Goal: Check status: Check status

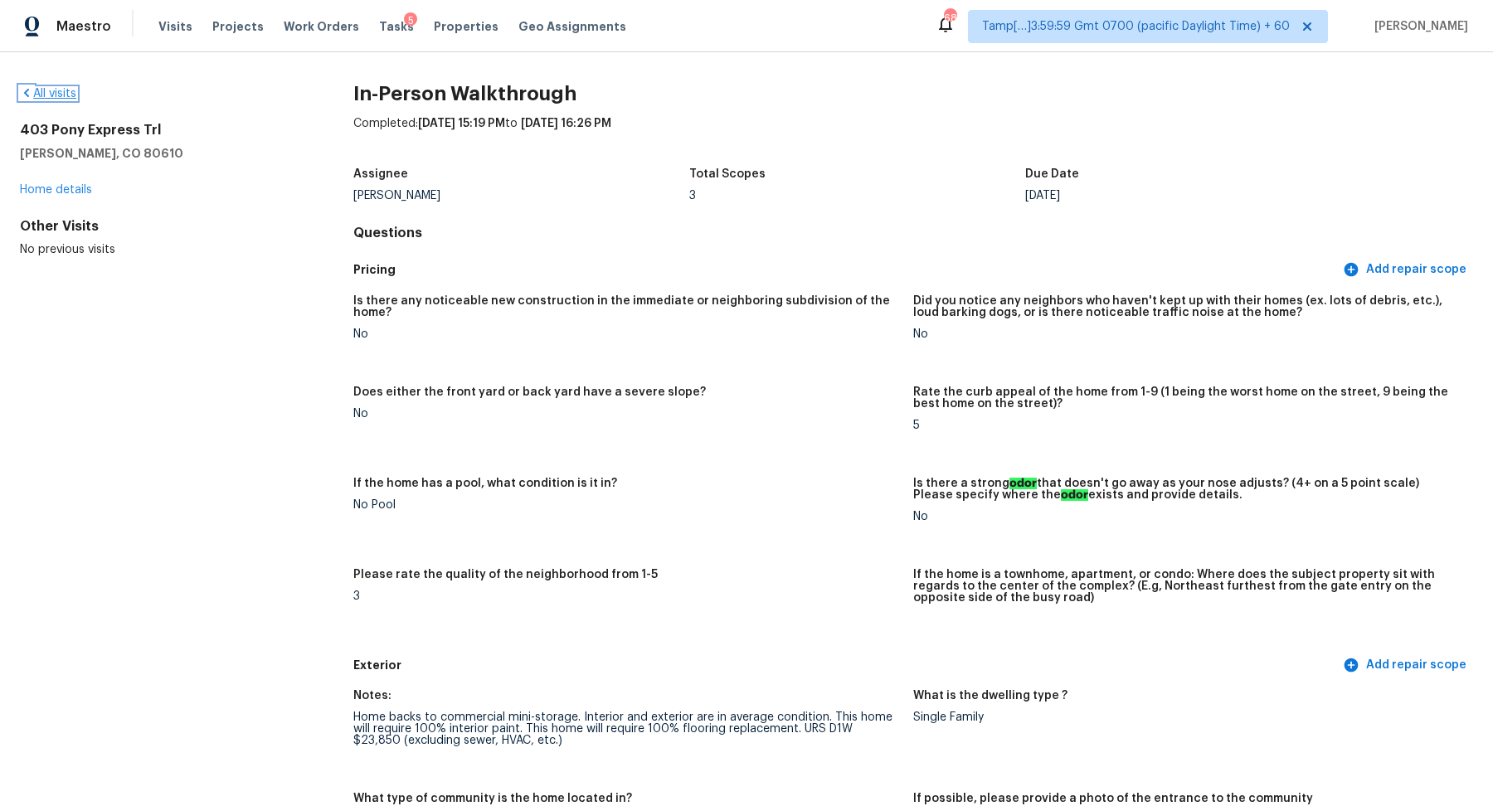
click at [62, 93] on link "All visits" at bounding box center [48, 94] width 56 height 12
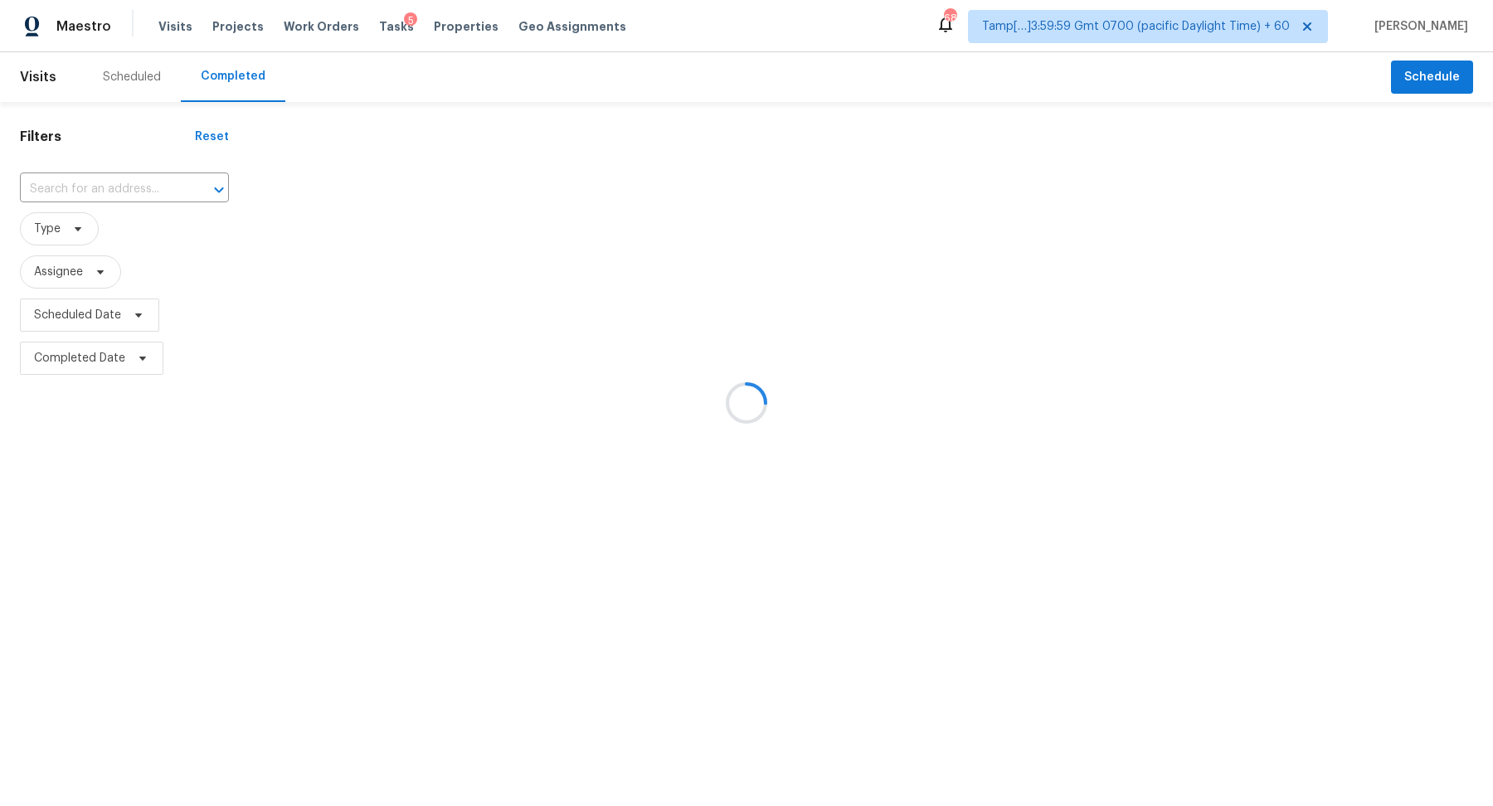
click at [110, 187] on div at bounding box center [746, 403] width 1493 height 806
click at [146, 168] on div at bounding box center [746, 403] width 1493 height 806
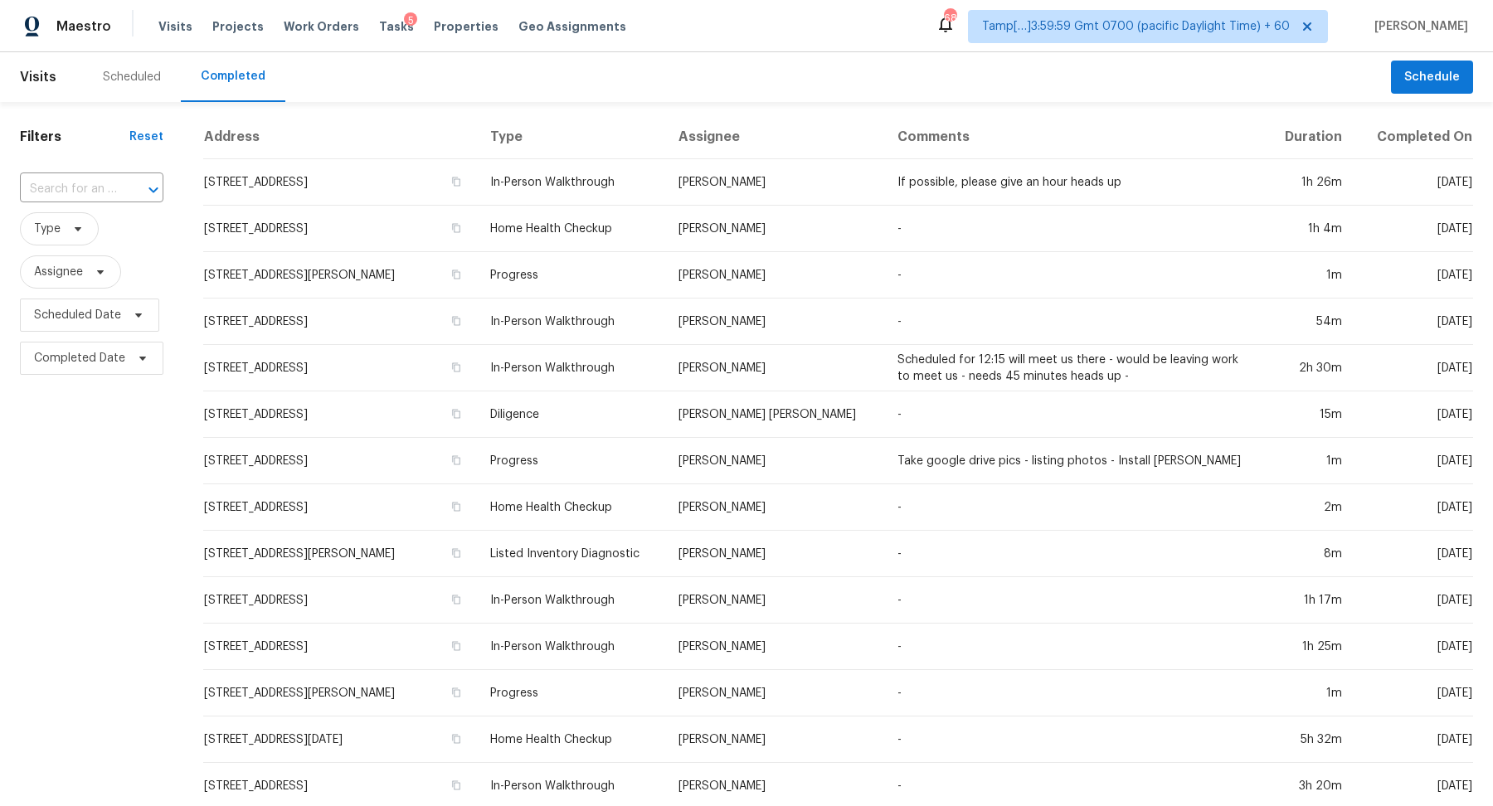
click at [146, 168] on div "Filters Reset ​ Type Assignee Scheduled Date Completed Date" at bounding box center [91, 628] width 183 height 1052
click at [106, 187] on input "text" at bounding box center [68, 190] width 97 height 26
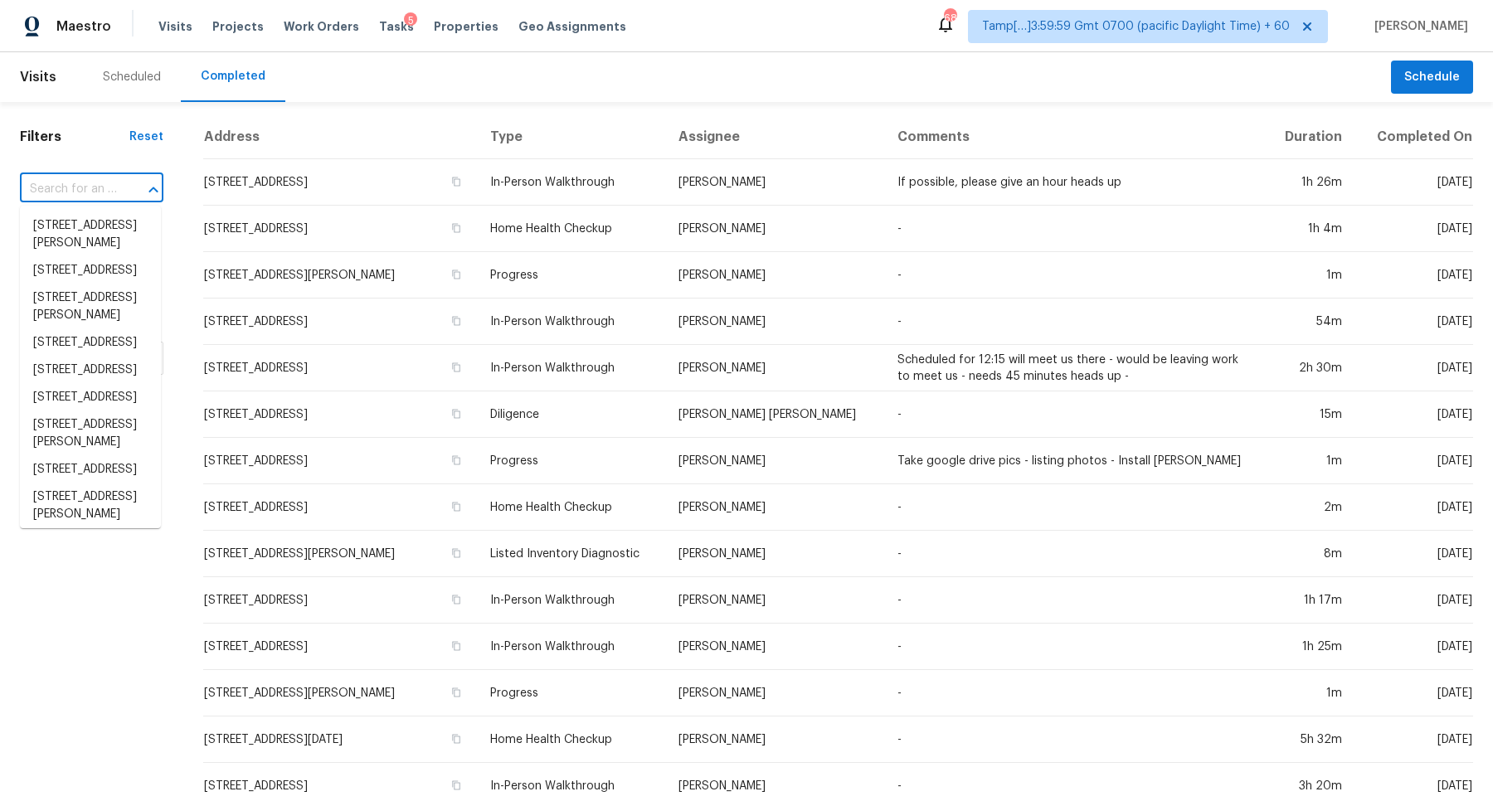
paste input "8414 Ambrosia Ln Pendleton, IN, 46064"
type input "8414 Ambrosia Ln Pendleton, IN, 46064"
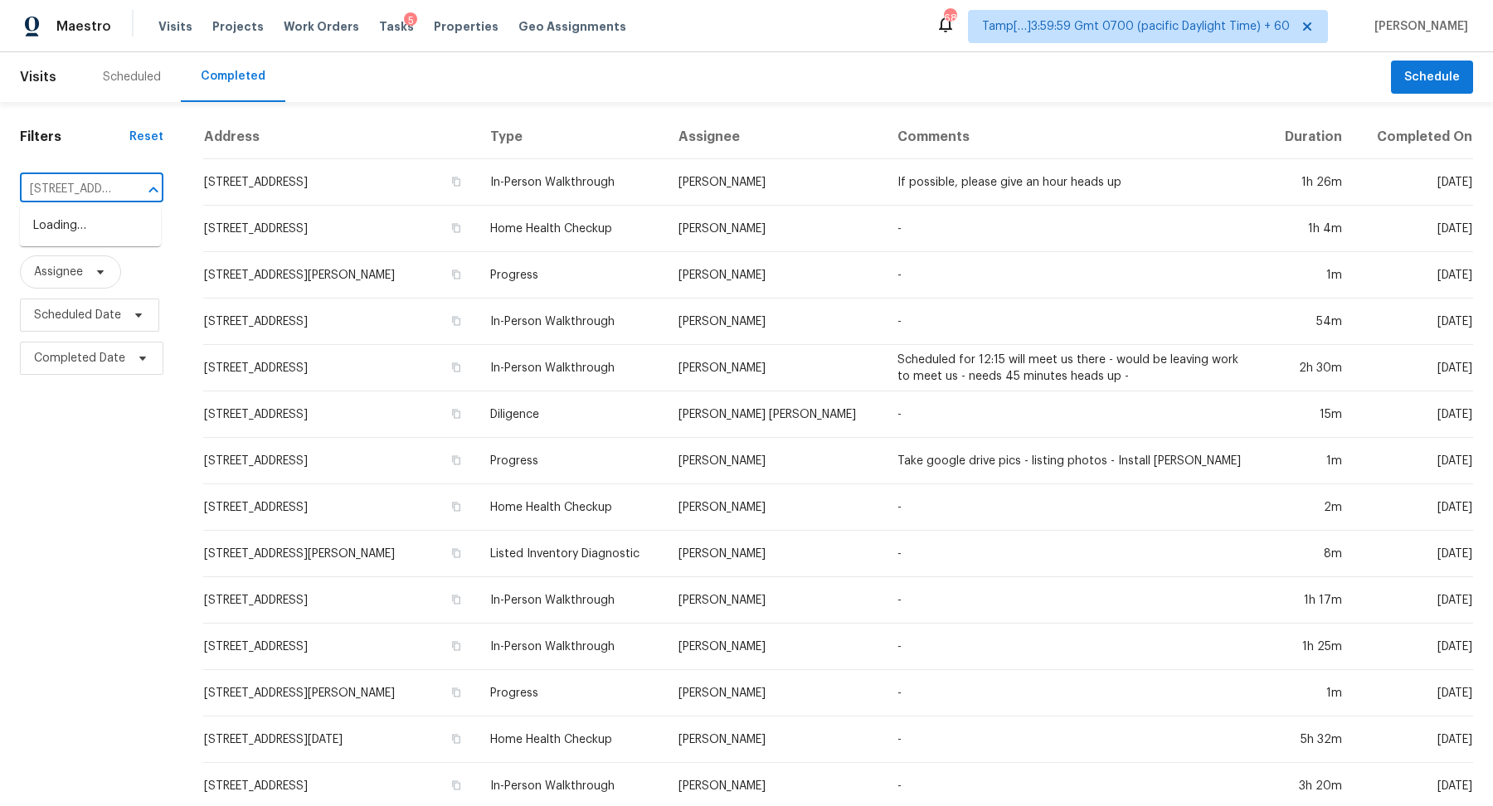
scroll to position [0, 131]
click at [87, 236] on li "8414 Ambrosia Ln, Pendleton, IN 46064" at bounding box center [90, 234] width 141 height 45
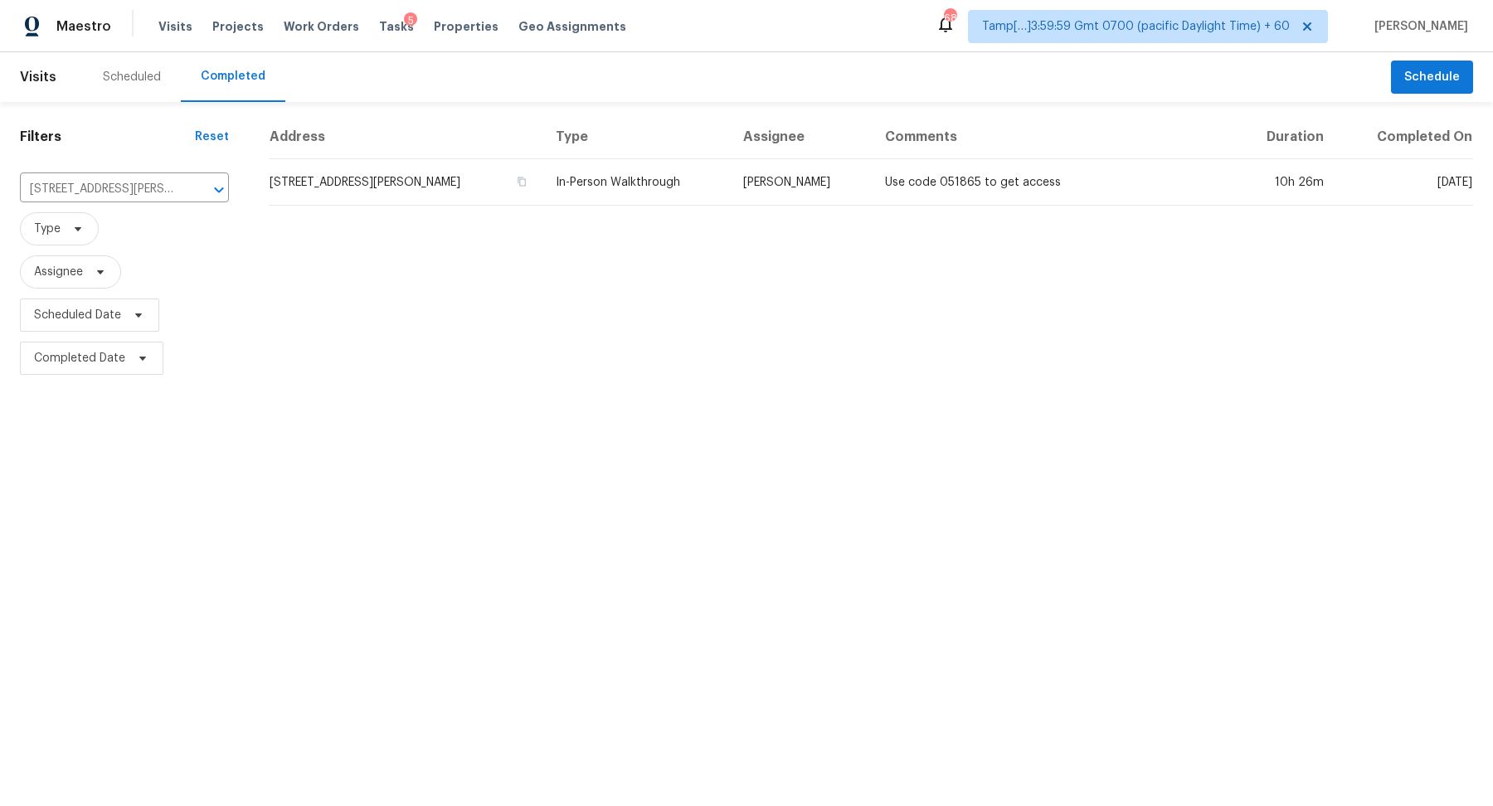
click at [349, 194] on td "8414 Ambrosia Ln, Pendleton, IN 46064" at bounding box center [406, 182] width 274 height 46
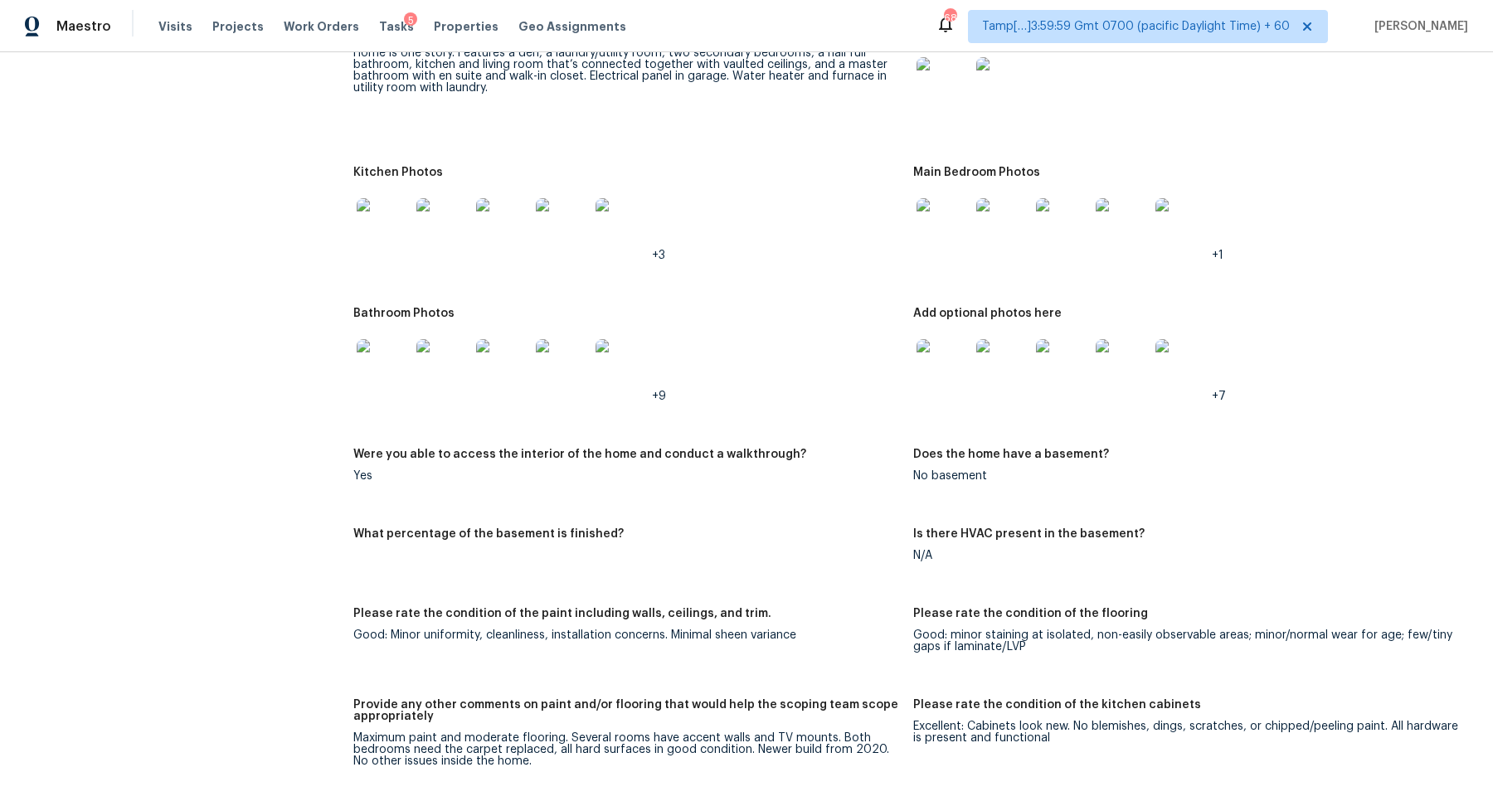
scroll to position [1838, 0]
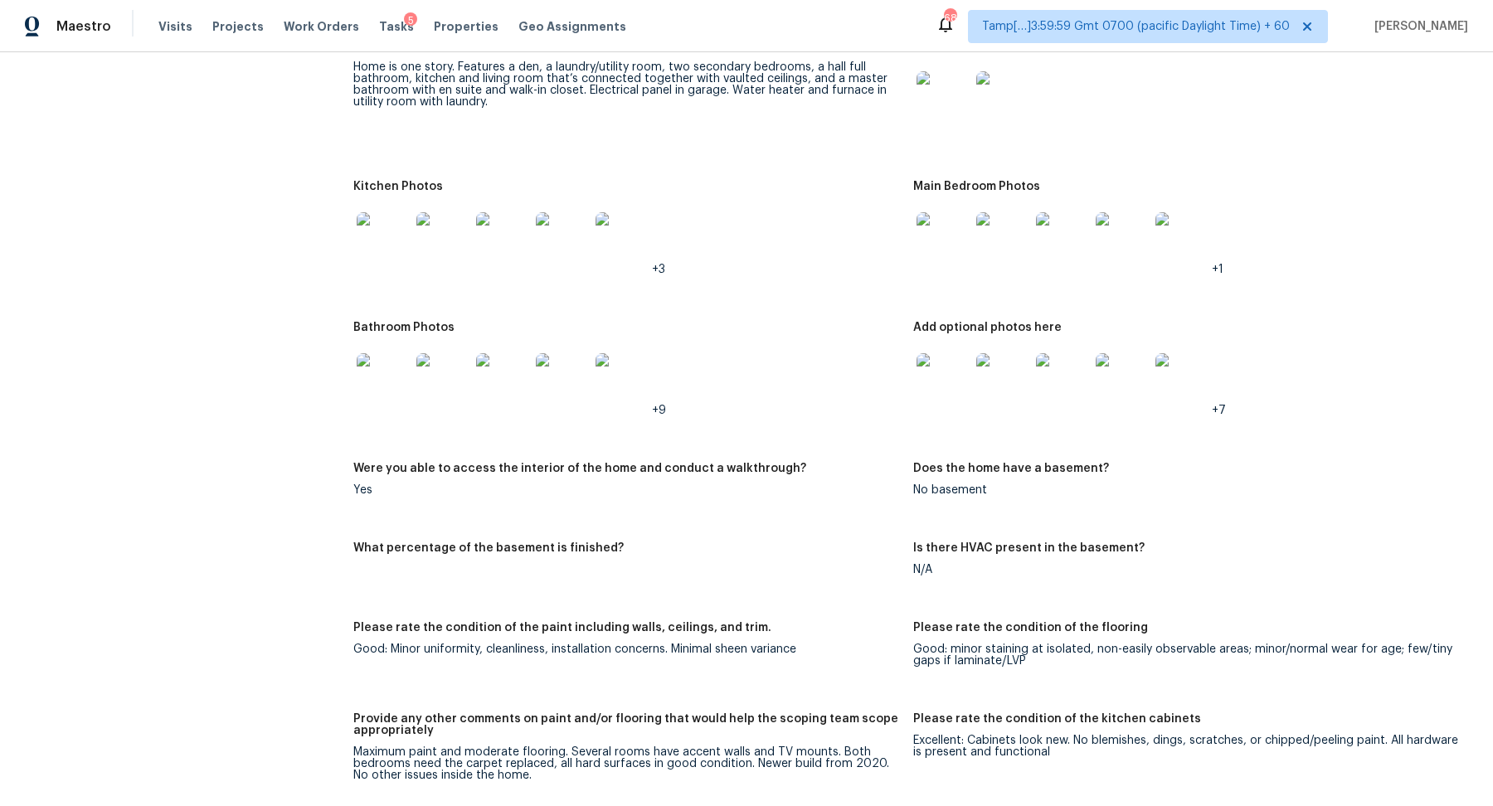
click at [986, 225] on img at bounding box center [1002, 238] width 53 height 53
click at [375, 353] on img at bounding box center [383, 379] width 53 height 53
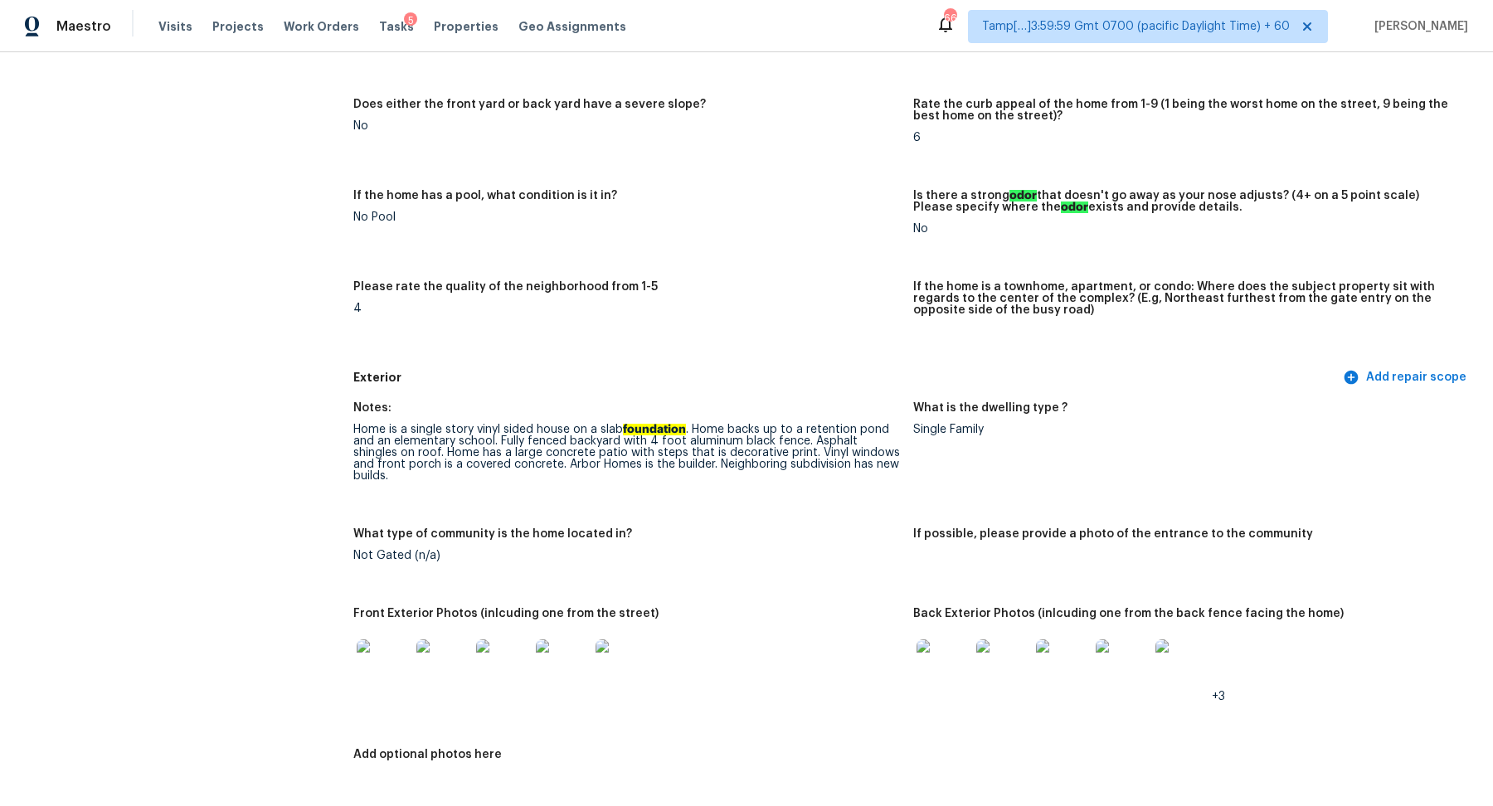
scroll to position [348, 0]
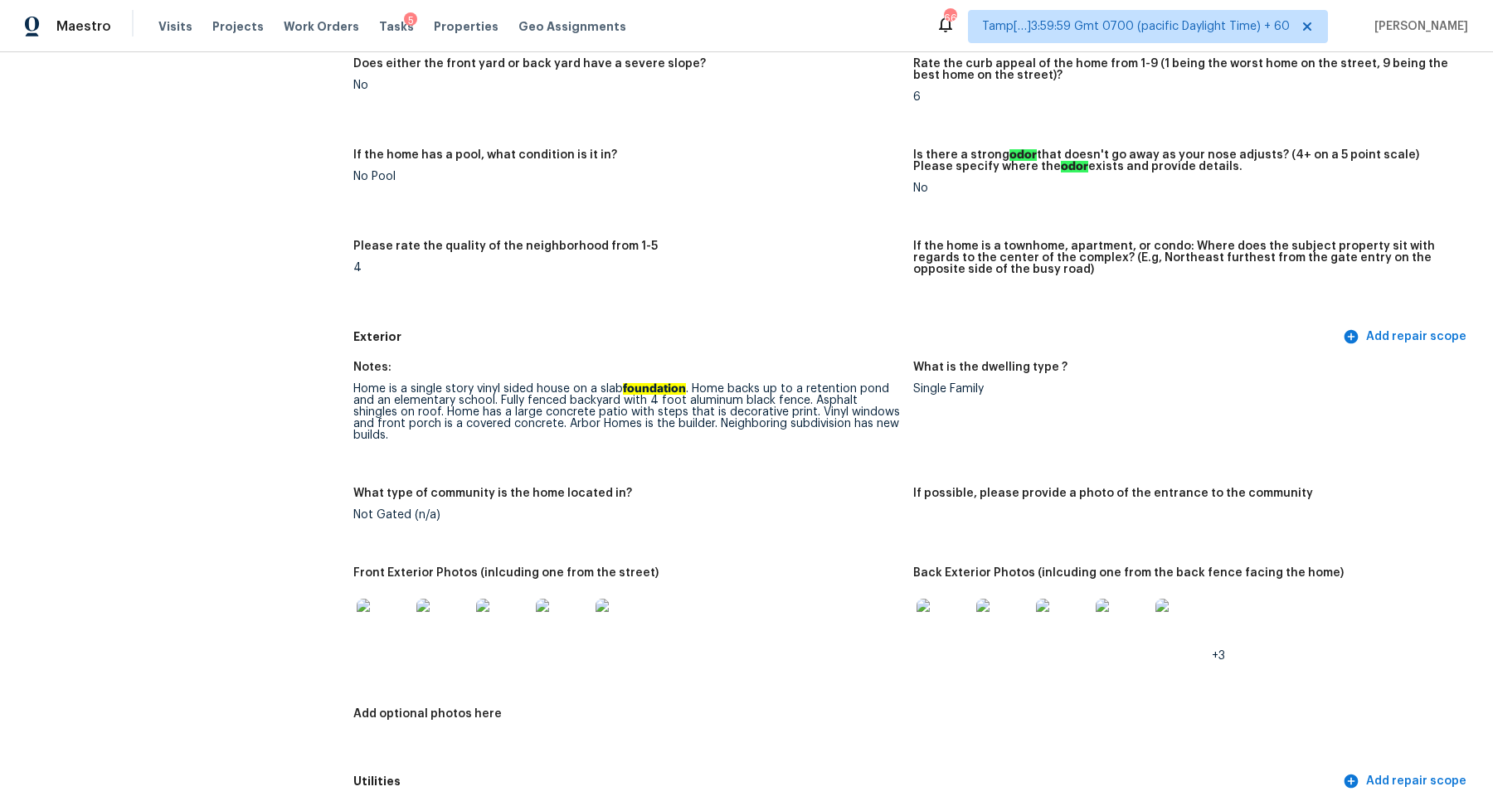
click at [399, 629] on img at bounding box center [383, 625] width 53 height 53
click at [976, 599] on img at bounding box center [1002, 625] width 53 height 53
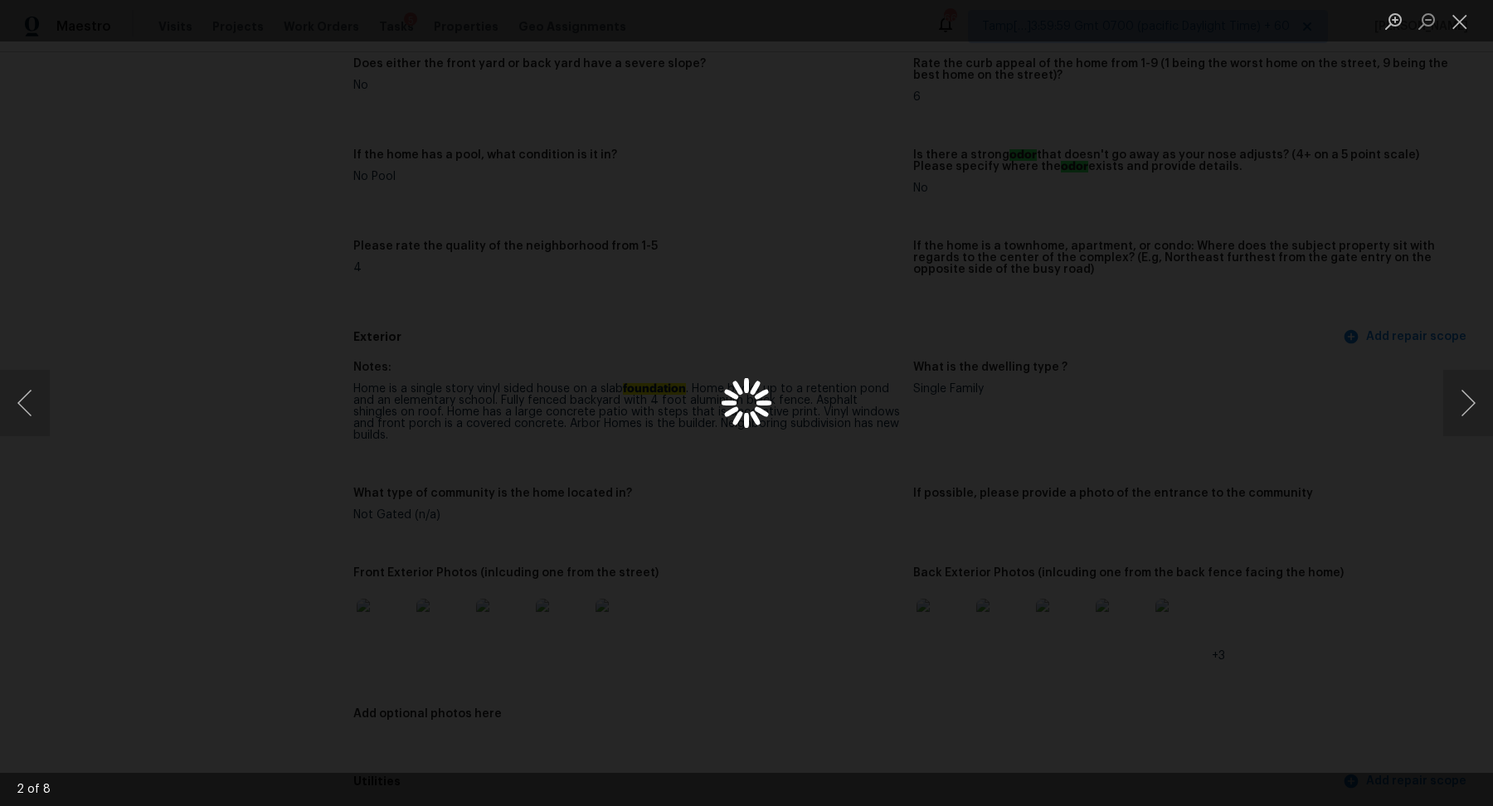
click at [940, 617] on div "Lightbox" at bounding box center [746, 403] width 1493 height 806
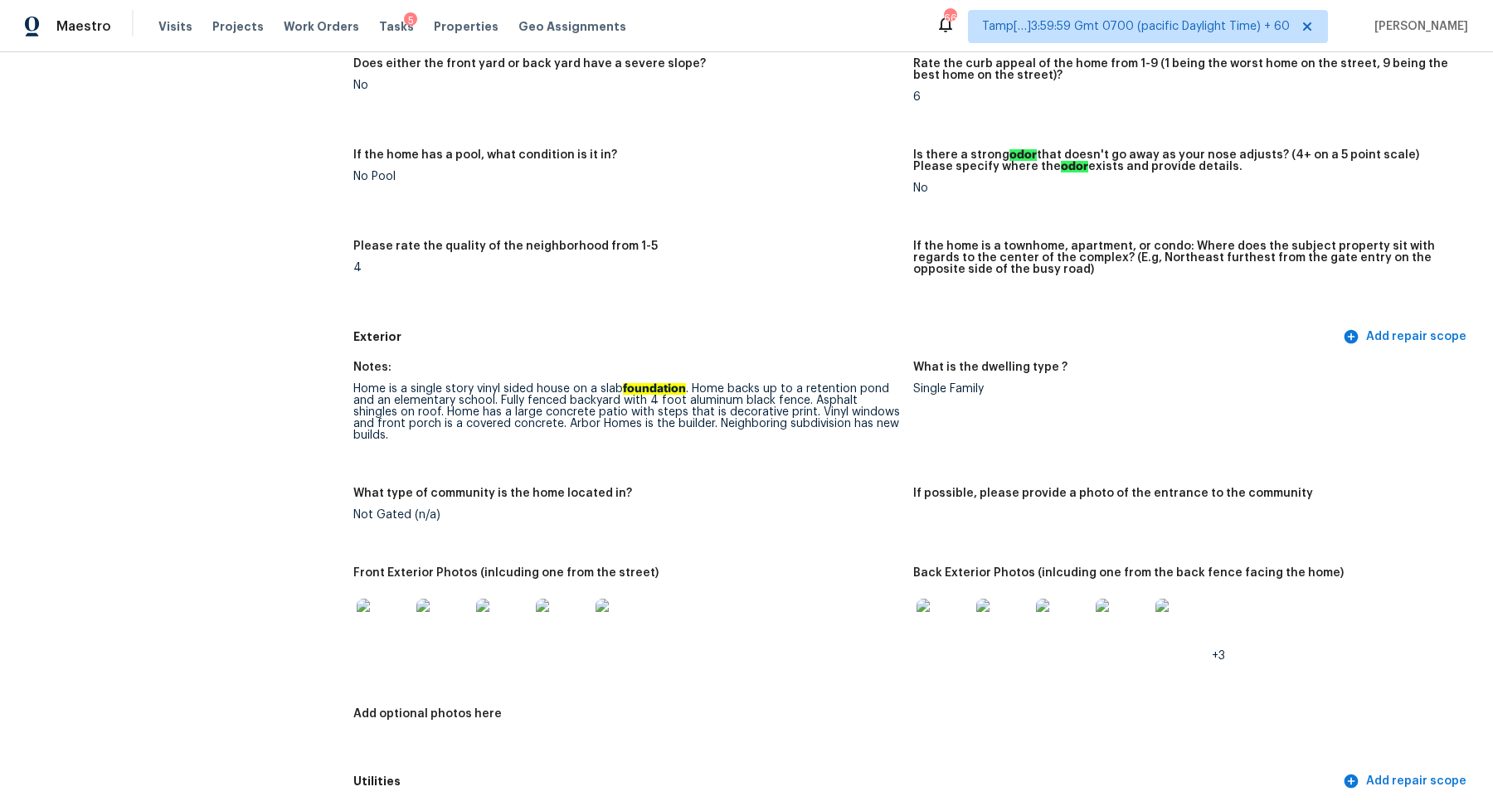
click at [965, 606] on img at bounding box center [942, 625] width 53 height 53
click at [940, 599] on img at bounding box center [942, 625] width 53 height 53
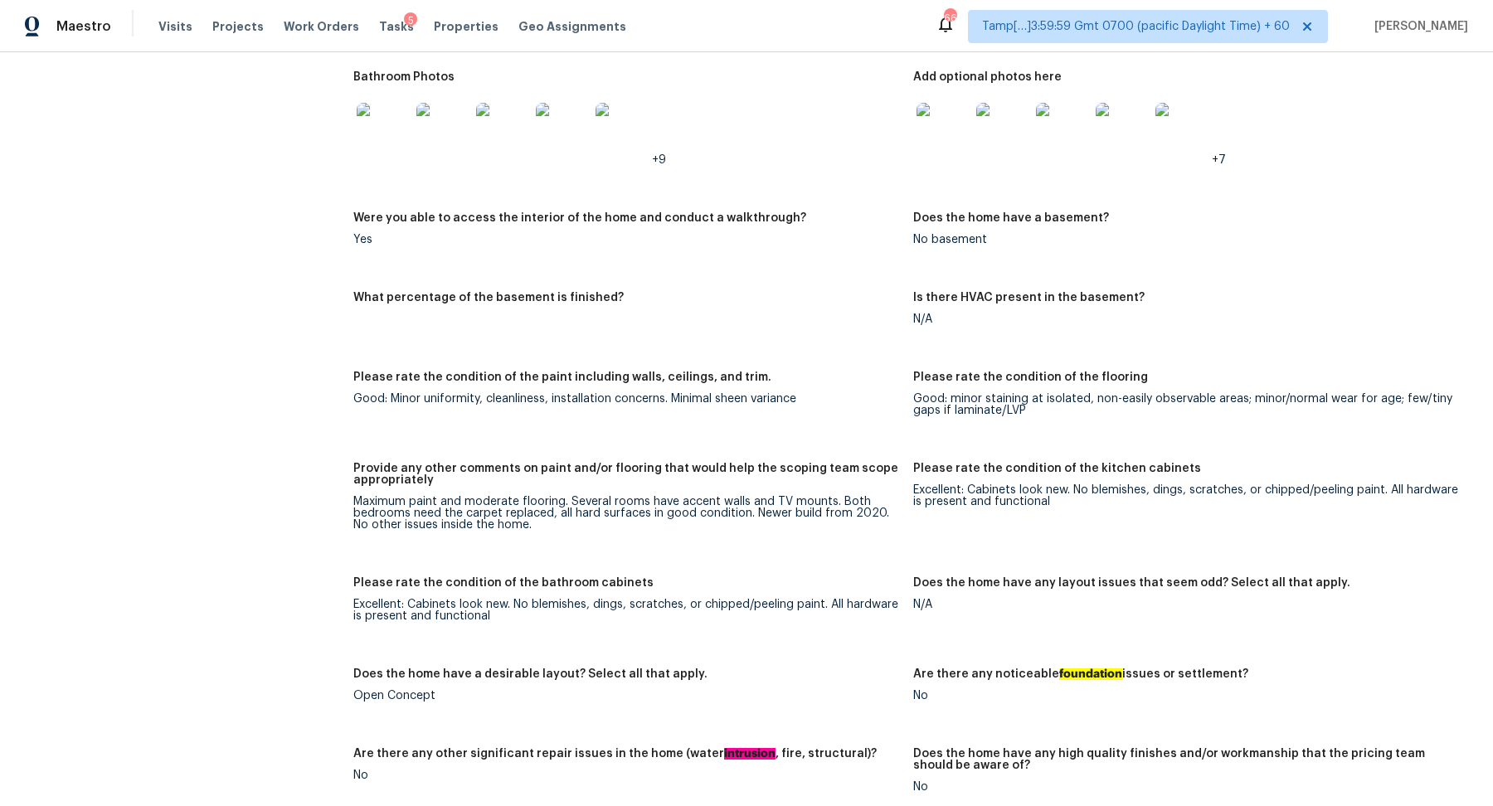
scroll to position [1688, 0]
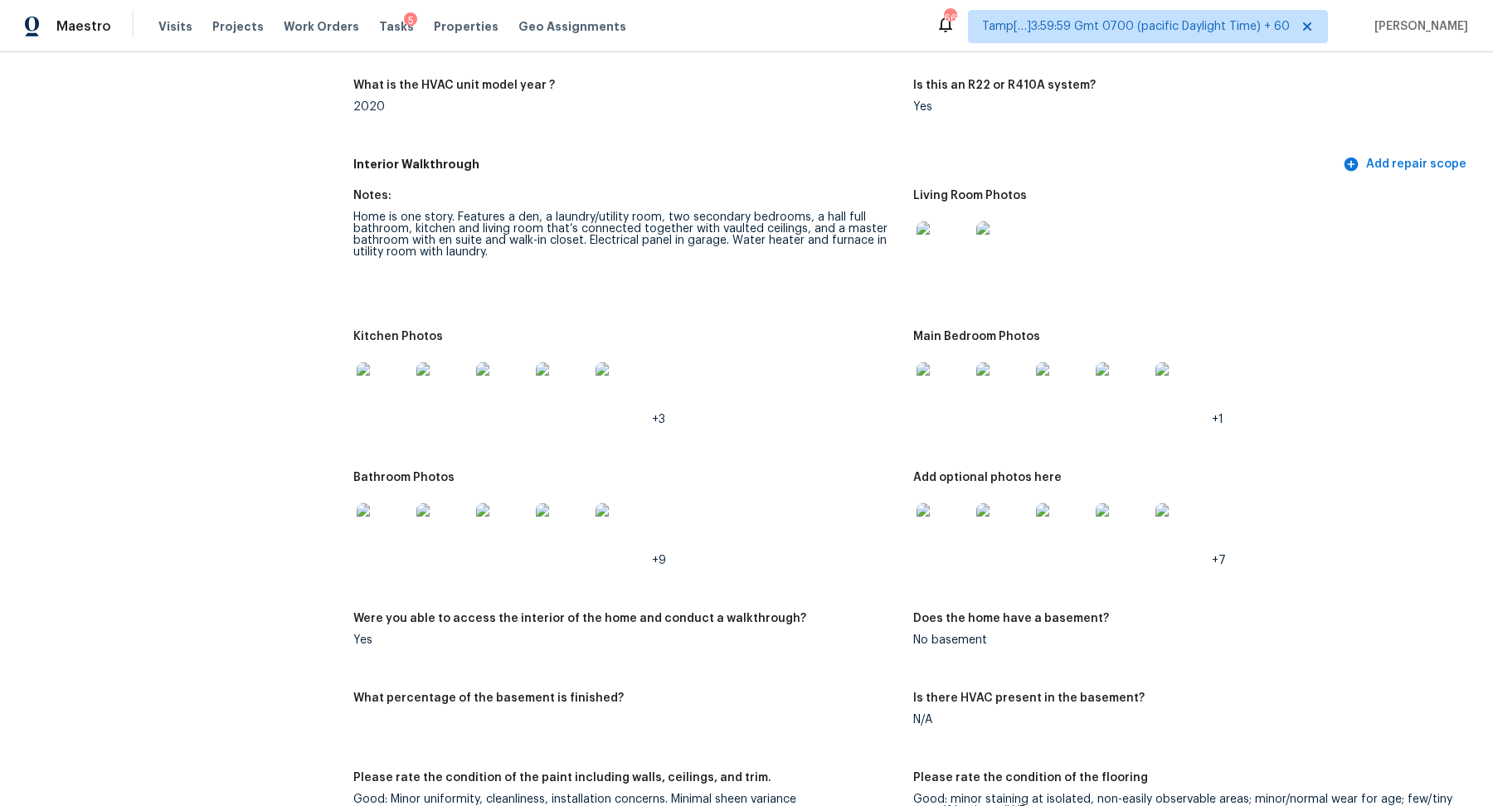
click at [935, 244] on img at bounding box center [942, 247] width 53 height 53
click at [951, 391] on img at bounding box center [942, 388] width 53 height 53
click at [361, 525] on img at bounding box center [383, 529] width 53 height 53
click at [939, 508] on img at bounding box center [942, 529] width 53 height 53
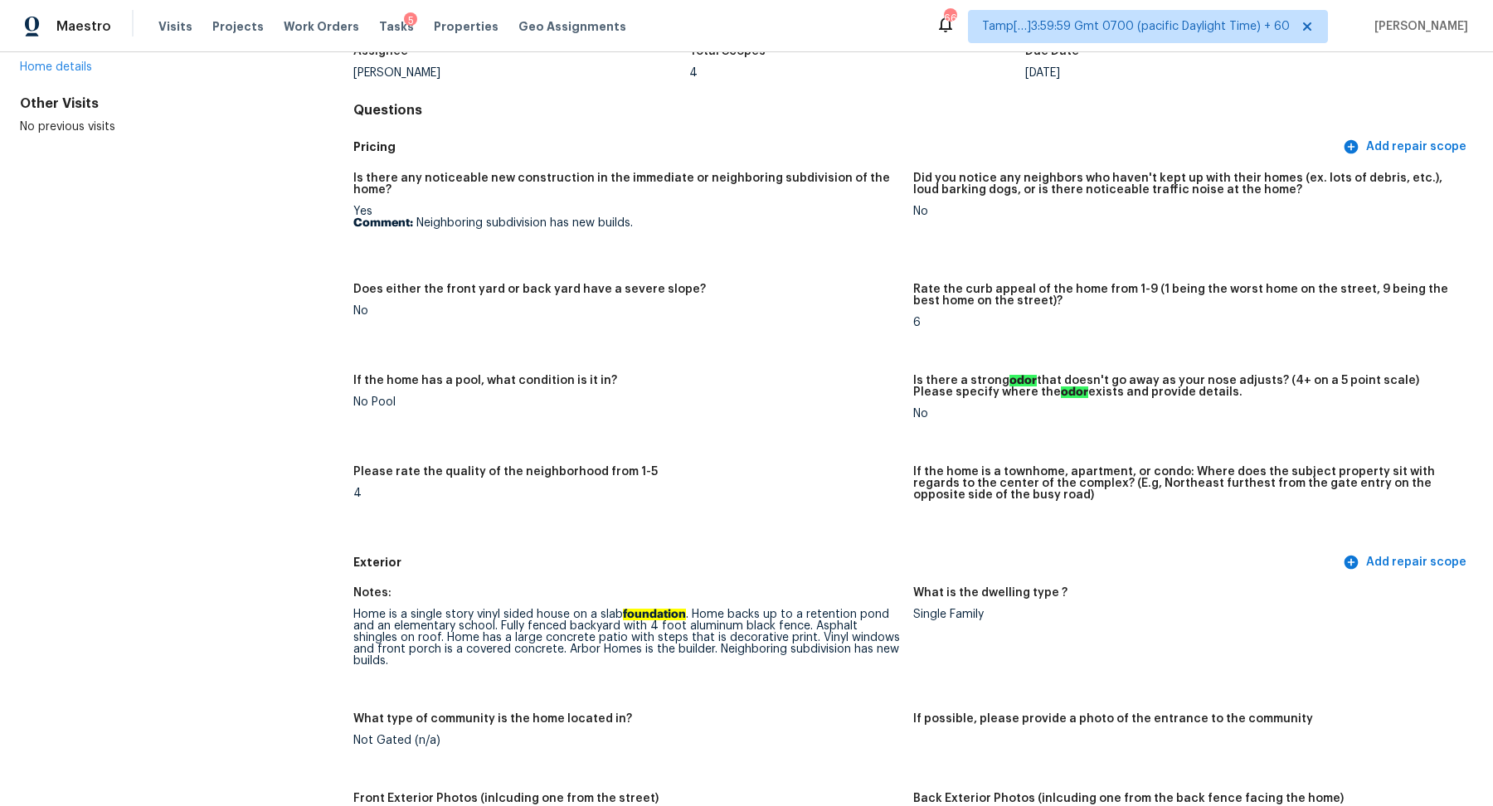
scroll to position [0, 0]
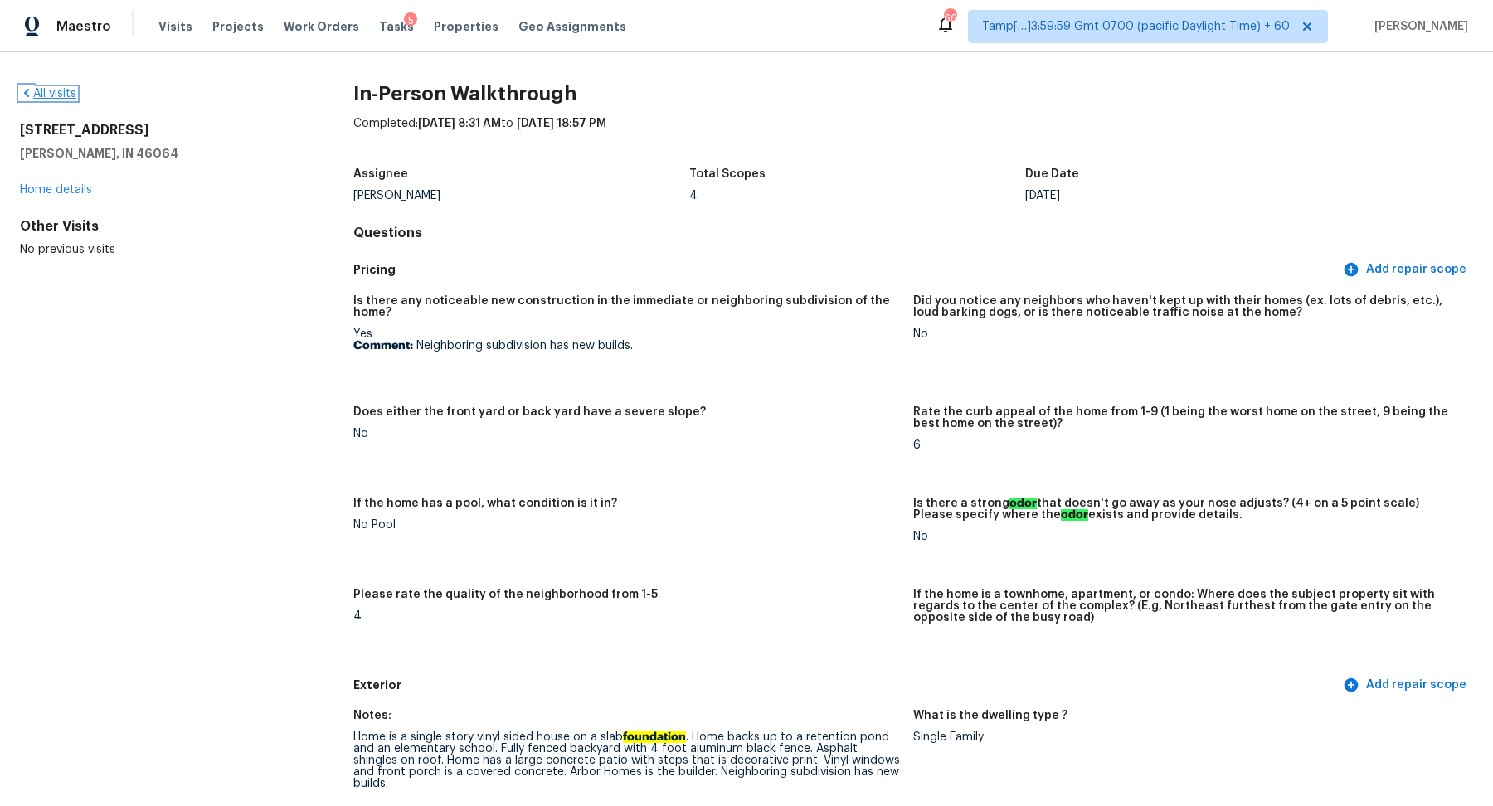
click at [54, 95] on link "All visits" at bounding box center [48, 94] width 56 height 12
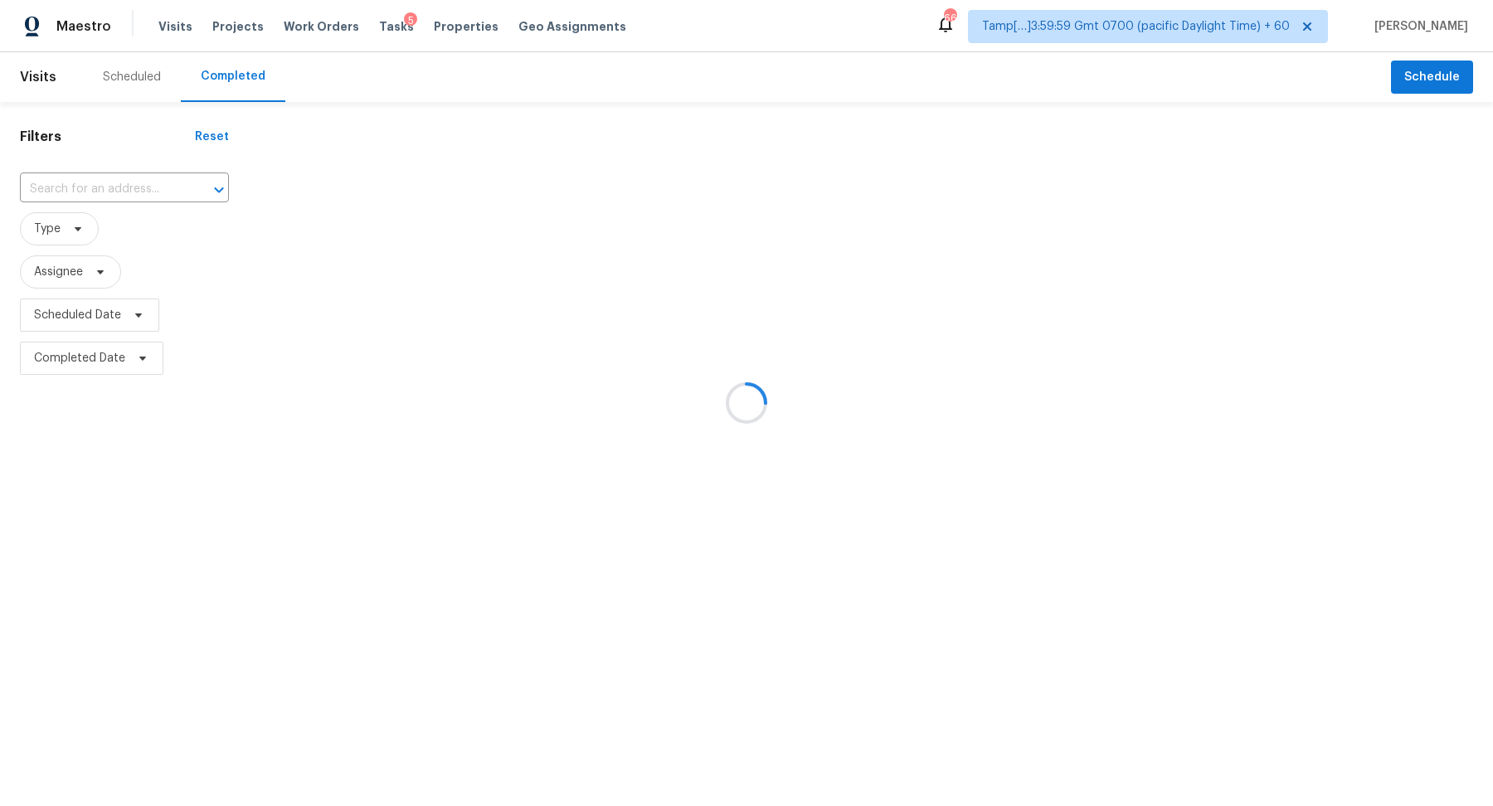
click at [114, 180] on div at bounding box center [746, 403] width 1493 height 806
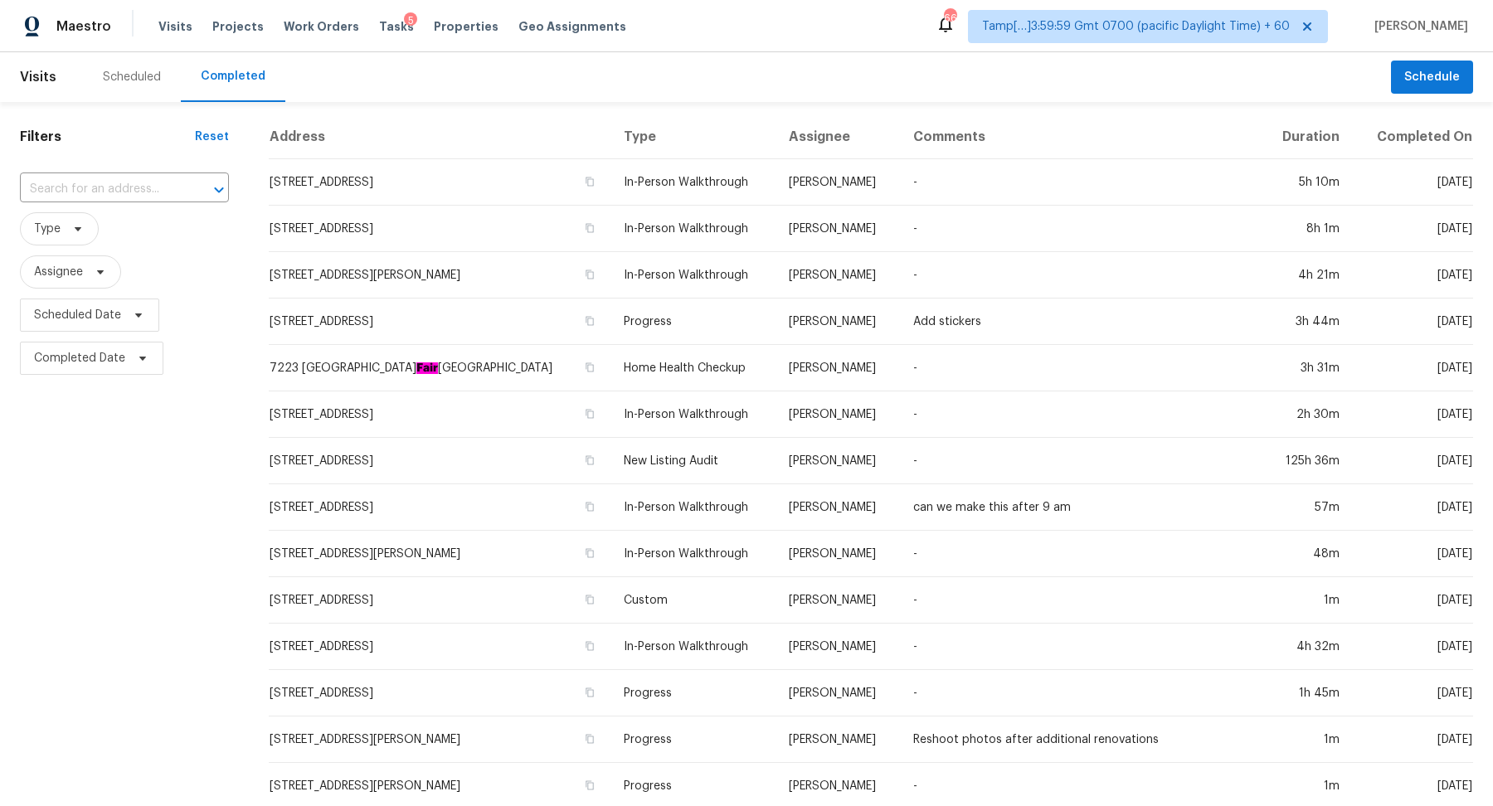
click at [114, 180] on input "text" at bounding box center [101, 190] width 163 height 26
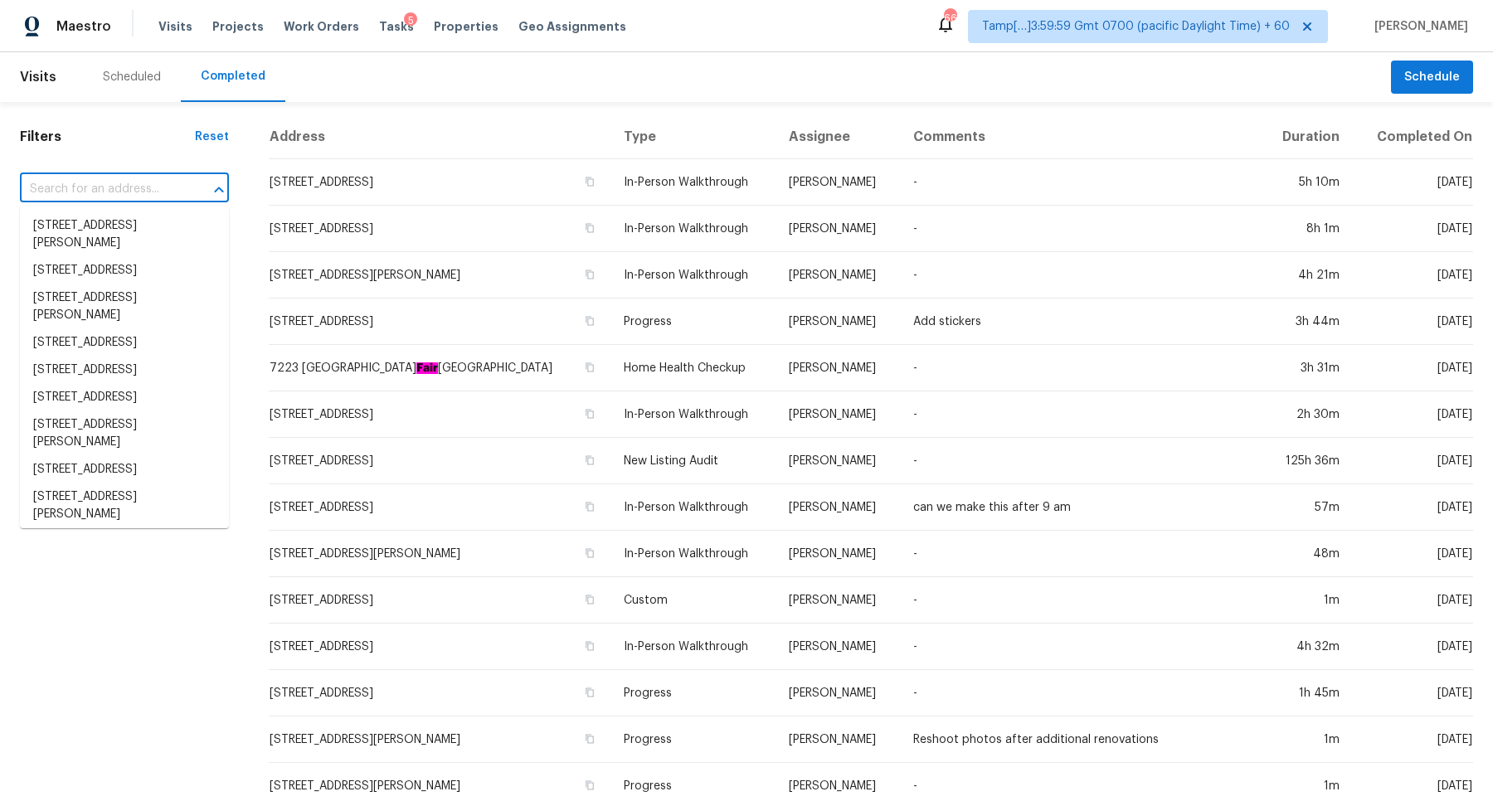
paste input "3710 Roseparke Way Sacramento CA 95834"
type input "3710 Roseparke Way Sacramento CA 95834"
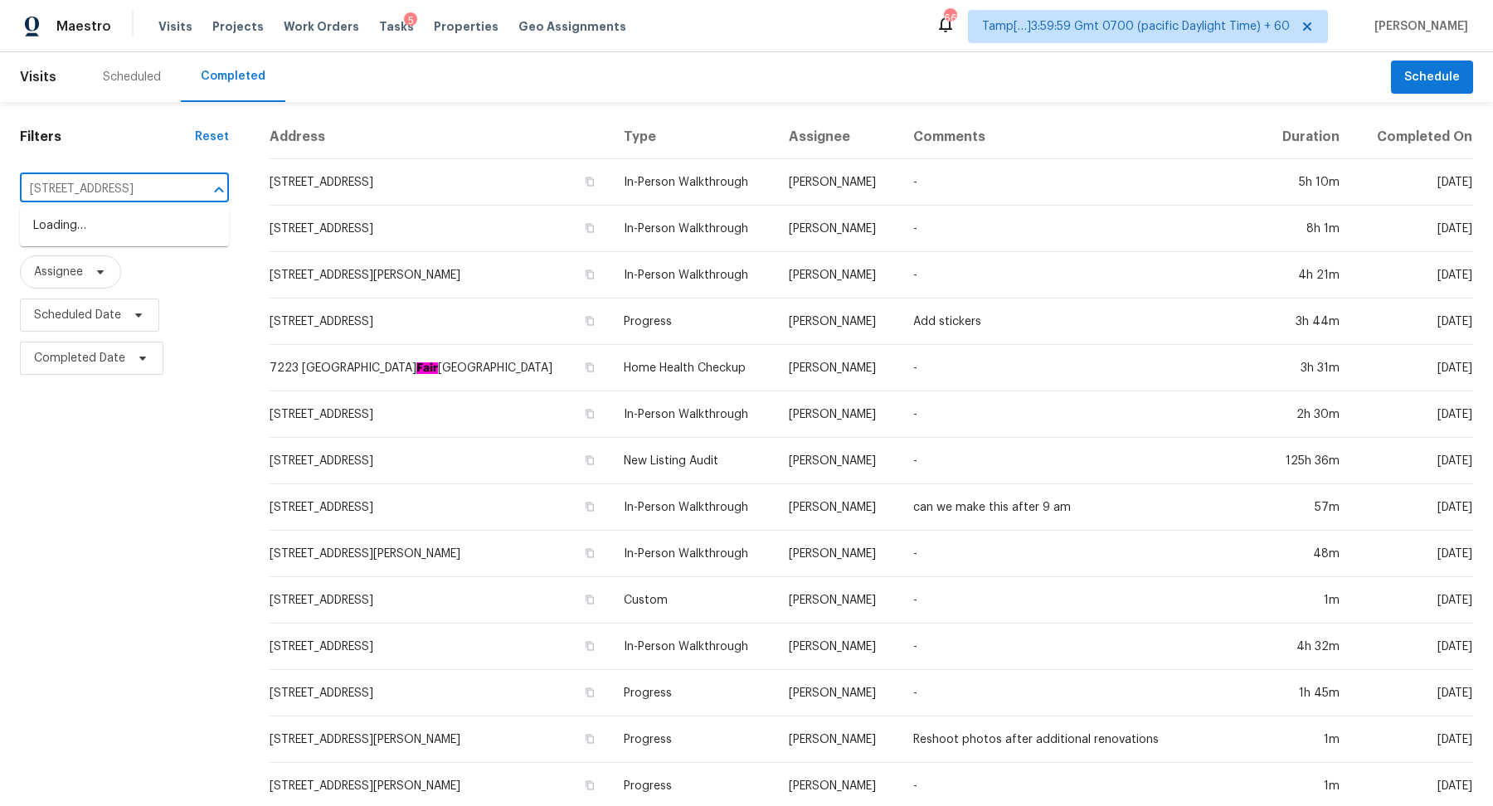
scroll to position [0, 84]
click at [138, 221] on li "3710 Roseparke Way, Sacramento, CA 95834" at bounding box center [124, 225] width 209 height 27
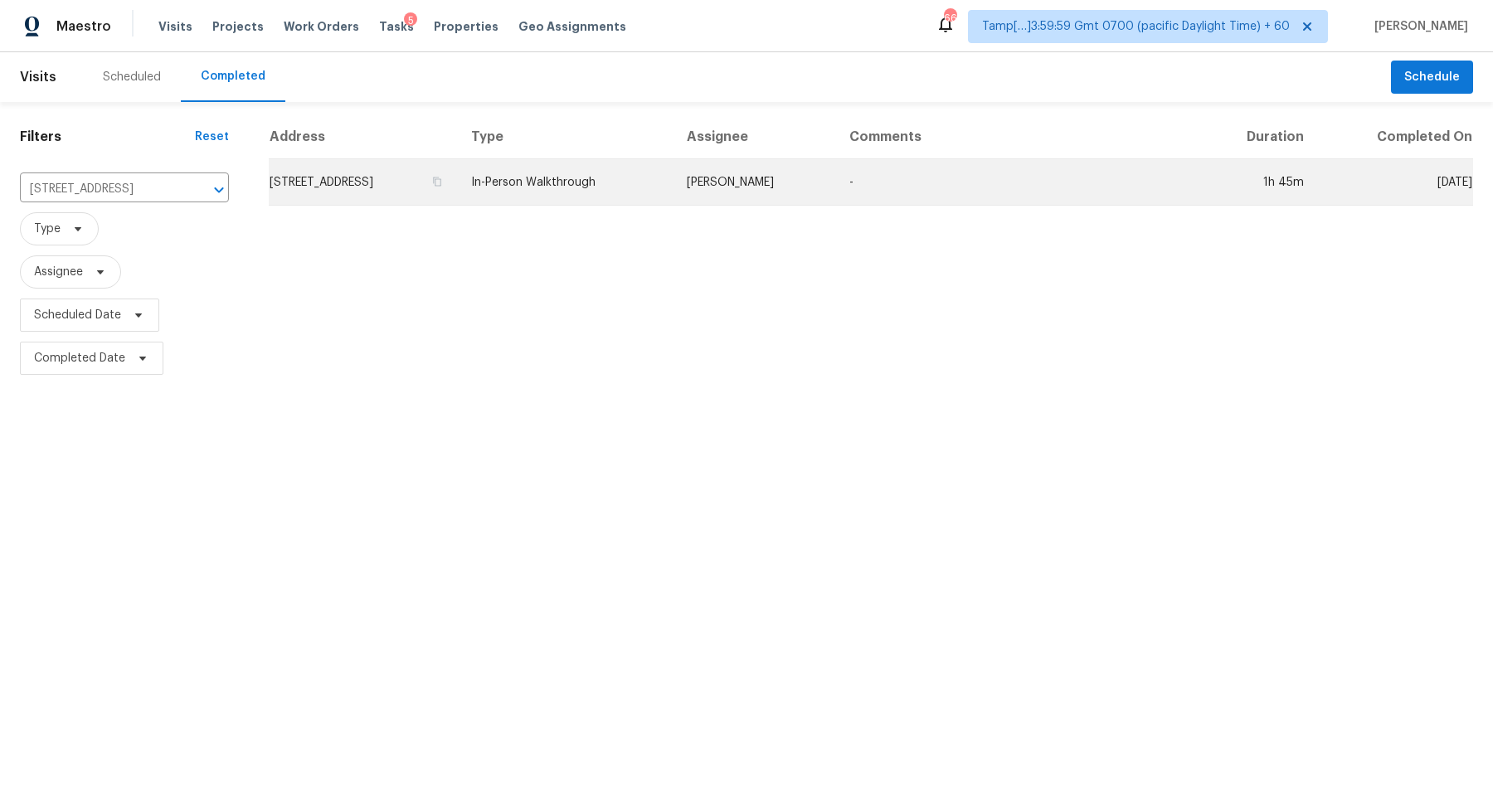
click at [383, 195] on td "3710 Roseparke Way, Sacramento, CA 95834" at bounding box center [363, 182] width 189 height 46
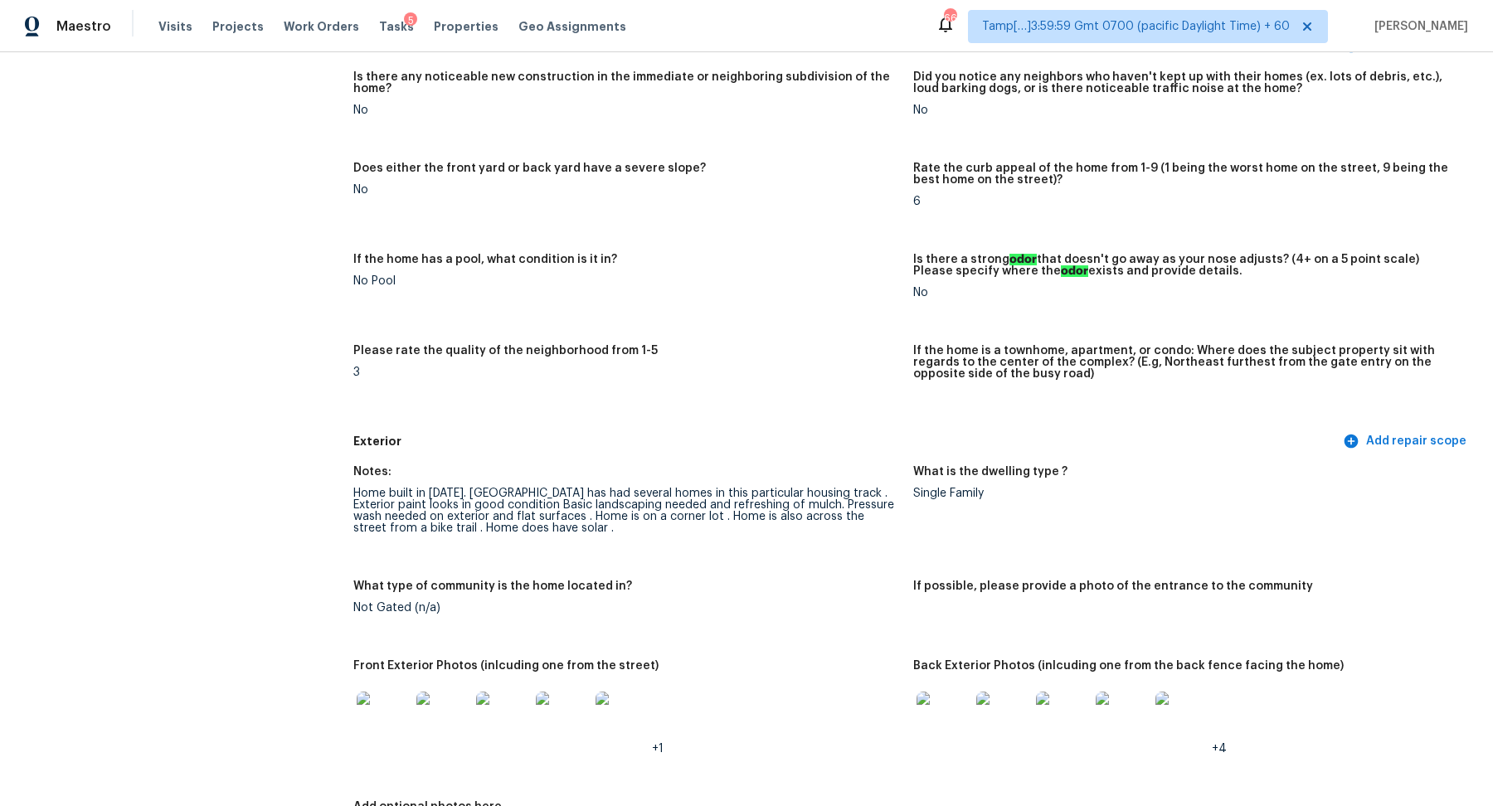
scroll to position [505, 0]
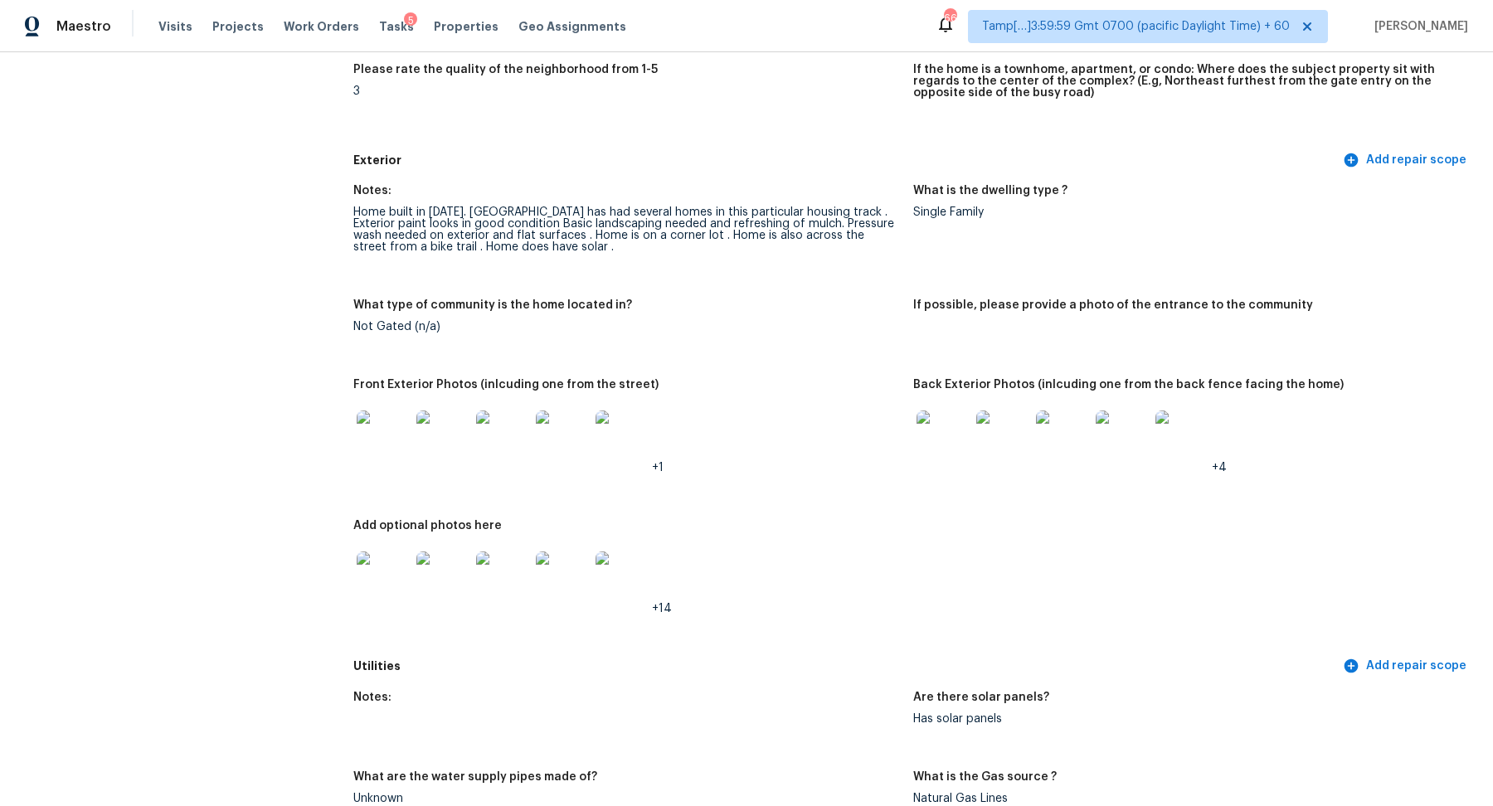
click at [370, 439] on img at bounding box center [383, 436] width 53 height 53
click at [966, 450] on img at bounding box center [942, 436] width 53 height 53
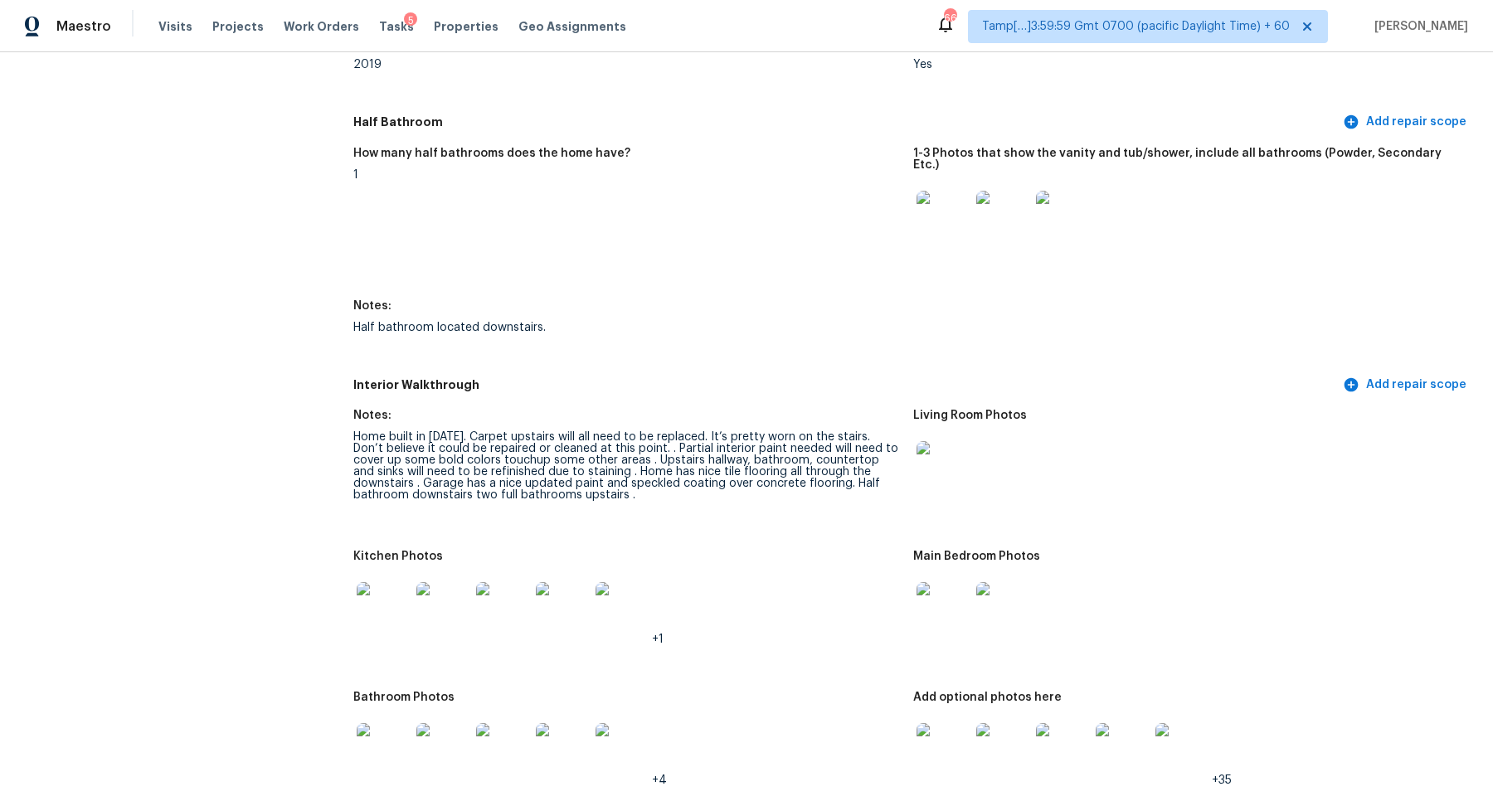
scroll to position [1838, 0]
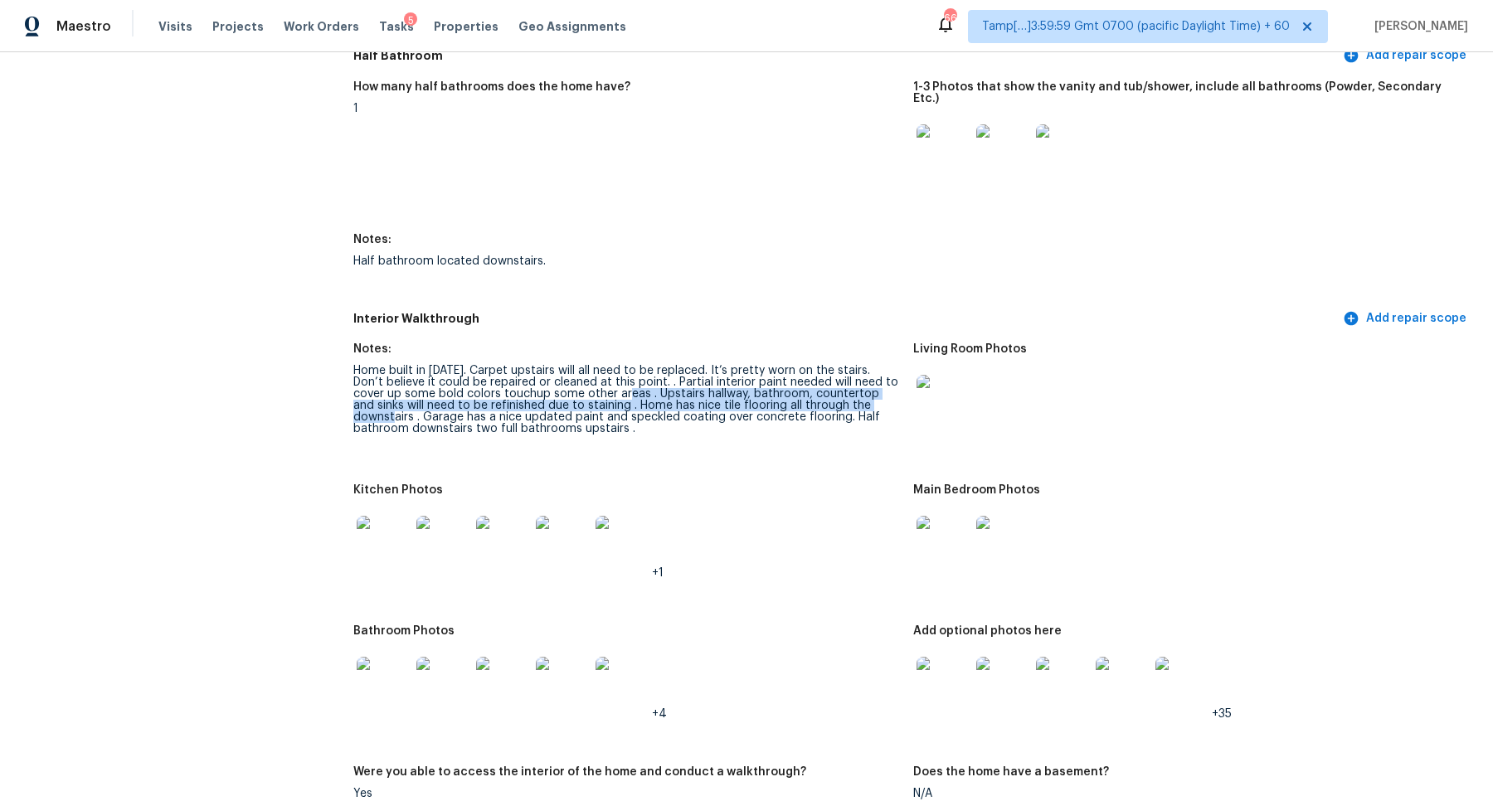
drag, startPoint x: 605, startPoint y: 377, endPoint x: 864, endPoint y: 393, distance: 259.2
click at [866, 395] on div "Home built in 2019. Carpet upstairs will all need to be replaced. It’s pretty w…" at bounding box center [626, 400] width 546 height 70
click at [763, 372] on div "Home built in 2019. Carpet upstairs will all need to be replaced. It’s pretty w…" at bounding box center [626, 400] width 546 height 70
drag, startPoint x: 763, startPoint y: 372, endPoint x: 857, endPoint y: 380, distance: 94.0
click at [857, 380] on div "Home built in 2019. Carpet upstairs will all need to be replaced. It’s pretty w…" at bounding box center [626, 400] width 546 height 70
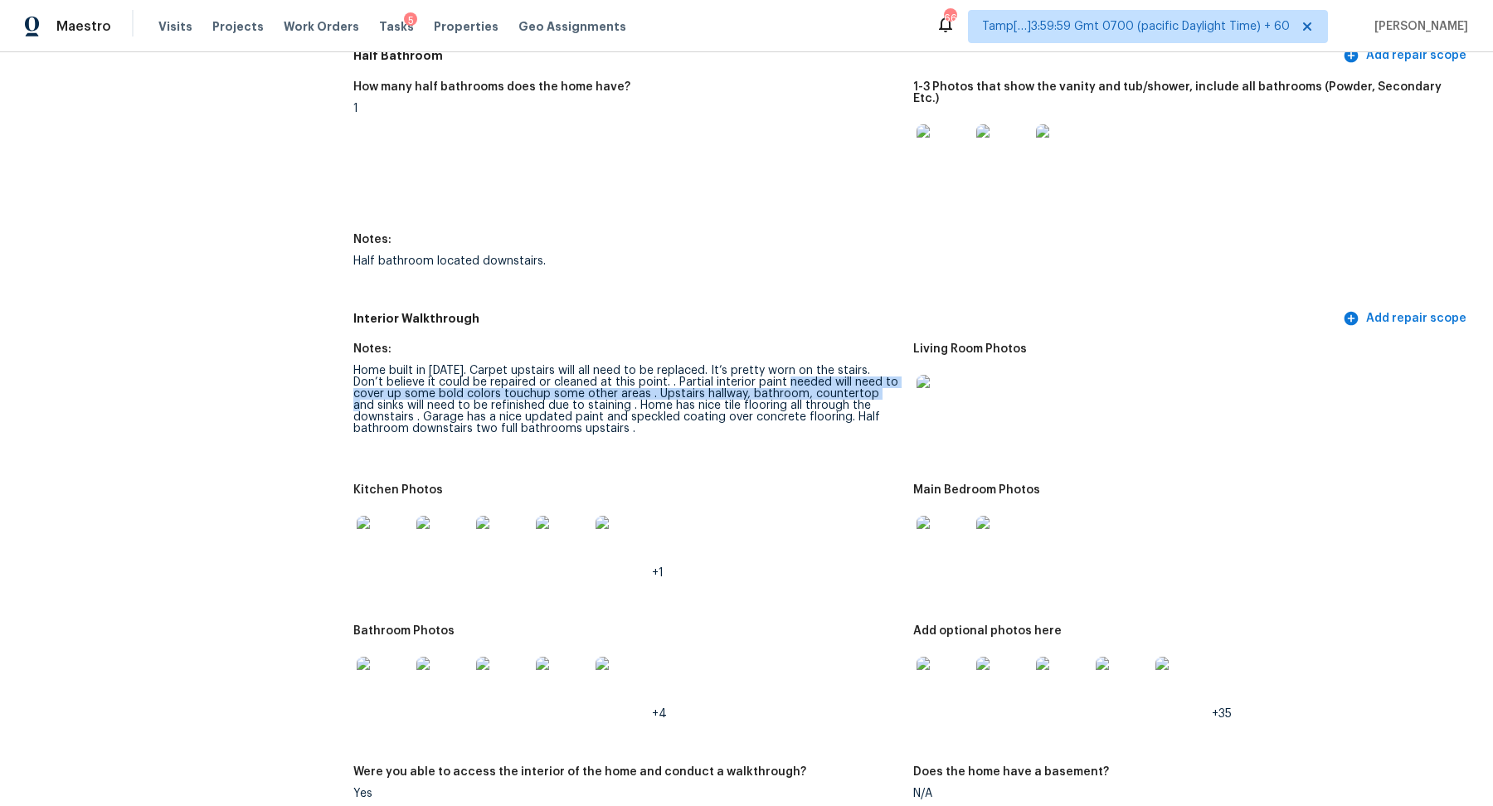
click at [398, 527] on img at bounding box center [383, 542] width 53 height 53
click at [921, 403] on img at bounding box center [942, 401] width 53 height 53
click at [971, 401] on div at bounding box center [943, 401] width 60 height 73
click at [945, 401] on img at bounding box center [942, 401] width 53 height 53
click at [392, 559] on div at bounding box center [383, 542] width 60 height 73
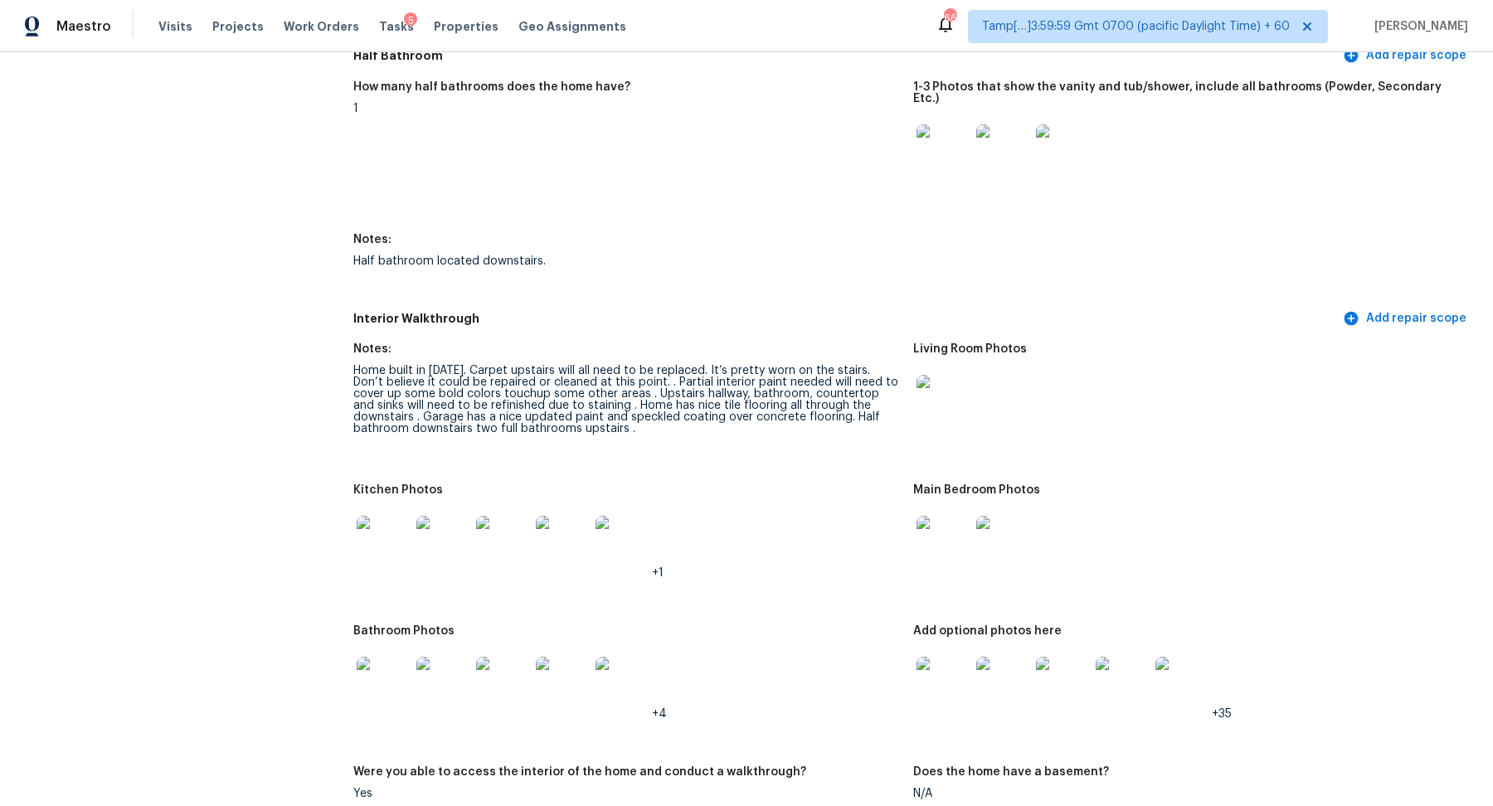
click at [382, 546] on img at bounding box center [383, 542] width 53 height 53
click at [925, 532] on img at bounding box center [942, 542] width 53 height 53
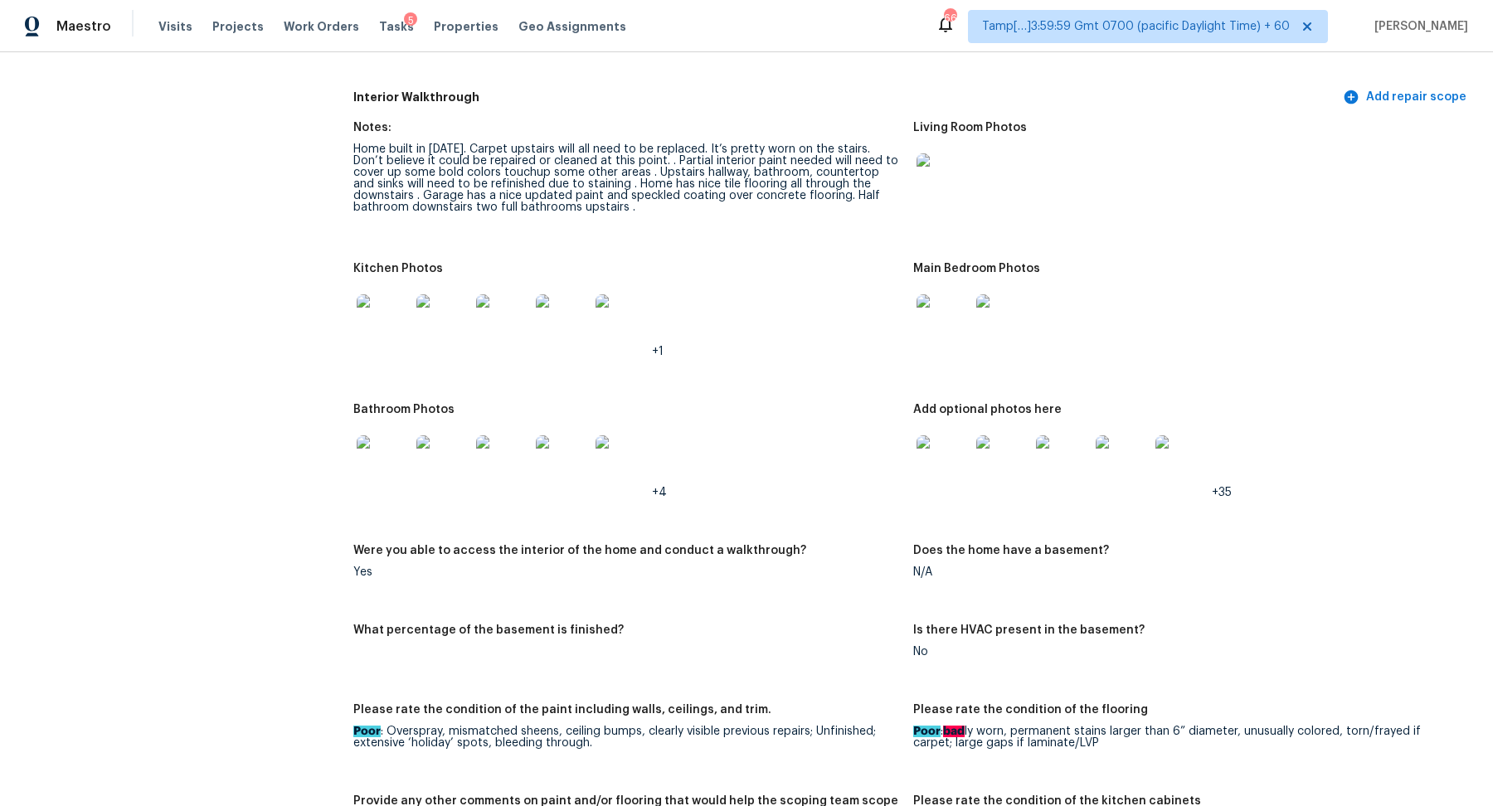
click at [942, 452] on img at bounding box center [942, 461] width 53 height 53
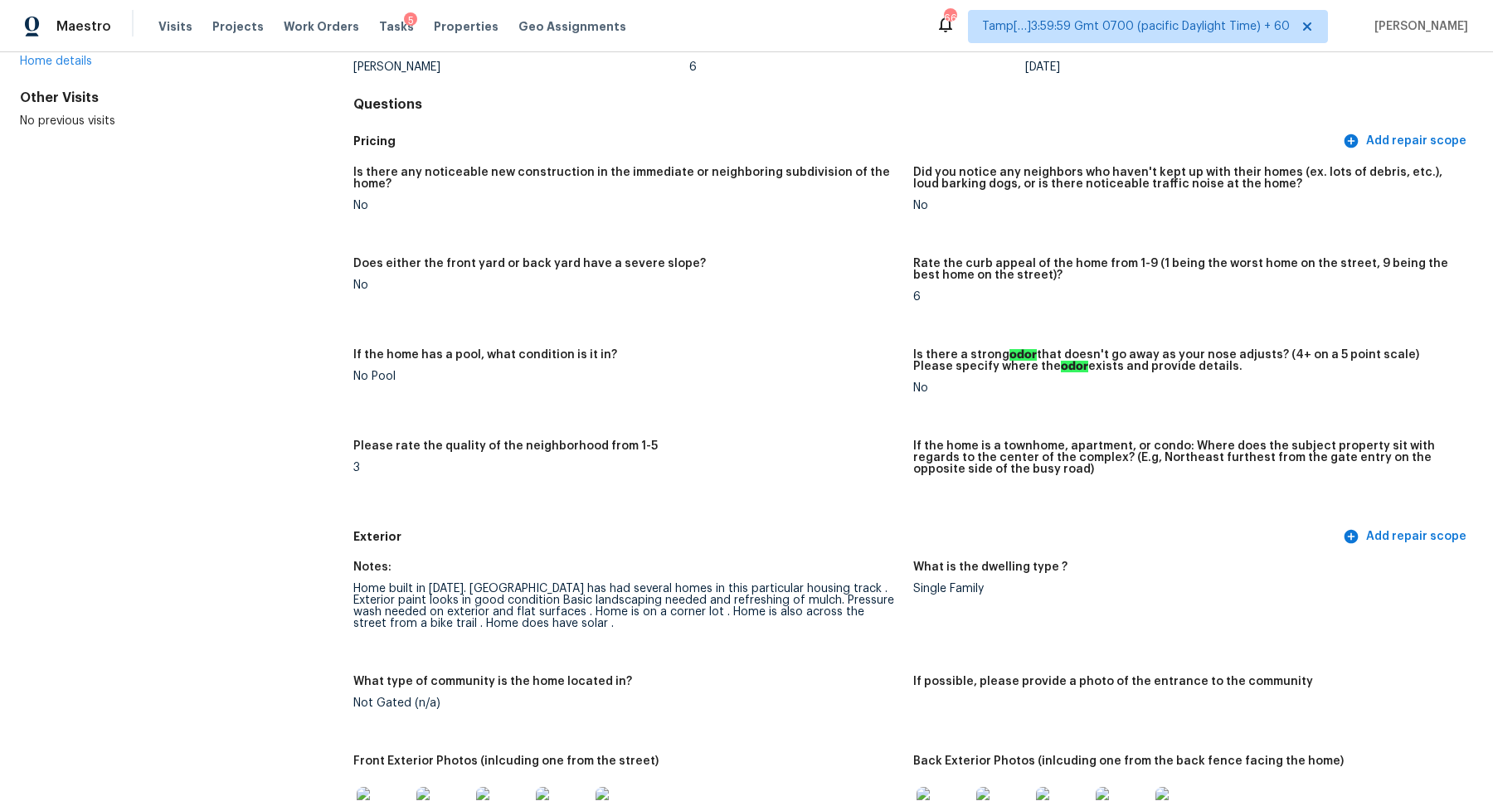
scroll to position [0, 0]
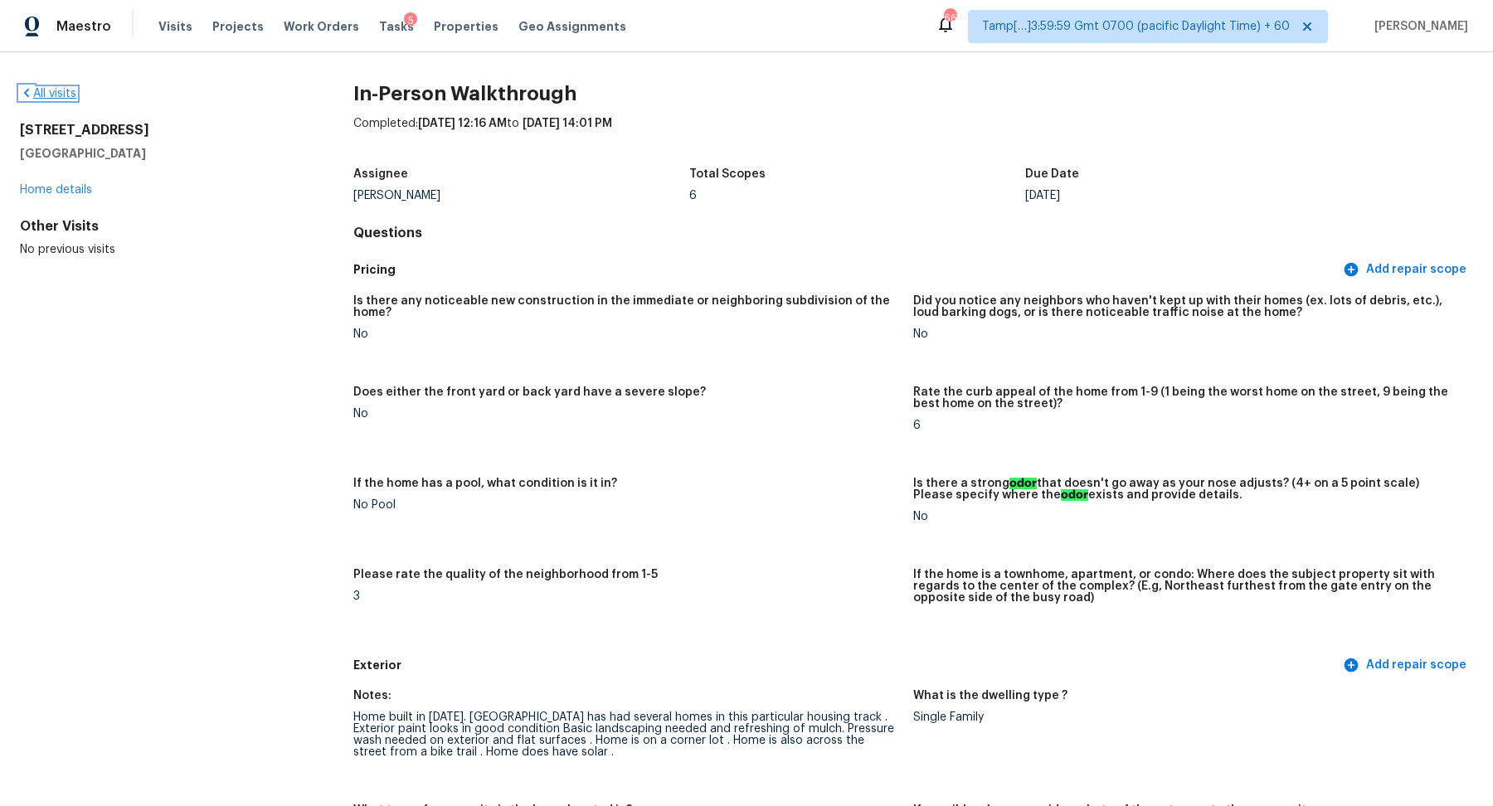
click at [62, 92] on link "All visits" at bounding box center [48, 94] width 56 height 12
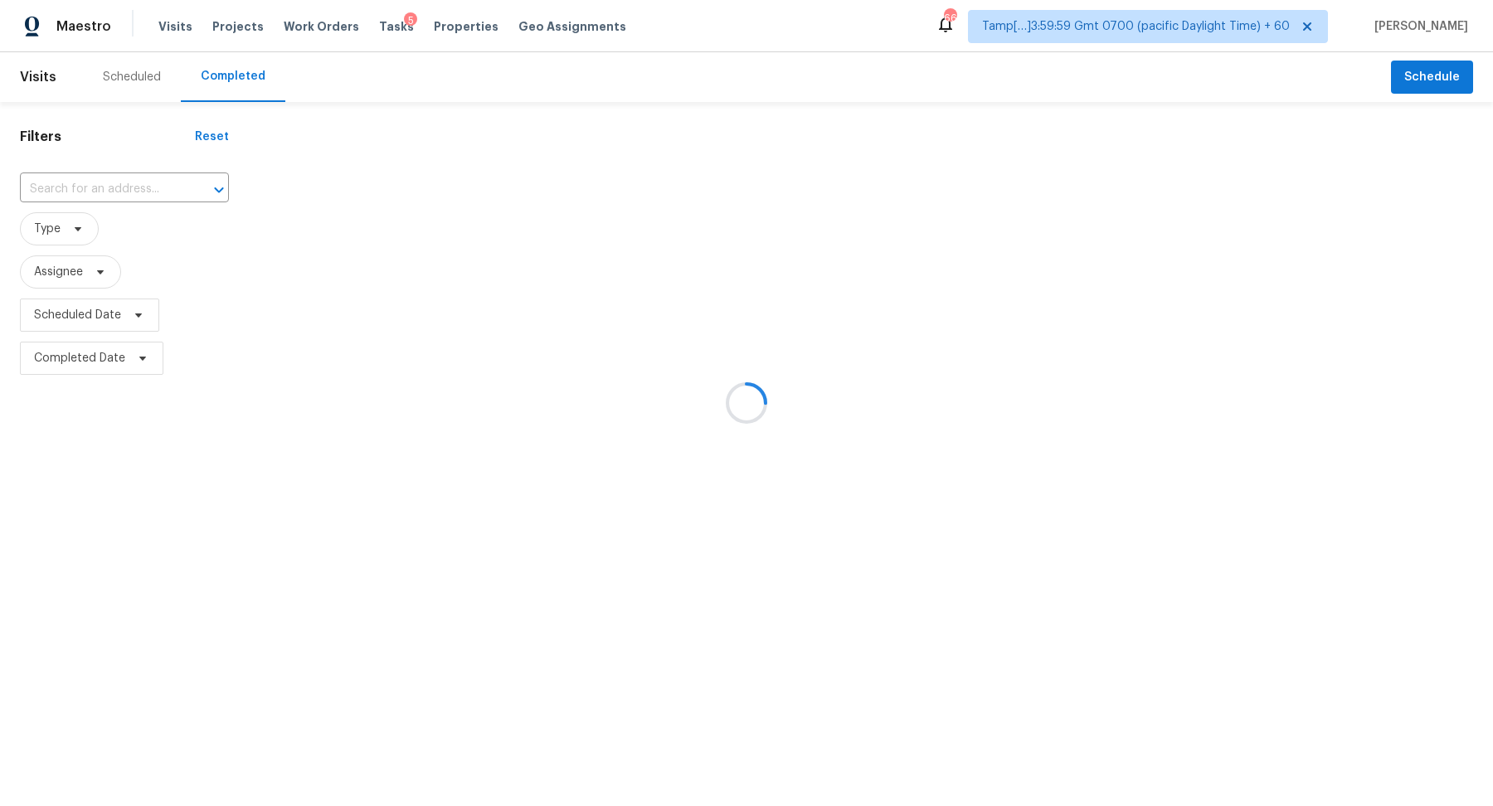
click at [76, 180] on div at bounding box center [746, 403] width 1493 height 806
click at [94, 185] on div at bounding box center [746, 403] width 1493 height 806
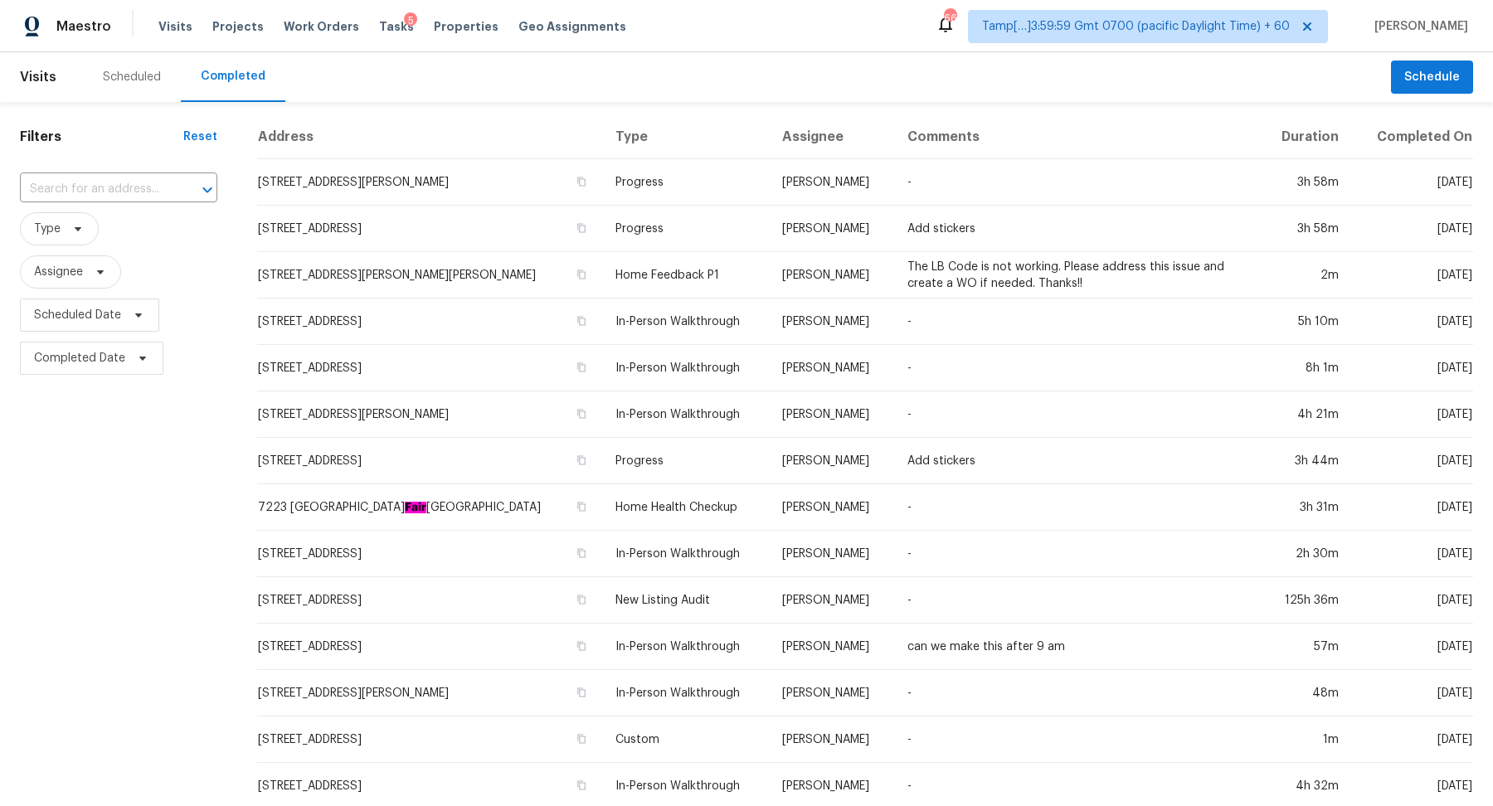
click at [94, 185] on input "text" at bounding box center [95, 190] width 151 height 26
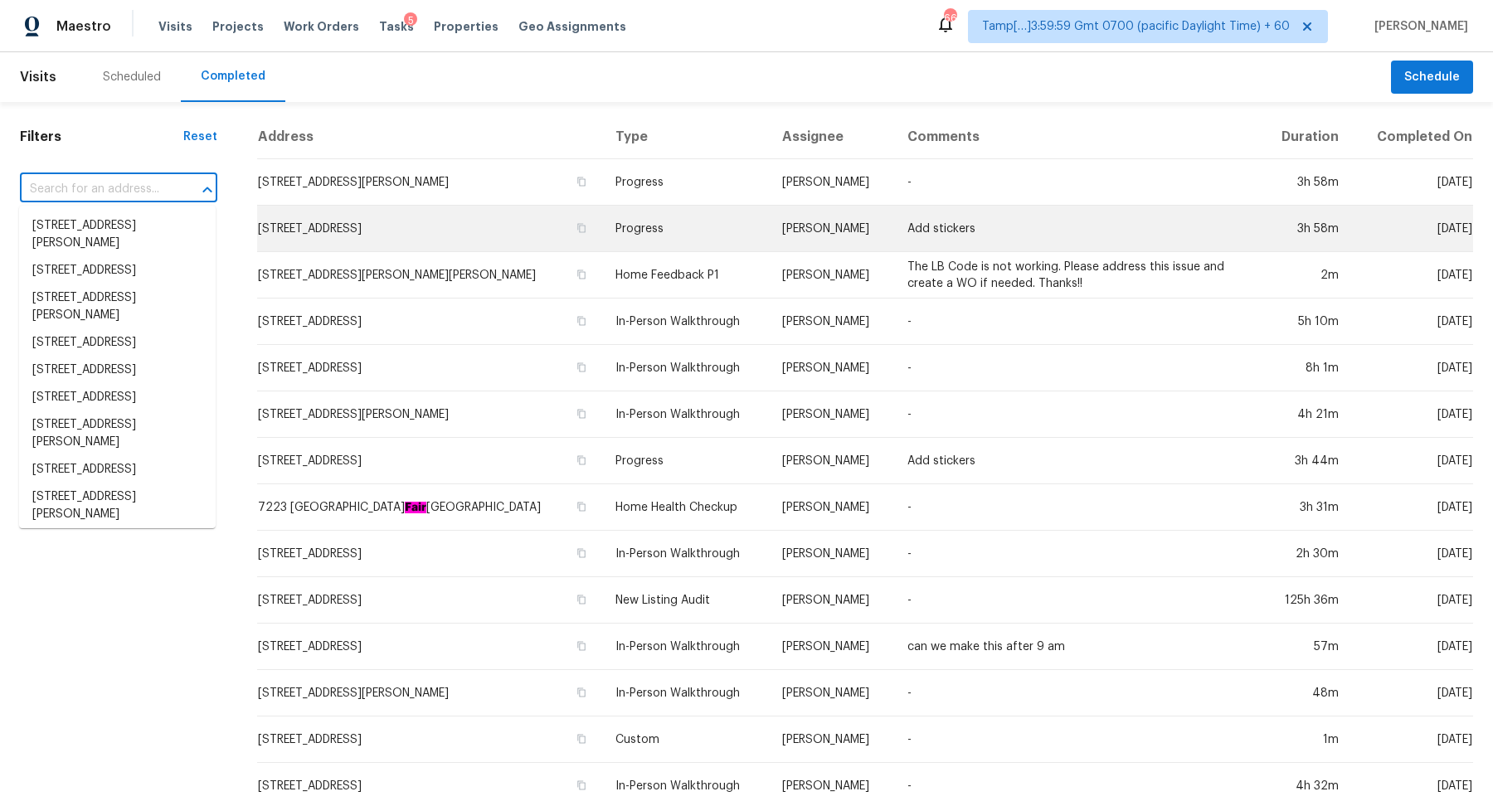
paste input "2530 Rhodes Dr Troy MI 48083"
type input "2530 Rhodes Dr Troy MI 48083"
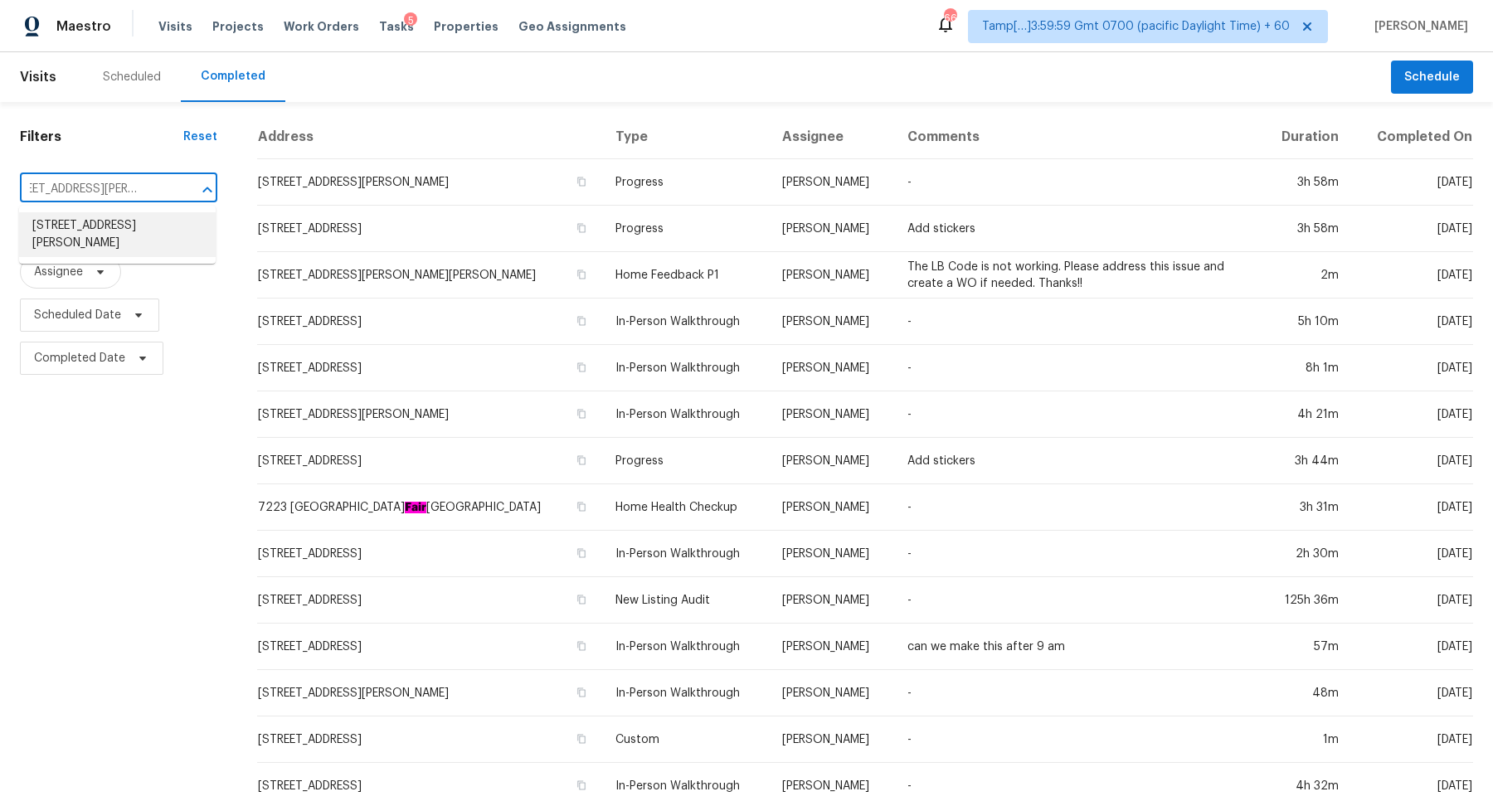
click at [102, 228] on li "2530 Rhodes Dr, Troy, MI 48083" at bounding box center [117, 234] width 197 height 45
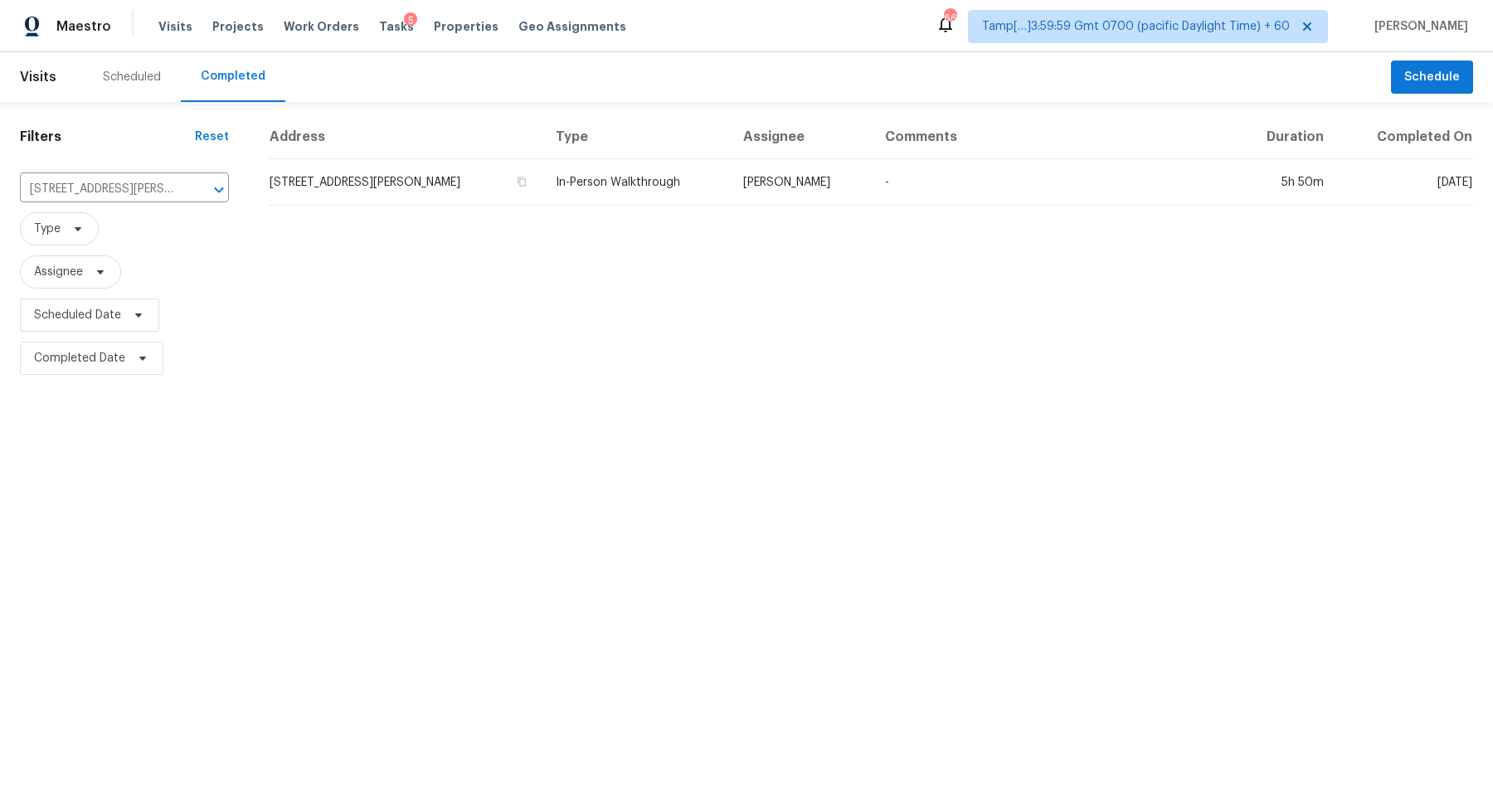
click at [360, 197] on td "2530 Rhodes Dr, Troy, MI 48083" at bounding box center [406, 182] width 274 height 46
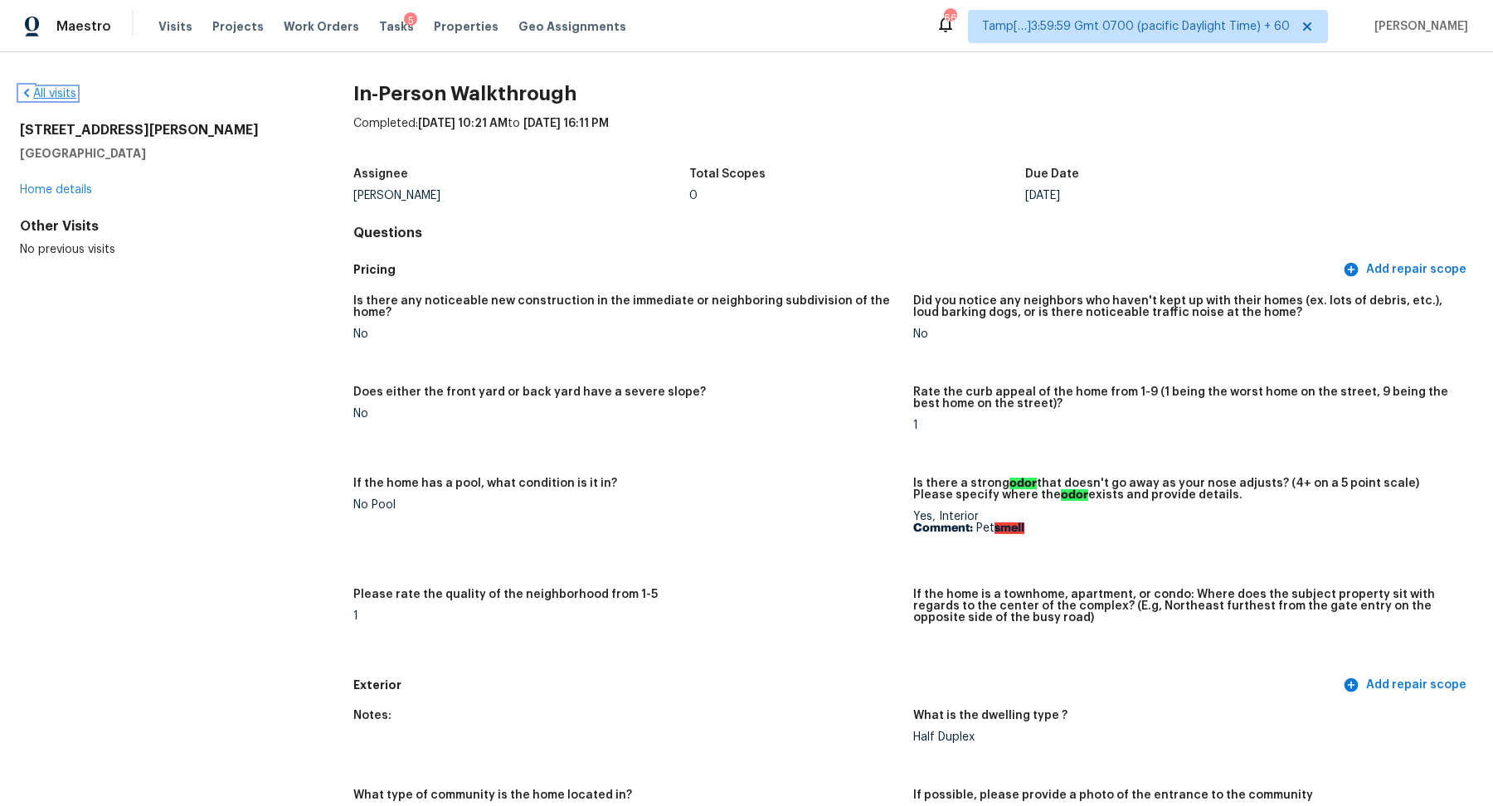
click at [45, 98] on link "All visits" at bounding box center [48, 94] width 56 height 12
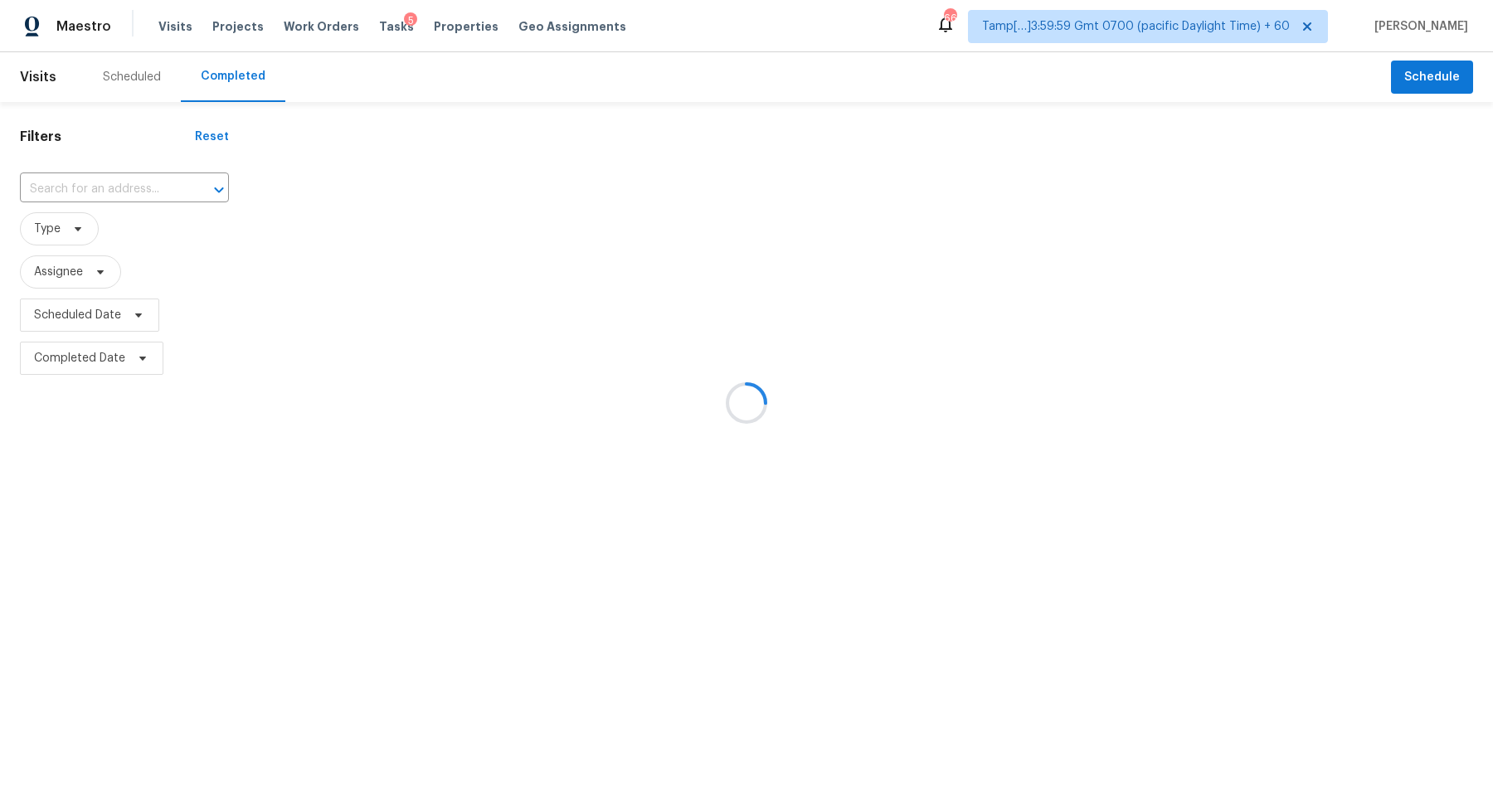
click at [91, 182] on div at bounding box center [746, 403] width 1493 height 806
click at [99, 187] on div at bounding box center [746, 403] width 1493 height 806
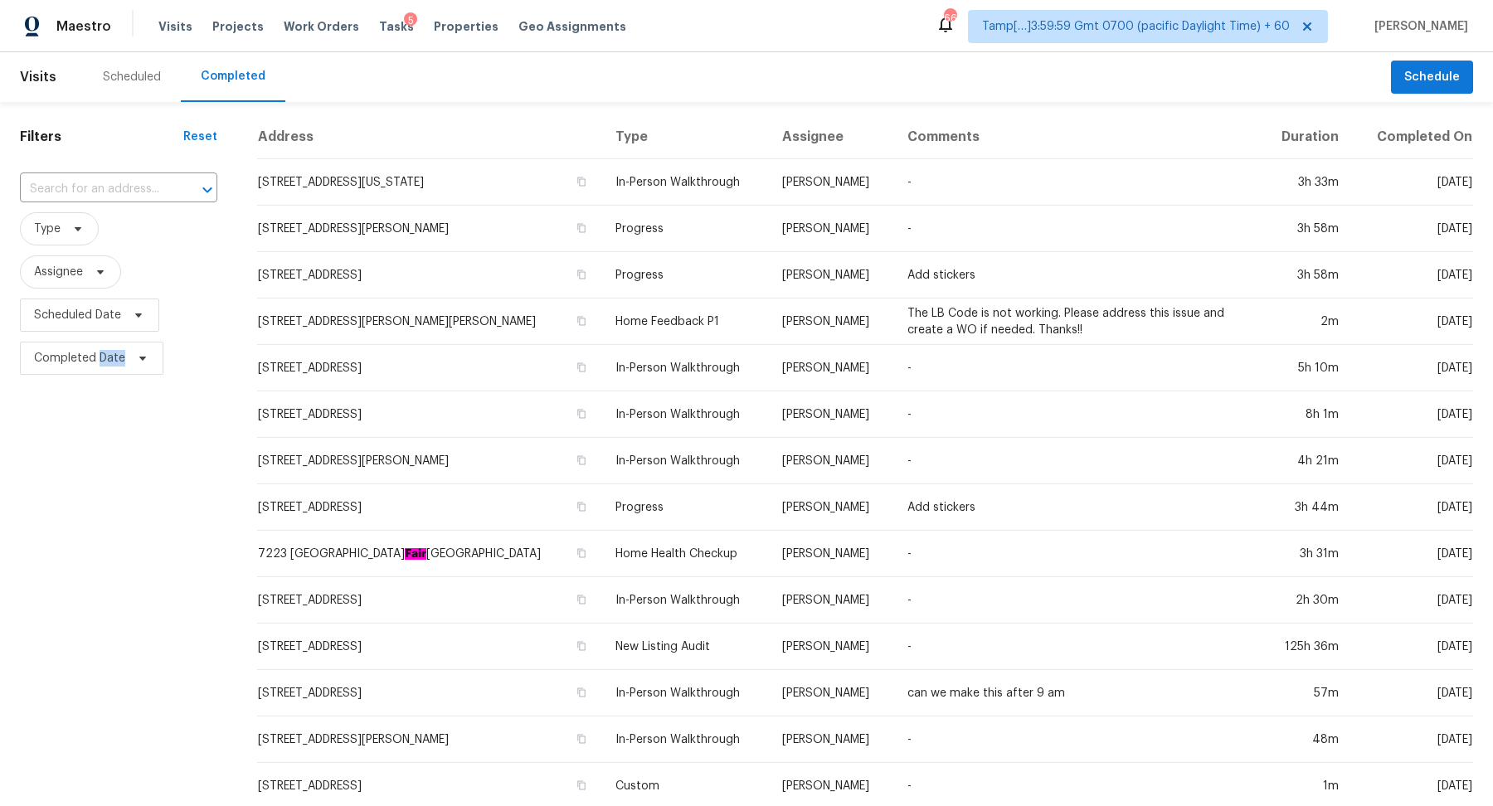
click at [99, 187] on input "text" at bounding box center [95, 190] width 151 height 26
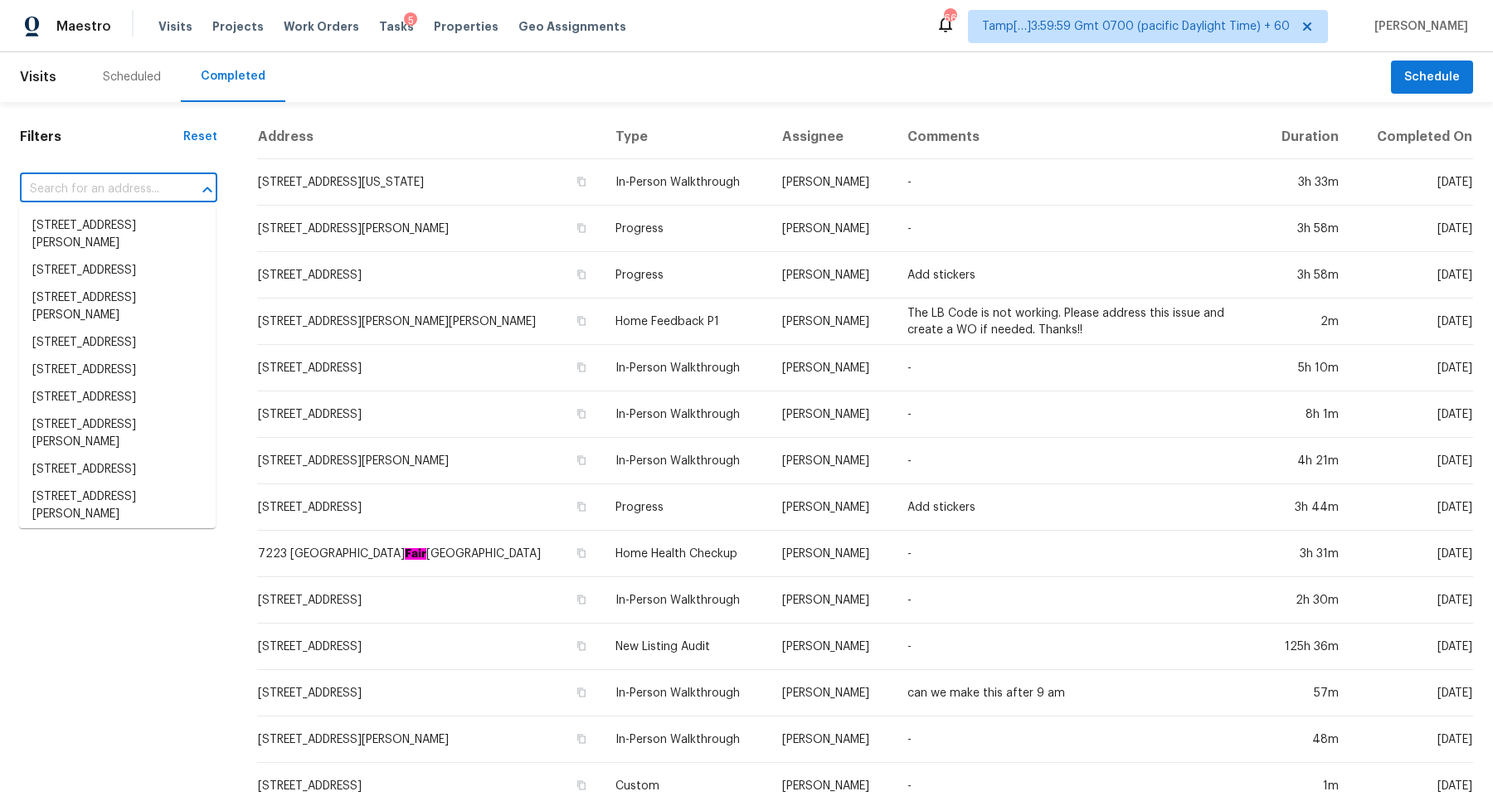
paste input "207 Chiappa Rd Sandston VA 23150"
type input "207 Chiappa Rd Sandston VA 23150"
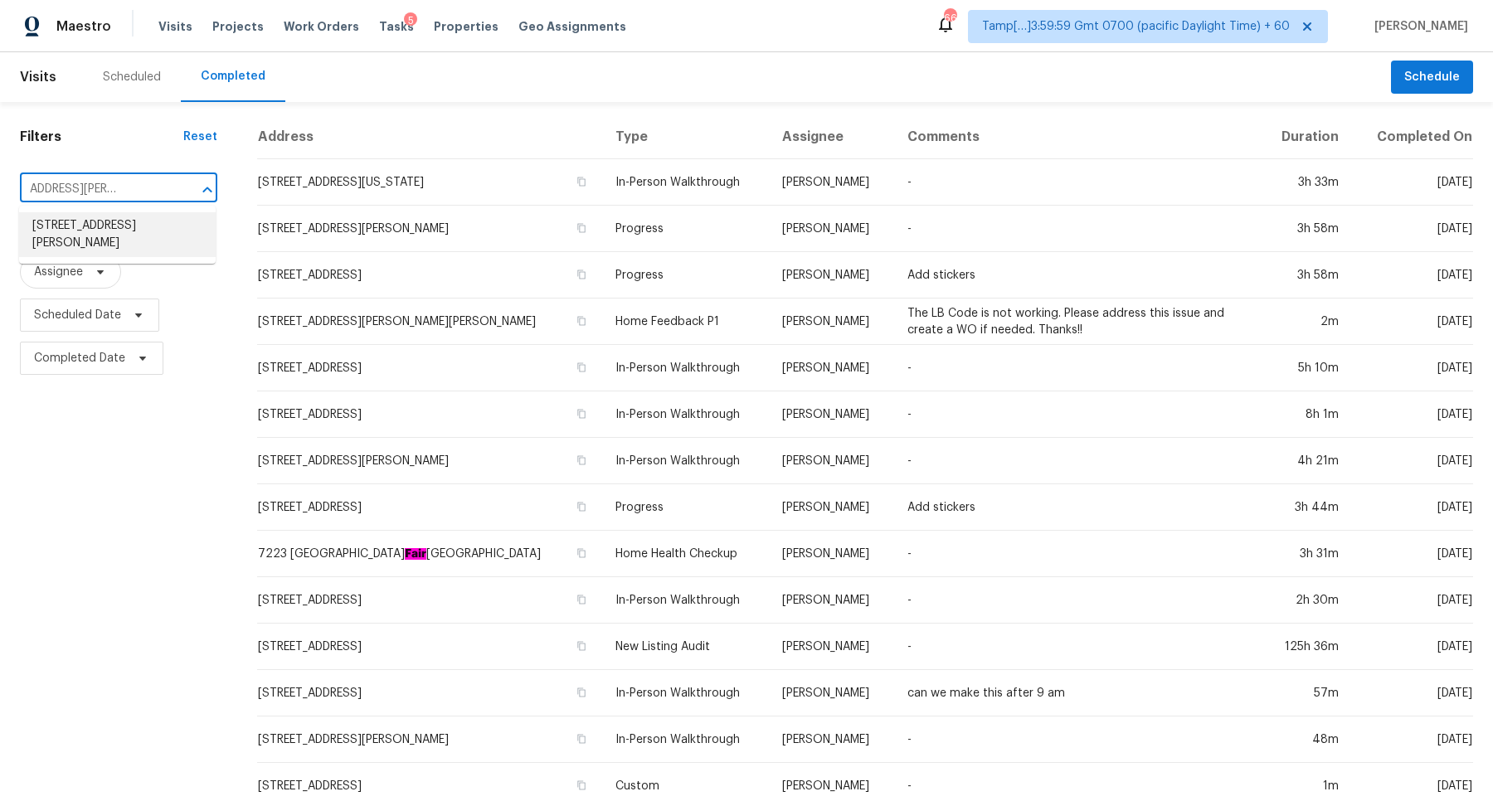
click at [109, 235] on li "207 Chiappa Rd, Sandston, VA 23150" at bounding box center [117, 234] width 197 height 45
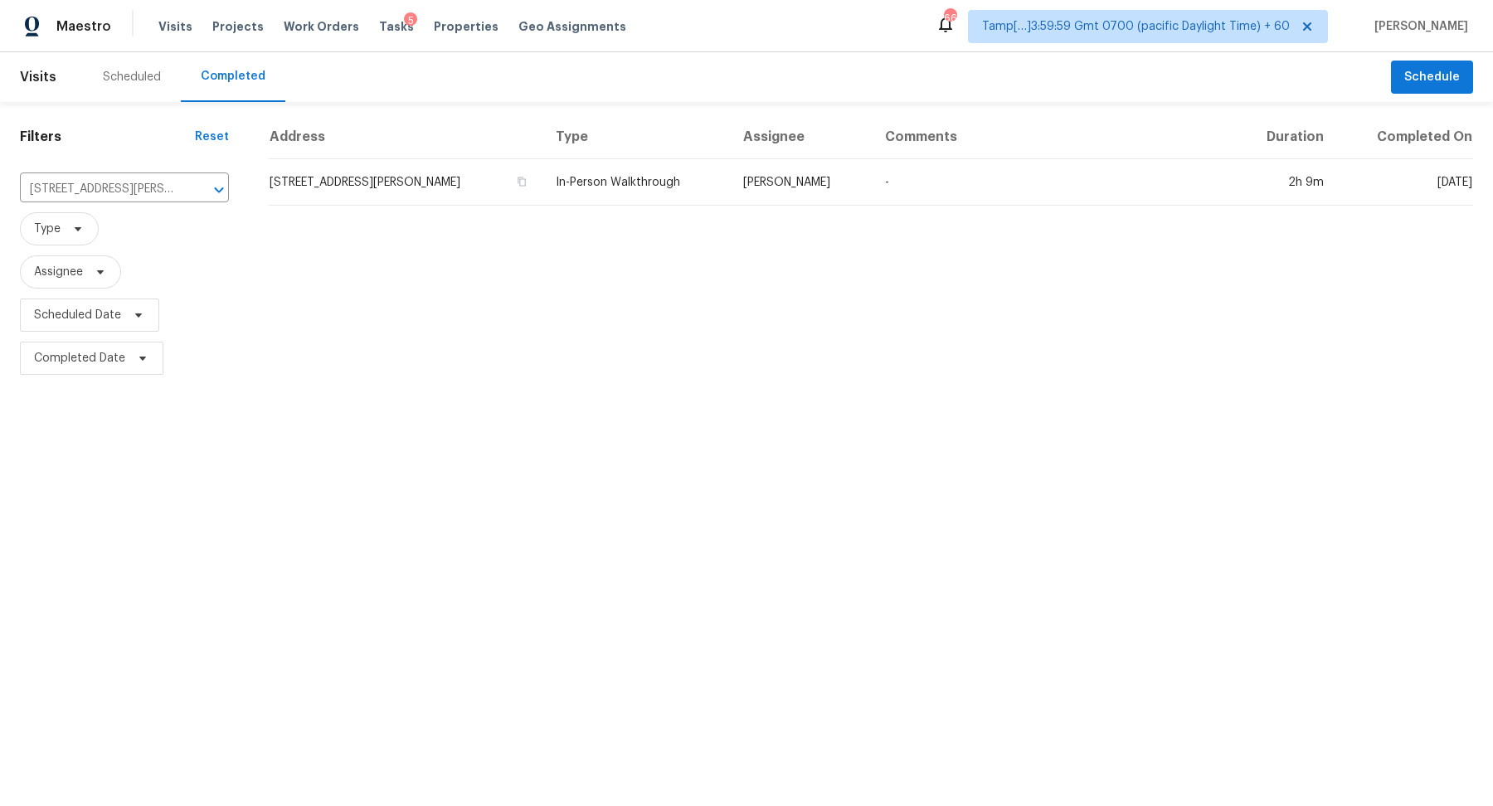
click at [362, 180] on td "207 Chiappa Rd, Sandston, VA 23150" at bounding box center [406, 182] width 274 height 46
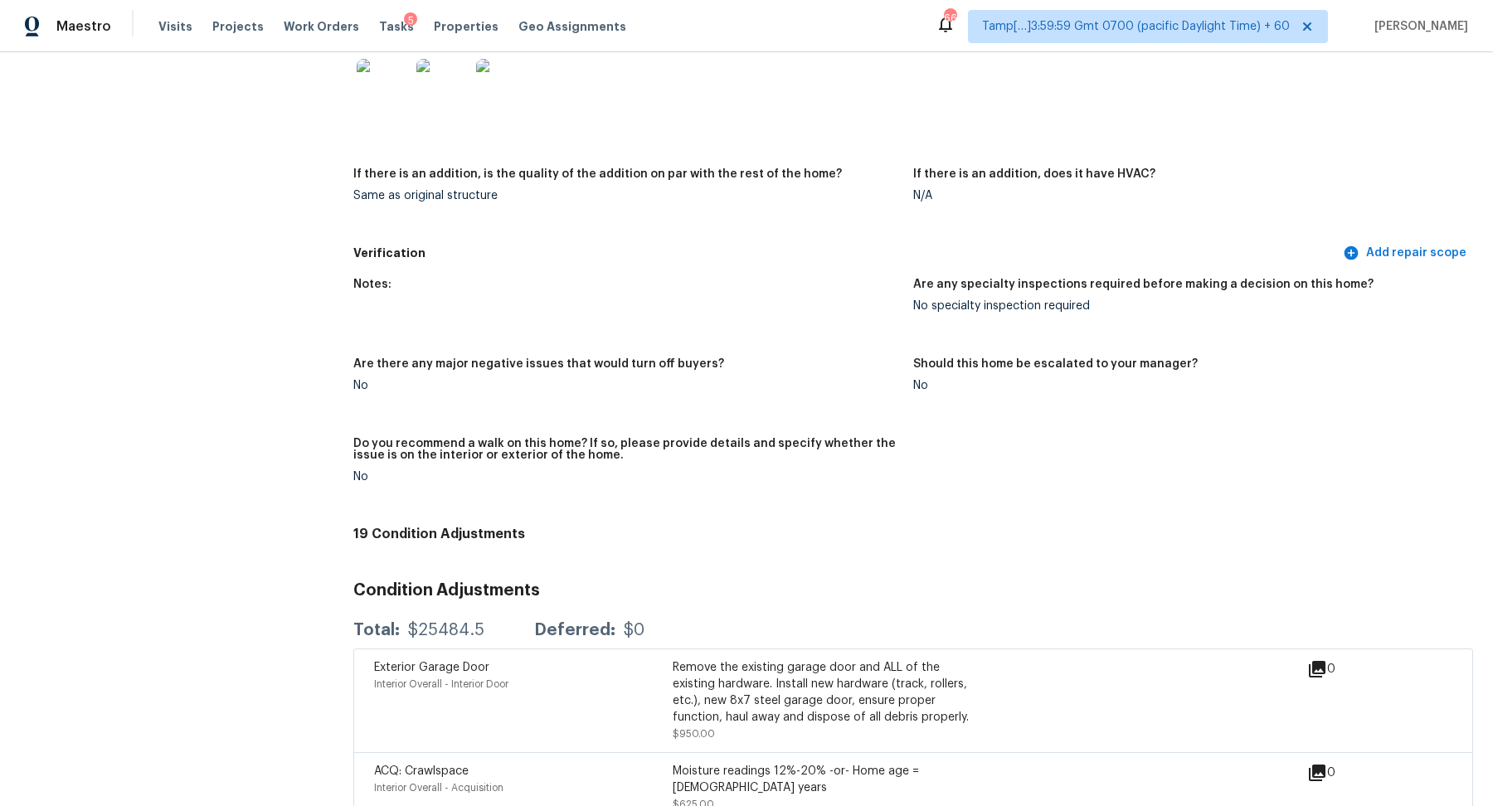
scroll to position [3193, 0]
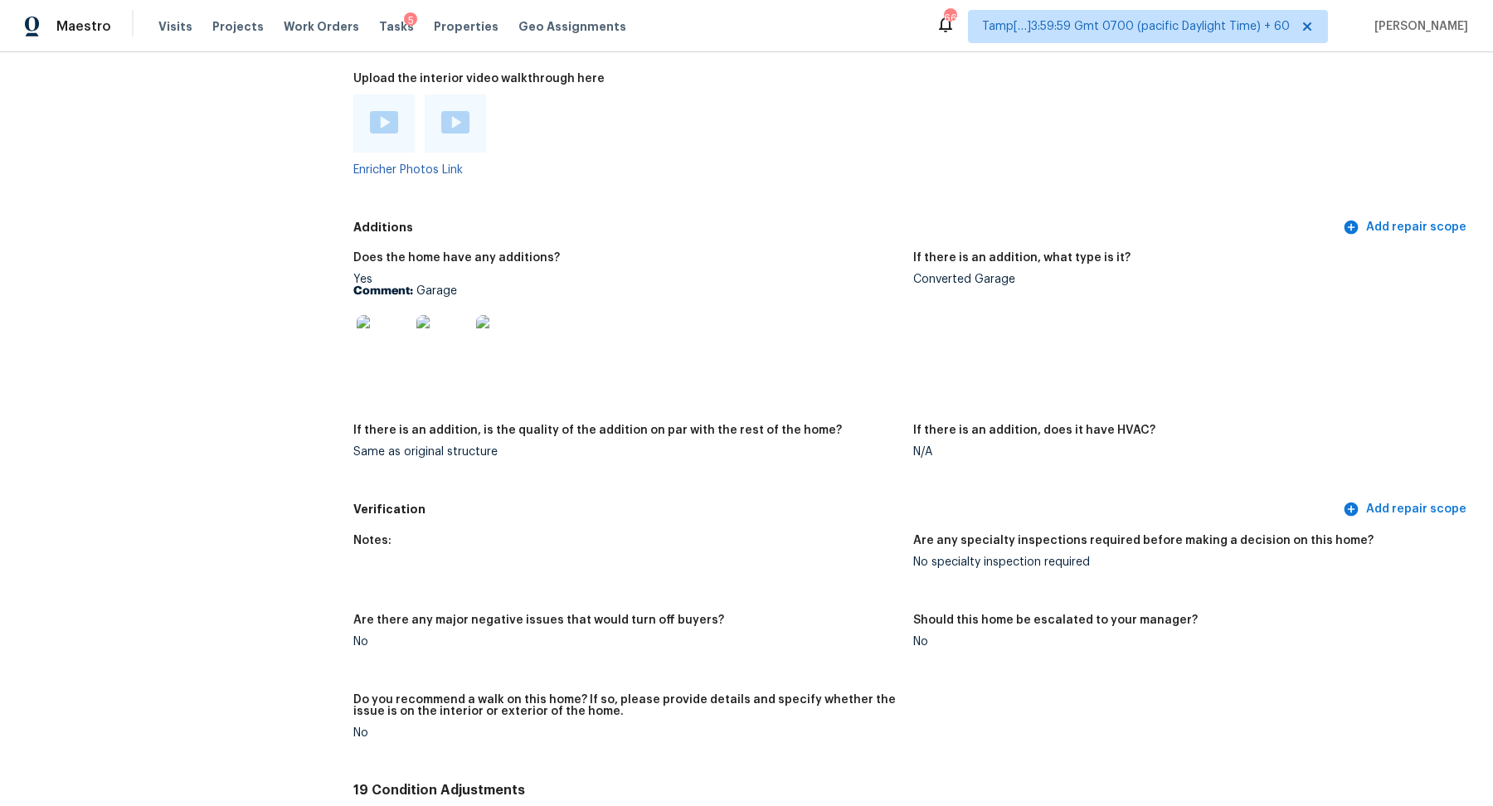
click at [392, 133] on img at bounding box center [384, 122] width 28 height 22
click at [444, 142] on div at bounding box center [455, 124] width 61 height 58
click at [458, 131] on img at bounding box center [455, 122] width 28 height 22
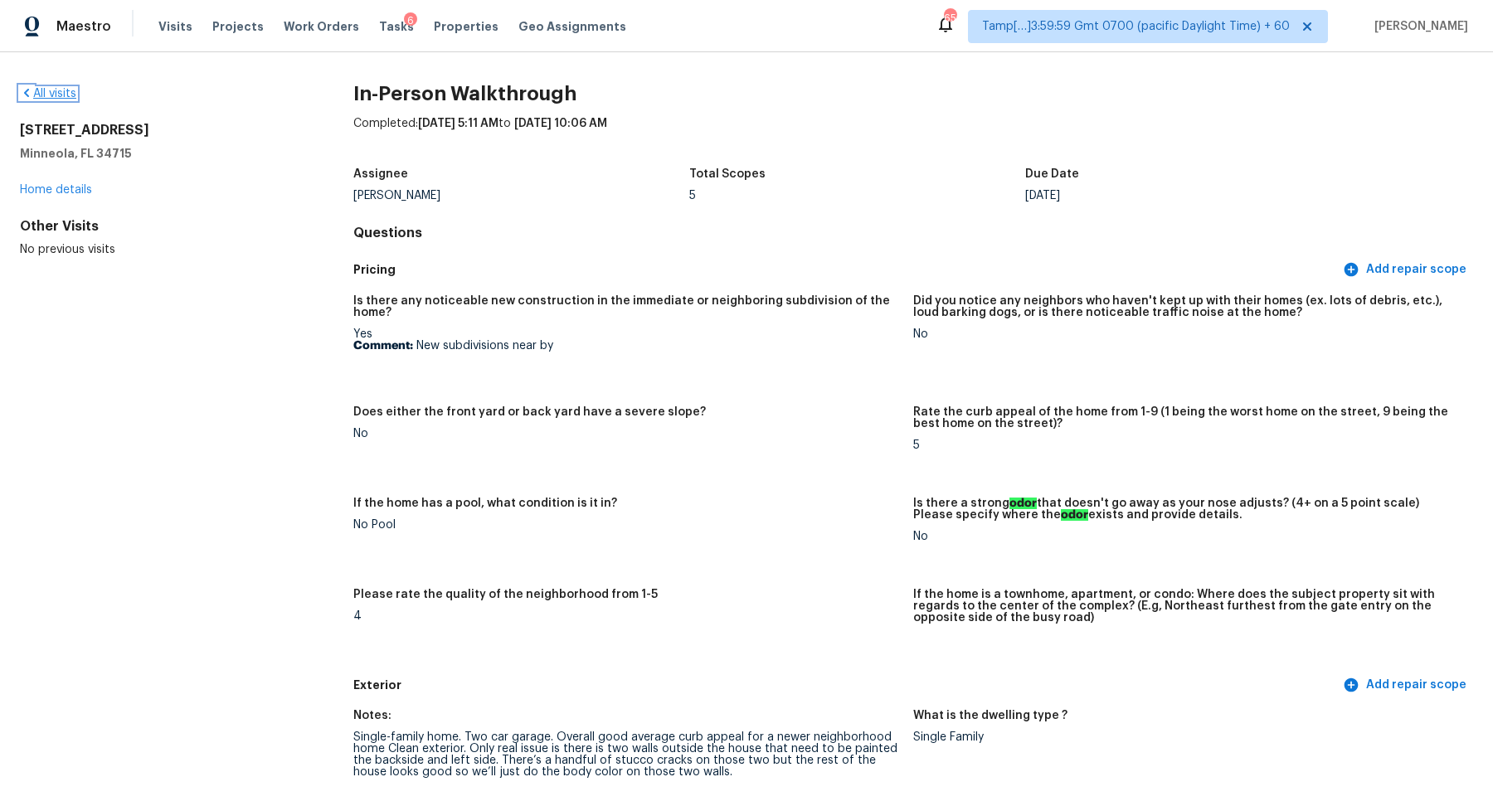
click at [51, 94] on link "All visits" at bounding box center [48, 94] width 56 height 12
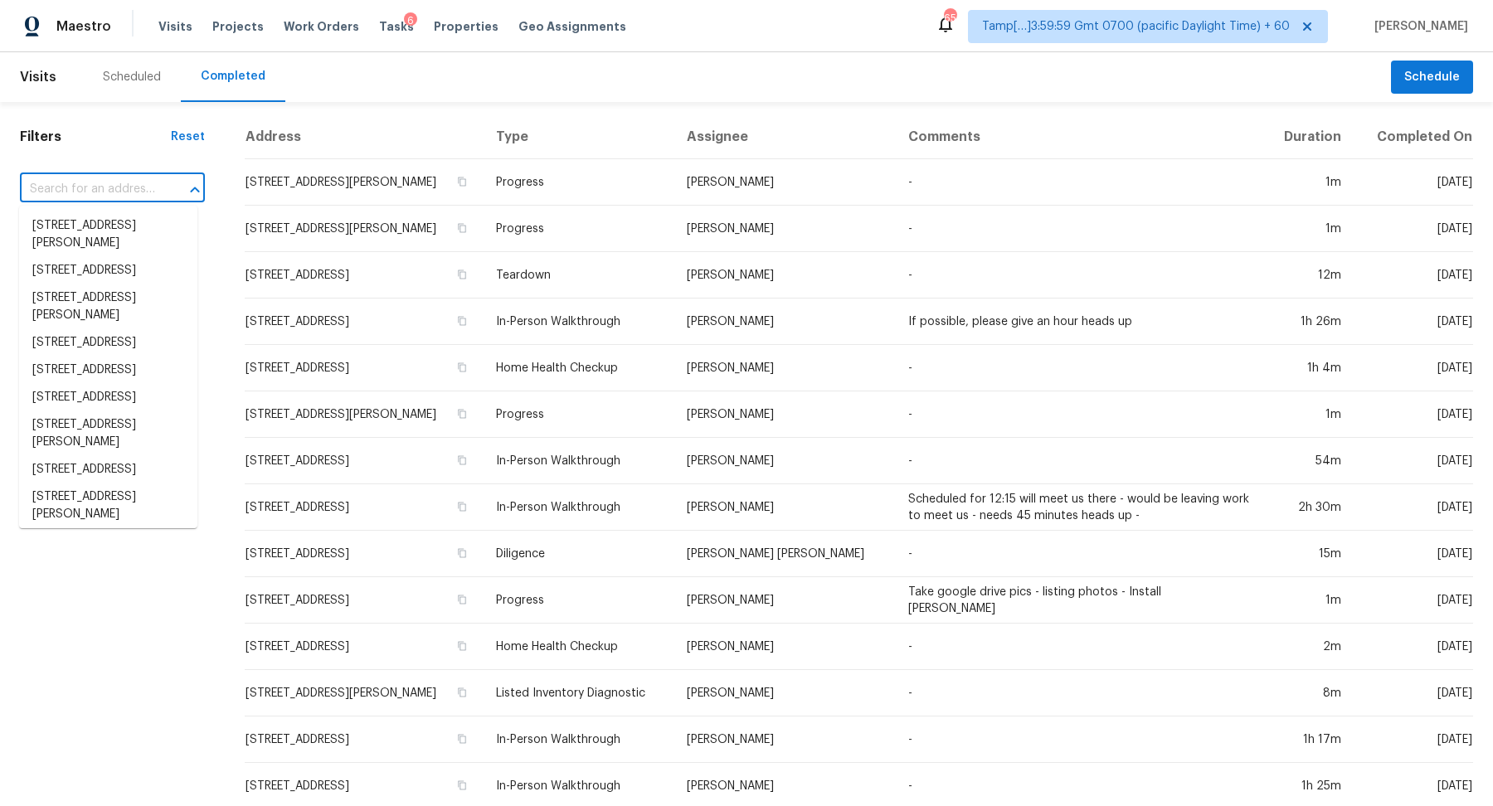
click at [97, 179] on input "text" at bounding box center [89, 190] width 138 height 26
paste input "6909 Greenfield Dr Temple TX 76502"
type input "6909 Greenfield Dr Temple TX 76502"
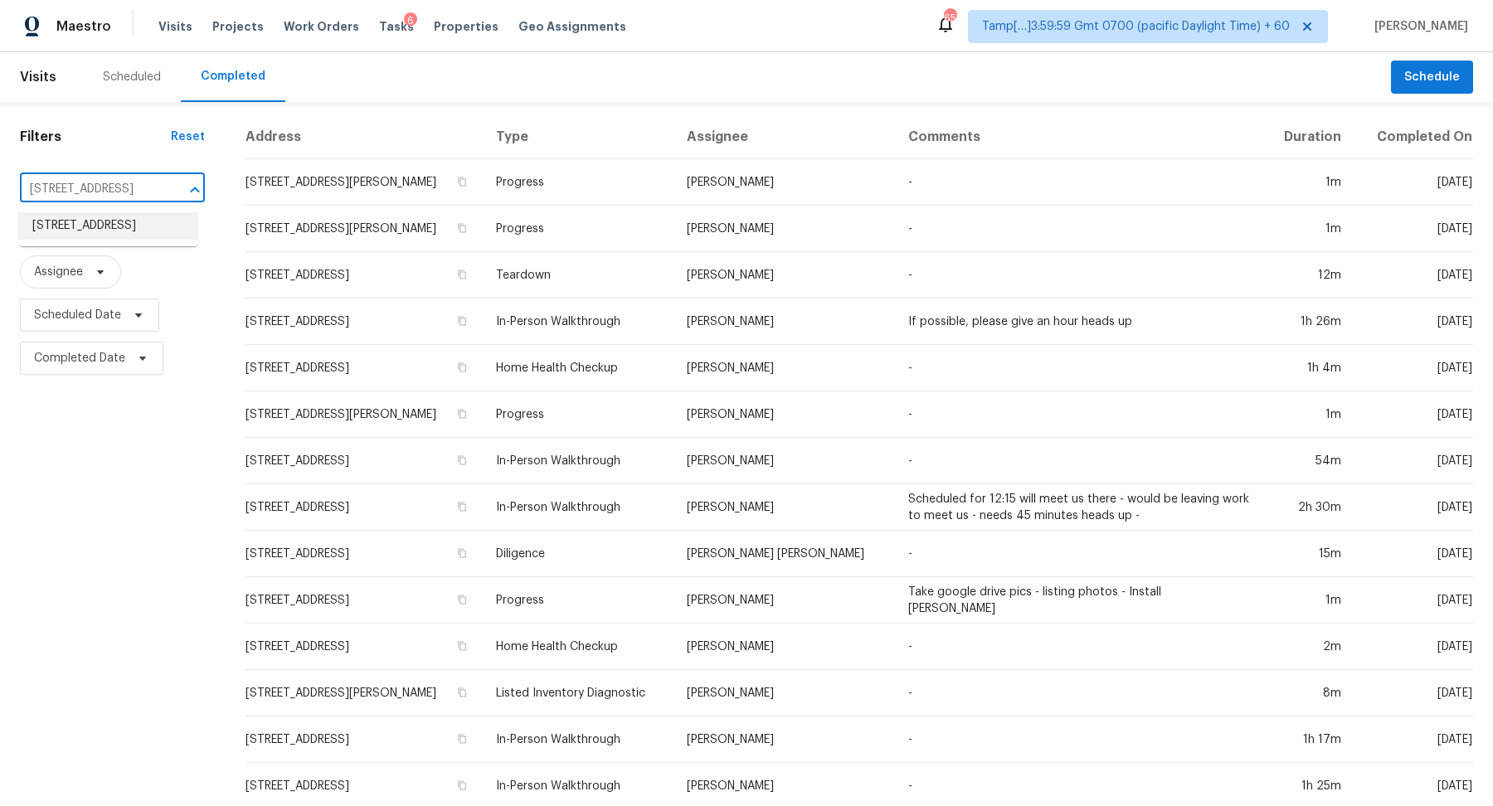
click at [66, 232] on li "6909 Greenfield Dr, Temple, TX 76502" at bounding box center [108, 225] width 178 height 27
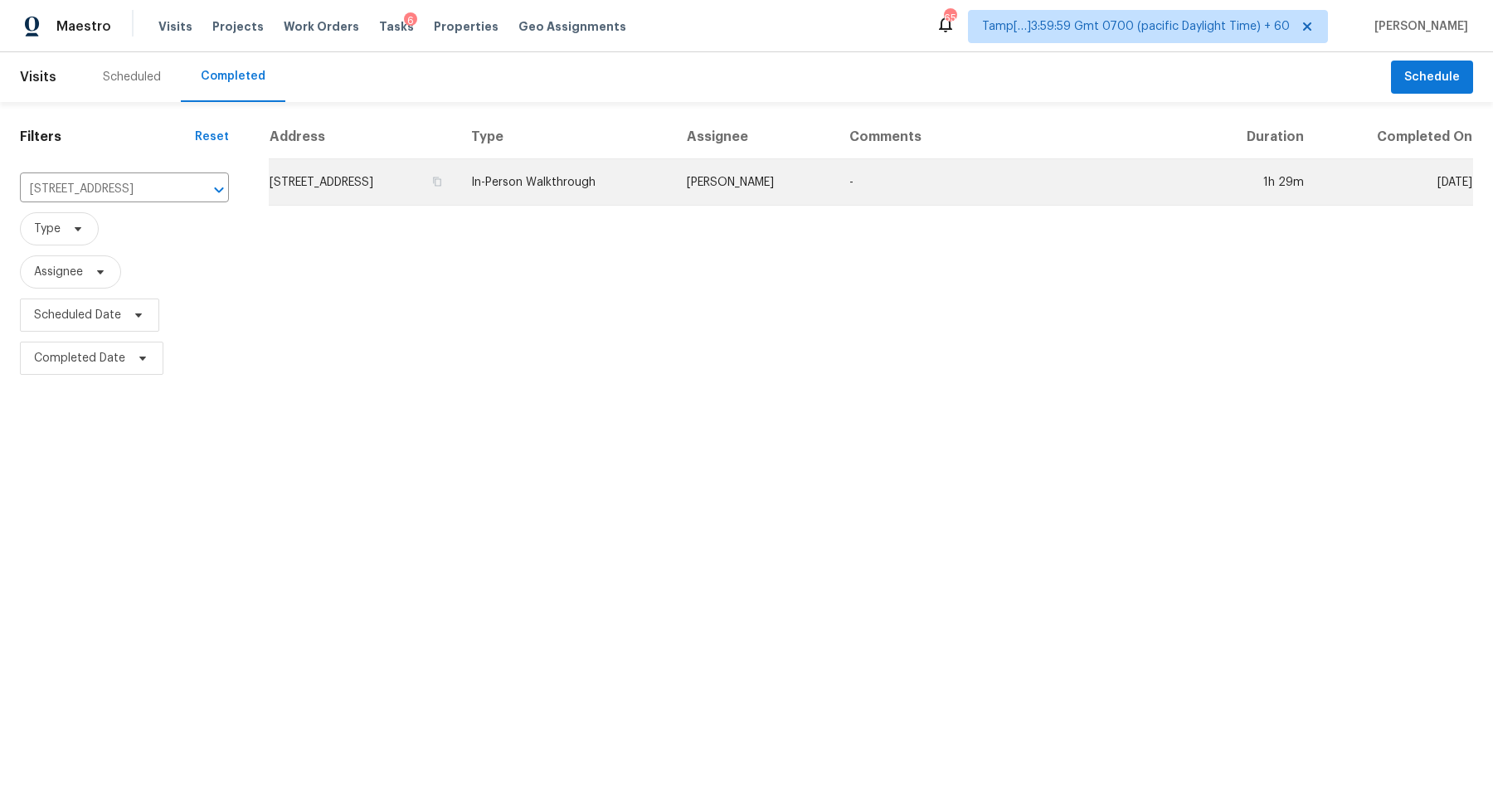
click at [358, 190] on td "6909 Greenfield Dr, Temple, TX 76502" at bounding box center [363, 182] width 189 height 46
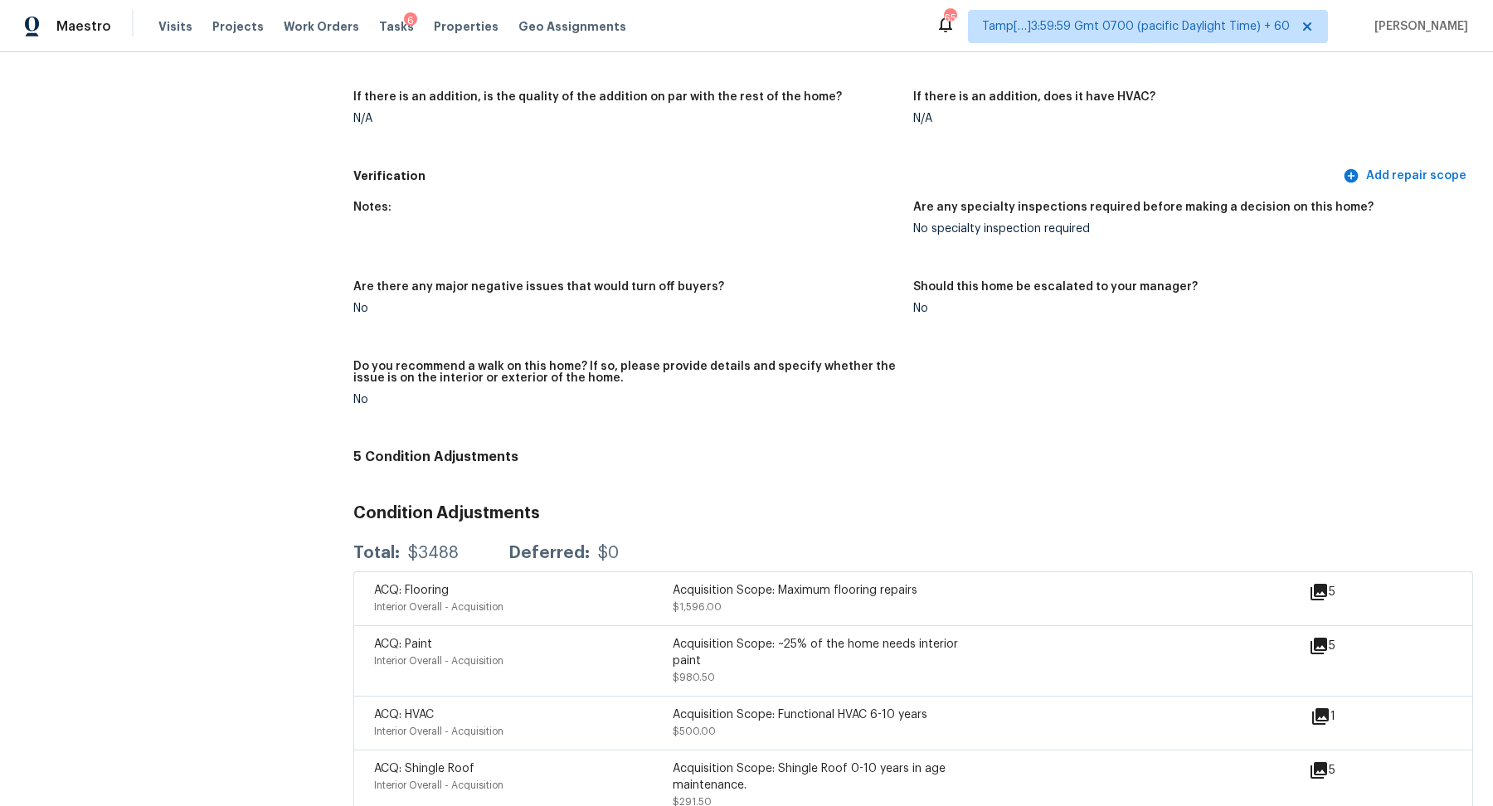
scroll to position [3689, 0]
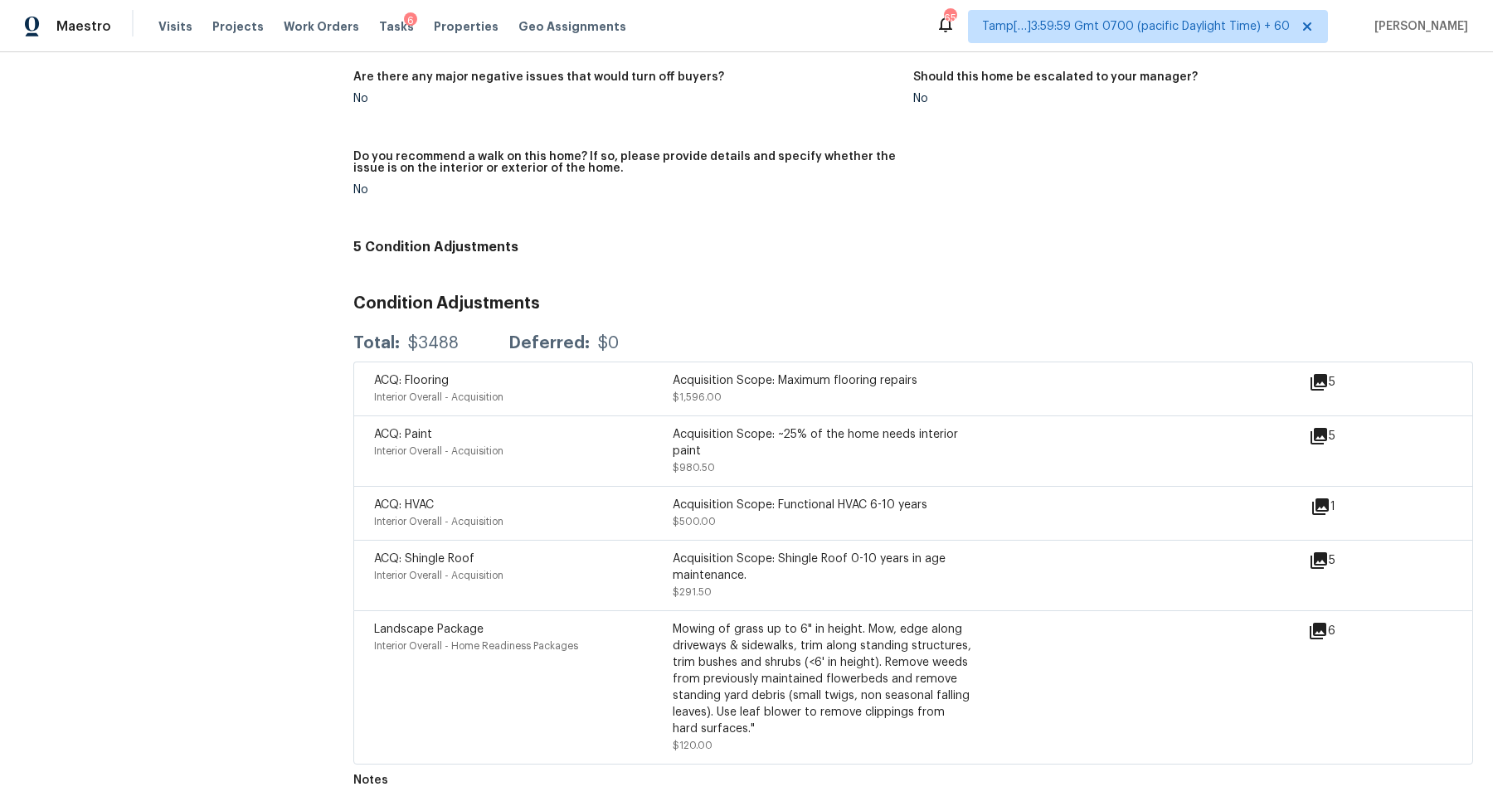
click at [795, 214] on figure "Do you recommend a walk on this home? If so, please provide details and specify…" at bounding box center [633, 186] width 560 height 71
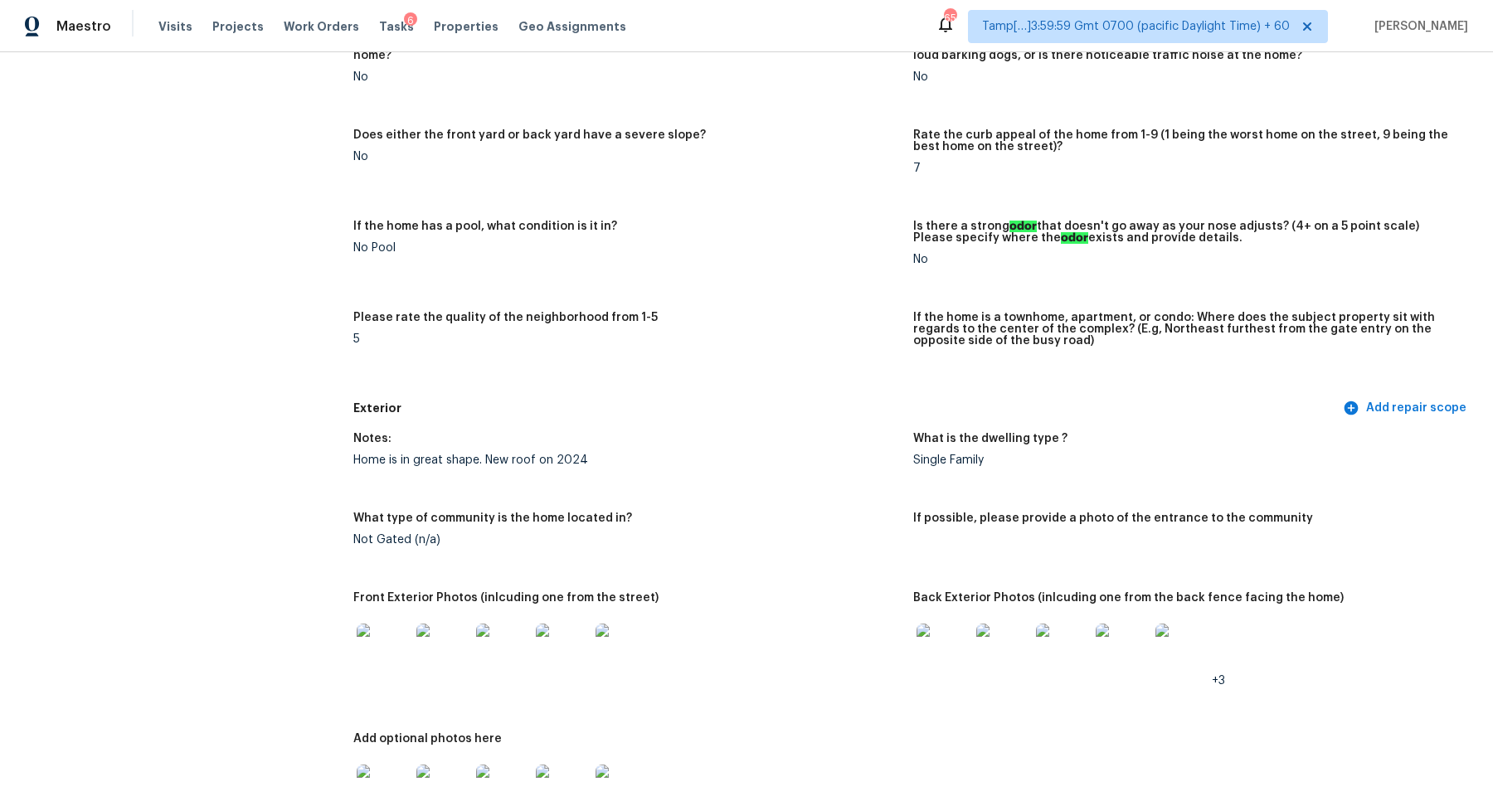
scroll to position [270, 0]
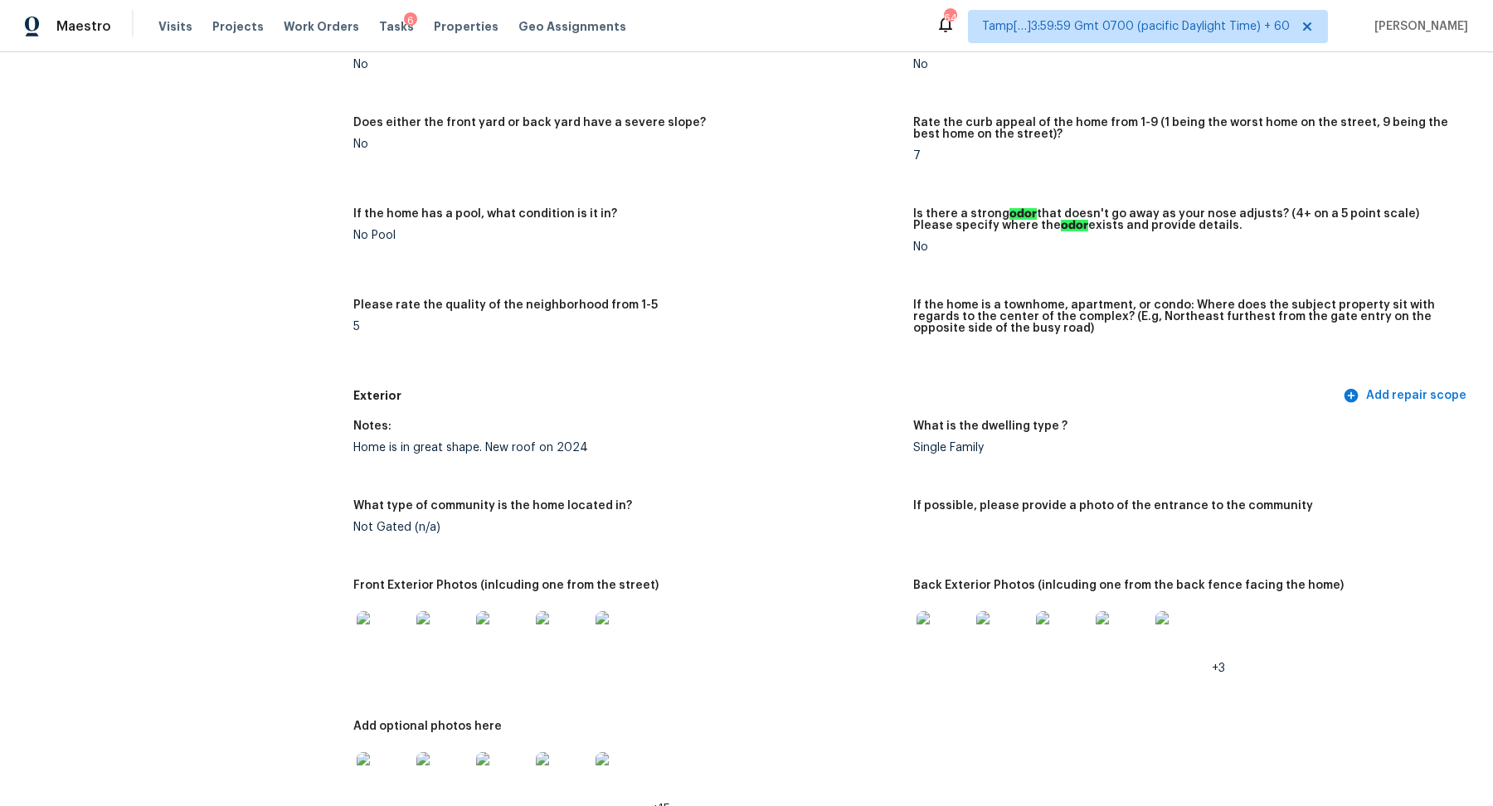
click at [395, 630] on img at bounding box center [383, 637] width 53 height 53
click at [930, 633] on img at bounding box center [942, 637] width 53 height 53
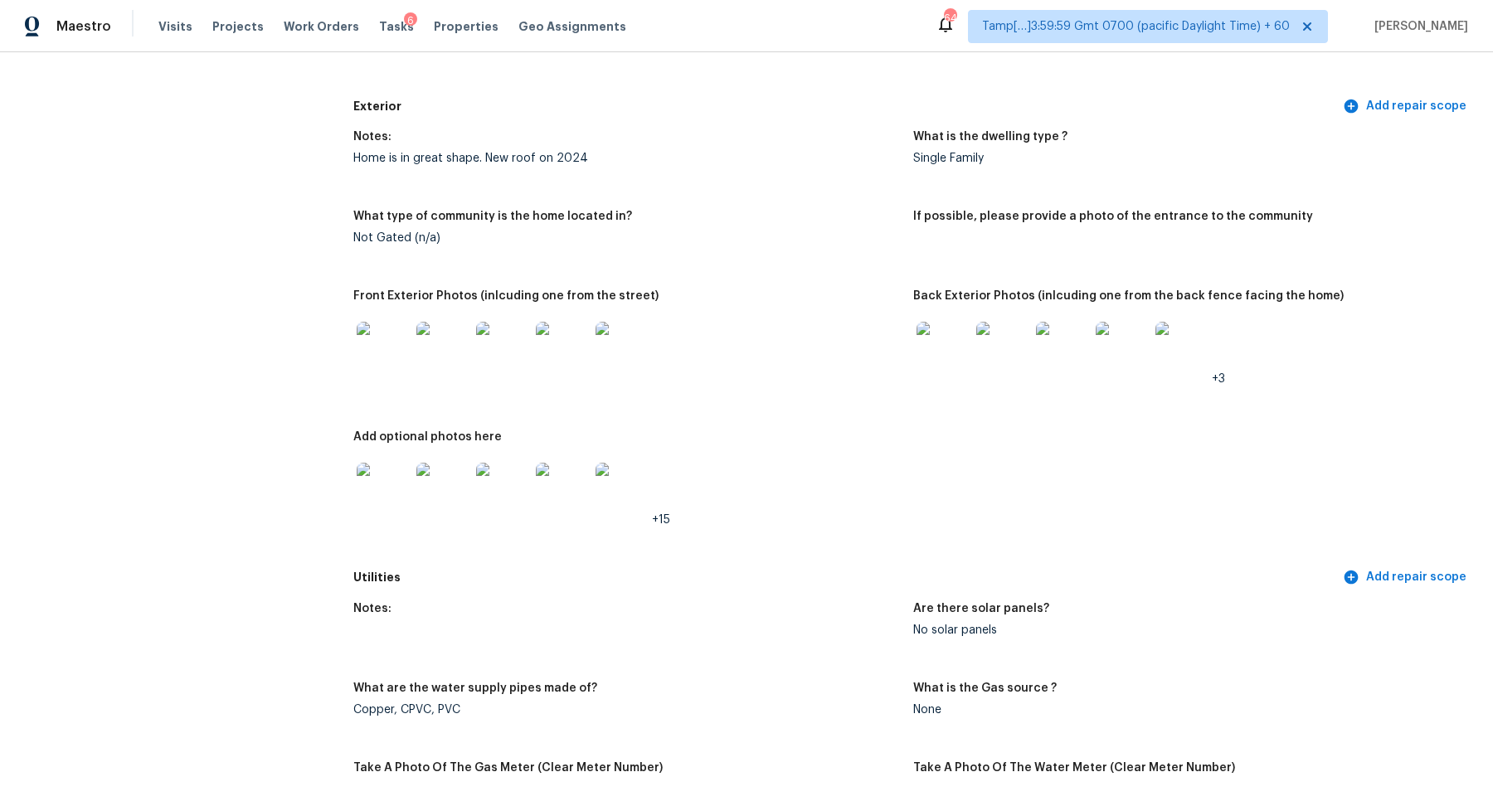
click at [401, 486] on img at bounding box center [383, 489] width 53 height 53
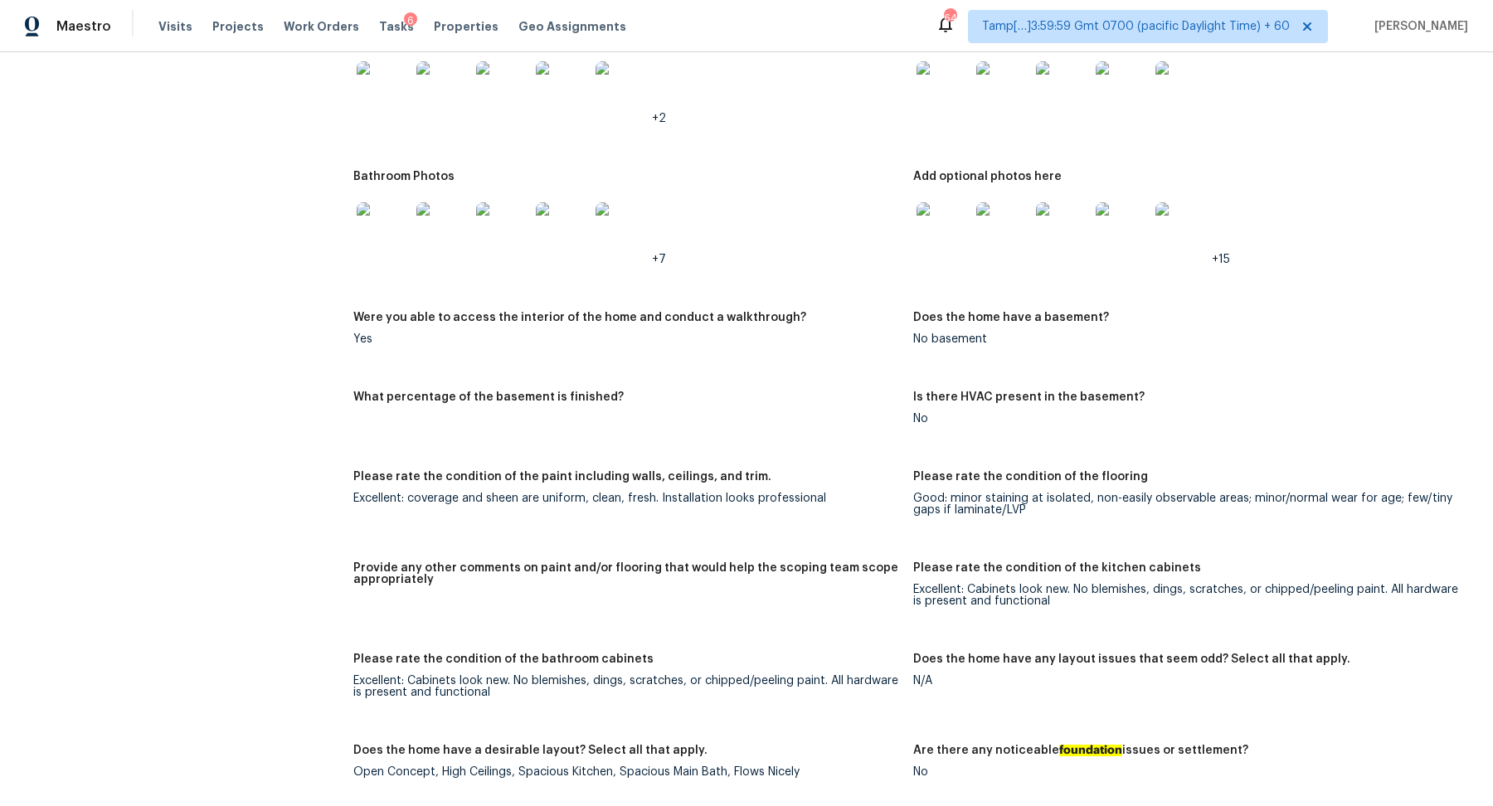
scroll to position [1524, 0]
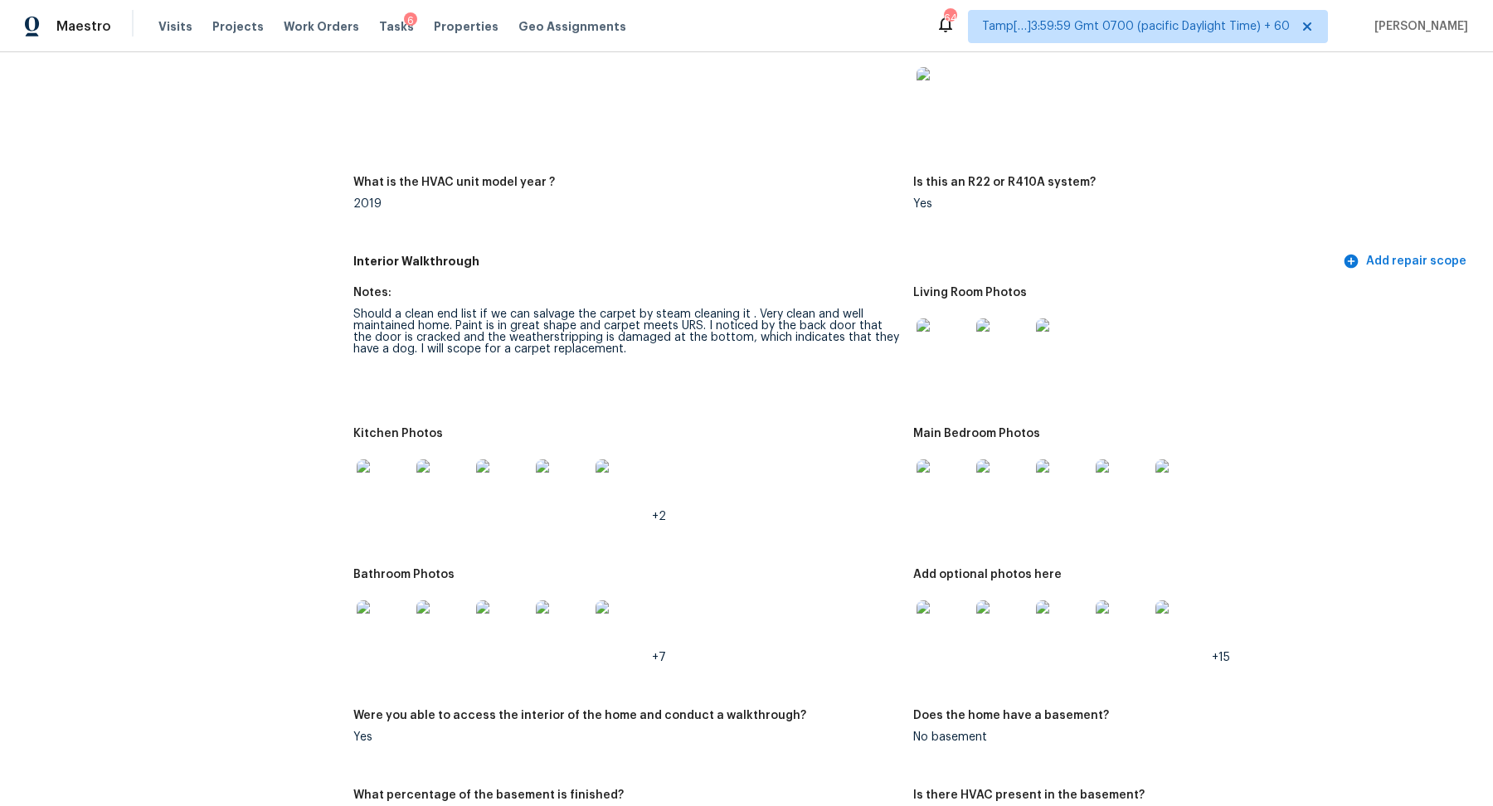
drag, startPoint x: 590, startPoint y: 333, endPoint x: 760, endPoint y: 380, distance: 176.2
click at [687, 348] on div "Should a clean end list if we can salvage the carpet by steam cleaning it . Ver…" at bounding box center [626, 331] width 546 height 46
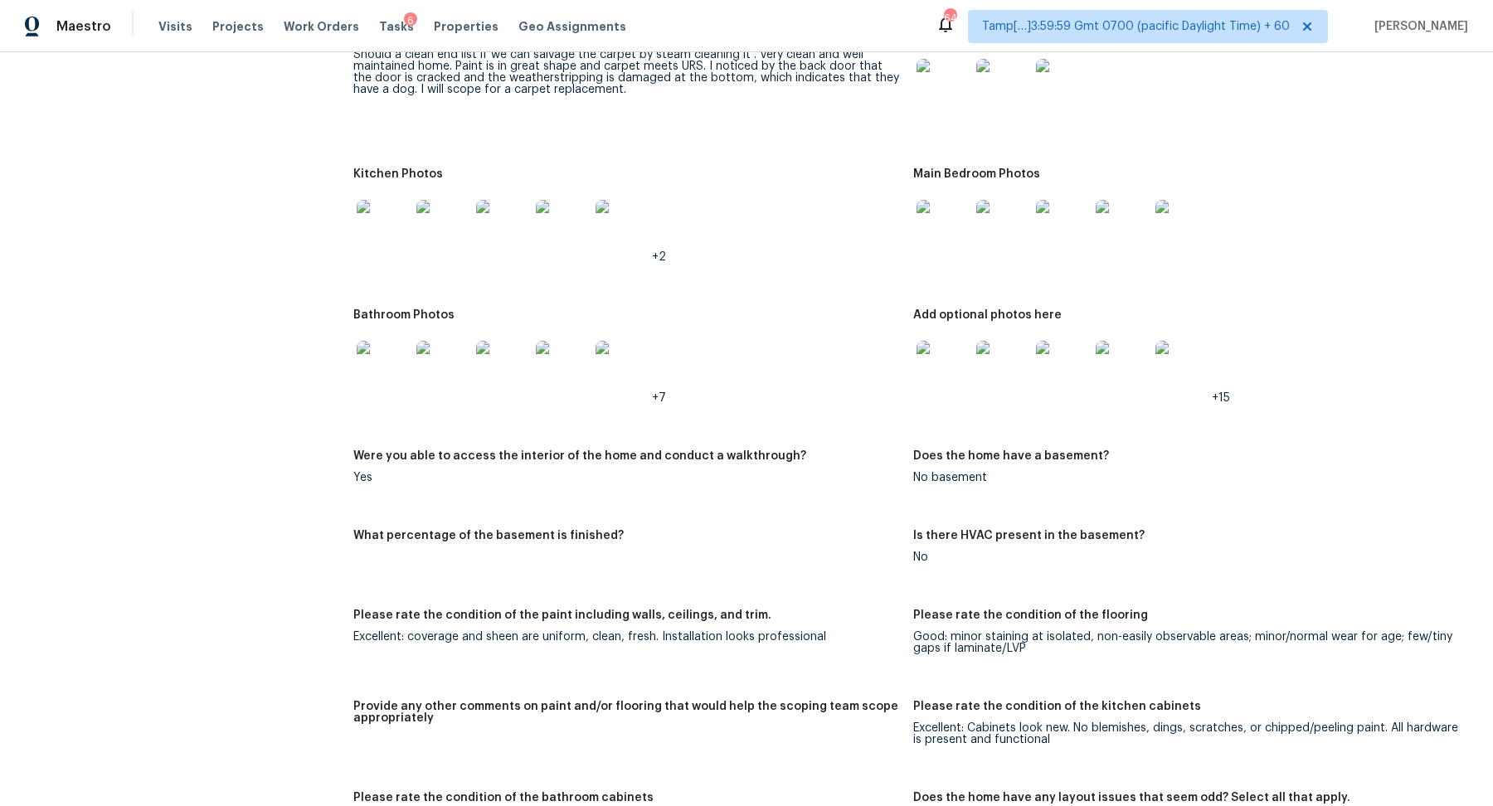
scroll to position [1679, 0]
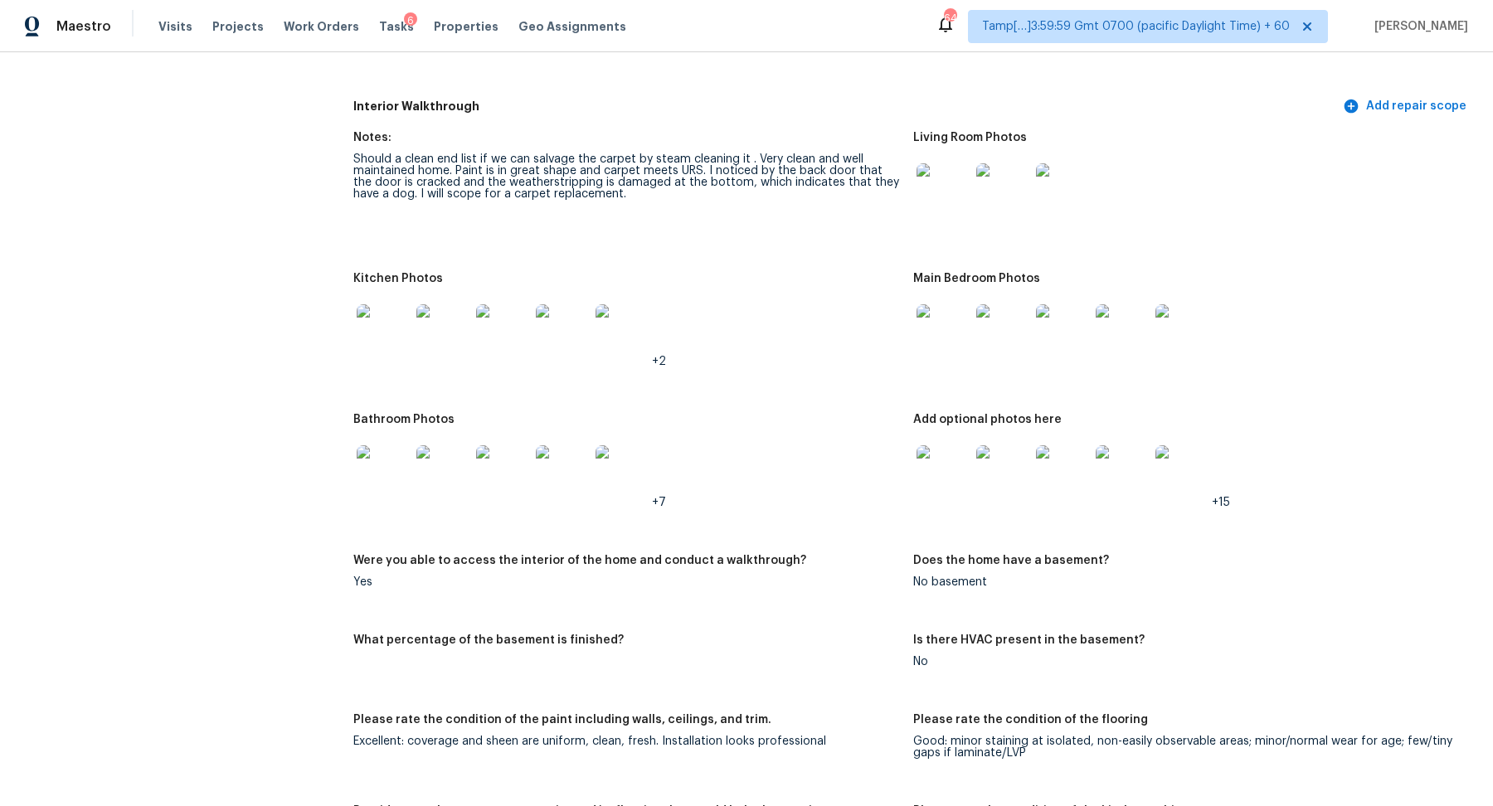
click at [938, 336] on img at bounding box center [942, 330] width 53 height 53
click at [426, 324] on img at bounding box center [442, 330] width 53 height 53
click at [932, 195] on img at bounding box center [942, 189] width 53 height 53
drag, startPoint x: 705, startPoint y: 168, endPoint x: 845, endPoint y: 173, distance: 140.3
click at [845, 173] on div "Should a clean end list if we can salvage the carpet by steam cleaning it . Ver…" at bounding box center [626, 176] width 546 height 46
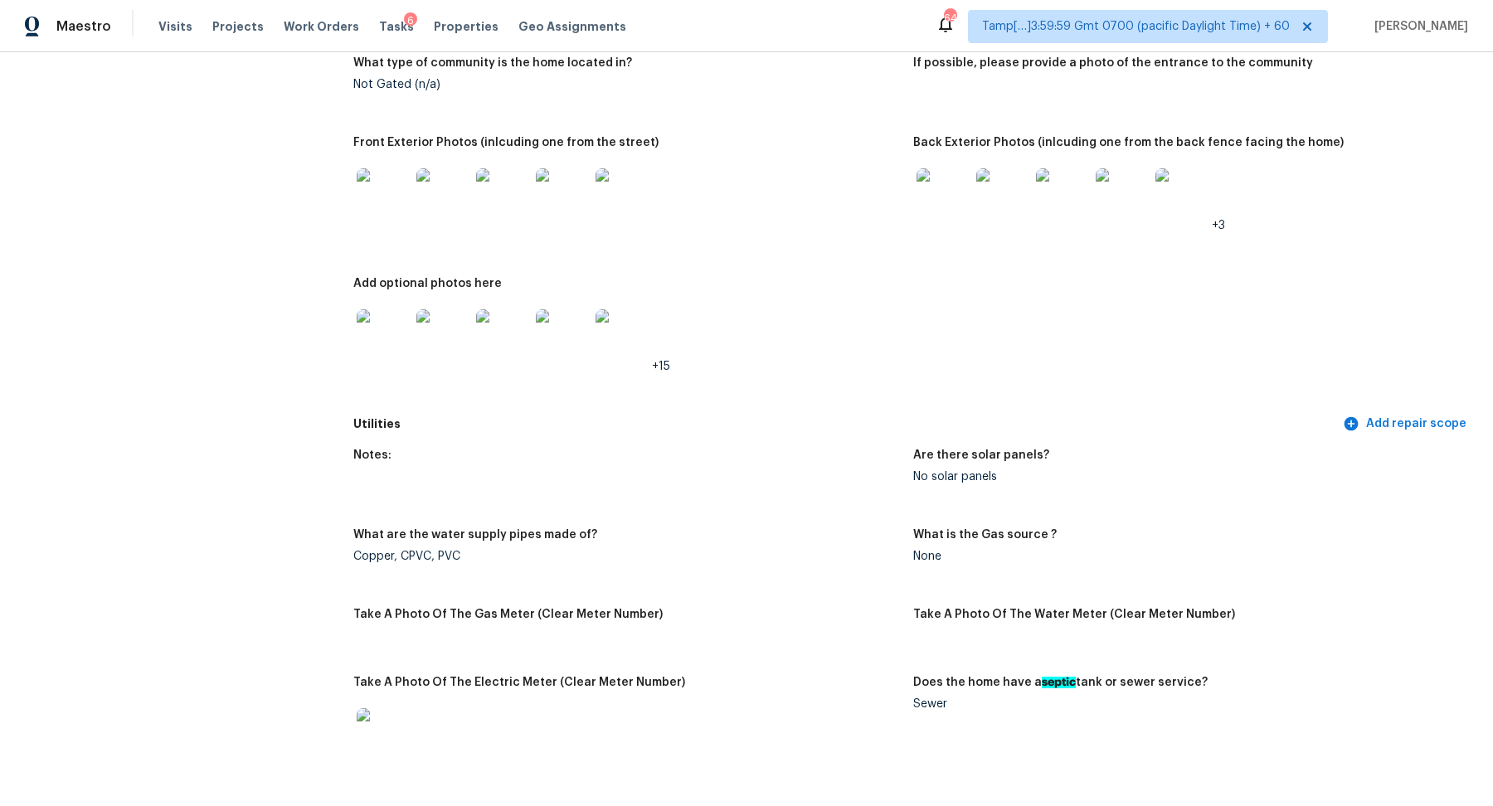
scroll to position [663, 0]
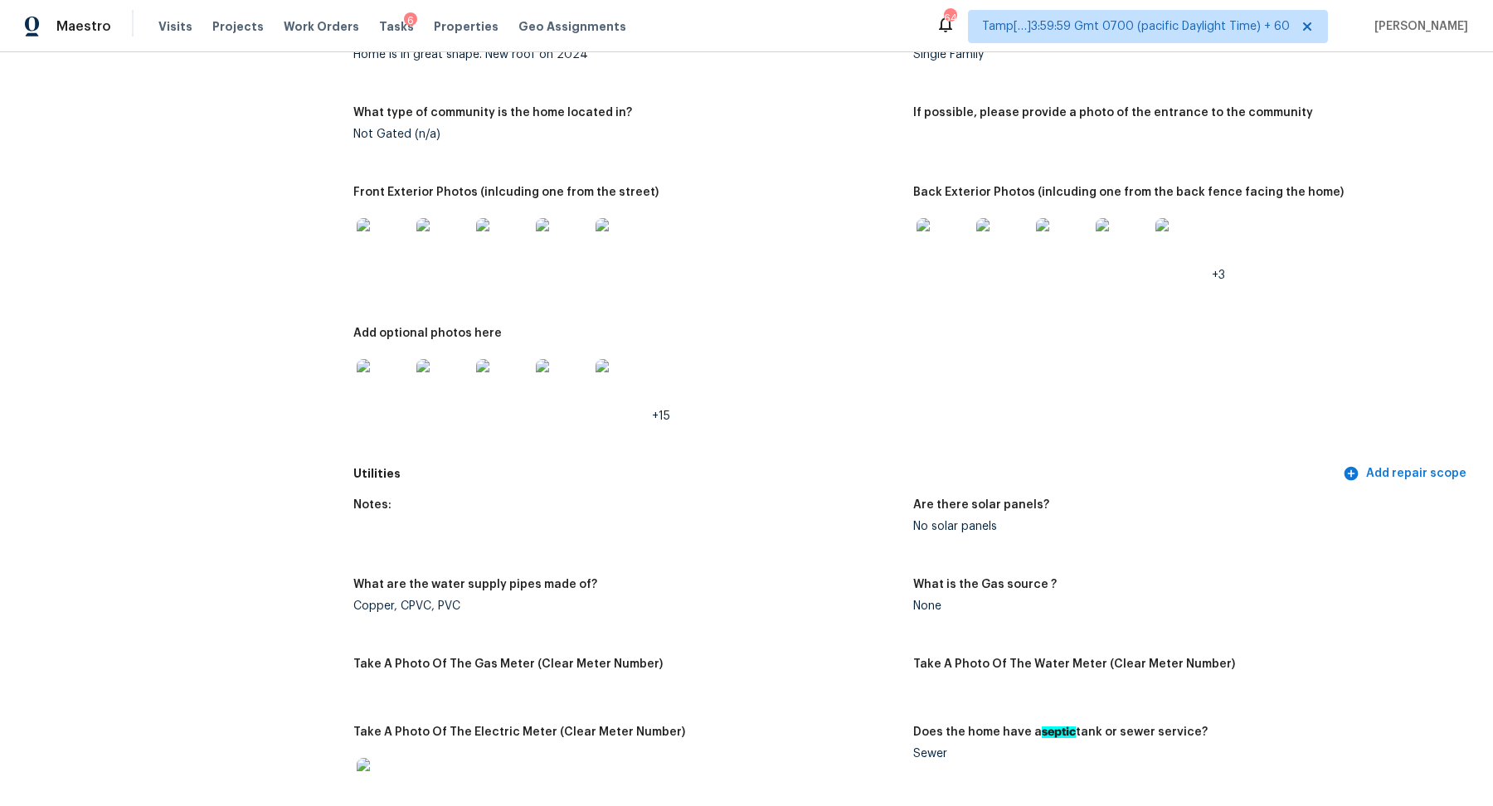
click at [935, 241] on img at bounding box center [942, 244] width 53 height 53
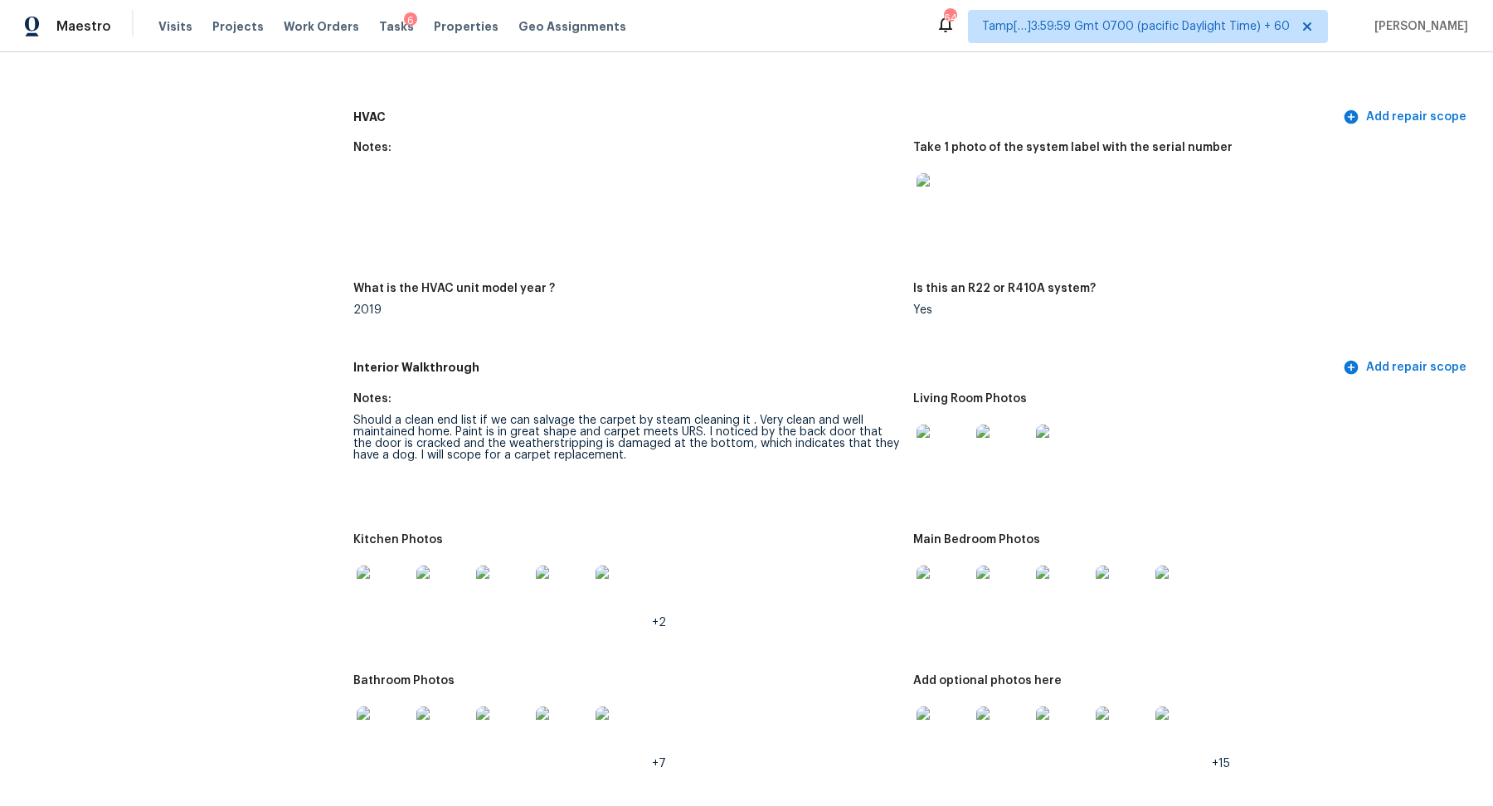
scroll to position [1684, 0]
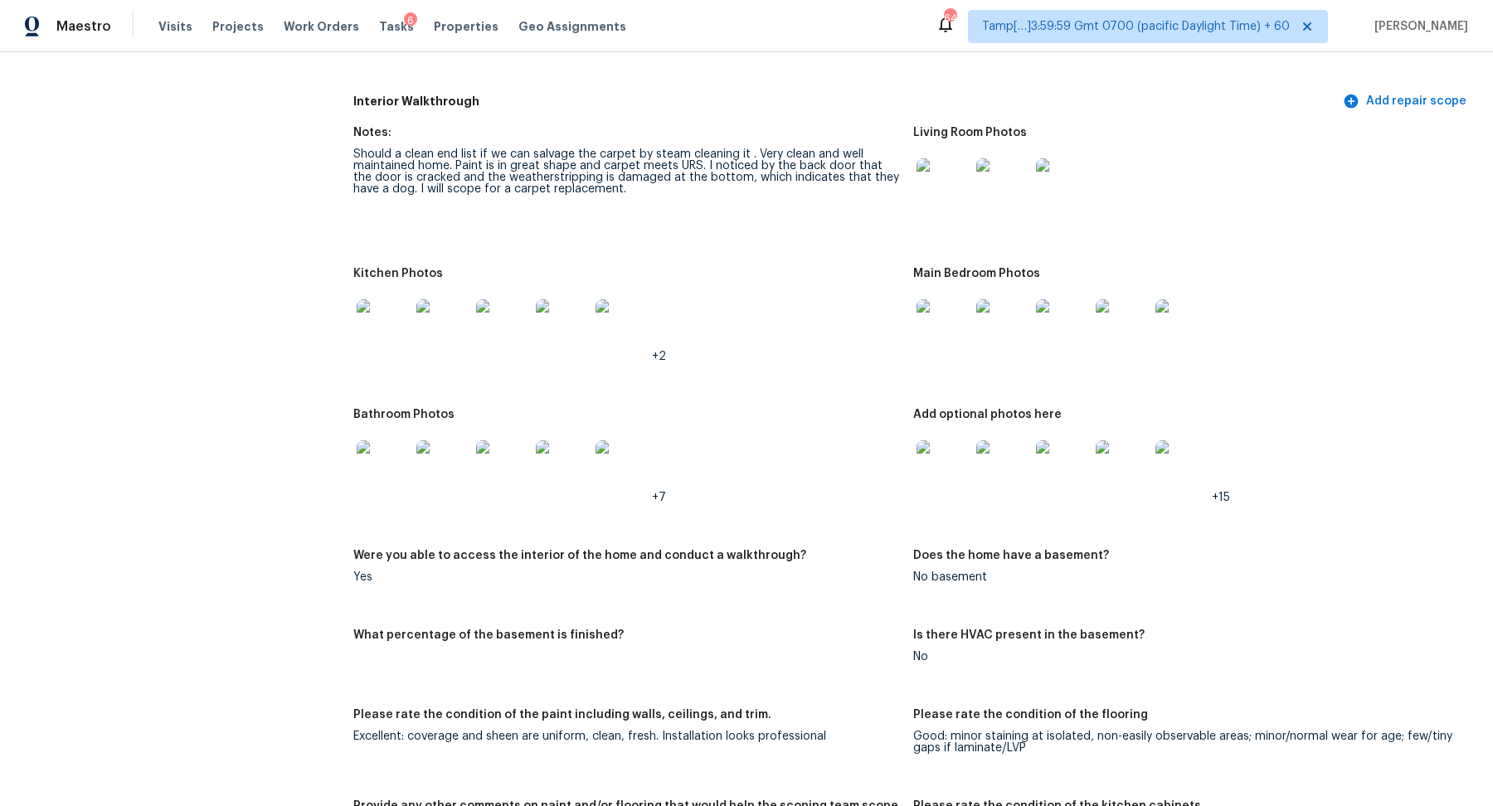
click at [389, 348] on img at bounding box center [383, 325] width 53 height 53
click at [962, 321] on img at bounding box center [942, 325] width 53 height 53
click at [392, 487] on img at bounding box center [383, 466] width 53 height 53
click at [922, 457] on img at bounding box center [942, 466] width 53 height 53
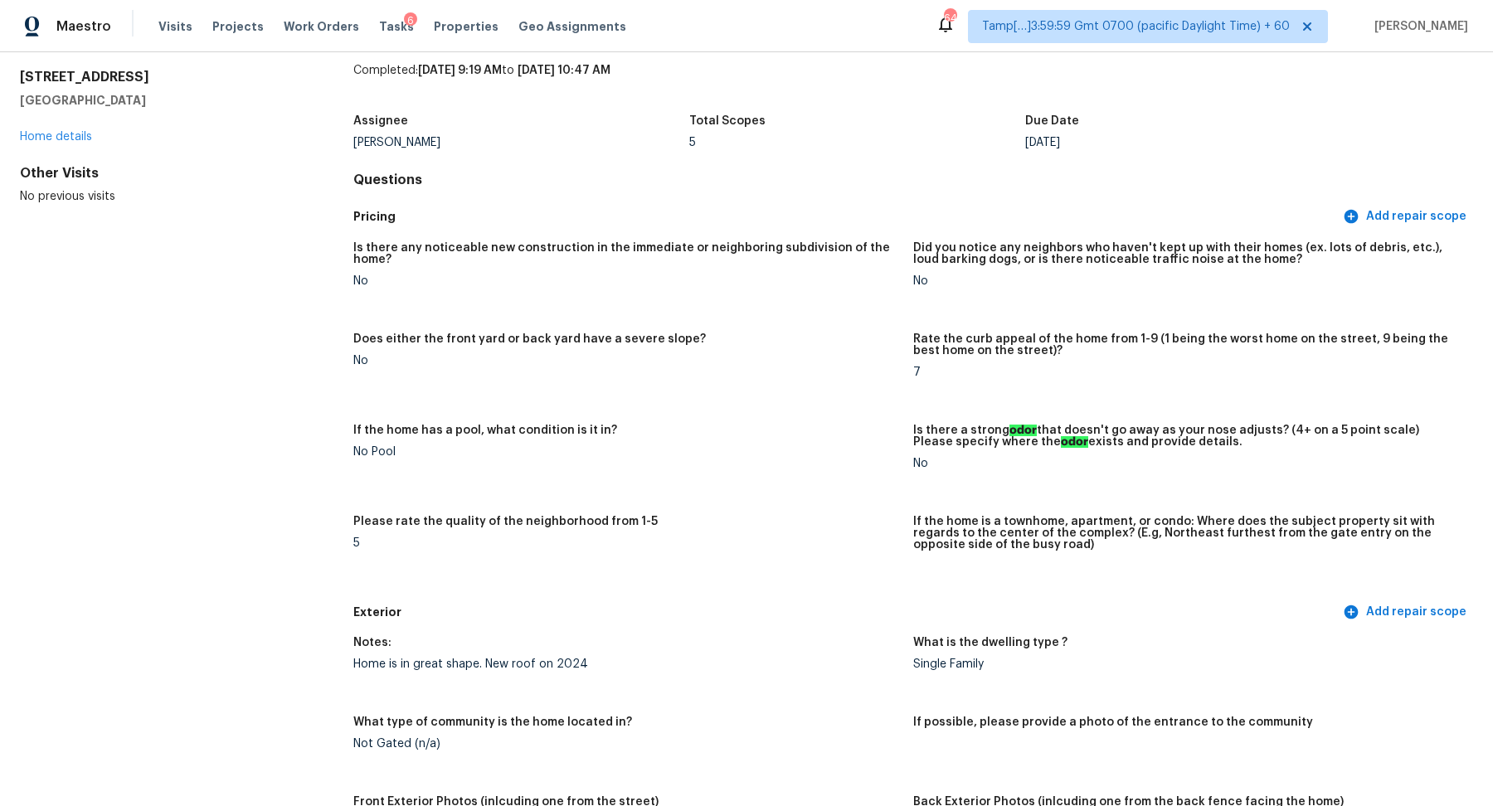
scroll to position [0, 0]
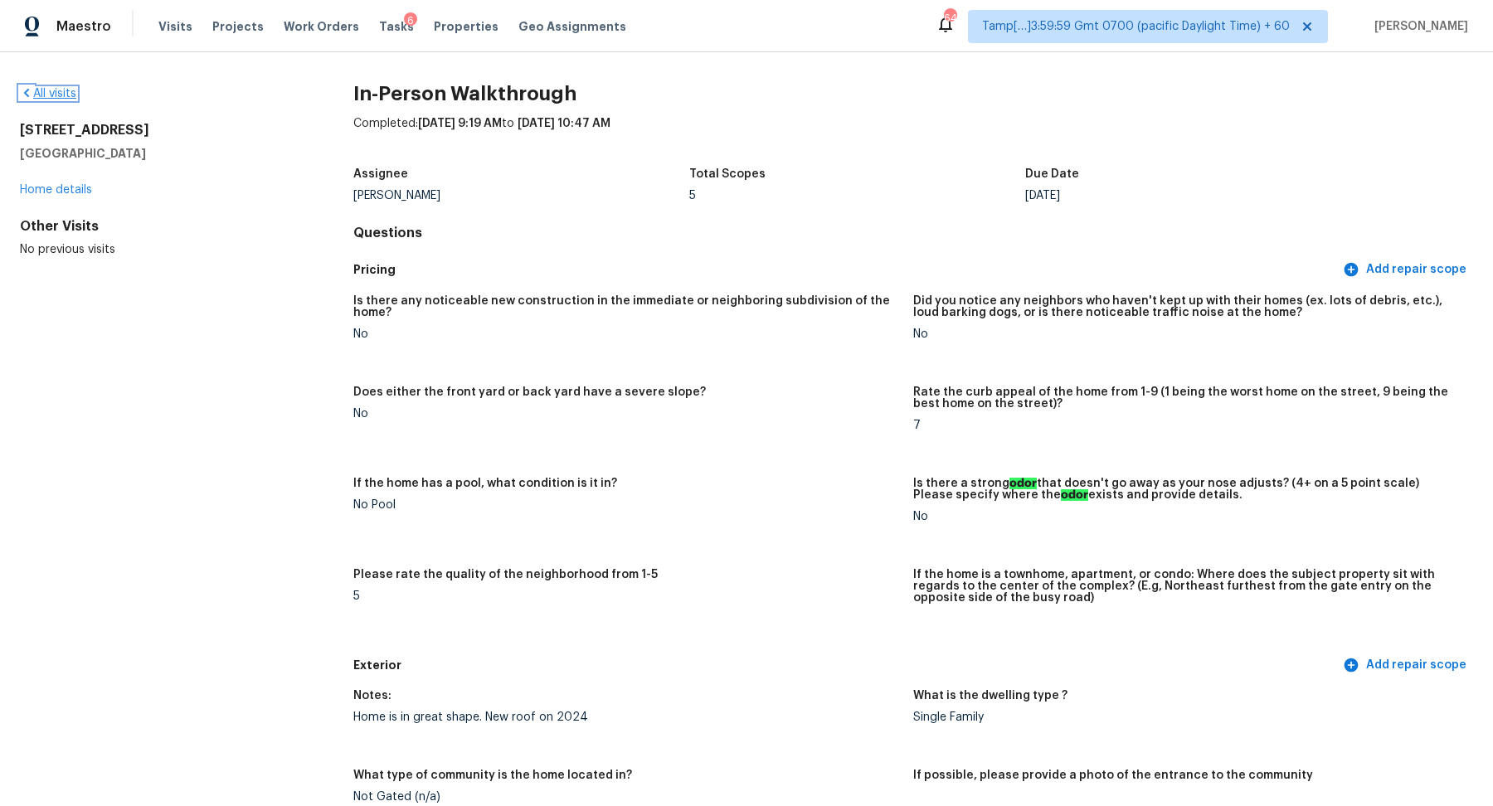
click at [42, 92] on link "All visits" at bounding box center [48, 94] width 56 height 12
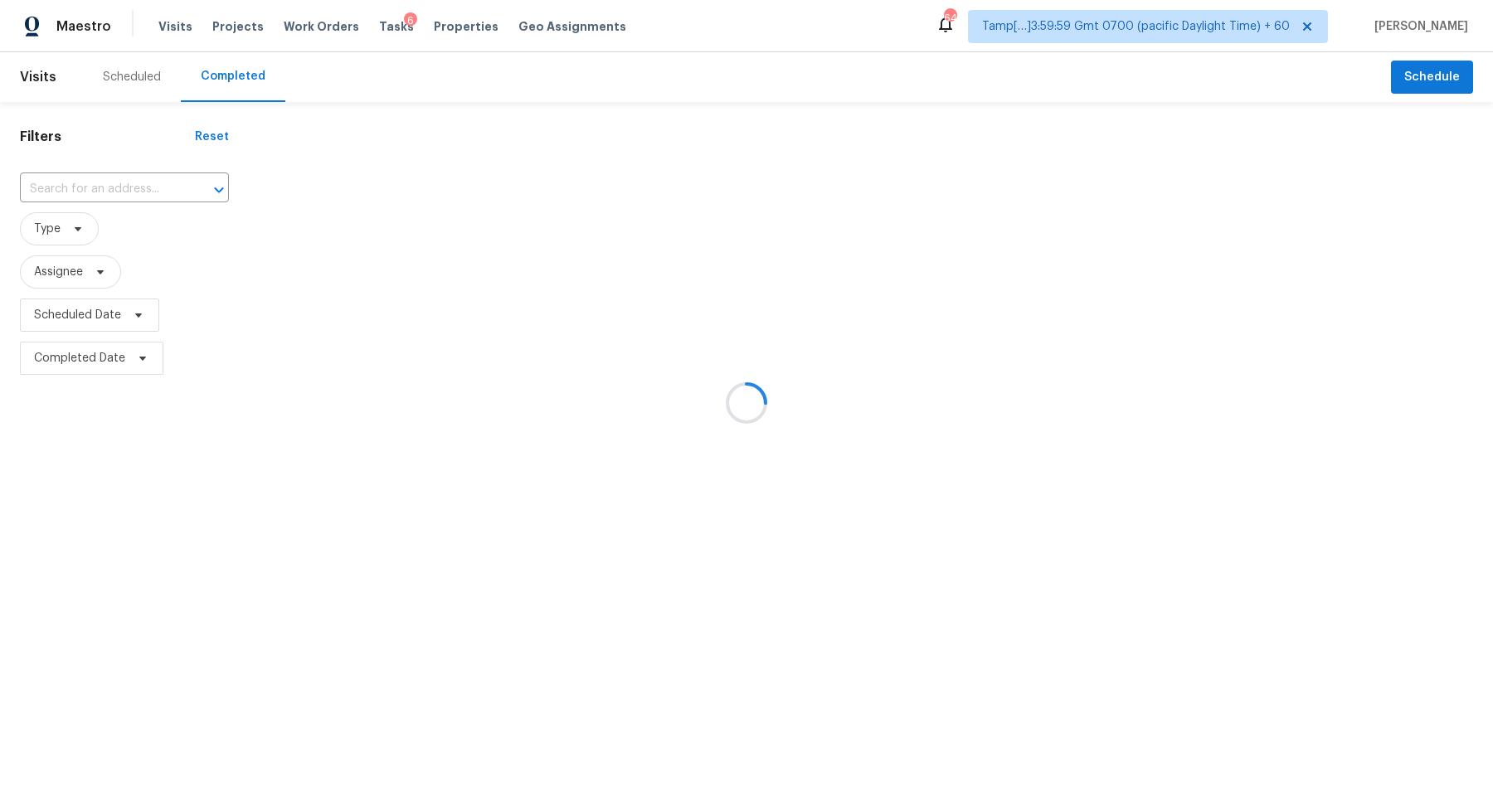
click at [53, 187] on div at bounding box center [746, 403] width 1493 height 806
click at [71, 187] on div at bounding box center [746, 403] width 1493 height 806
click at [91, 182] on div at bounding box center [746, 403] width 1493 height 806
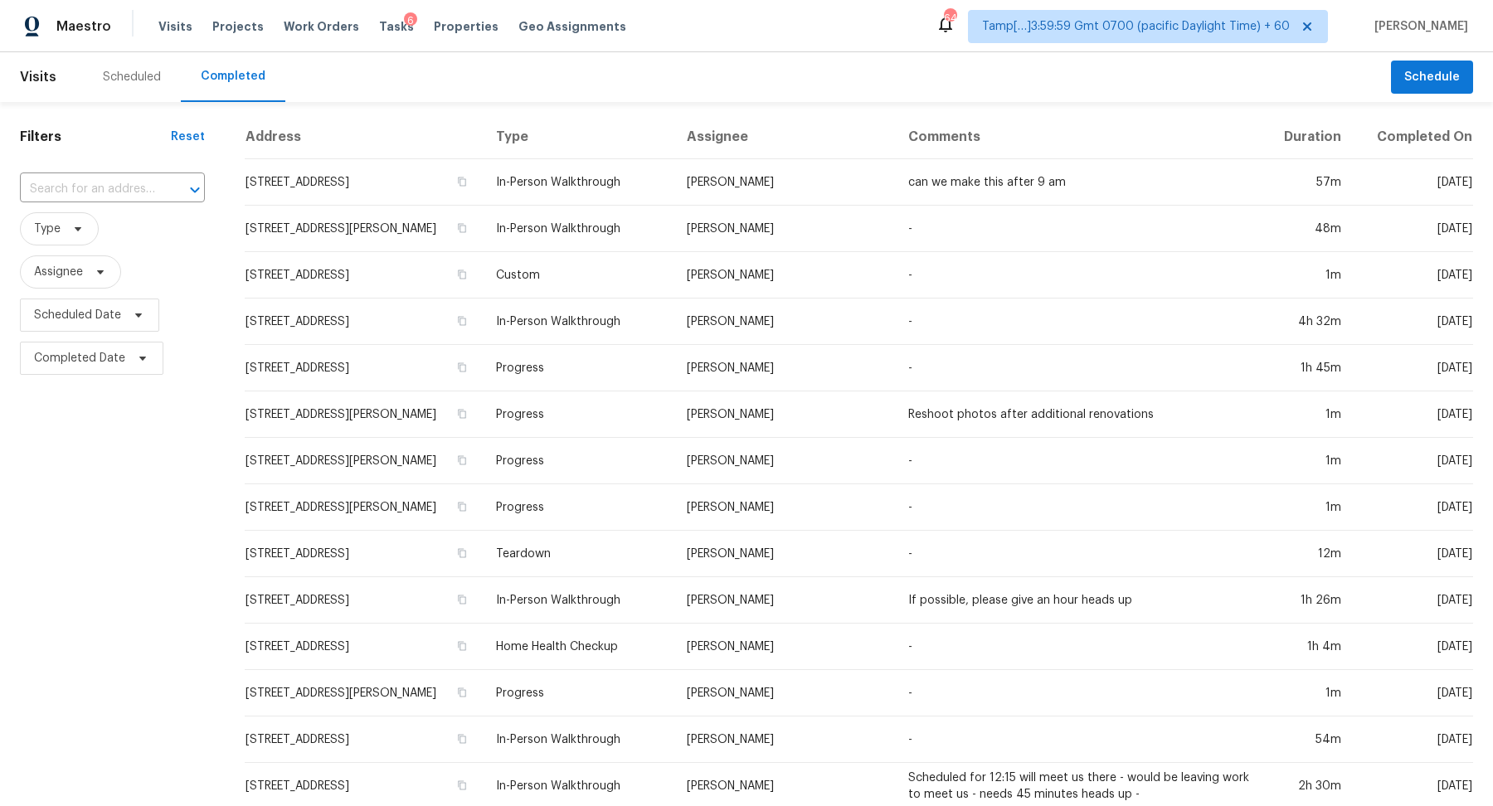
click at [91, 182] on input "text" at bounding box center [89, 190] width 138 height 26
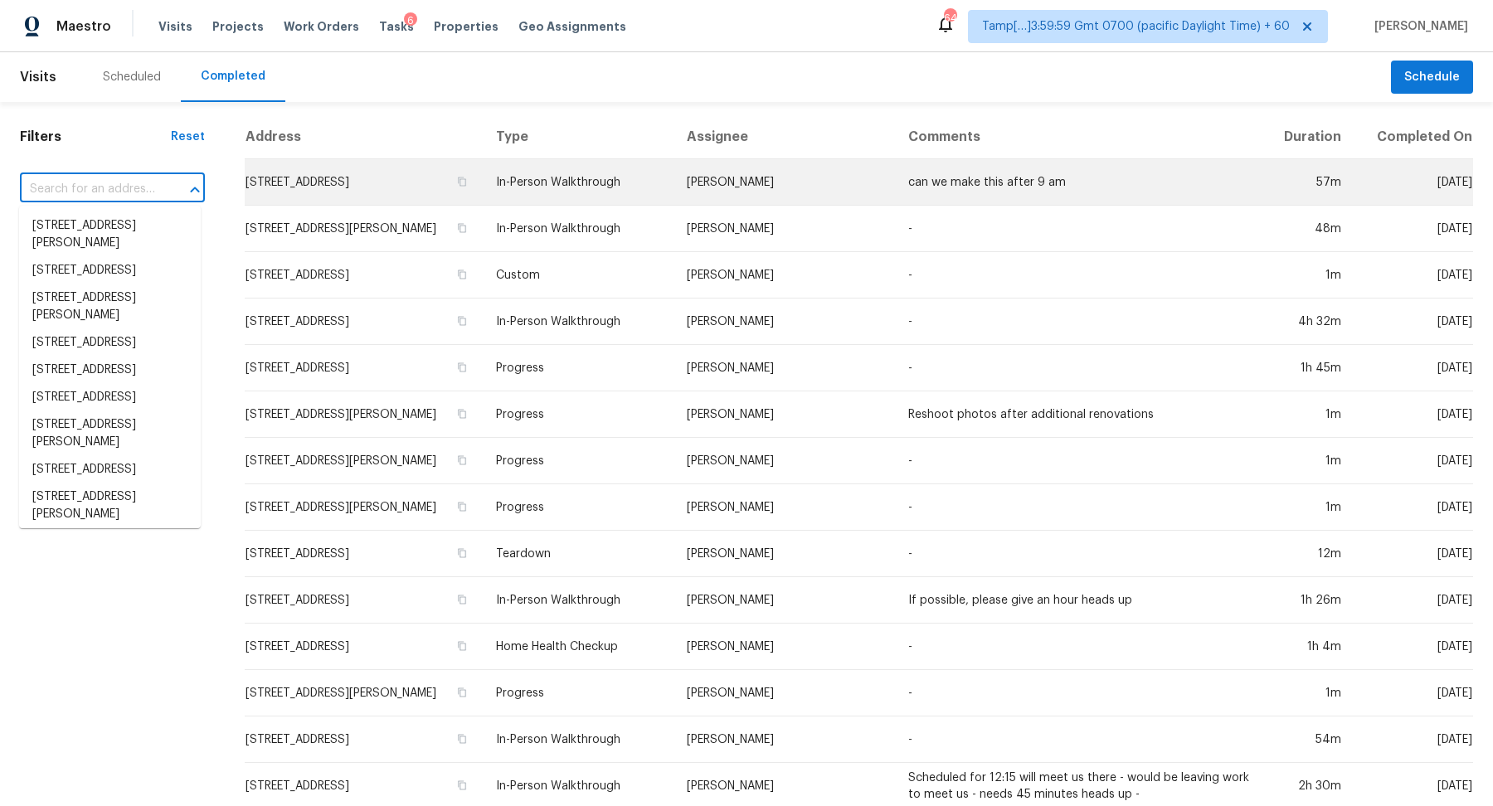
paste input "4907 Kilty Ct E Bradenton, FL, 34203"
type input "4907 Kilty Ct E Bradenton, FL, 34203"
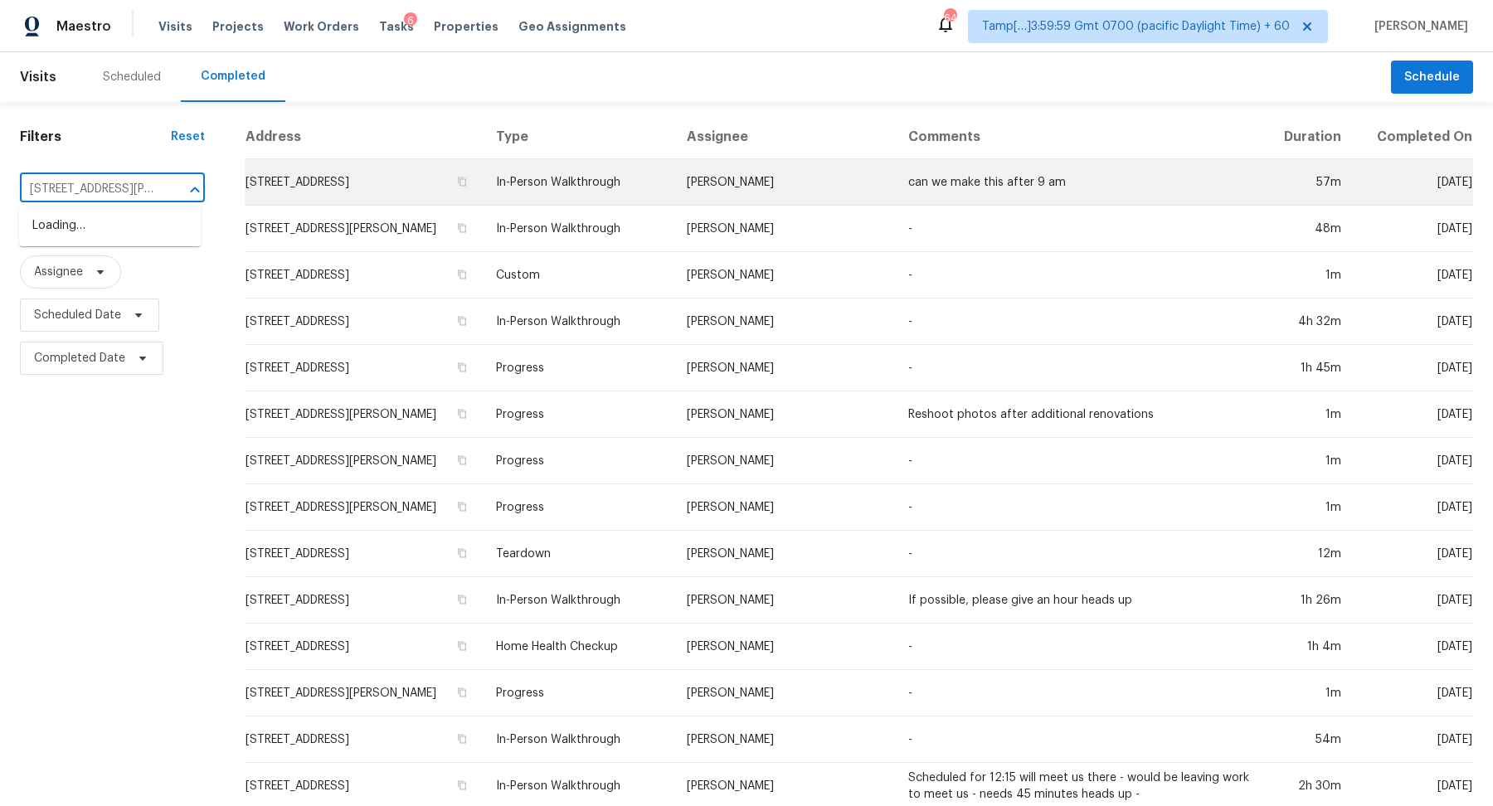
scroll to position [0, 75]
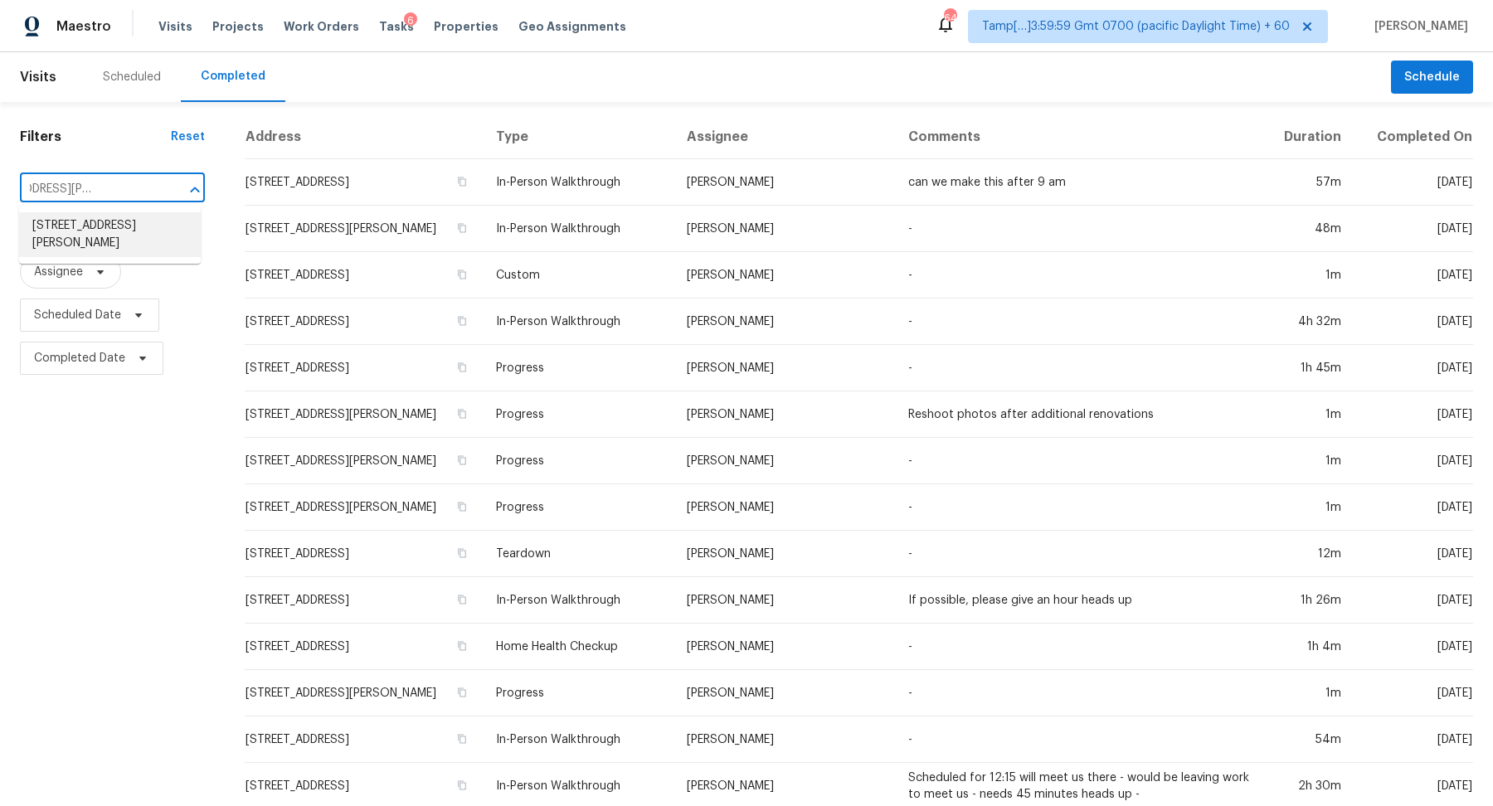
click at [154, 236] on li "4907 Kilty Ct E, Bradenton, FL 34203" at bounding box center [110, 234] width 182 height 45
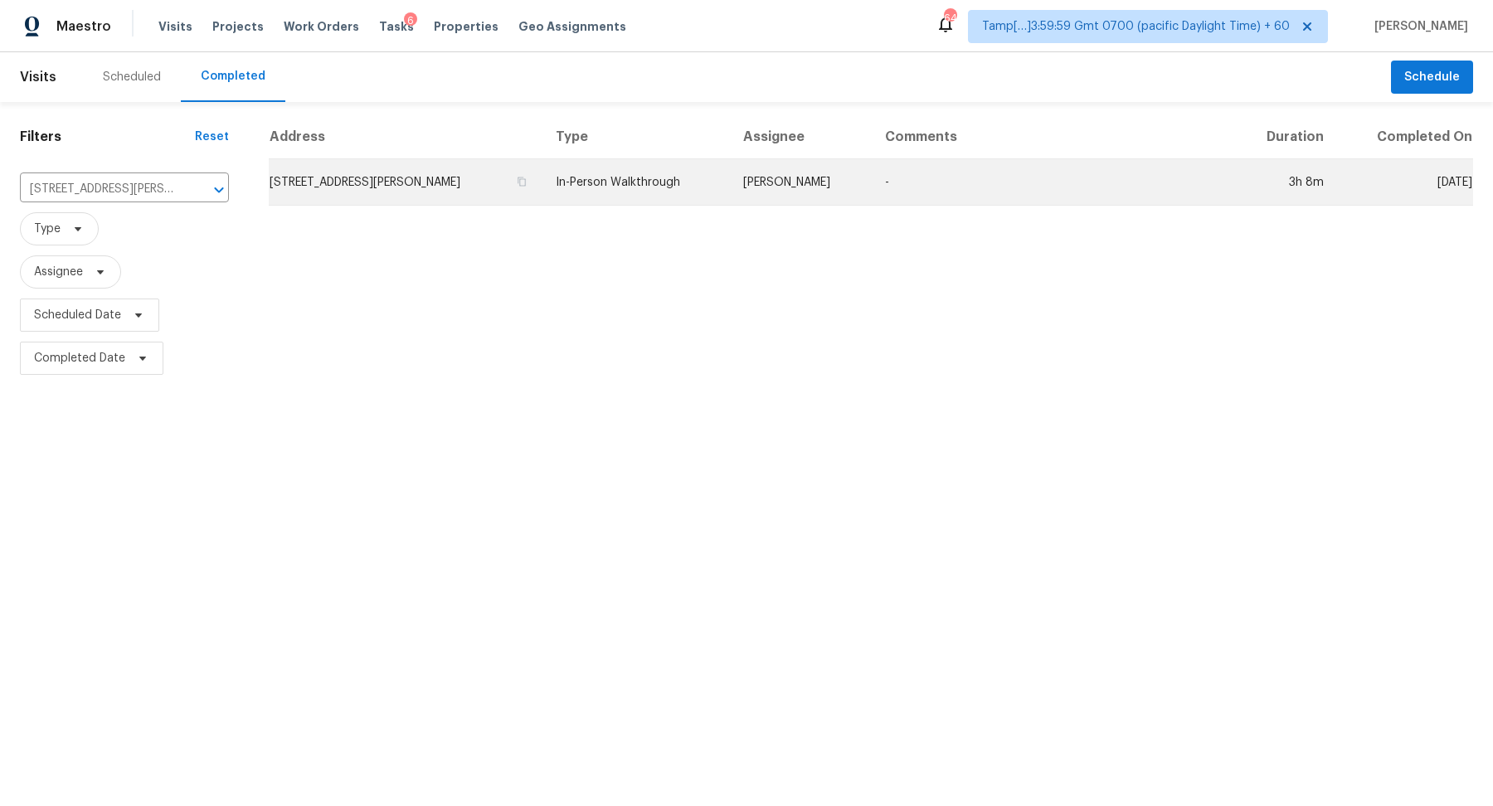
click at [385, 191] on td "4907 Kilty Ct E, Bradenton, FL 34203" at bounding box center [406, 182] width 274 height 46
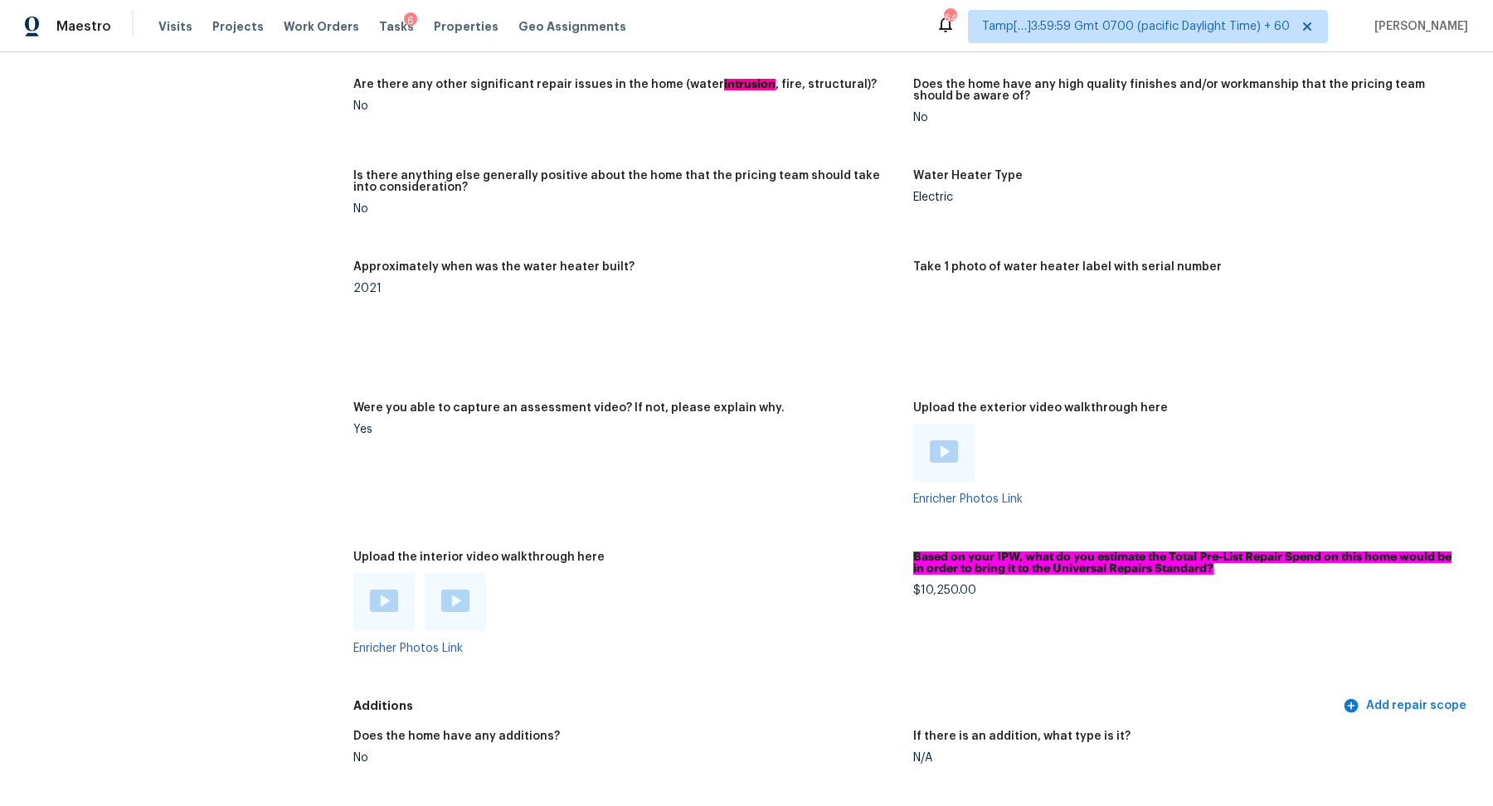
scroll to position [3328, 0]
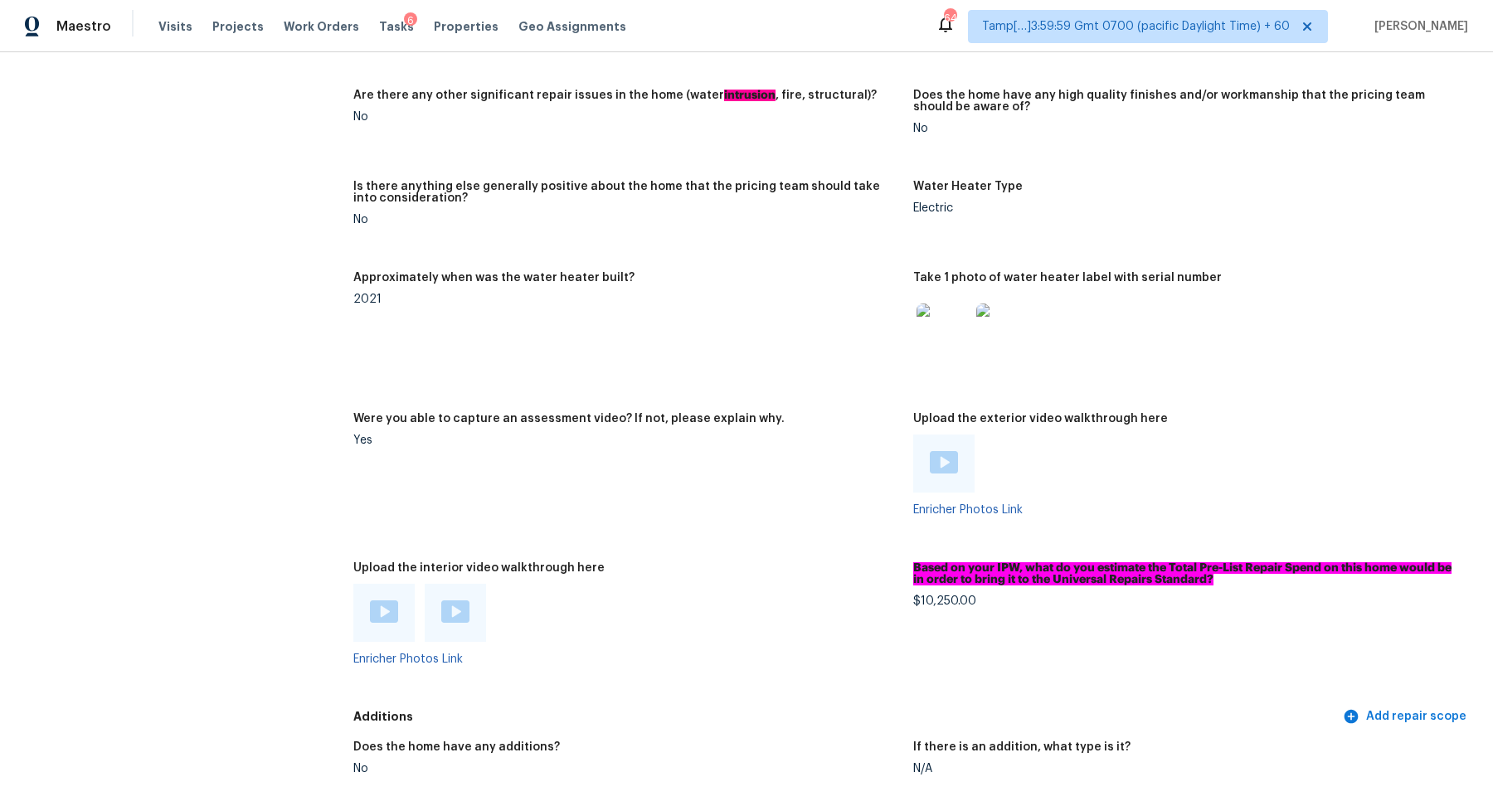
click at [372, 619] on img at bounding box center [384, 611] width 28 height 22
click at [453, 610] on img at bounding box center [455, 611] width 28 height 22
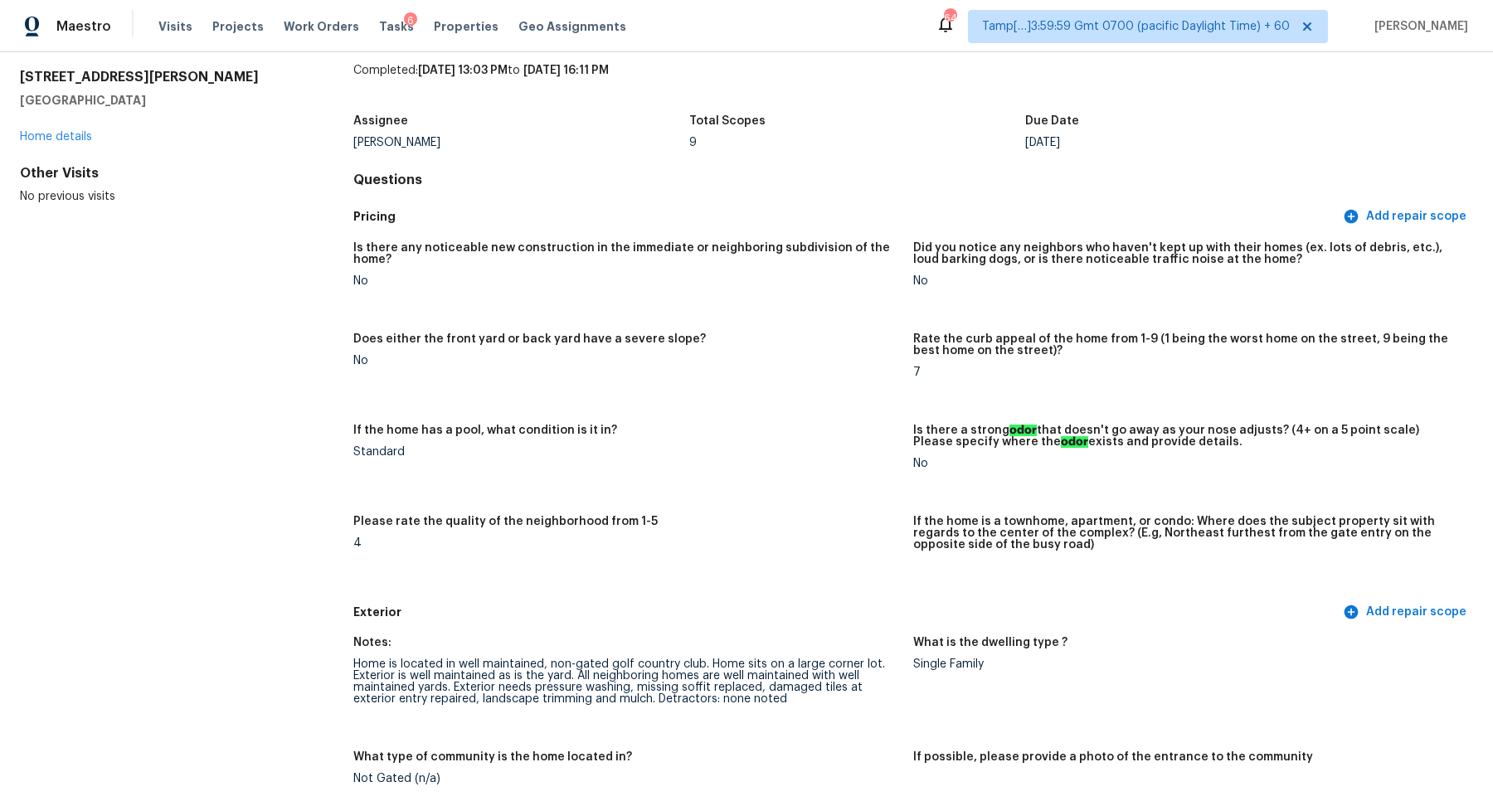
scroll to position [2071, 0]
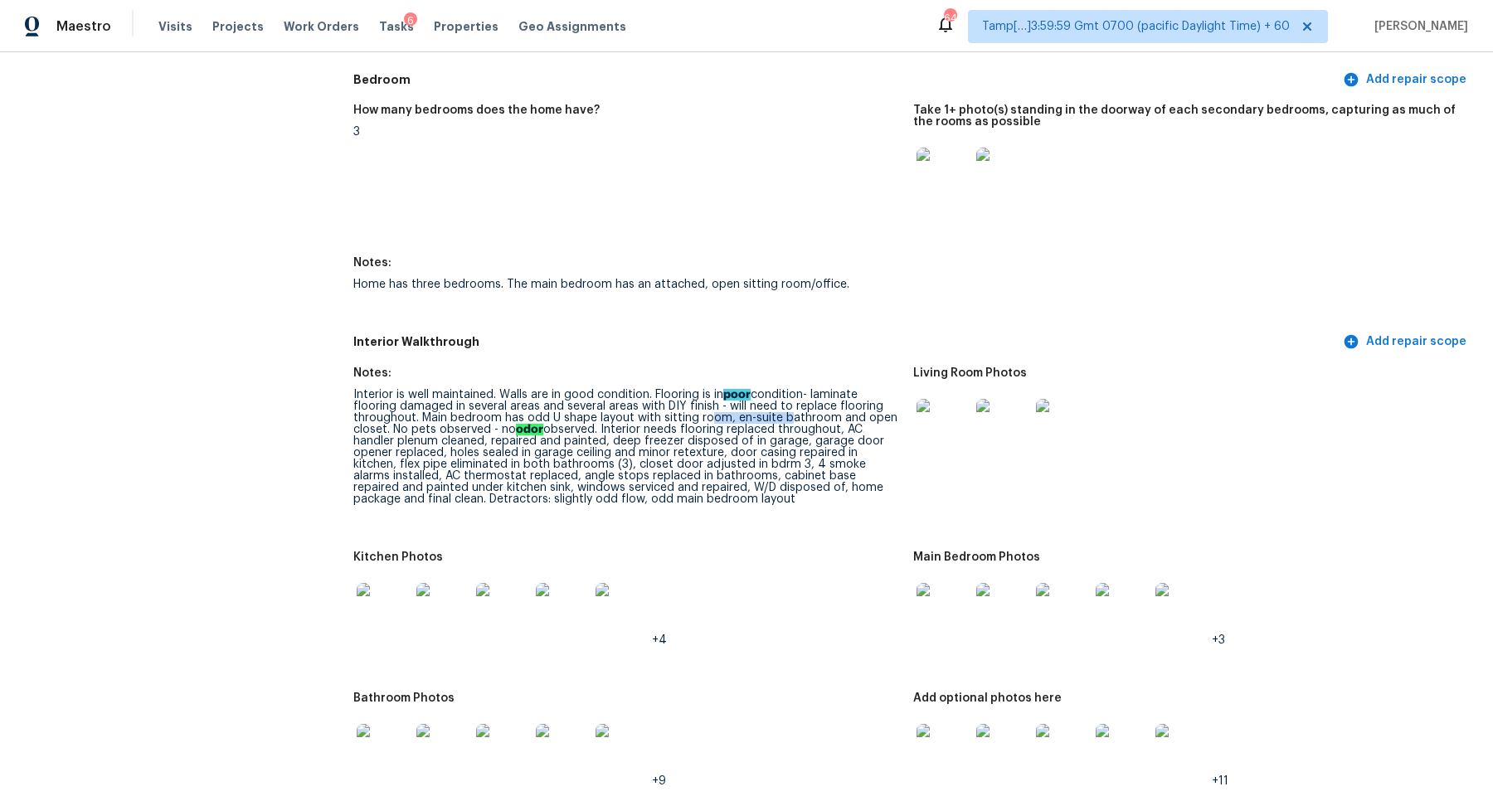
drag, startPoint x: 703, startPoint y: 415, endPoint x: 777, endPoint y: 420, distance: 73.9
click at [777, 420] on div "Interior is well maintained. Walls are in good condition. Flooring is in poor c…" at bounding box center [626, 447] width 546 height 116
click at [800, 429] on div "Interior is well maintained. Walls are in good condition. Flooring is in poor c…" at bounding box center [626, 447] width 546 height 116
click at [706, 449] on div "Interior is well maintained. Walls are in good condition. Flooring is in poor c…" at bounding box center [626, 447] width 546 height 116
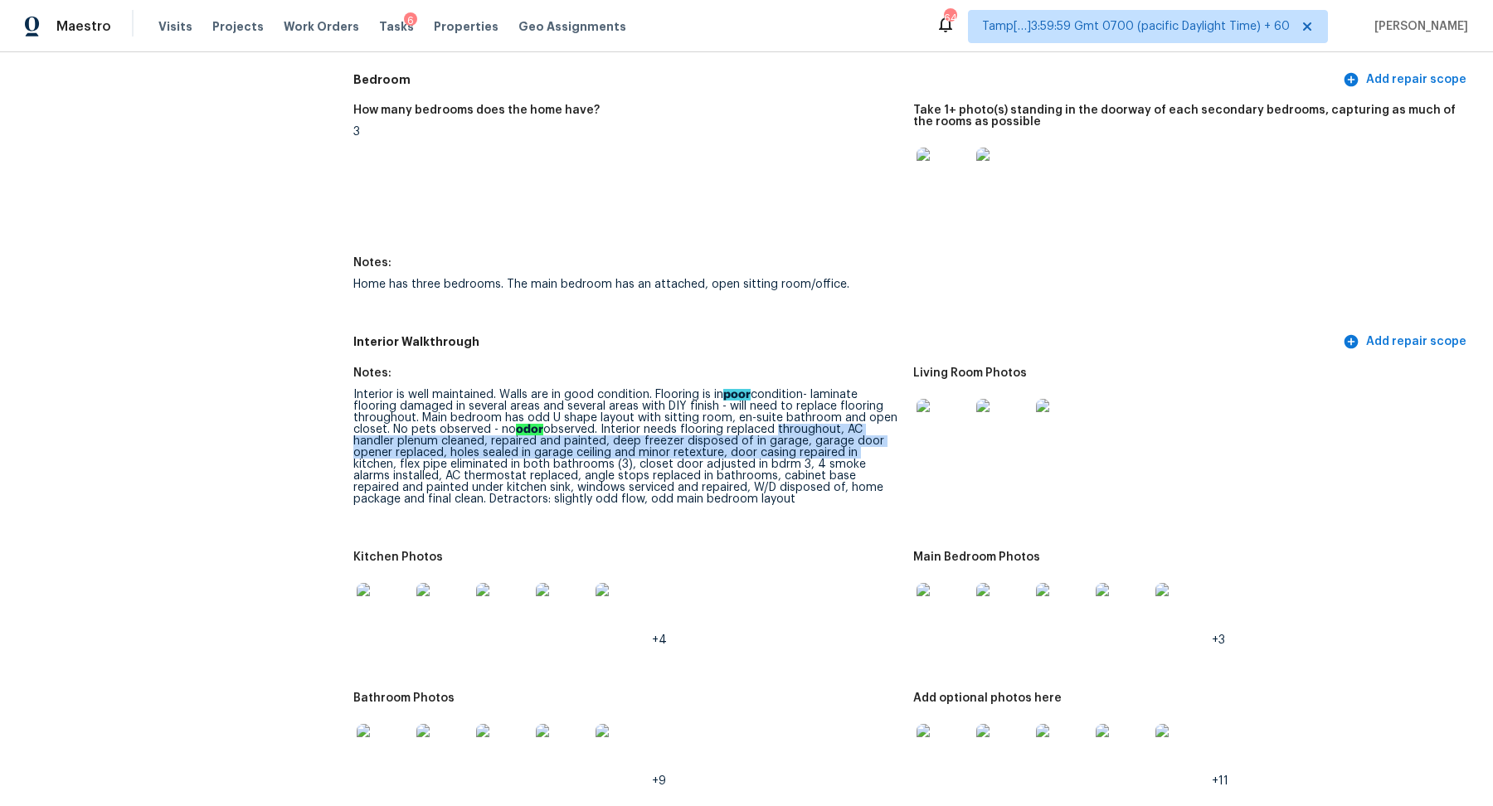
drag, startPoint x: 770, startPoint y: 433, endPoint x: 852, endPoint y: 454, distance: 84.7
click at [852, 454] on div "Interior is well maintained. Walls are in good condition. Flooring is in poor c…" at bounding box center [626, 447] width 546 height 116
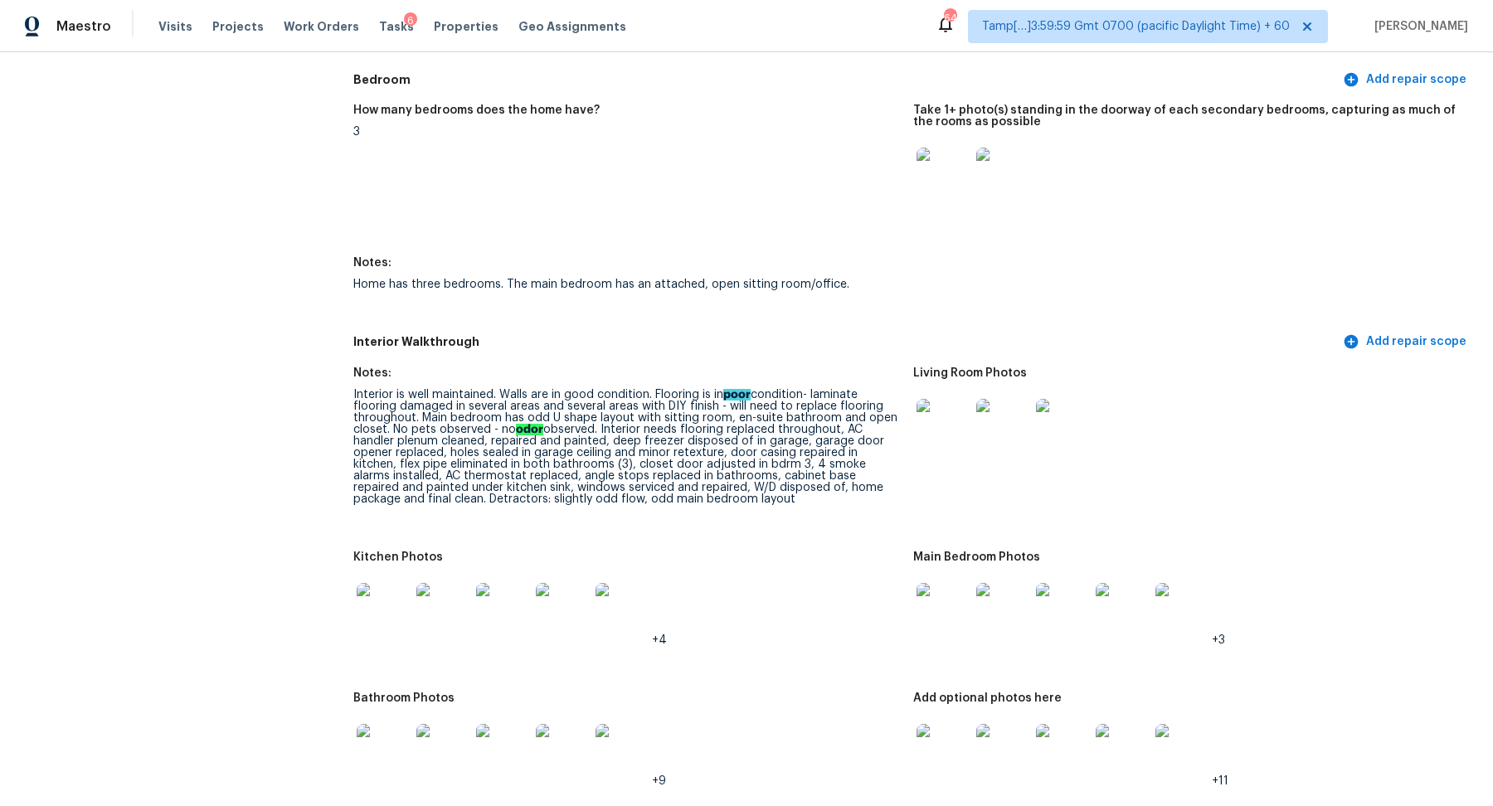
drag, startPoint x: 430, startPoint y: 477, endPoint x: 570, endPoint y: 477, distance: 140.1
click at [570, 477] on div "Interior is well maintained. Walls are in good condition. Flooring is in poor c…" at bounding box center [626, 447] width 546 height 116
drag, startPoint x: 577, startPoint y: 473, endPoint x: 652, endPoint y: 488, distance: 76.0
click at [652, 488] on div "Interior is well maintained. Walls are in good condition. Flooring is in poor c…" at bounding box center [626, 447] width 546 height 116
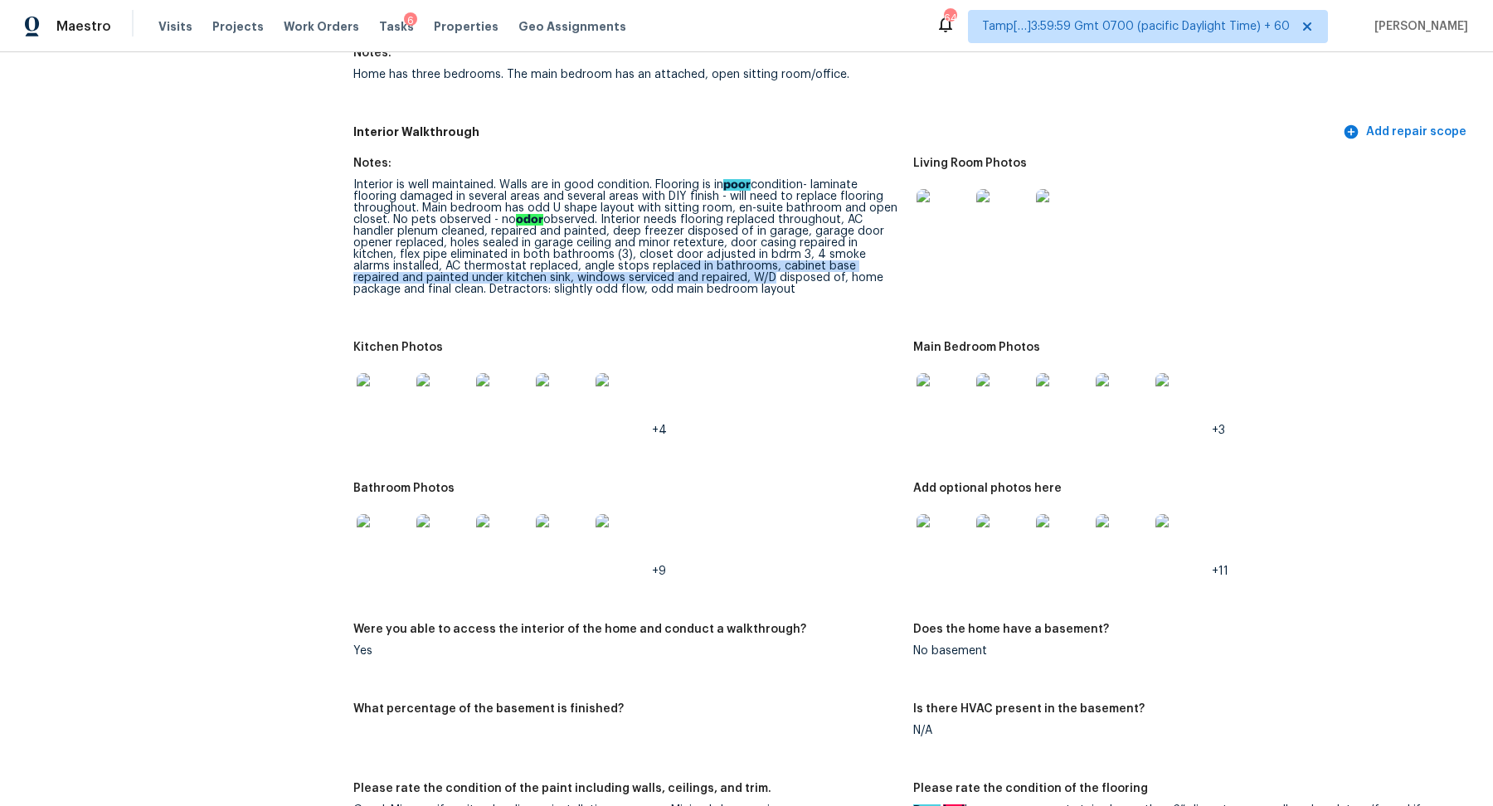
scroll to position [2277, 0]
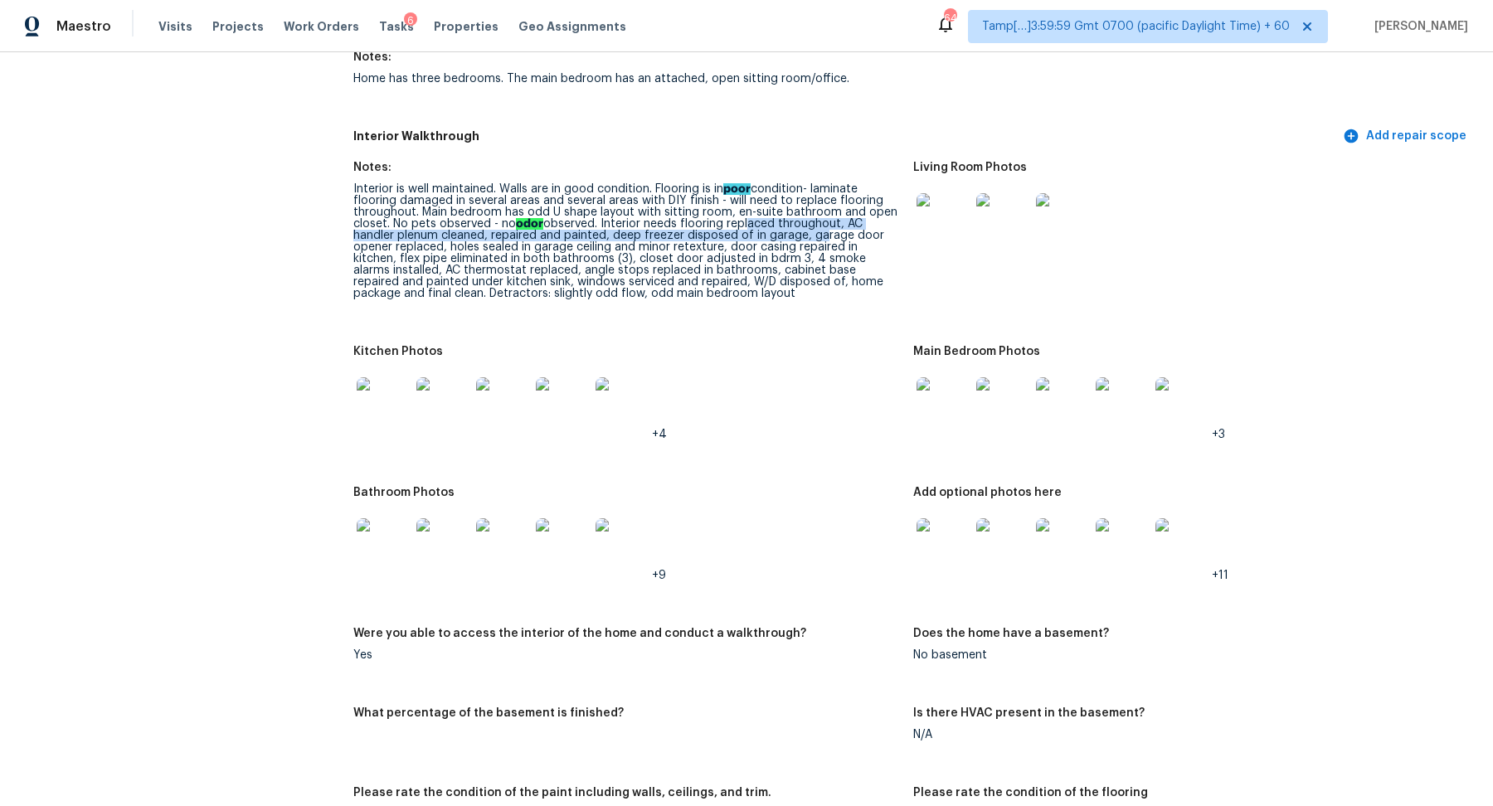
drag, startPoint x: 745, startPoint y: 229, endPoint x: 811, endPoint y: 233, distance: 65.6
click at [813, 233] on div "Interior is well maintained. Walls are in good condition. Flooring is in poor c…" at bounding box center [626, 241] width 546 height 116
click at [786, 239] on div "Interior is well maintained. Walls are in good condition. Flooring is in poor c…" at bounding box center [626, 241] width 546 height 116
drag, startPoint x: 636, startPoint y: 235, endPoint x: 779, endPoint y: 249, distance: 143.3
click at [779, 249] on div "Interior is well maintained. Walls are in good condition. Flooring is in poor c…" at bounding box center [626, 241] width 546 height 116
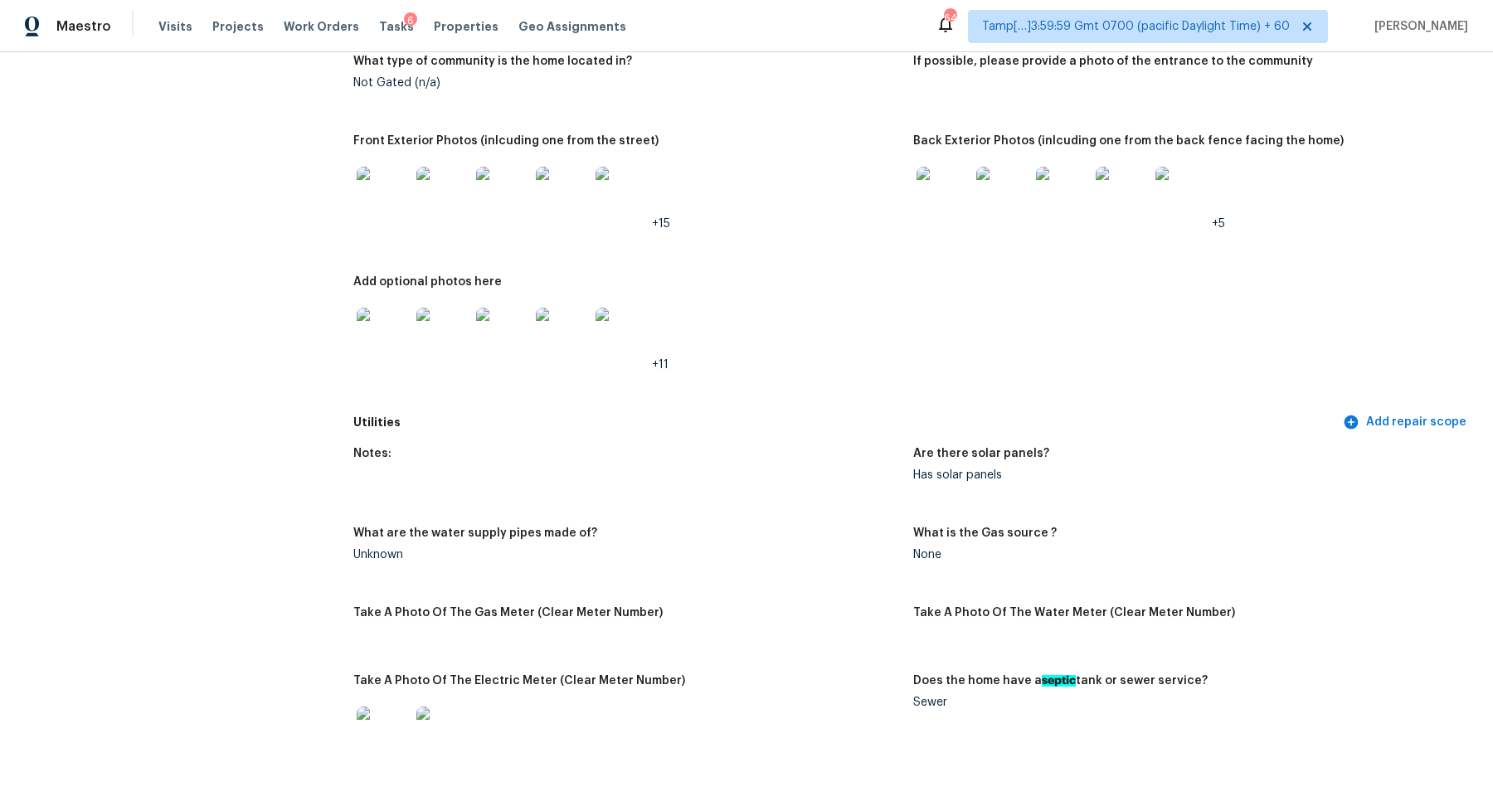
scroll to position [732, 0]
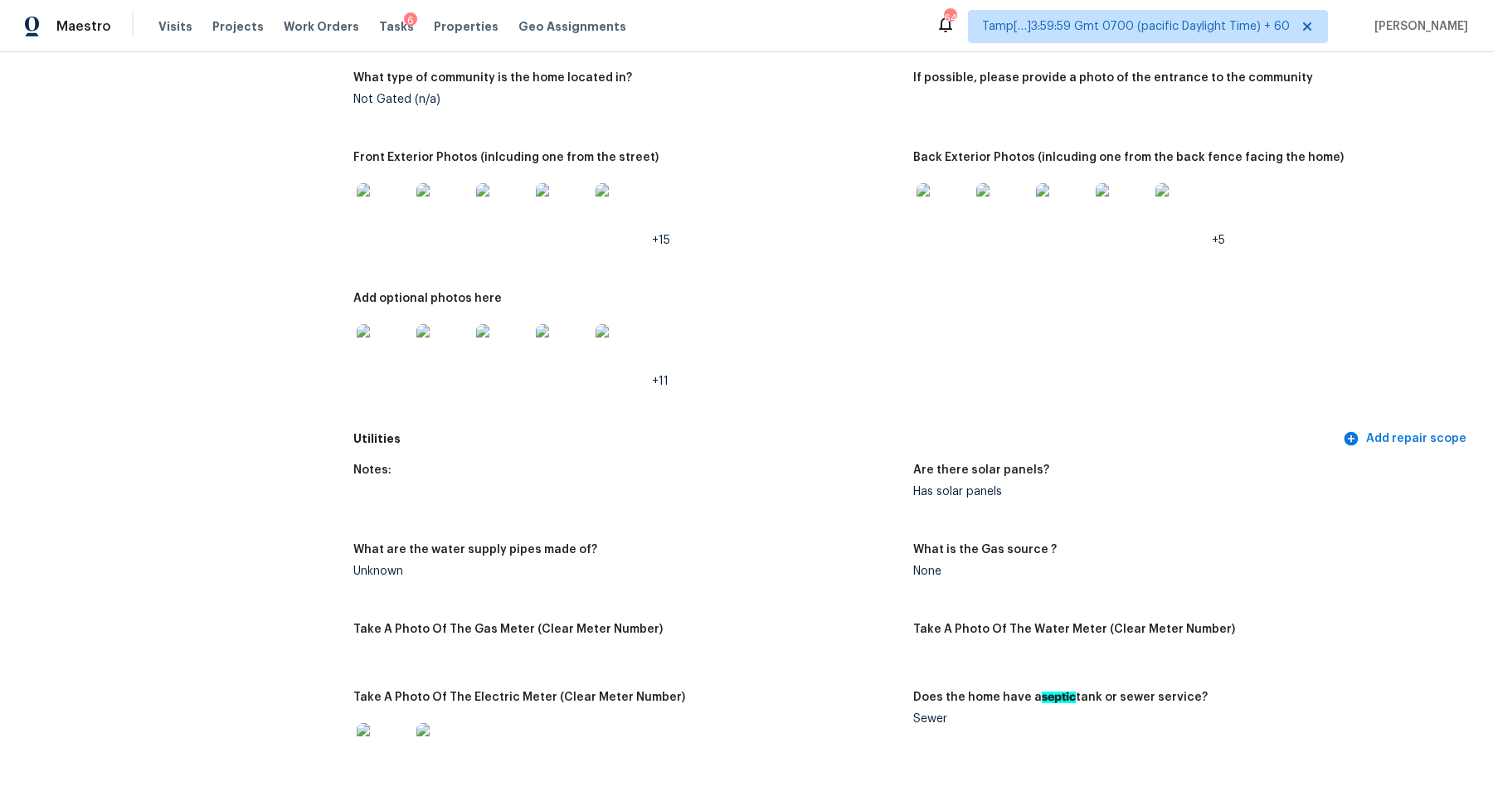
click at [937, 209] on img at bounding box center [942, 209] width 53 height 53
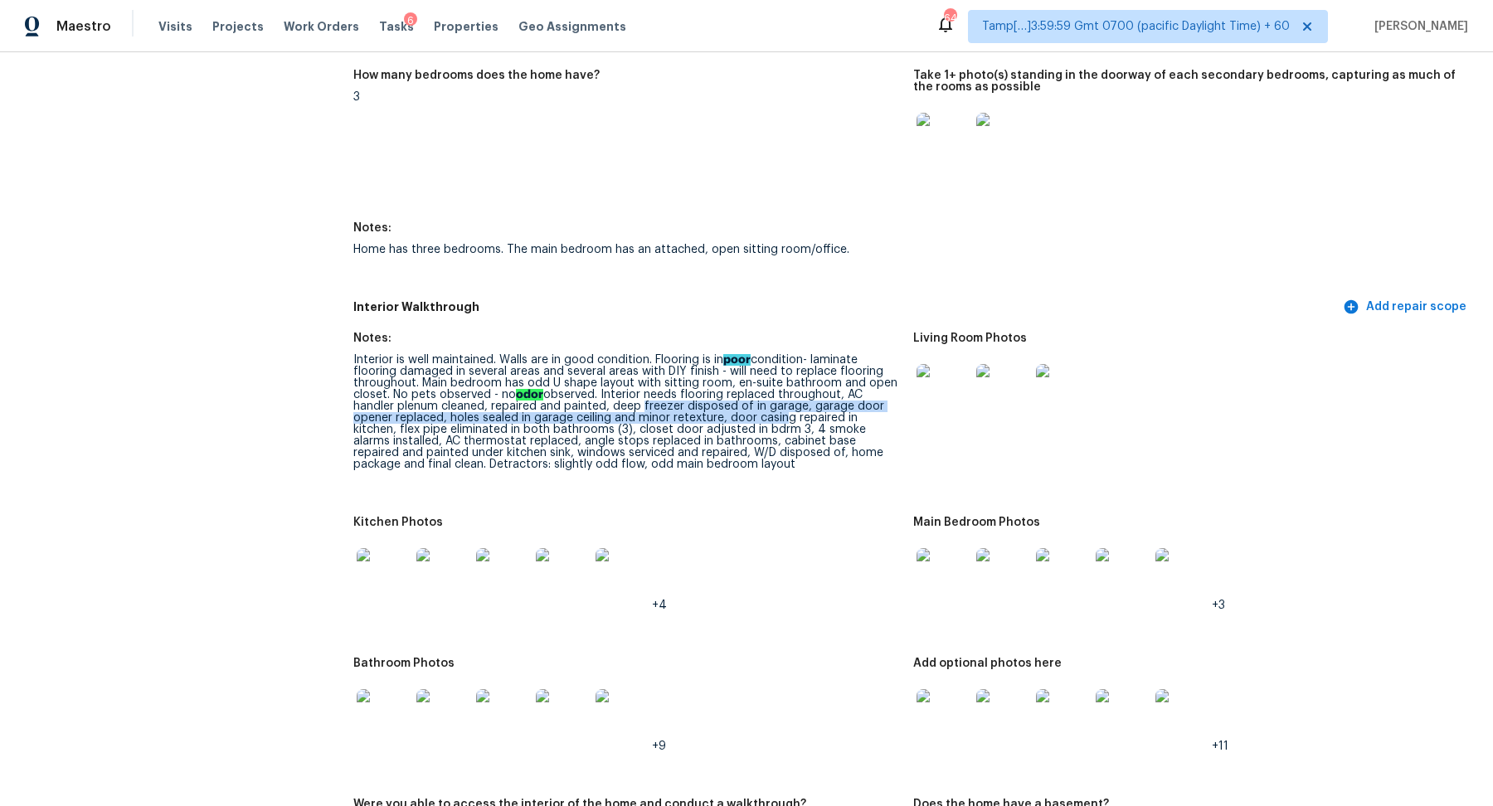
scroll to position [2235, 0]
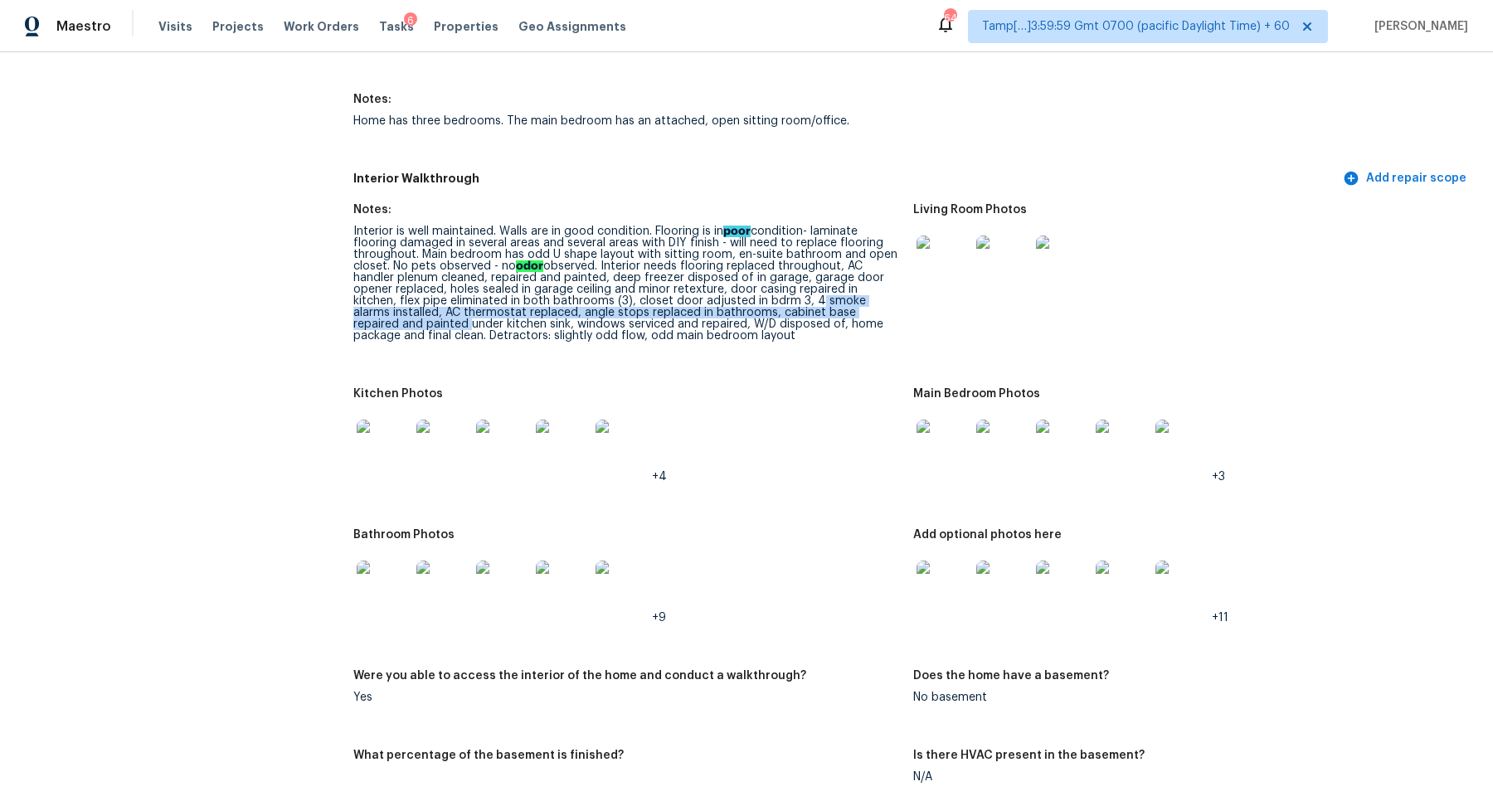
drag, startPoint x: 761, startPoint y: 302, endPoint x: 901, endPoint y: 308, distance: 139.4
click at [901, 308] on figure "Notes: Interior is well maintained. Walls are in good condition. Flooring is in…" at bounding box center [633, 286] width 560 height 164
click at [440, 595] on img at bounding box center [442, 587] width 53 height 53
click at [376, 428] on img at bounding box center [383, 446] width 53 height 53
click at [719, 313] on div "Interior is well maintained. Walls are in good condition. Flooring is in poor c…" at bounding box center [626, 284] width 546 height 116
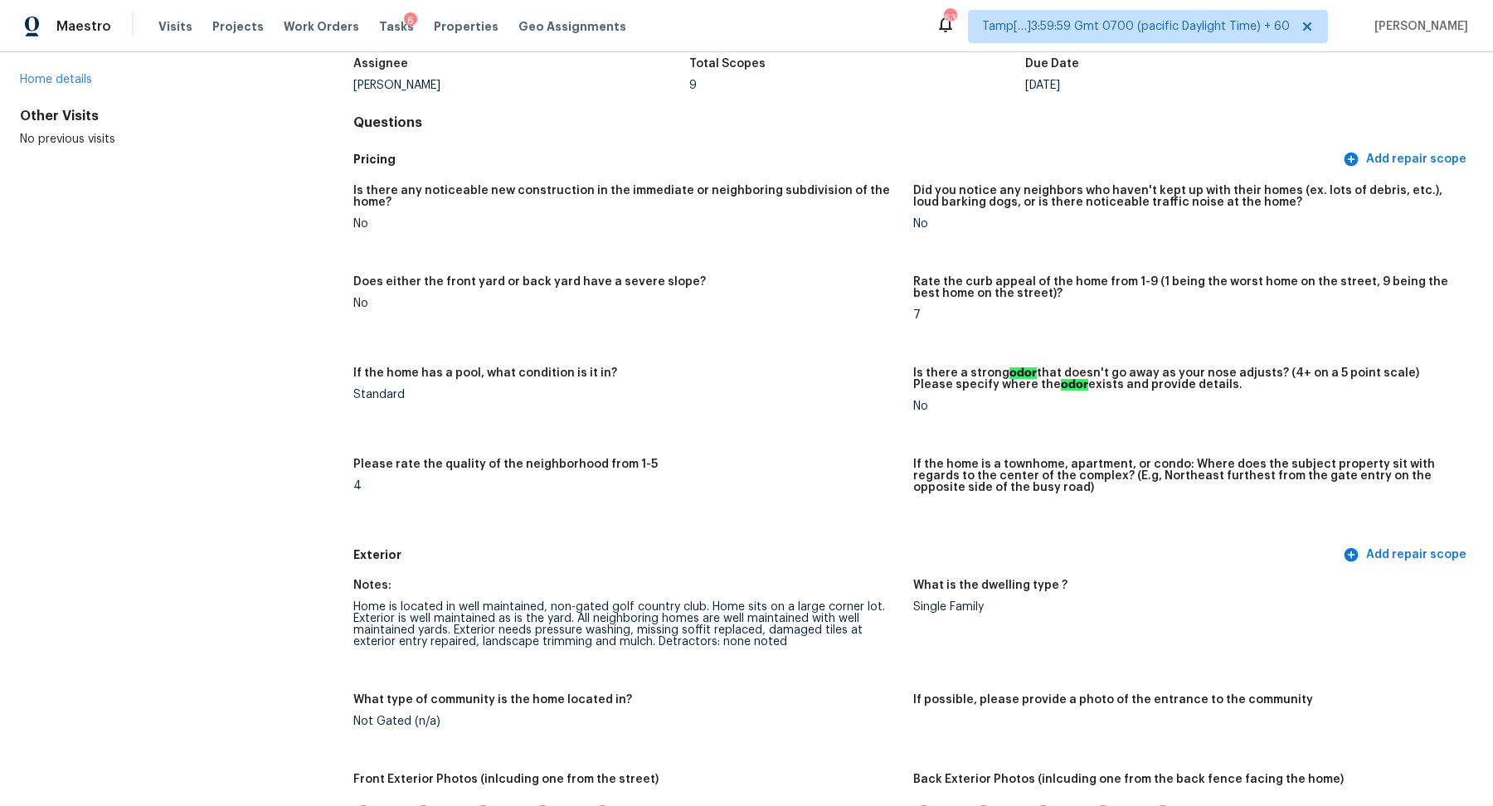
scroll to position [0, 0]
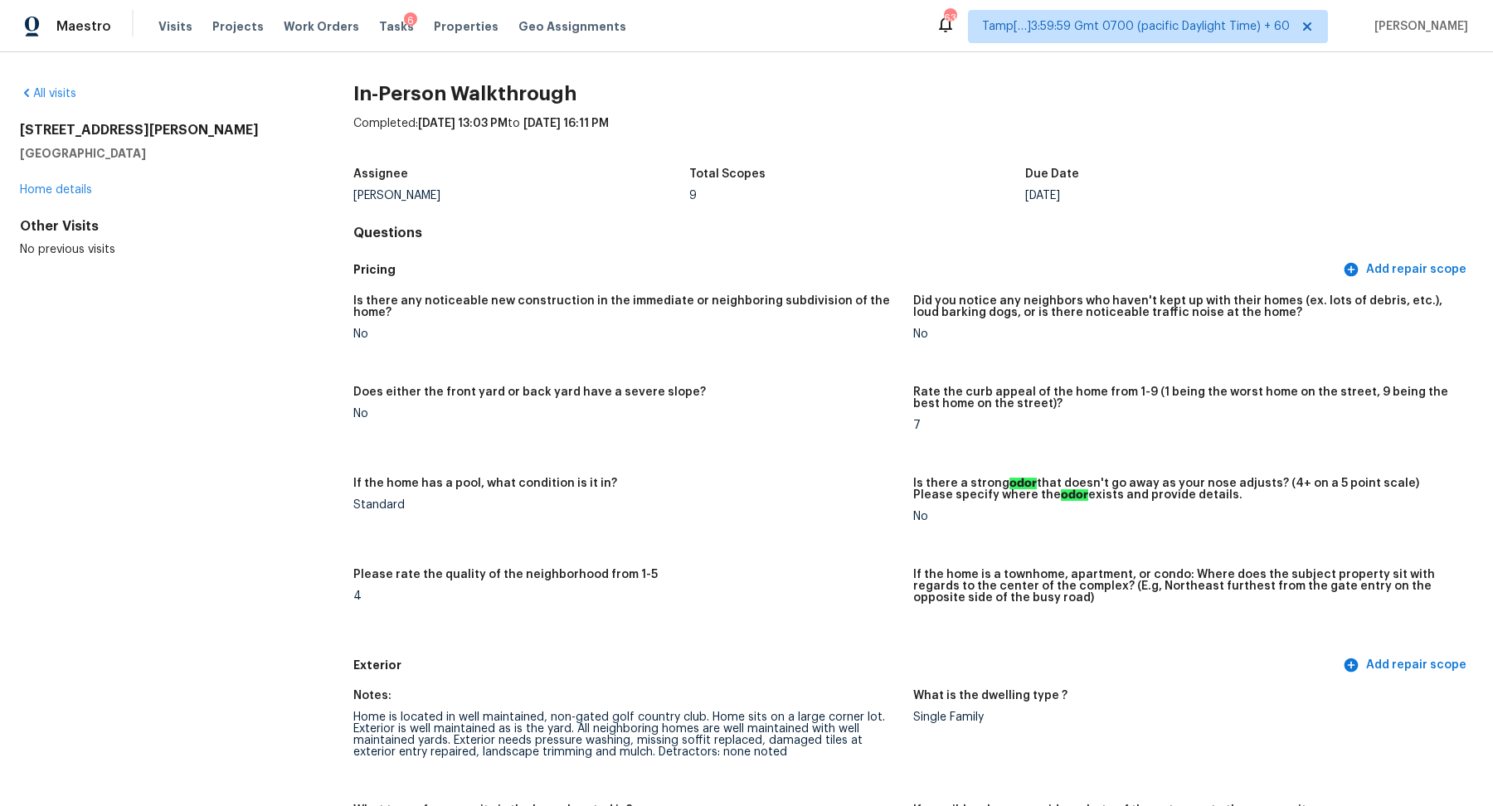
click at [50, 100] on div "All visits" at bounding box center [160, 93] width 280 height 17
click at [58, 91] on link "All visits" at bounding box center [48, 94] width 56 height 12
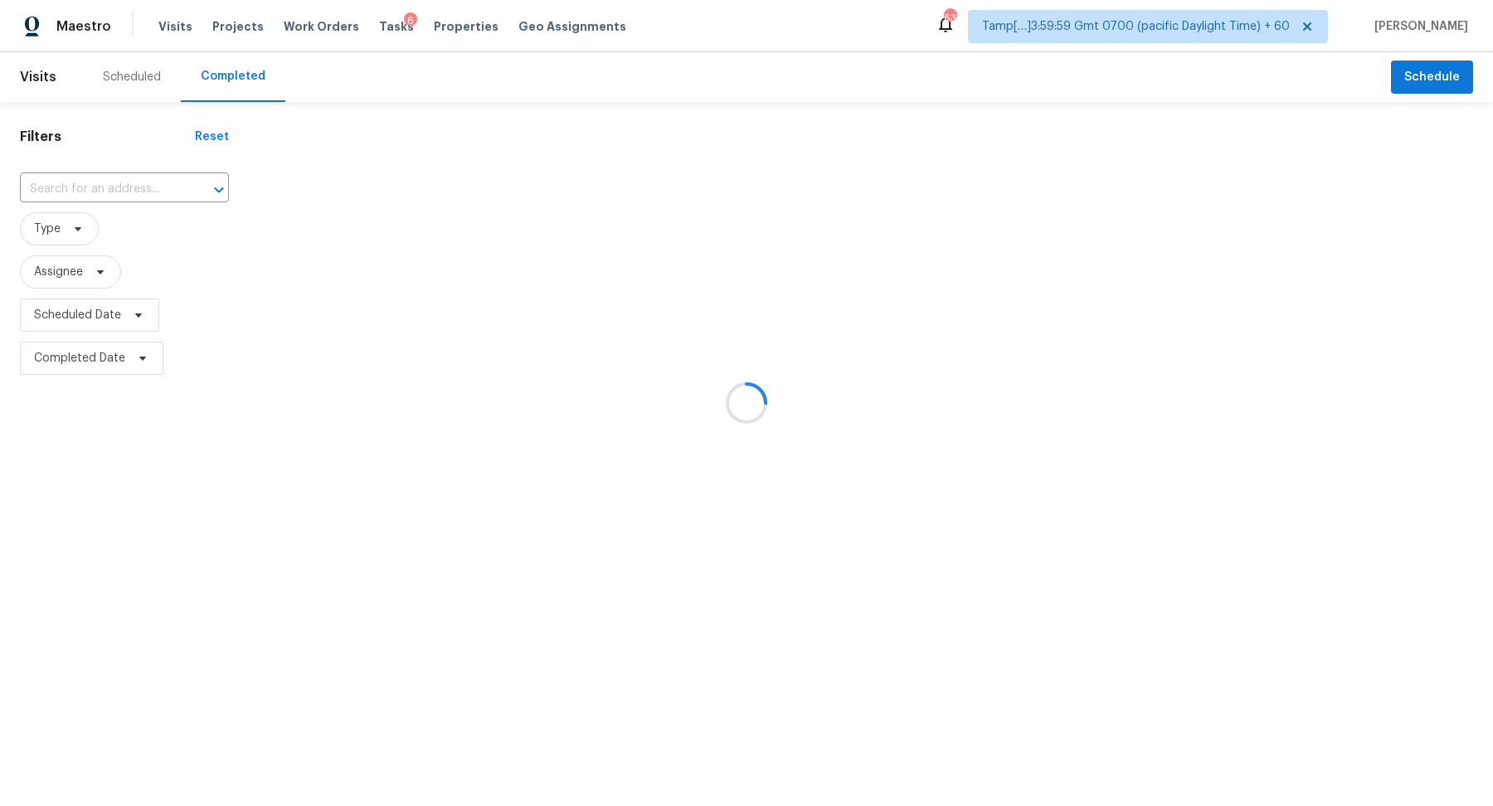
click at [104, 212] on div at bounding box center [746, 403] width 1493 height 806
click at [126, 187] on div at bounding box center [746, 403] width 1493 height 806
click at [128, 187] on div at bounding box center [746, 403] width 1493 height 806
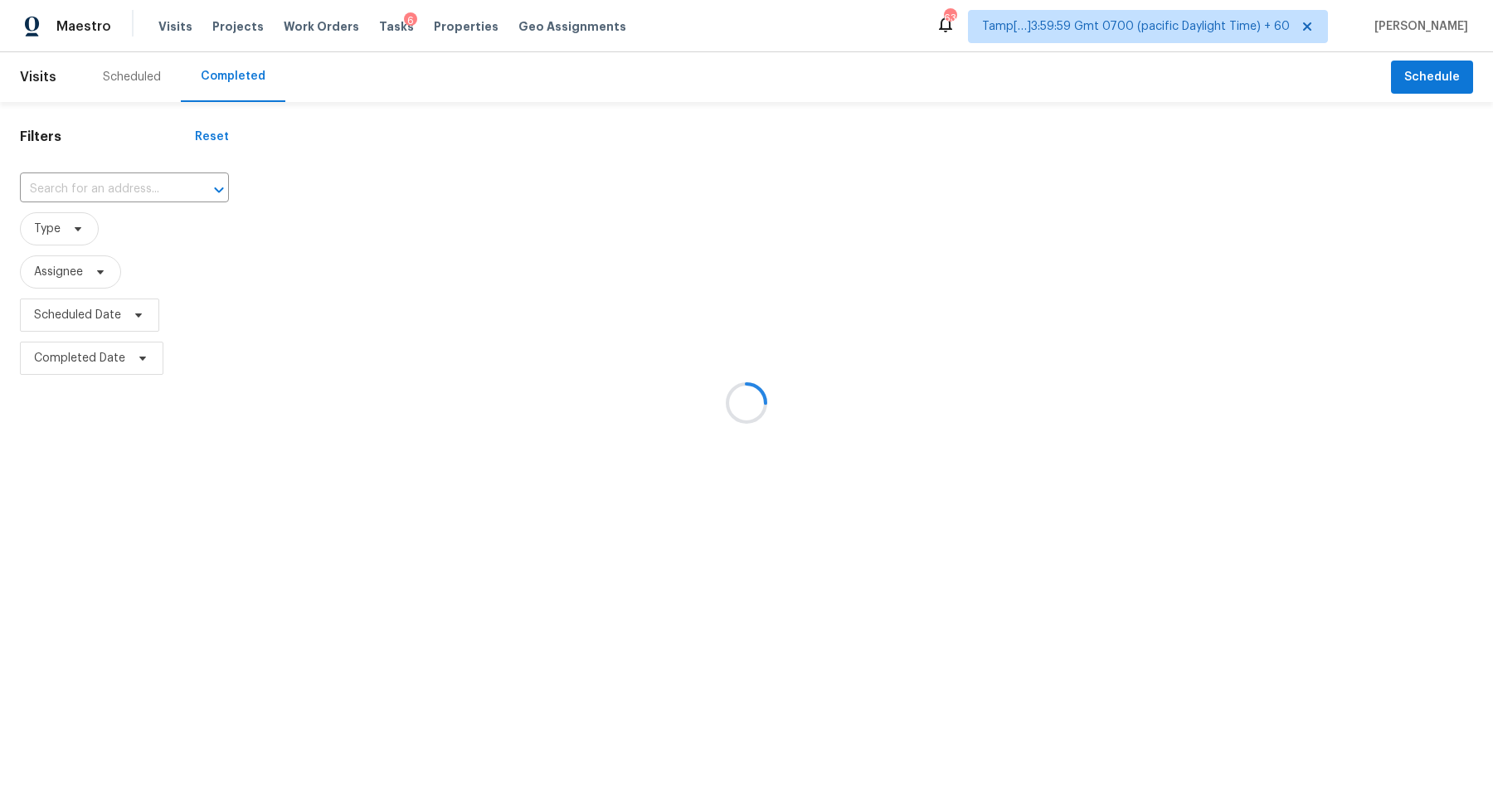
click at [128, 187] on div at bounding box center [746, 403] width 1493 height 806
click at [117, 187] on div at bounding box center [746, 403] width 1493 height 806
click at [136, 200] on div at bounding box center [746, 403] width 1493 height 806
click at [147, 177] on div at bounding box center [746, 403] width 1493 height 806
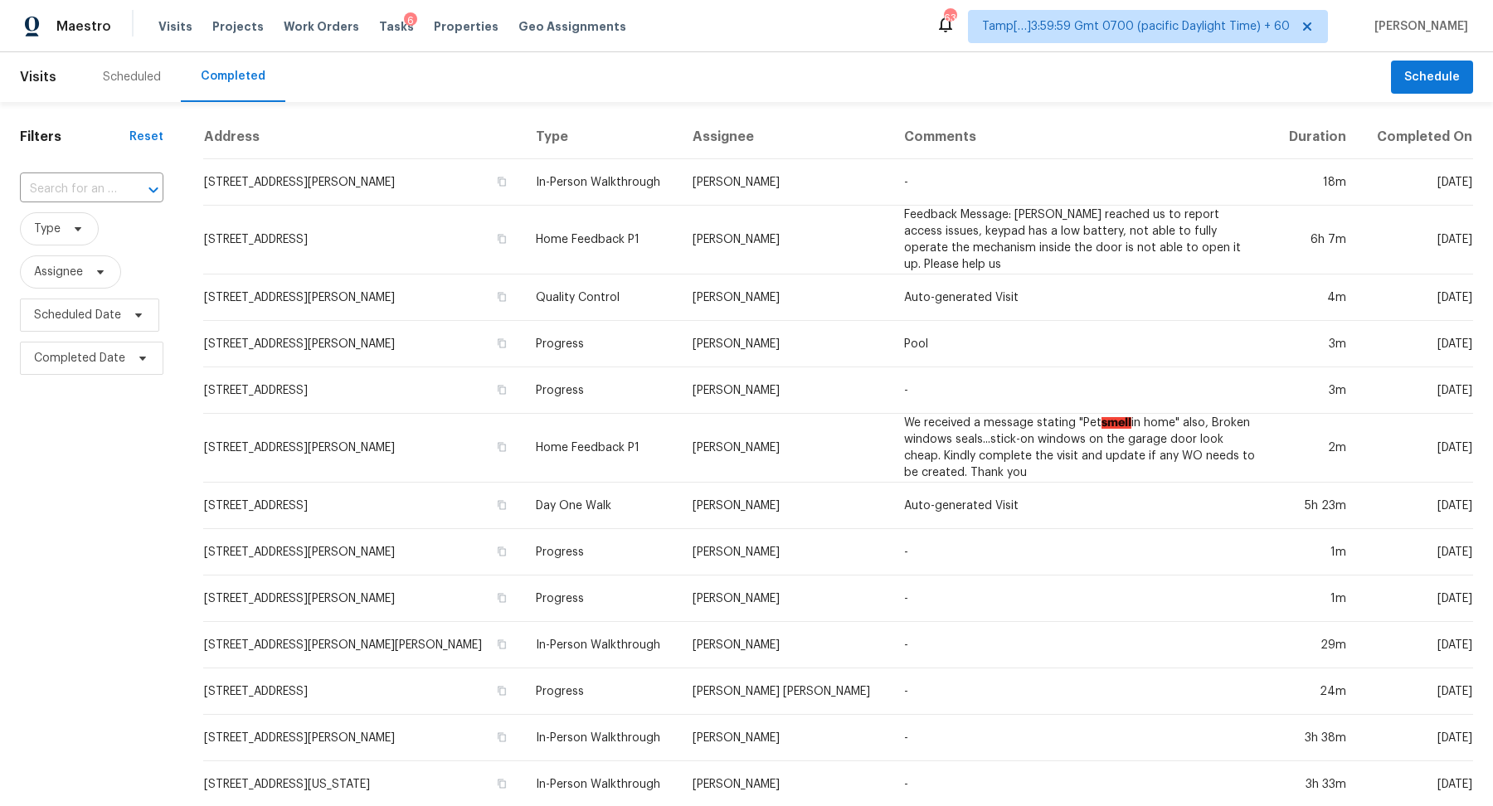
click at [147, 178] on button "Open" at bounding box center [153, 189] width 23 height 23
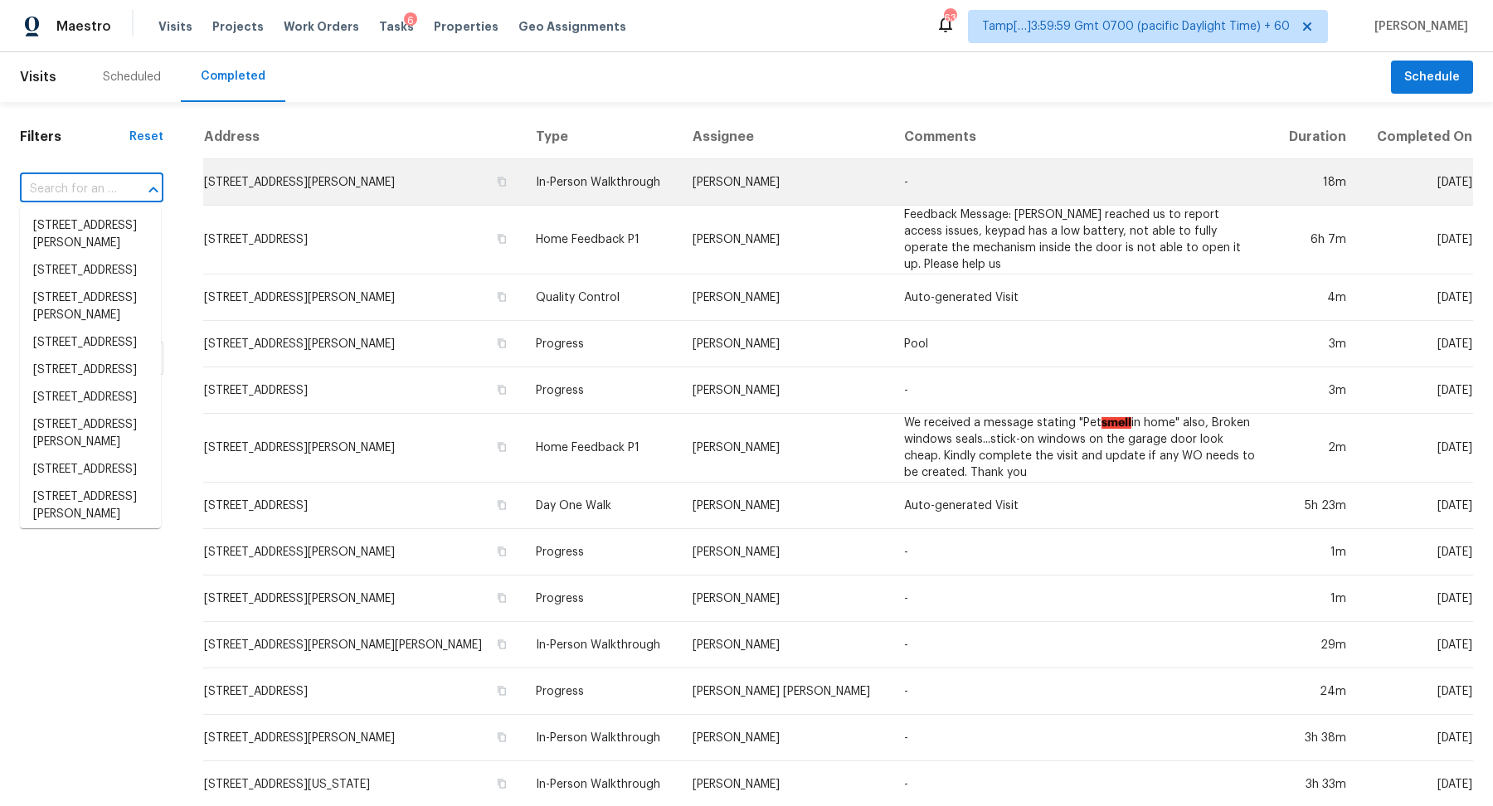
paste input "1417 14th Ct Palm Beach Gardens FL 33410"
type input "1417 14th Ct Palm Beach Gardens FL 33410"
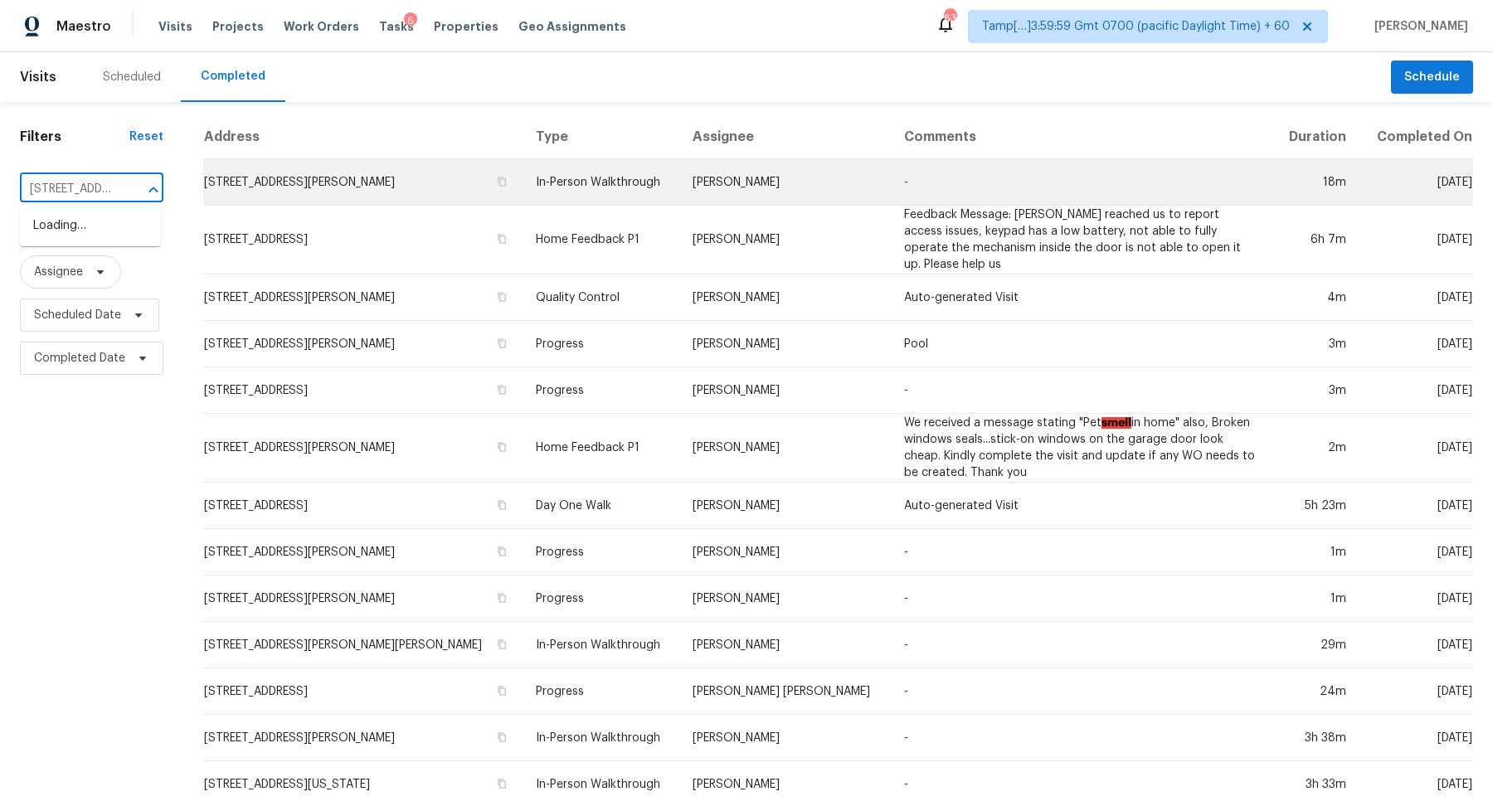
scroll to position [0, 146]
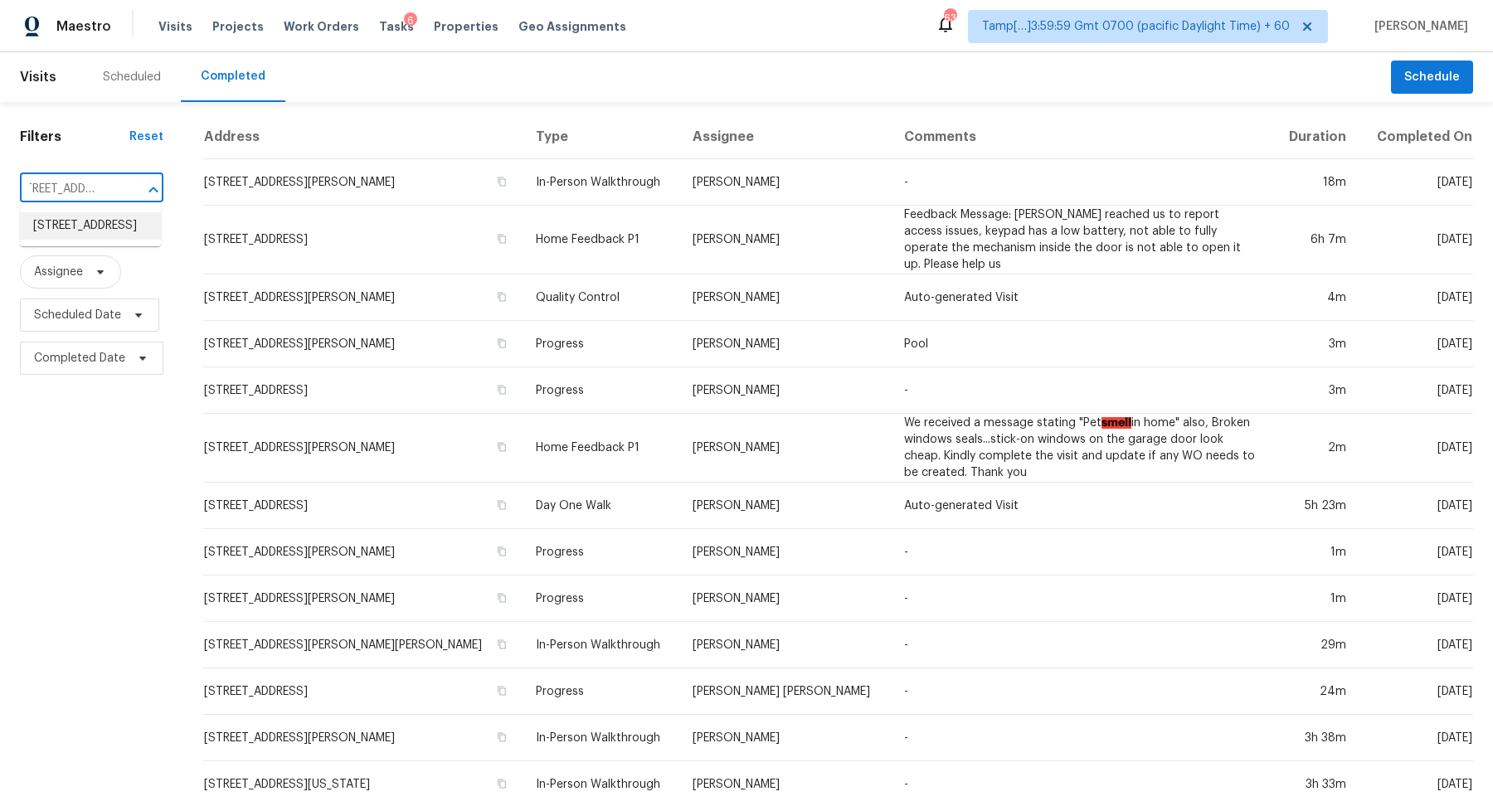
click at [94, 231] on li "1417 14th Ct, Palm Beach Gardens, FL 33410" at bounding box center [90, 225] width 141 height 27
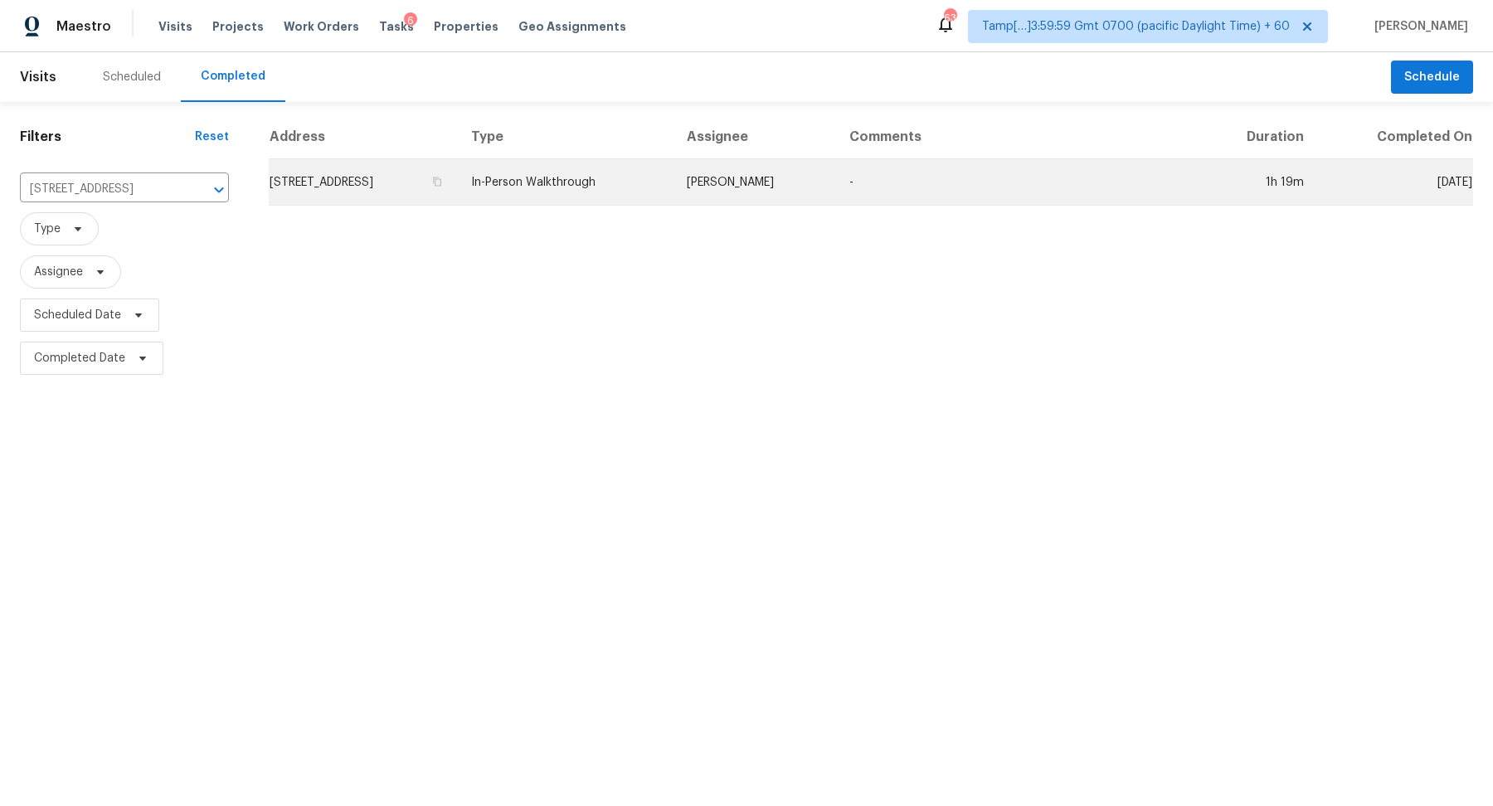
click at [394, 165] on td "1417 14th Ct, Palm Beach Gardens, FL 33410" at bounding box center [363, 182] width 189 height 46
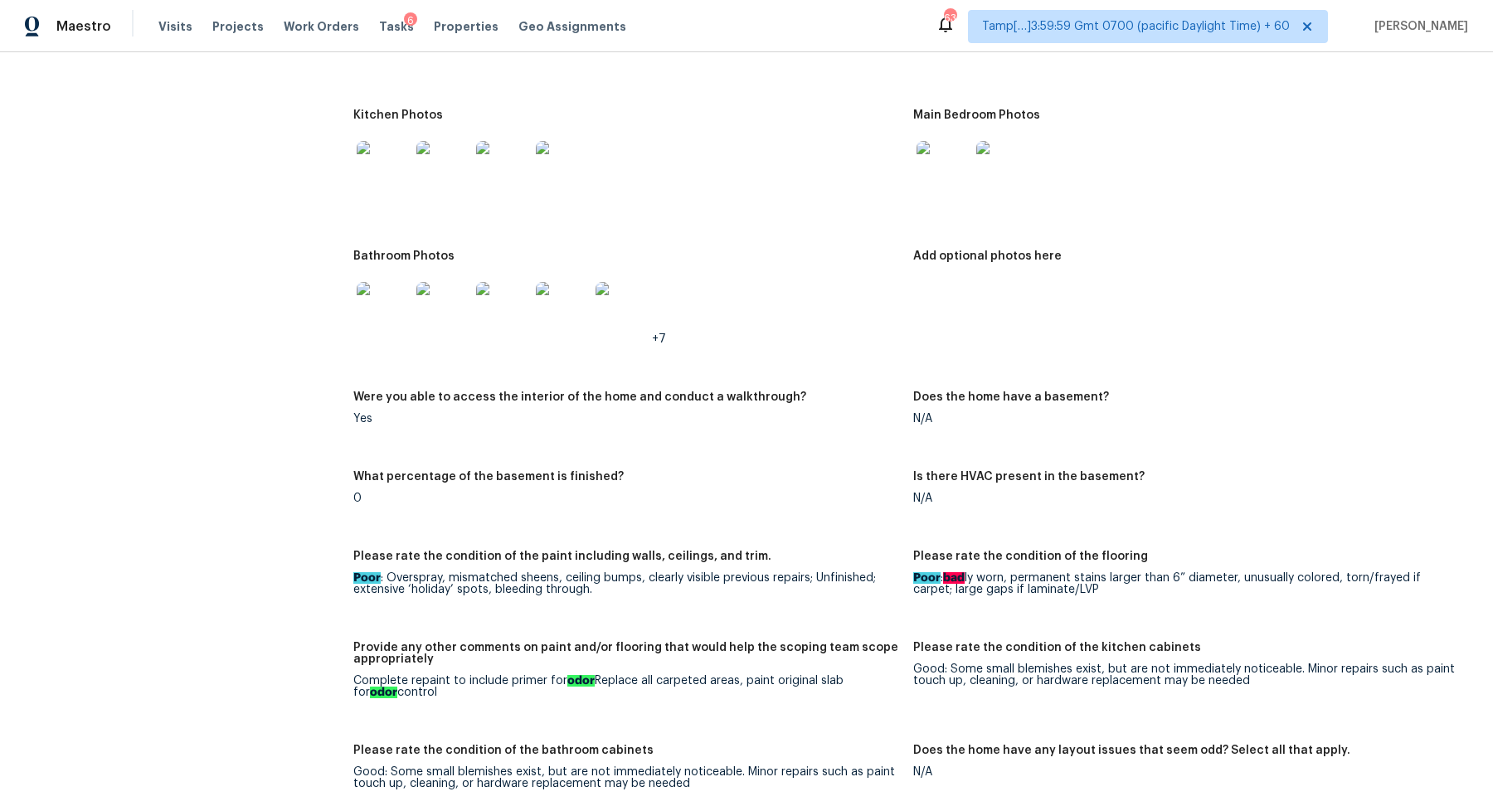
scroll to position [2046, 0]
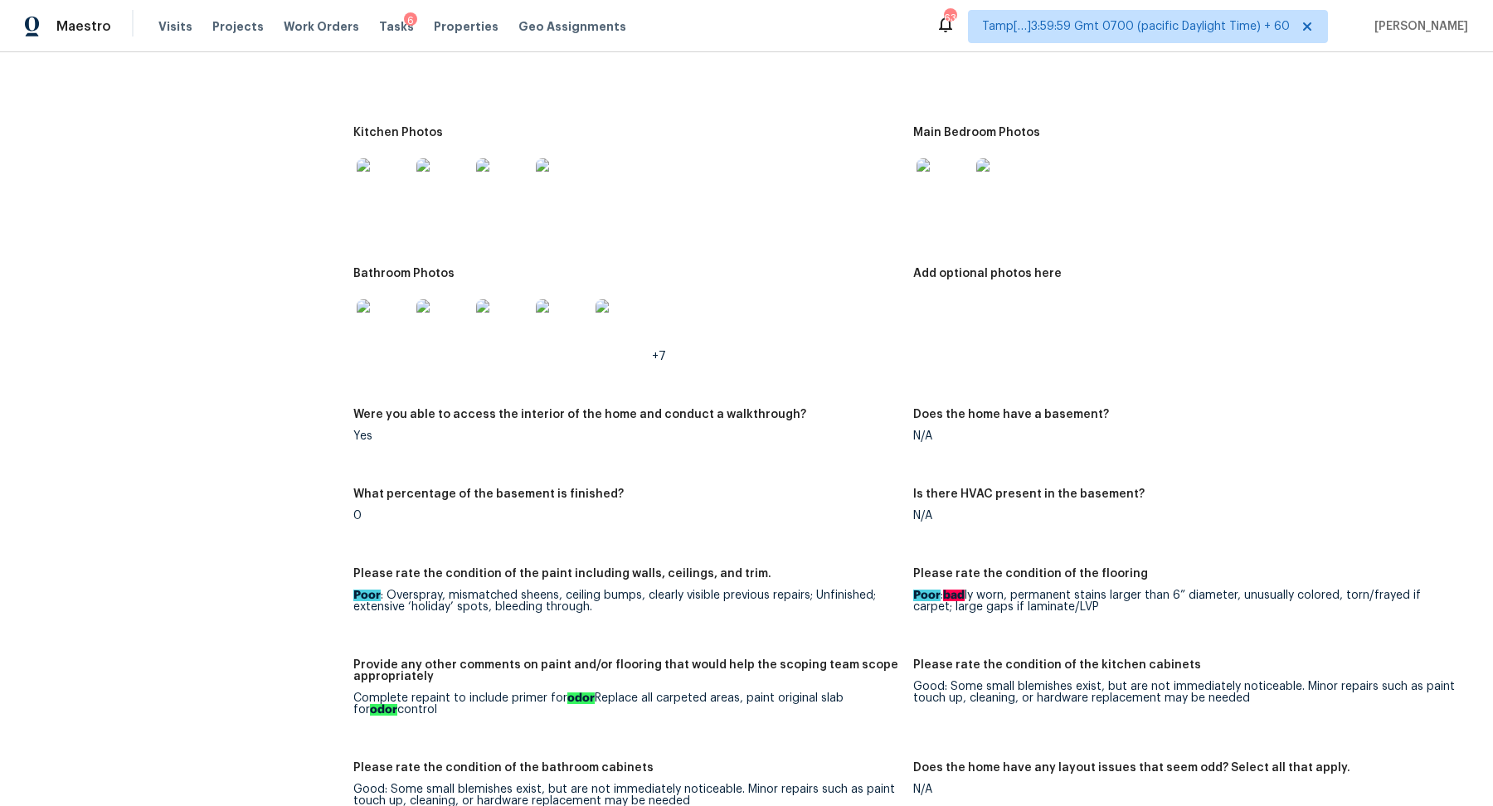
click at [398, 173] on img at bounding box center [383, 184] width 53 height 53
click at [944, 173] on img at bounding box center [942, 184] width 53 height 53
click at [381, 319] on img at bounding box center [383, 325] width 53 height 53
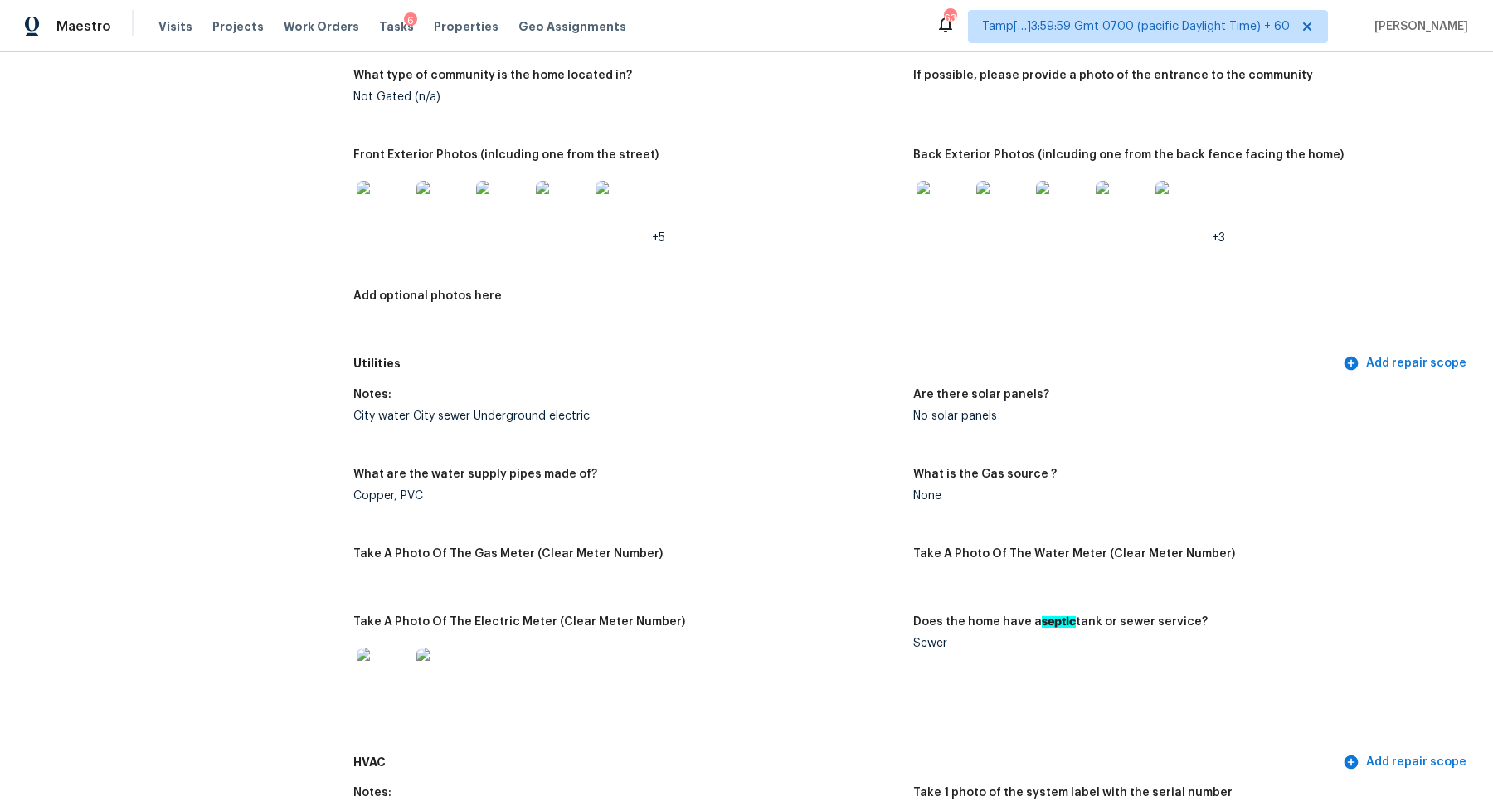
scroll to position [786, 0]
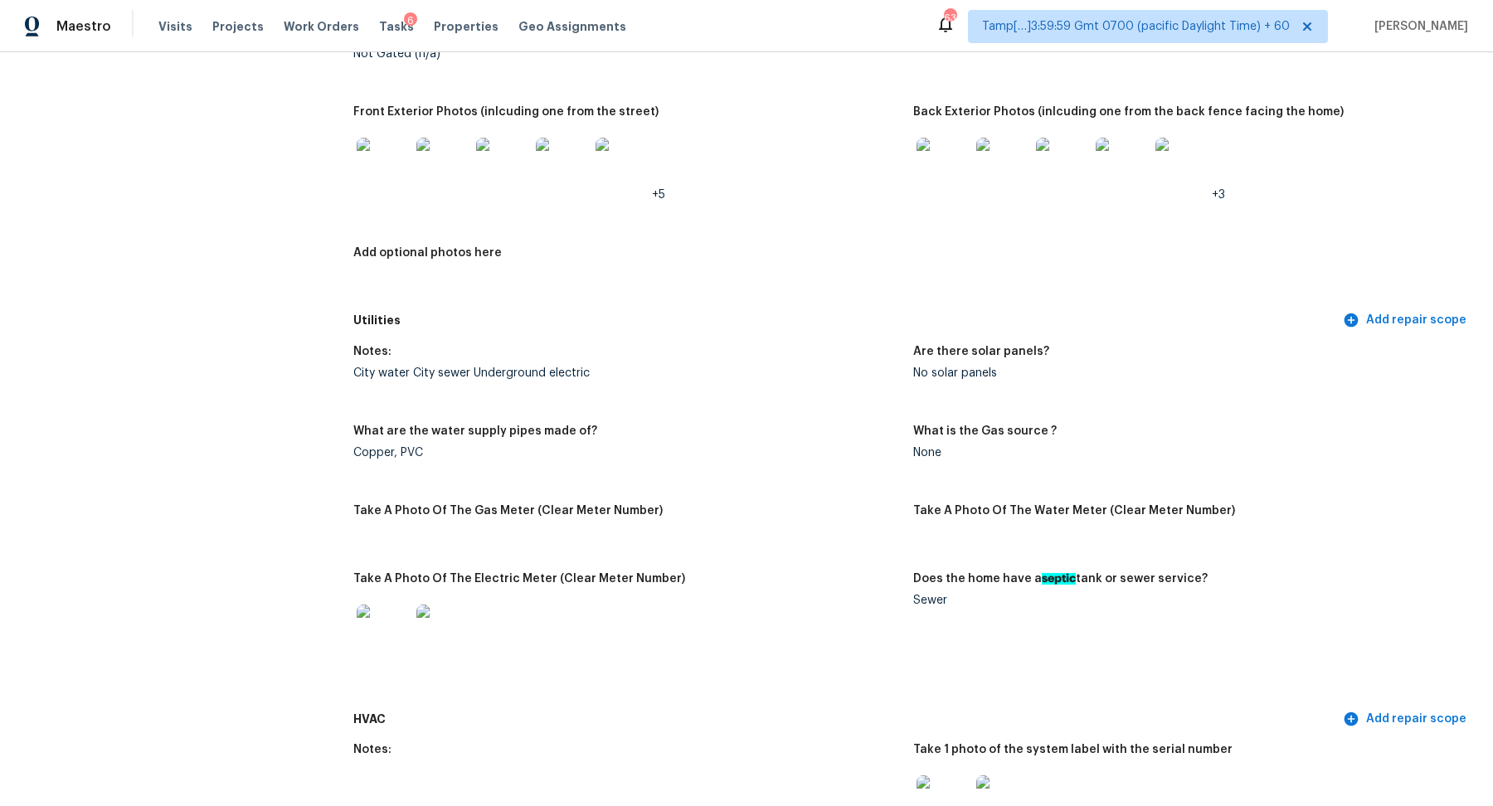
click at [687, 203] on figure "Front Exterior Photos (inlcuding one from the street) +5" at bounding box center [633, 166] width 560 height 121
click at [410, 171] on div at bounding box center [383, 165] width 60 height 73
click at [520, 152] on img at bounding box center [502, 165] width 53 height 53
click at [927, 176] on img at bounding box center [942, 165] width 53 height 53
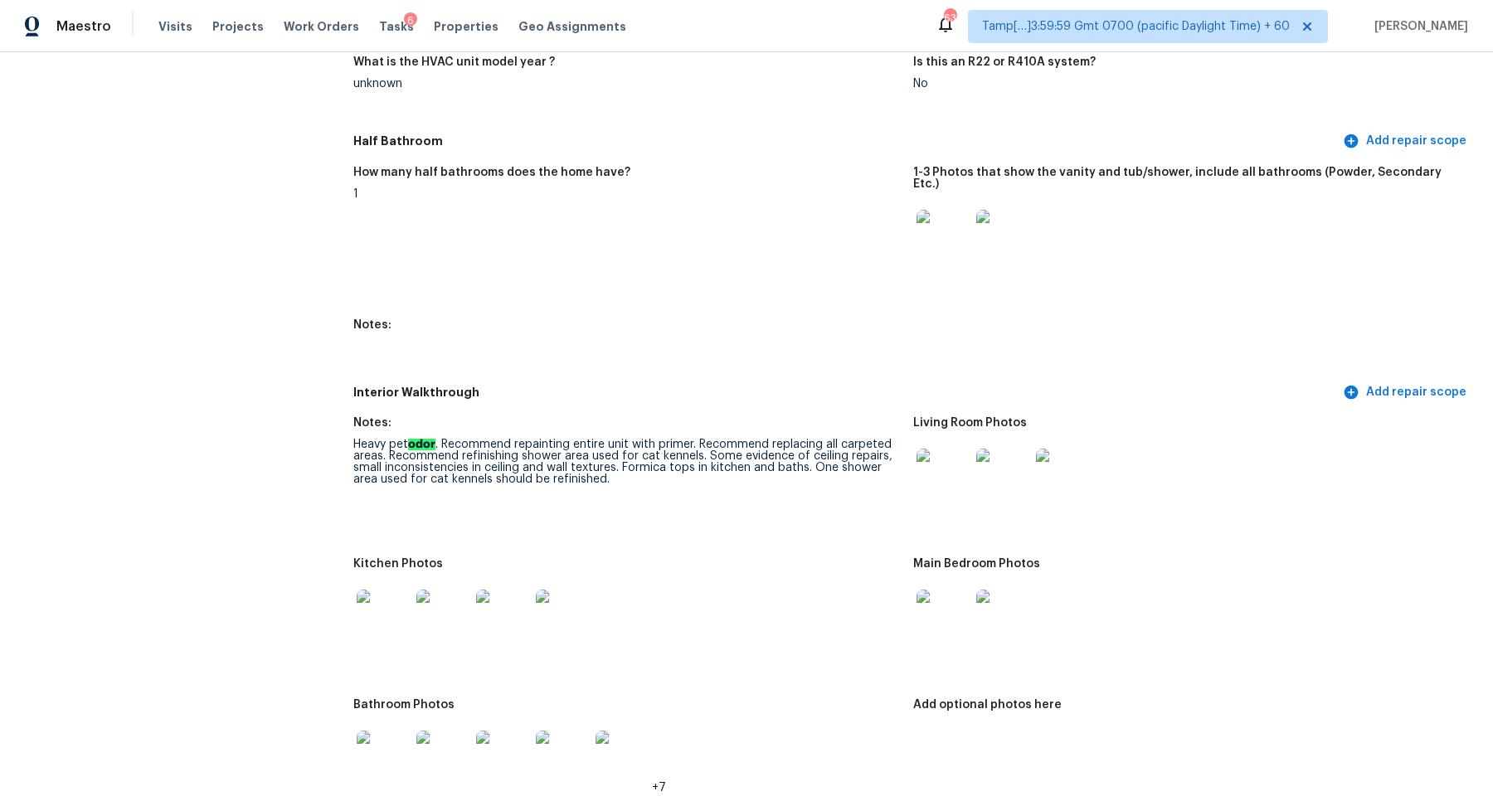
scroll to position [1936, 0]
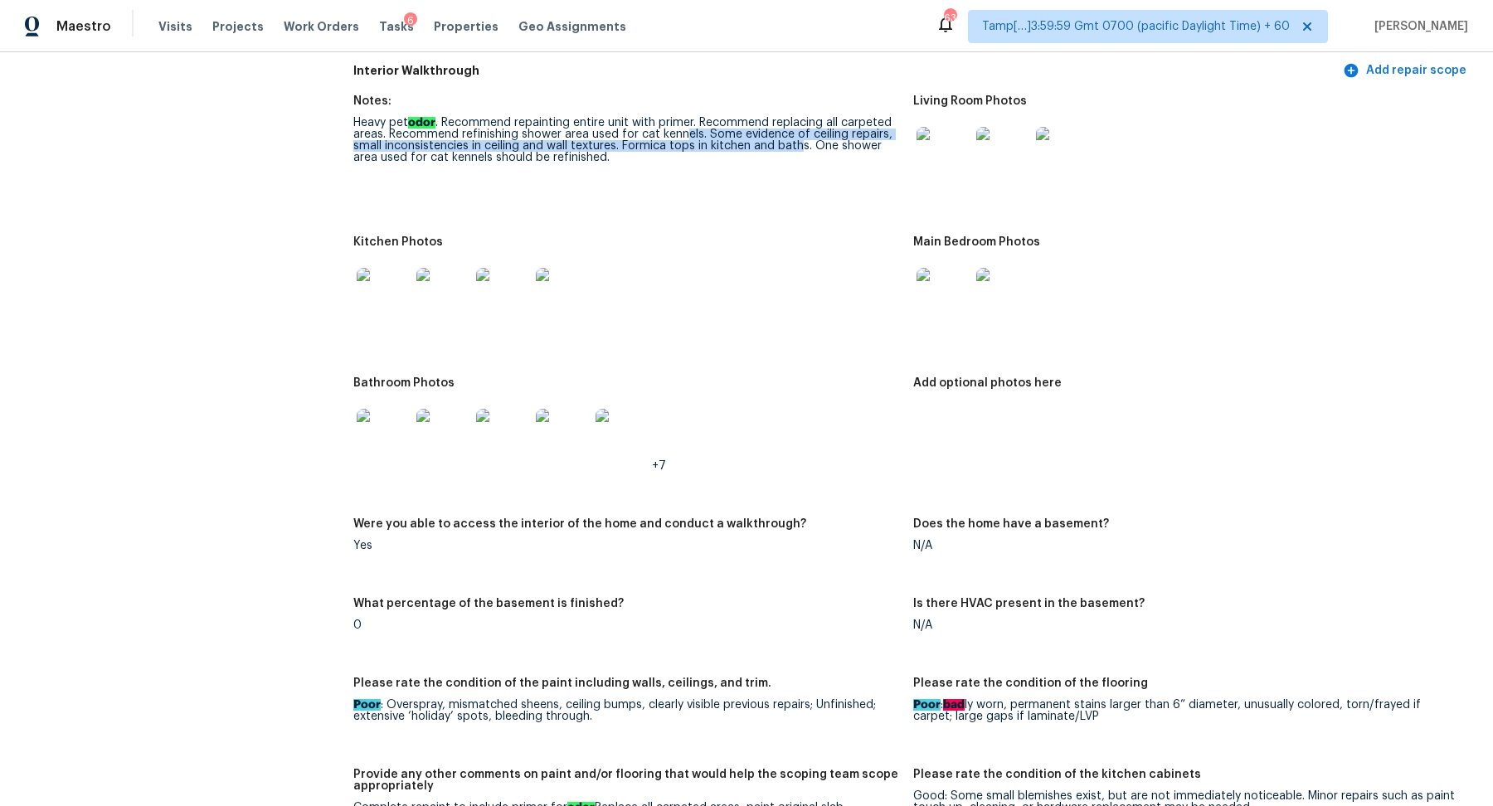
drag, startPoint x: 684, startPoint y: 129, endPoint x: 799, endPoint y: 136, distance: 115.5
click at [799, 136] on div "Heavy pet odor . Recommend repainting entire unit with primer. Recommend replac…" at bounding box center [626, 140] width 546 height 46
click at [690, 175] on figure "Notes: Heavy pet odor . Recommend repainting entire unit with primer. Recommend…" at bounding box center [633, 155] width 560 height 121
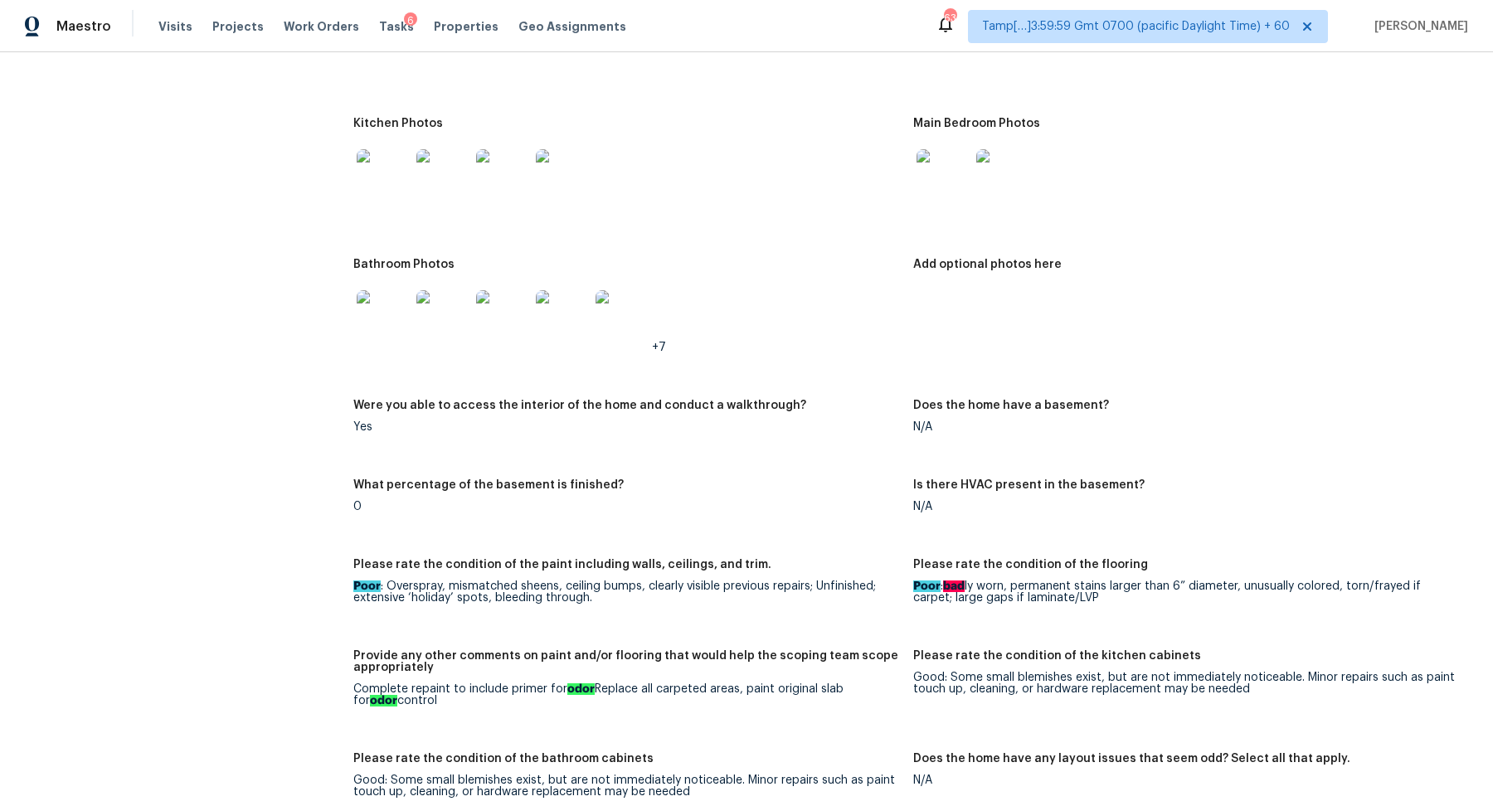
scroll to position [2025, 0]
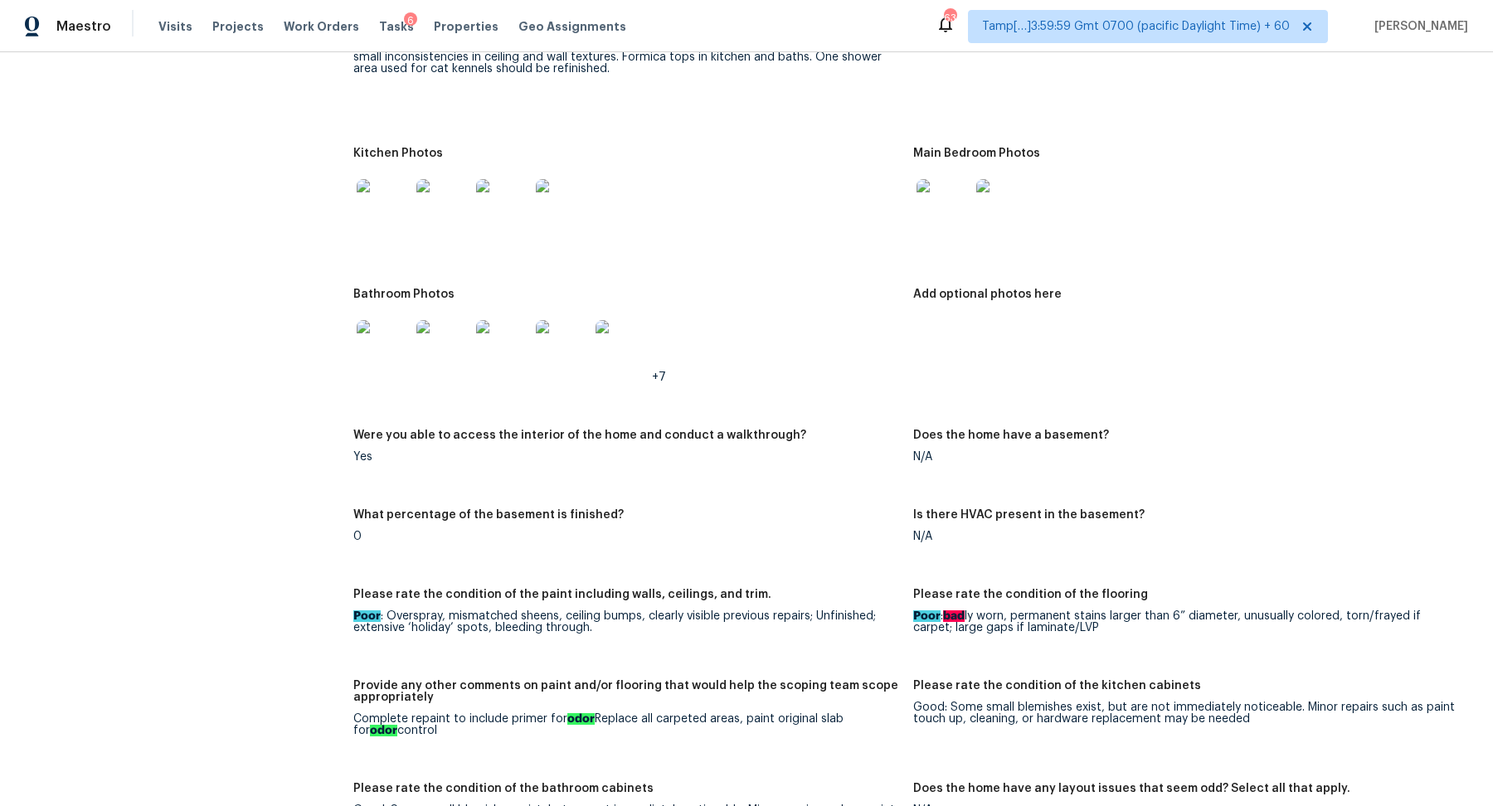
click at [391, 221] on div at bounding box center [383, 205] width 60 height 73
click at [391, 202] on img at bounding box center [383, 205] width 53 height 53
click at [385, 349] on img at bounding box center [383, 346] width 53 height 53
click at [928, 200] on img at bounding box center [942, 205] width 53 height 53
click at [1036, 199] on div at bounding box center [1186, 205] width 546 height 73
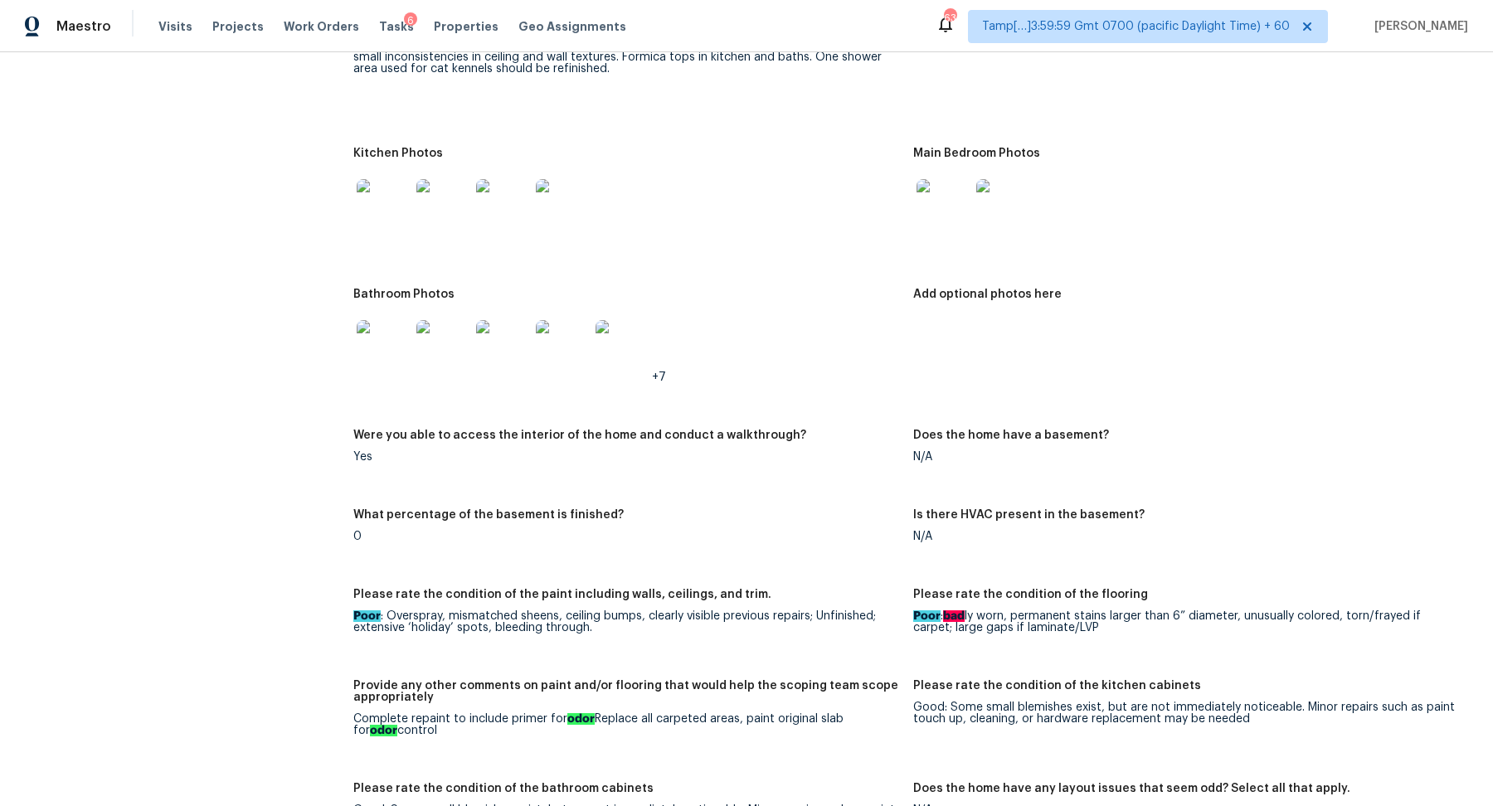
click at [1019, 199] on img at bounding box center [1002, 205] width 53 height 53
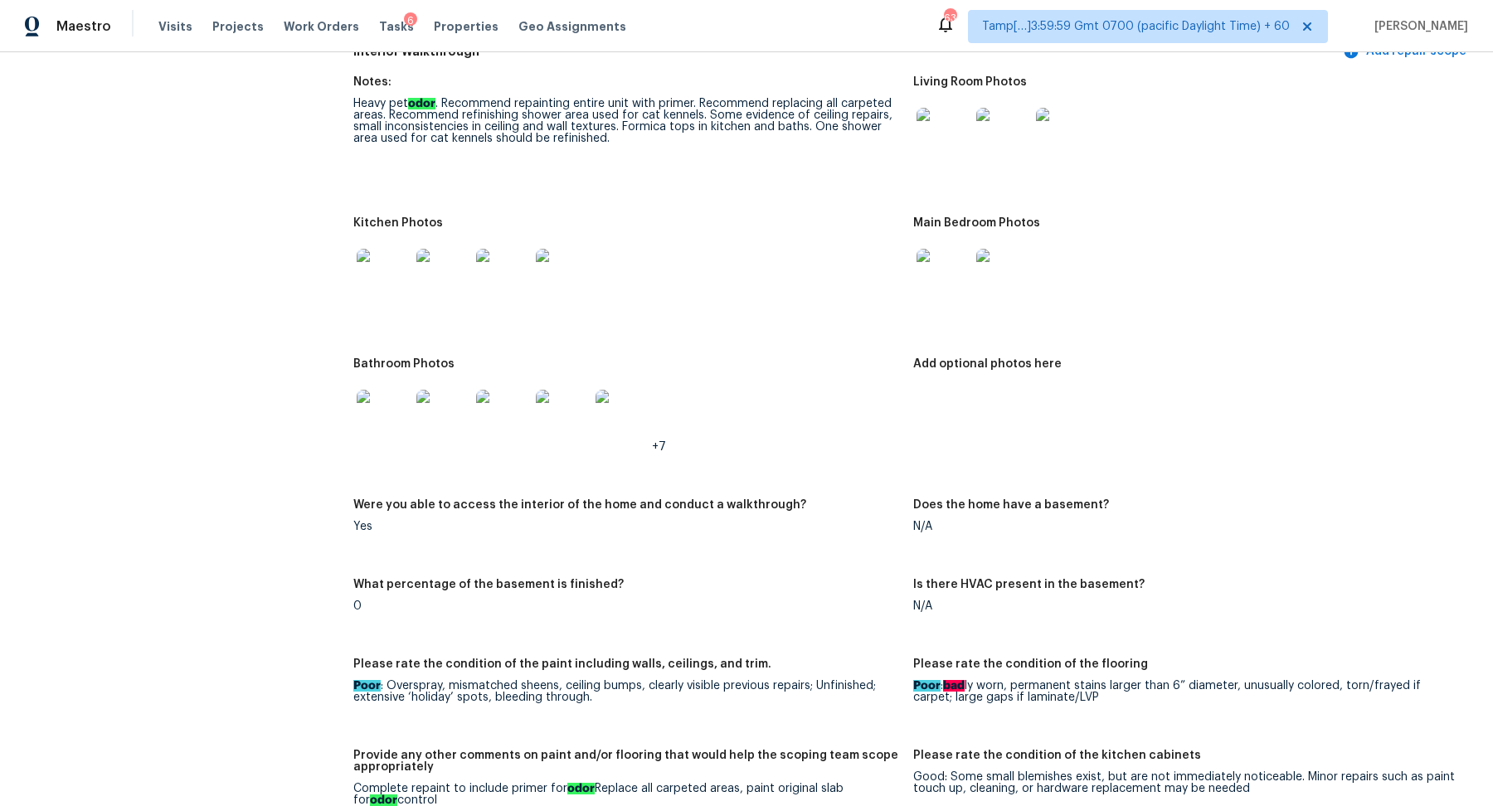
scroll to position [1858, 0]
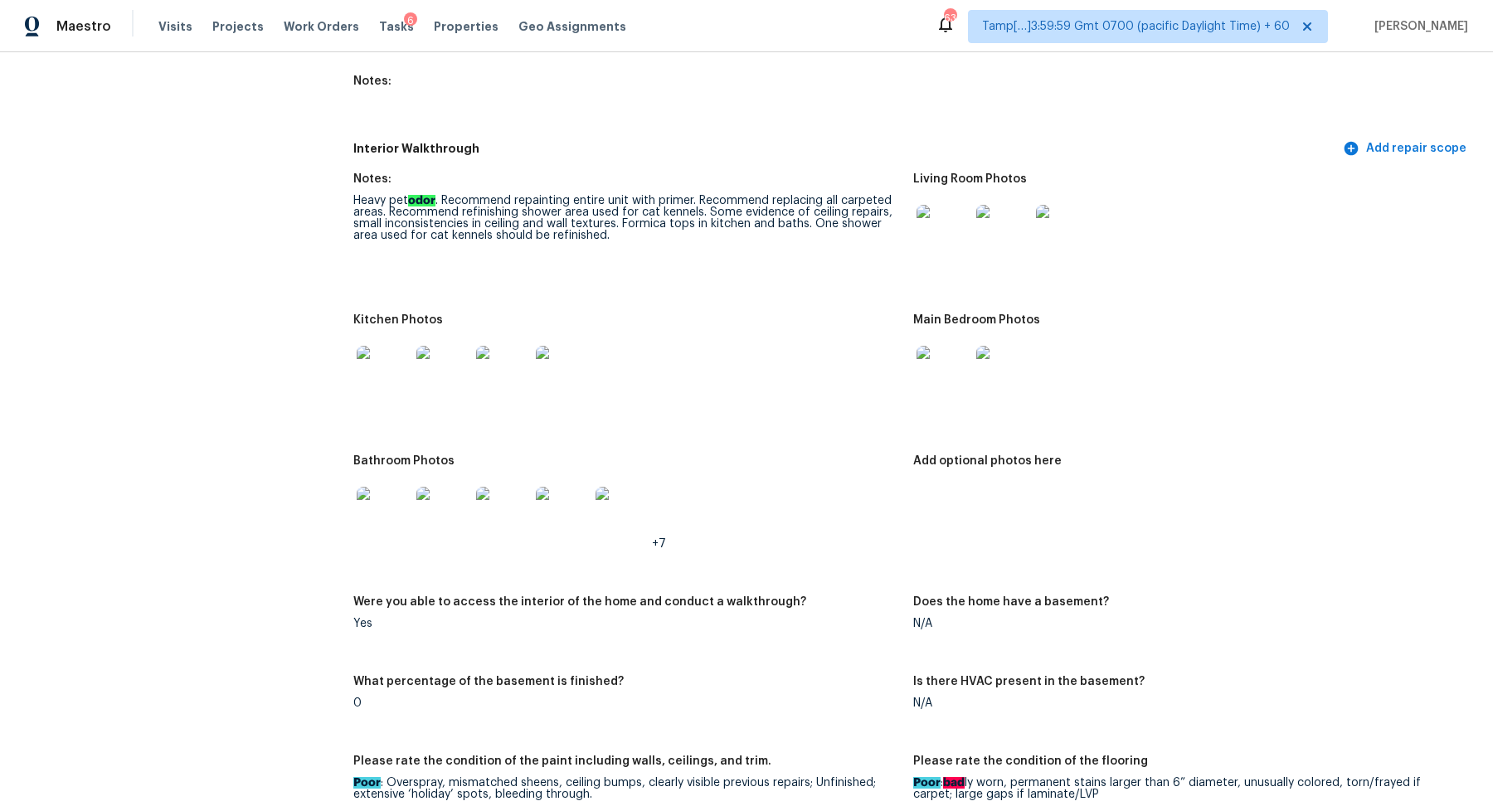
click at [944, 205] on img at bounding box center [942, 231] width 53 height 53
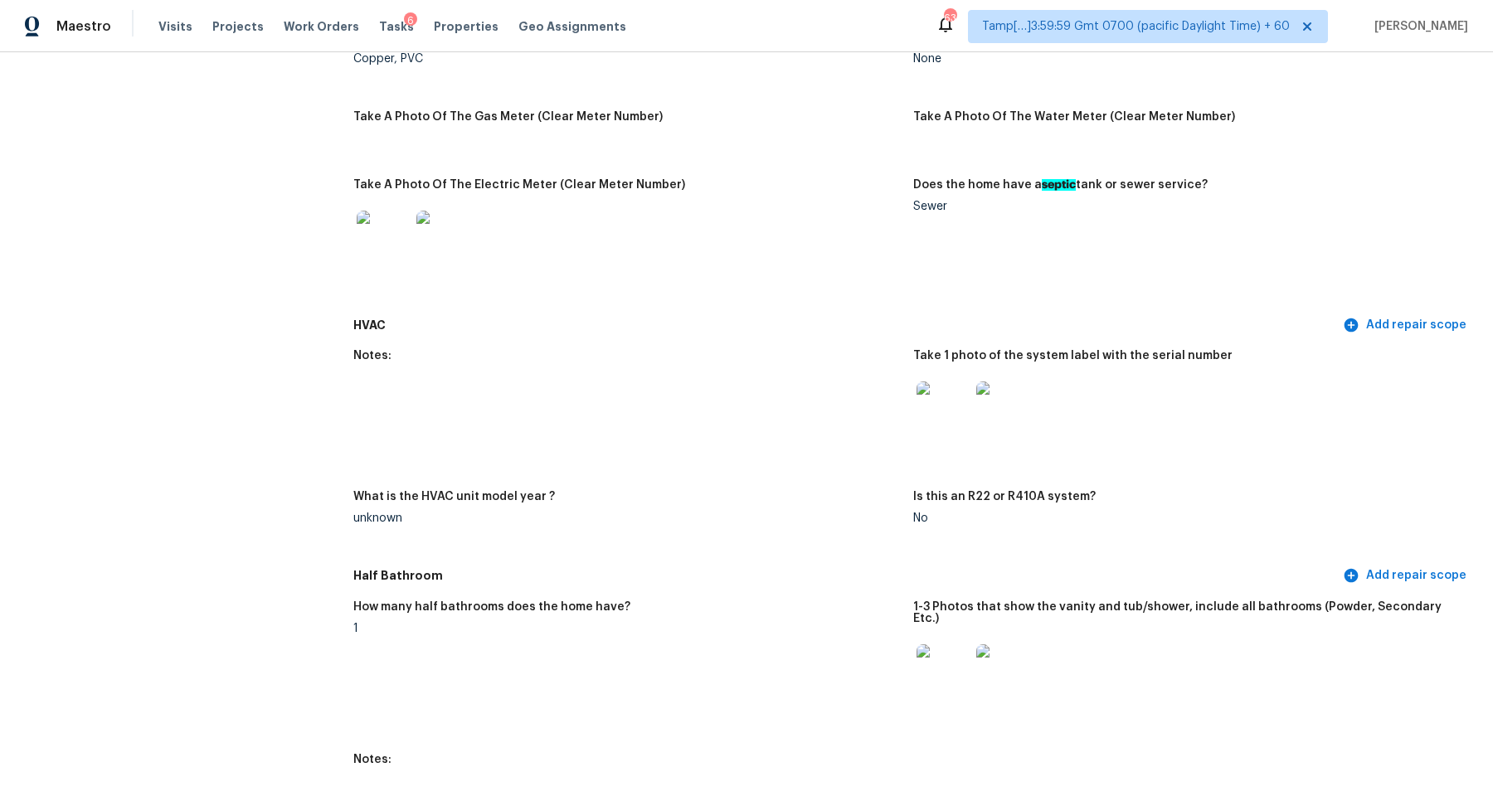
scroll to position [1165, 0]
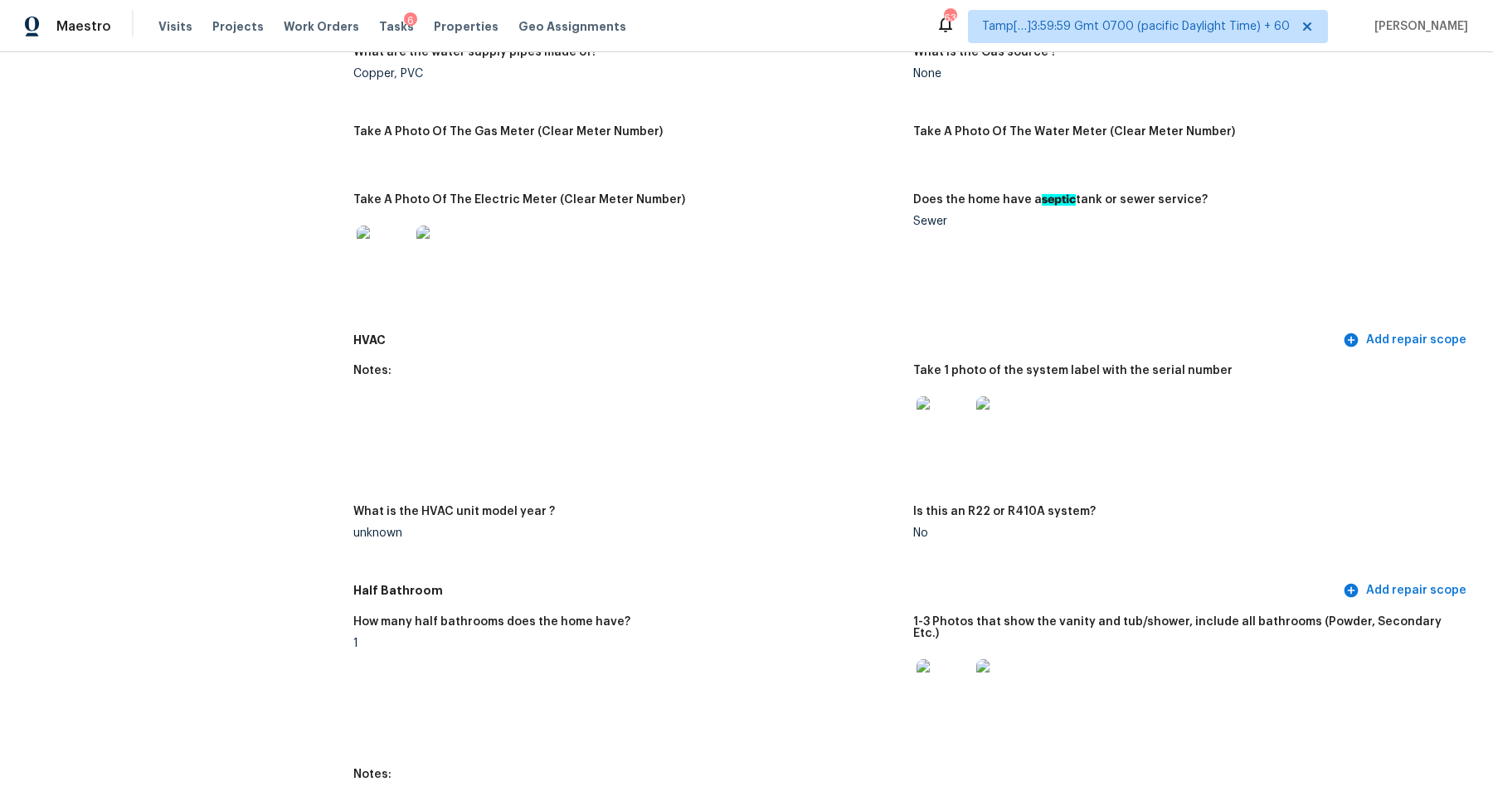
click at [405, 250] on img at bounding box center [383, 252] width 53 height 53
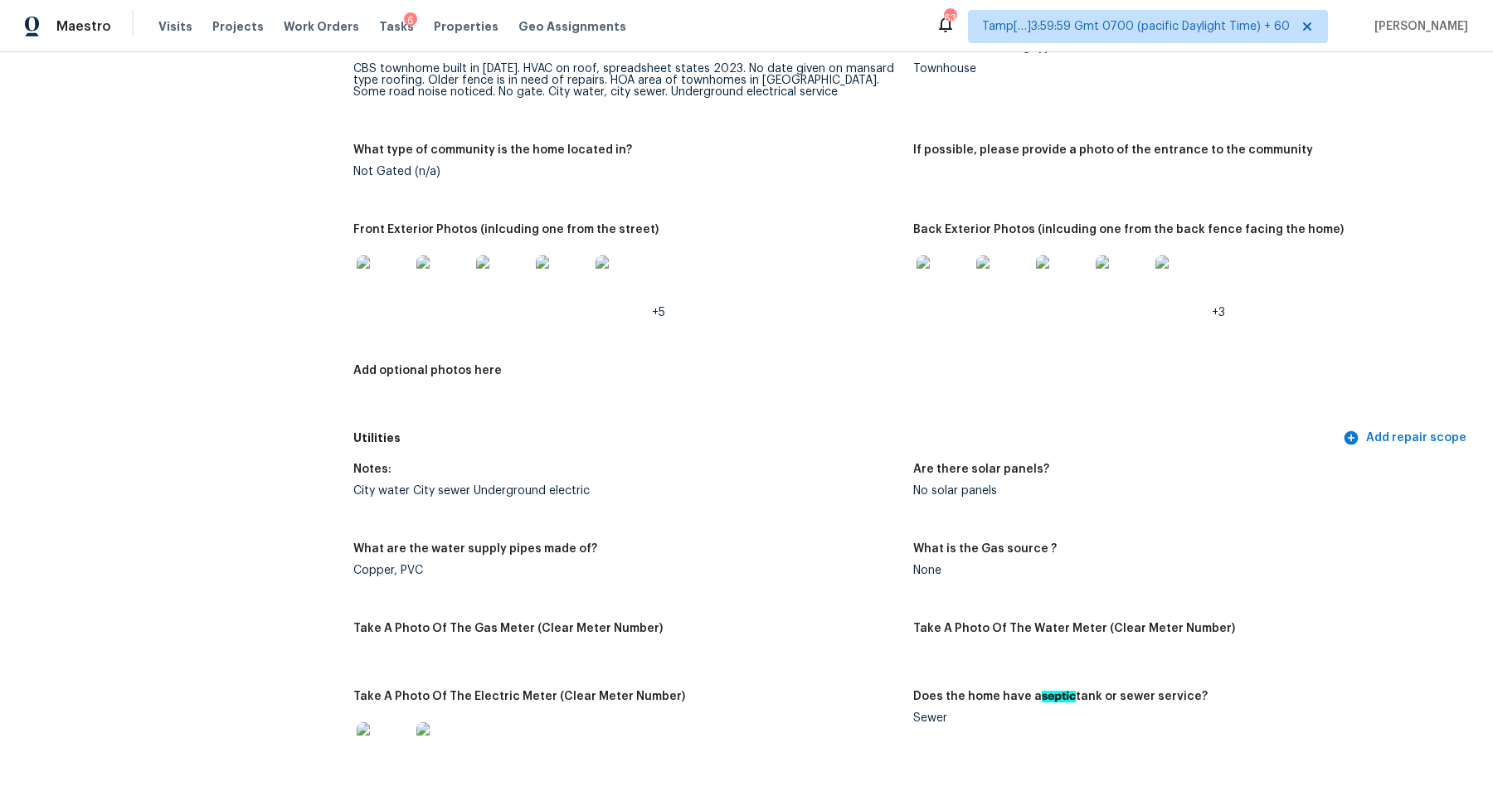
scroll to position [557, 0]
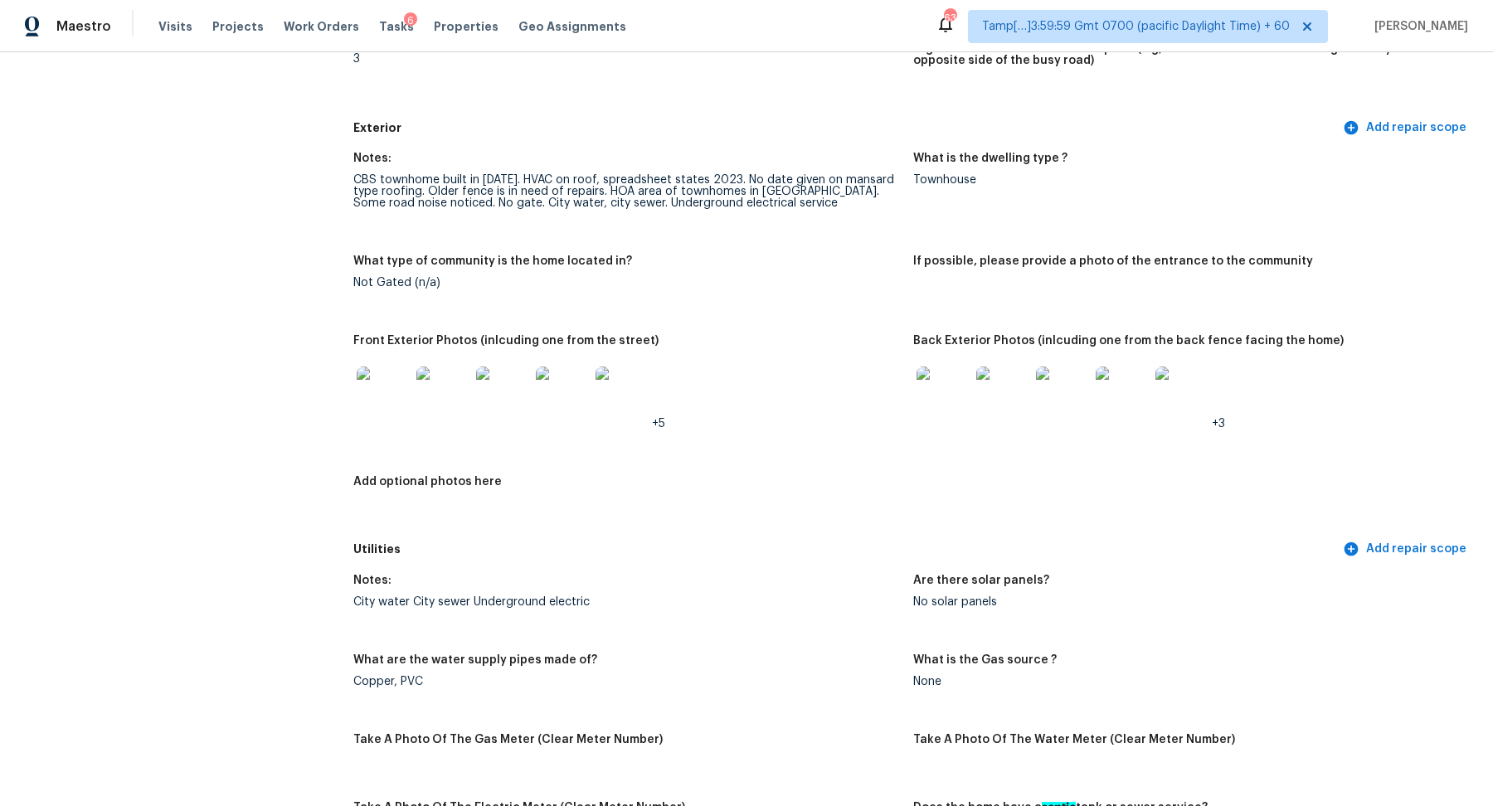
click at [572, 410] on img at bounding box center [562, 393] width 53 height 53
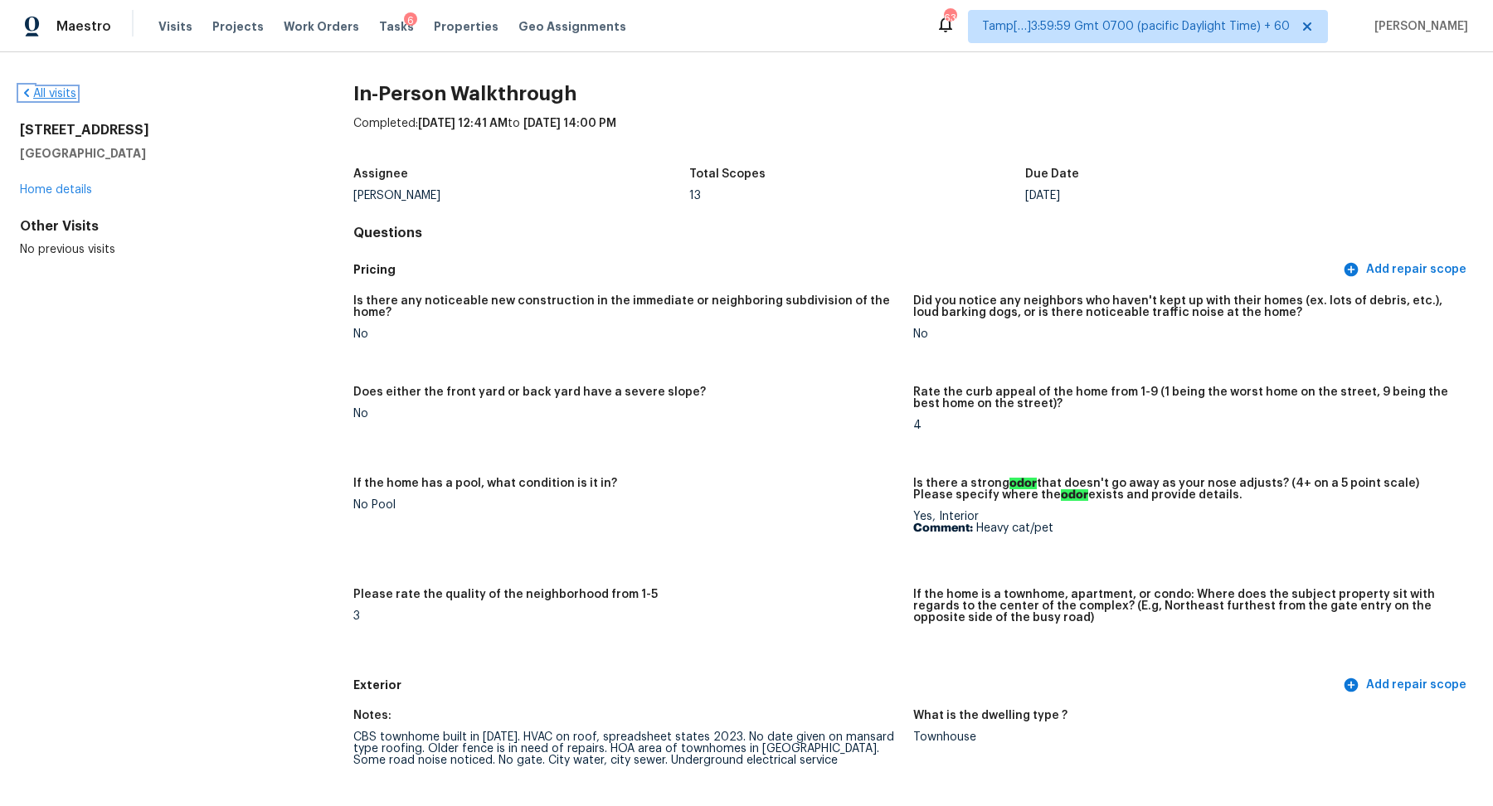
click at [59, 89] on link "All visits" at bounding box center [48, 94] width 56 height 12
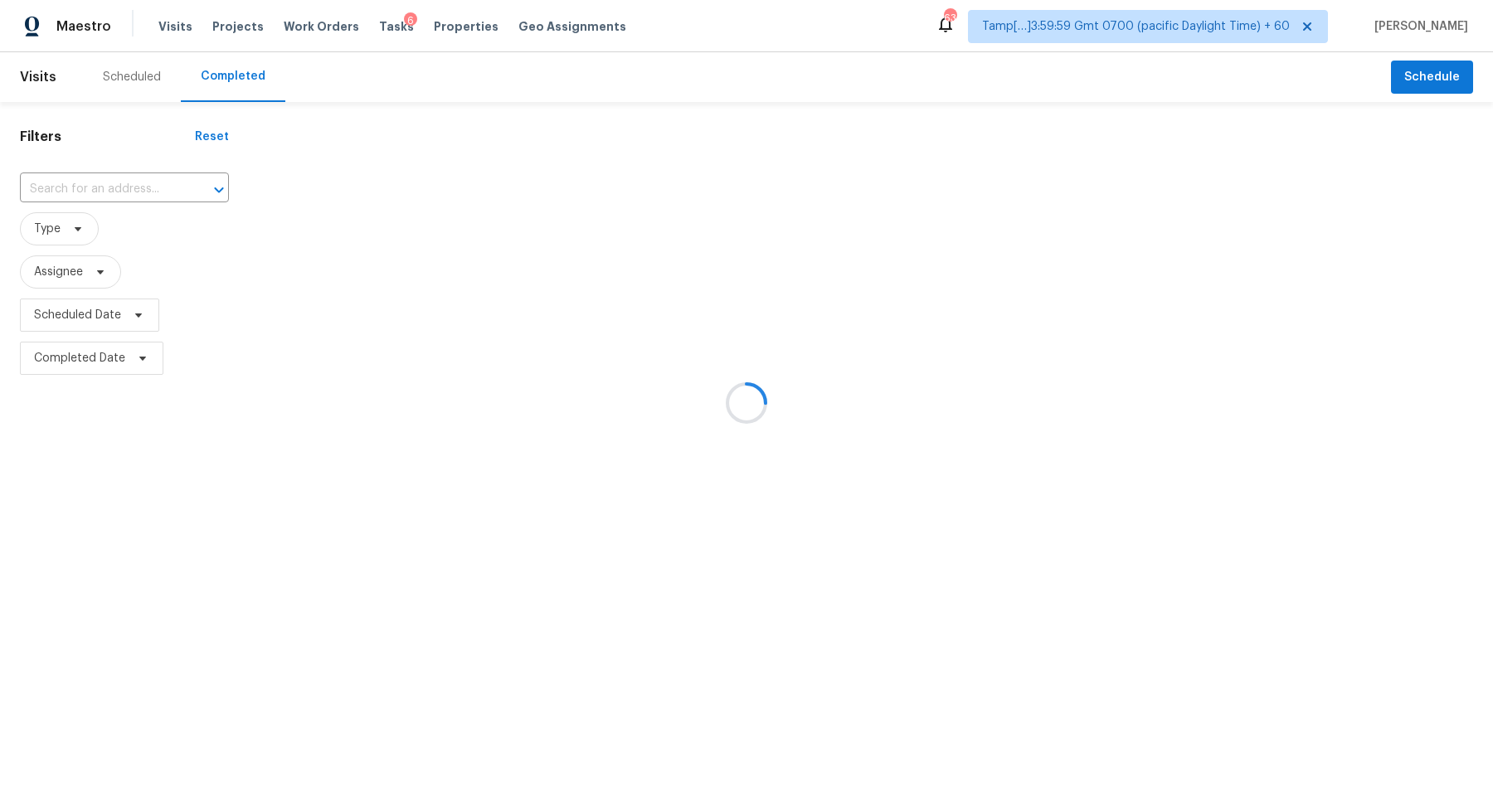
click at [109, 175] on div at bounding box center [746, 403] width 1493 height 806
click at [115, 193] on div at bounding box center [746, 403] width 1493 height 806
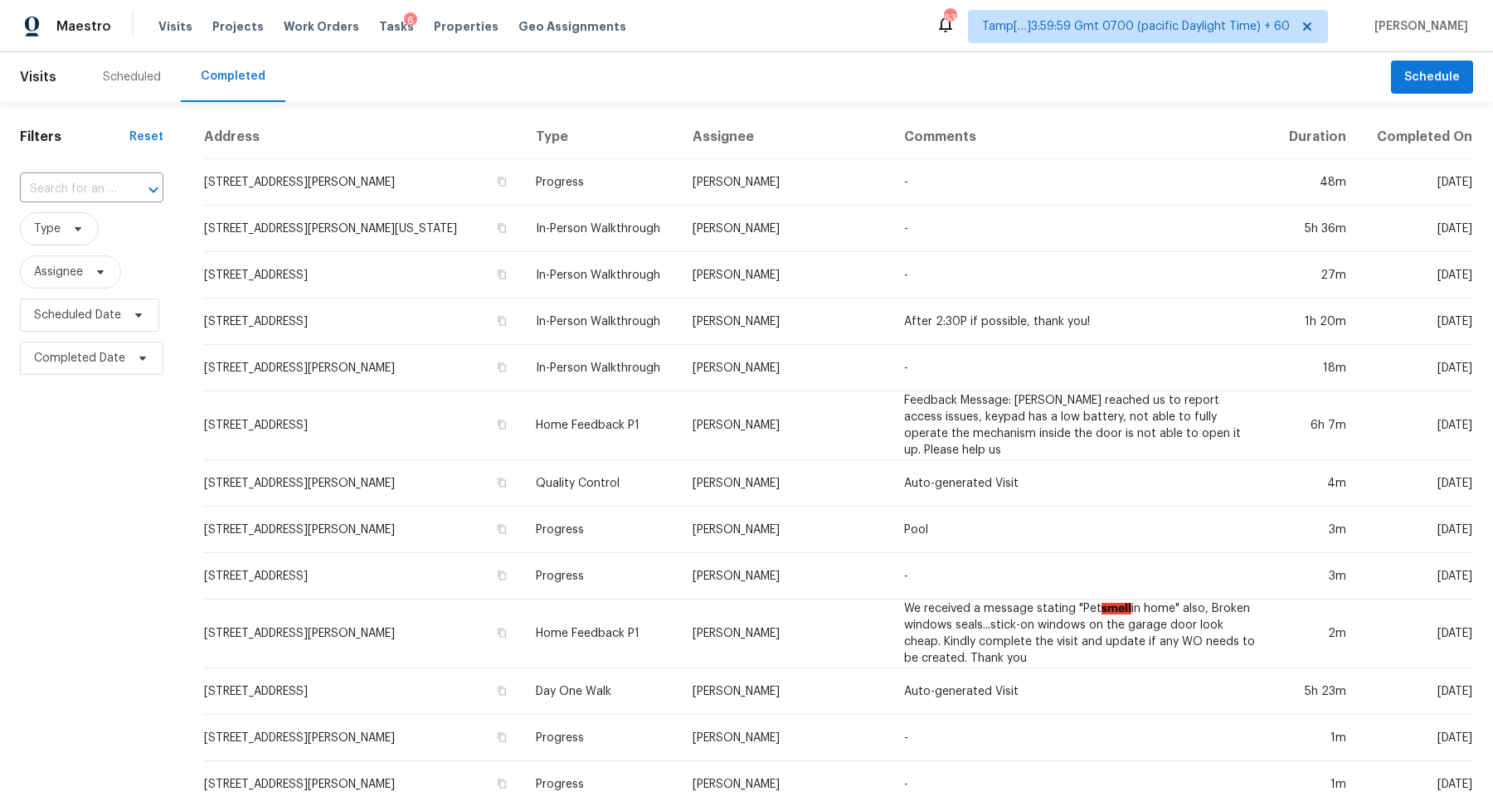
click at [115, 193] on div "​" at bounding box center [91, 190] width 143 height 26
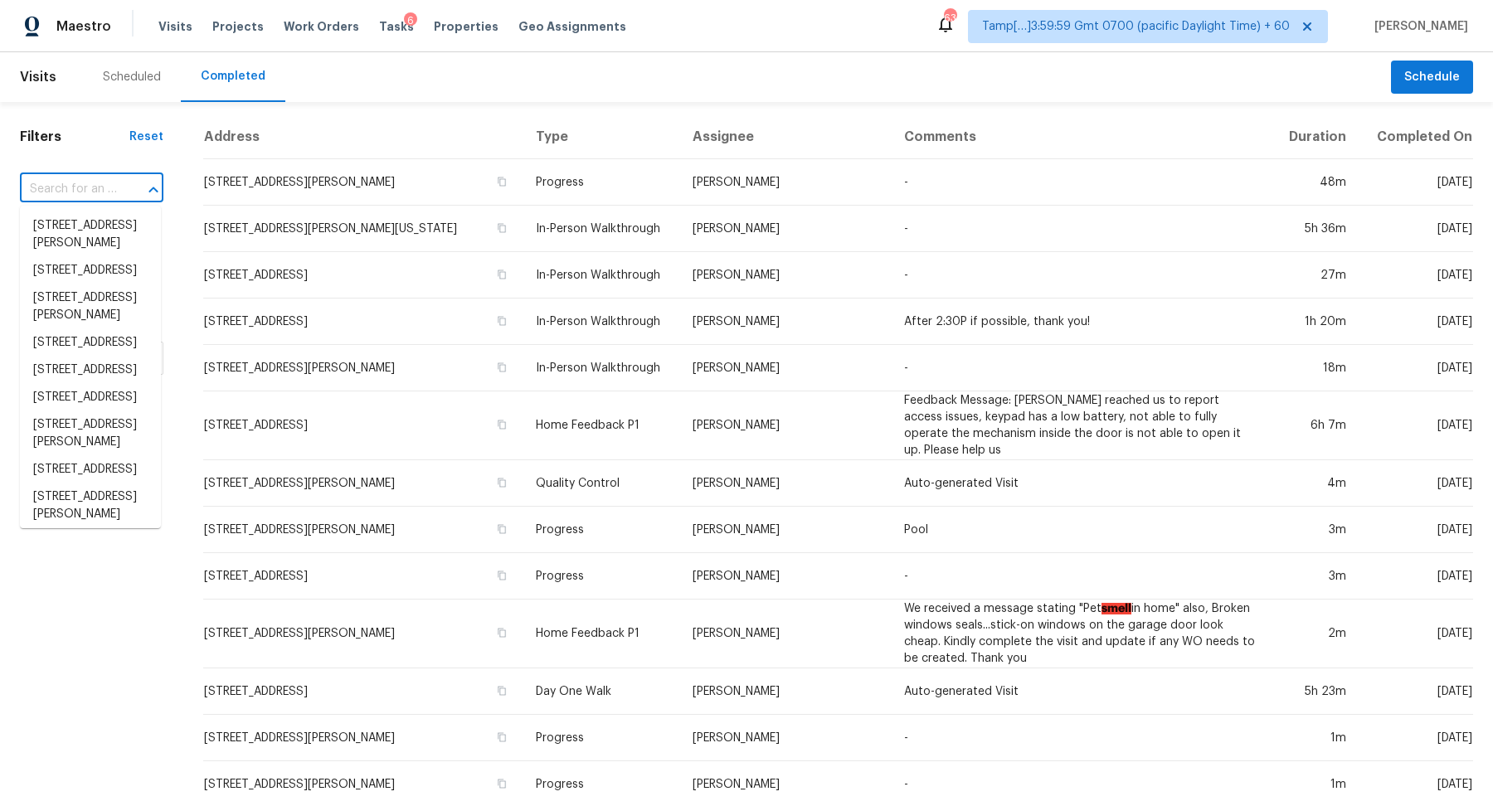
paste input "116 Silvercrest Dr Acworth GA 30101"
type input "116 Silvercrest Dr Acworth GA 30101"
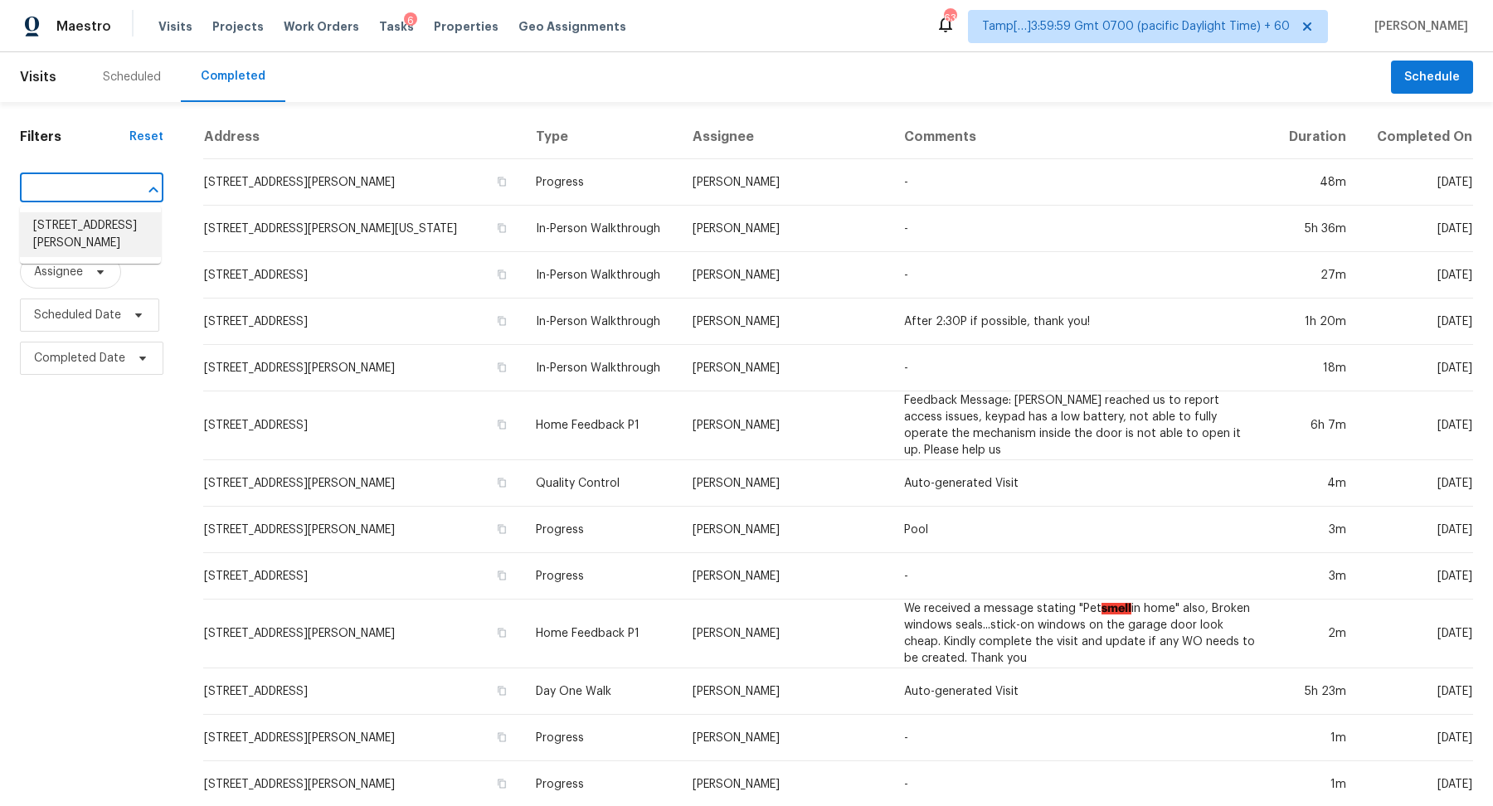
click at [45, 226] on li "116 Silvercrest Dr, Acworth, GA 30101" at bounding box center [90, 234] width 141 height 45
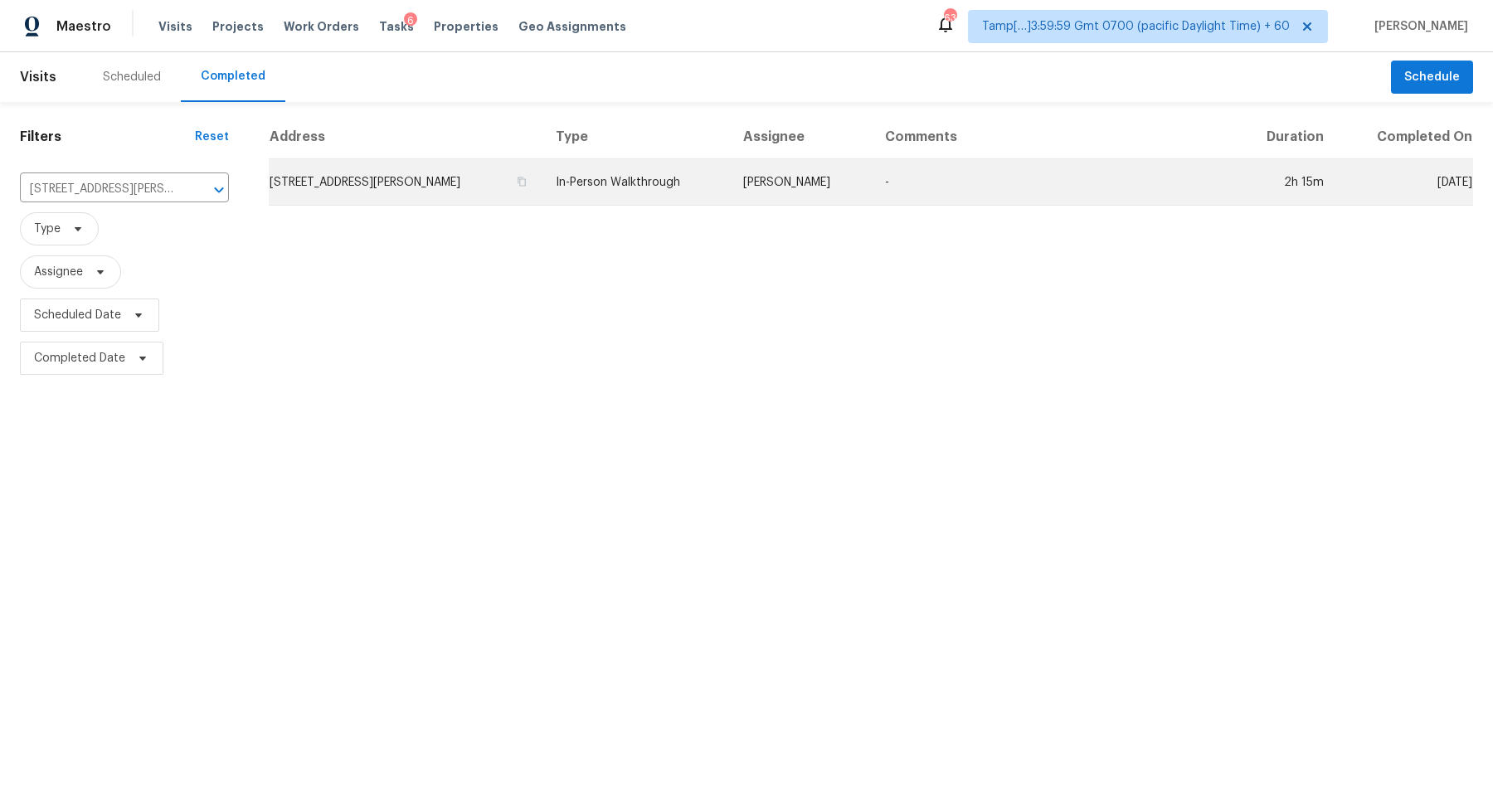
click at [419, 196] on td "116 Silvercrest Dr, Acworth, GA 30101" at bounding box center [406, 182] width 274 height 46
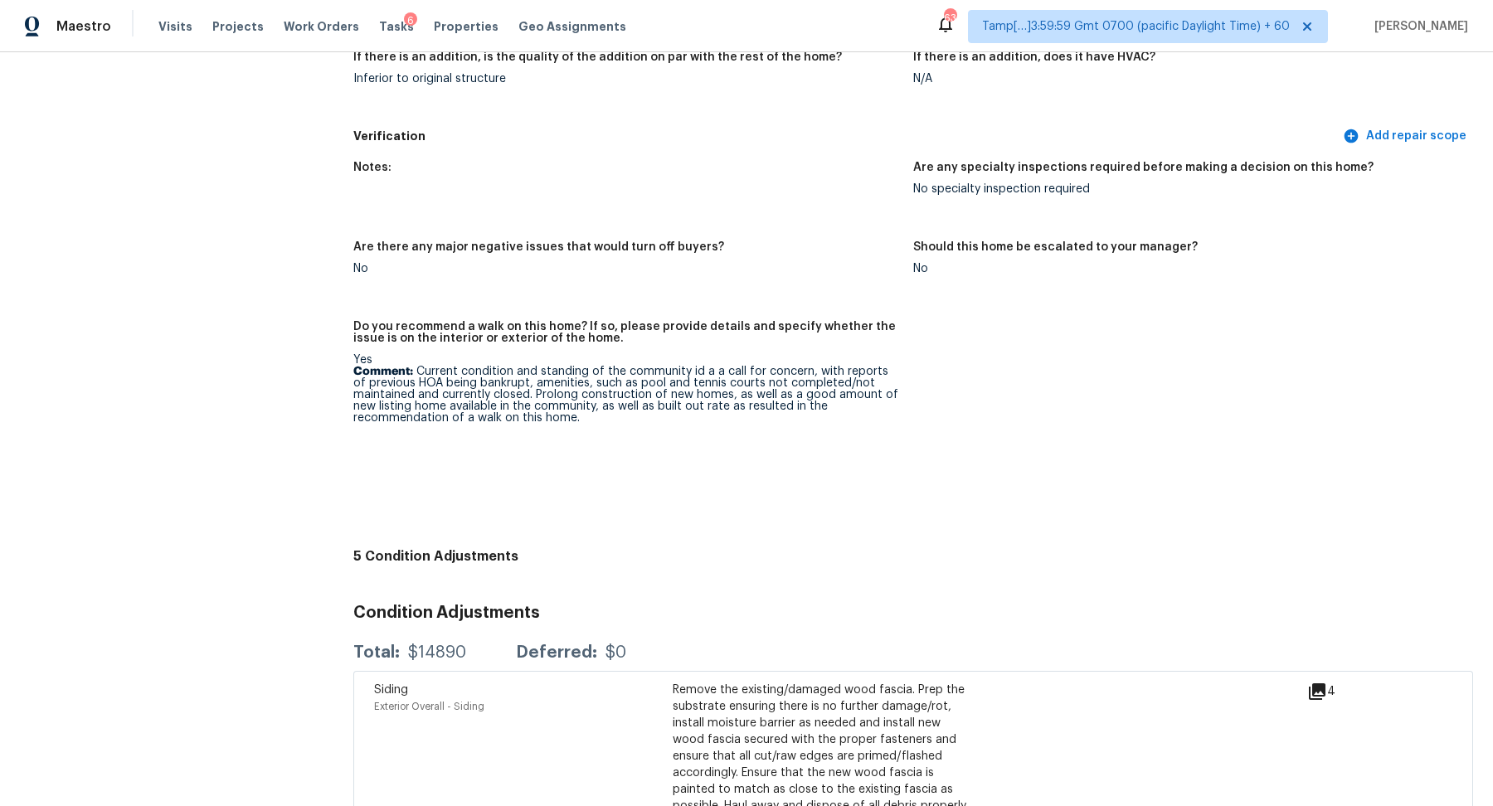
scroll to position [4153, 0]
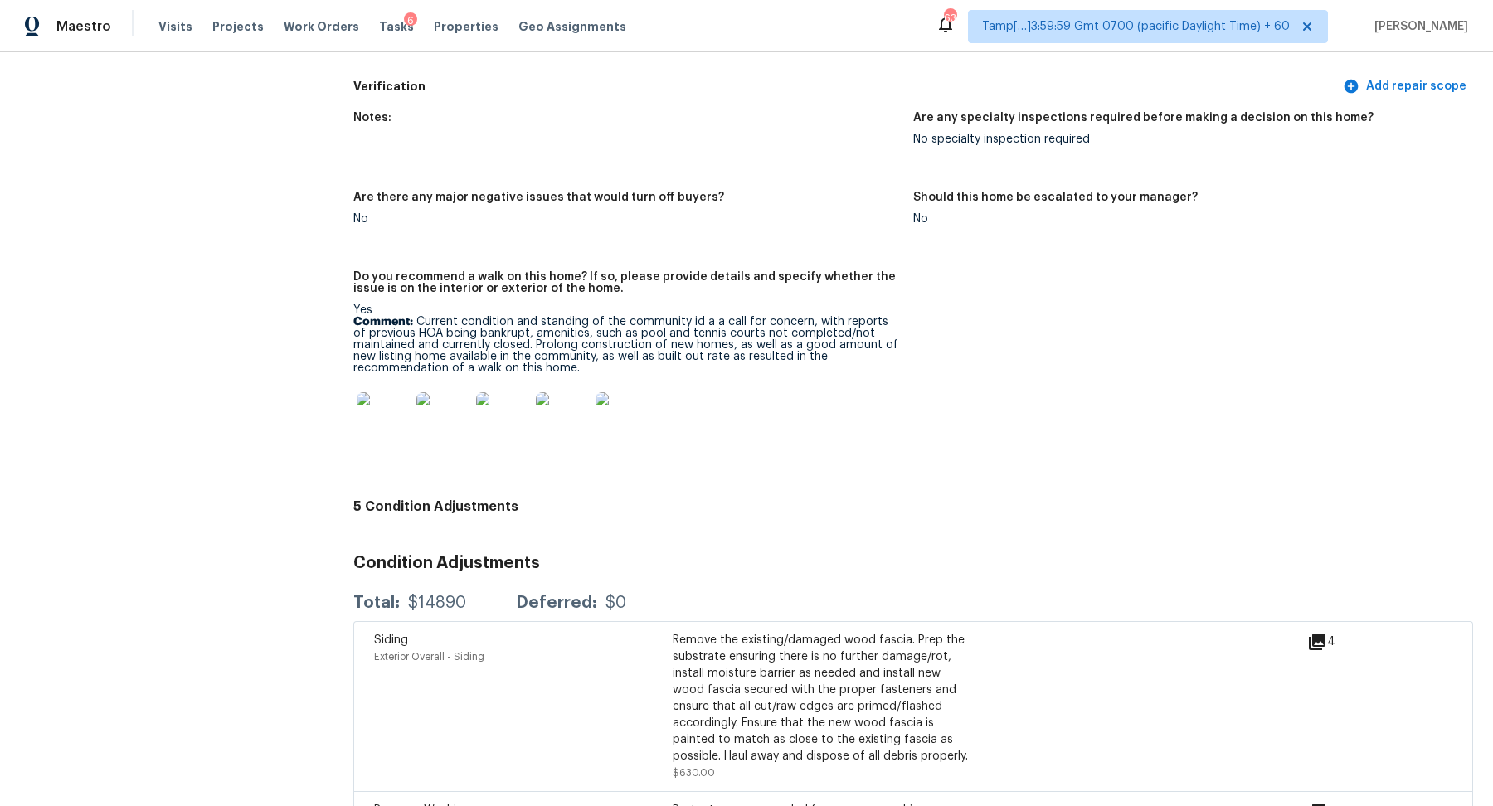
click at [396, 422] on img at bounding box center [383, 418] width 53 height 53
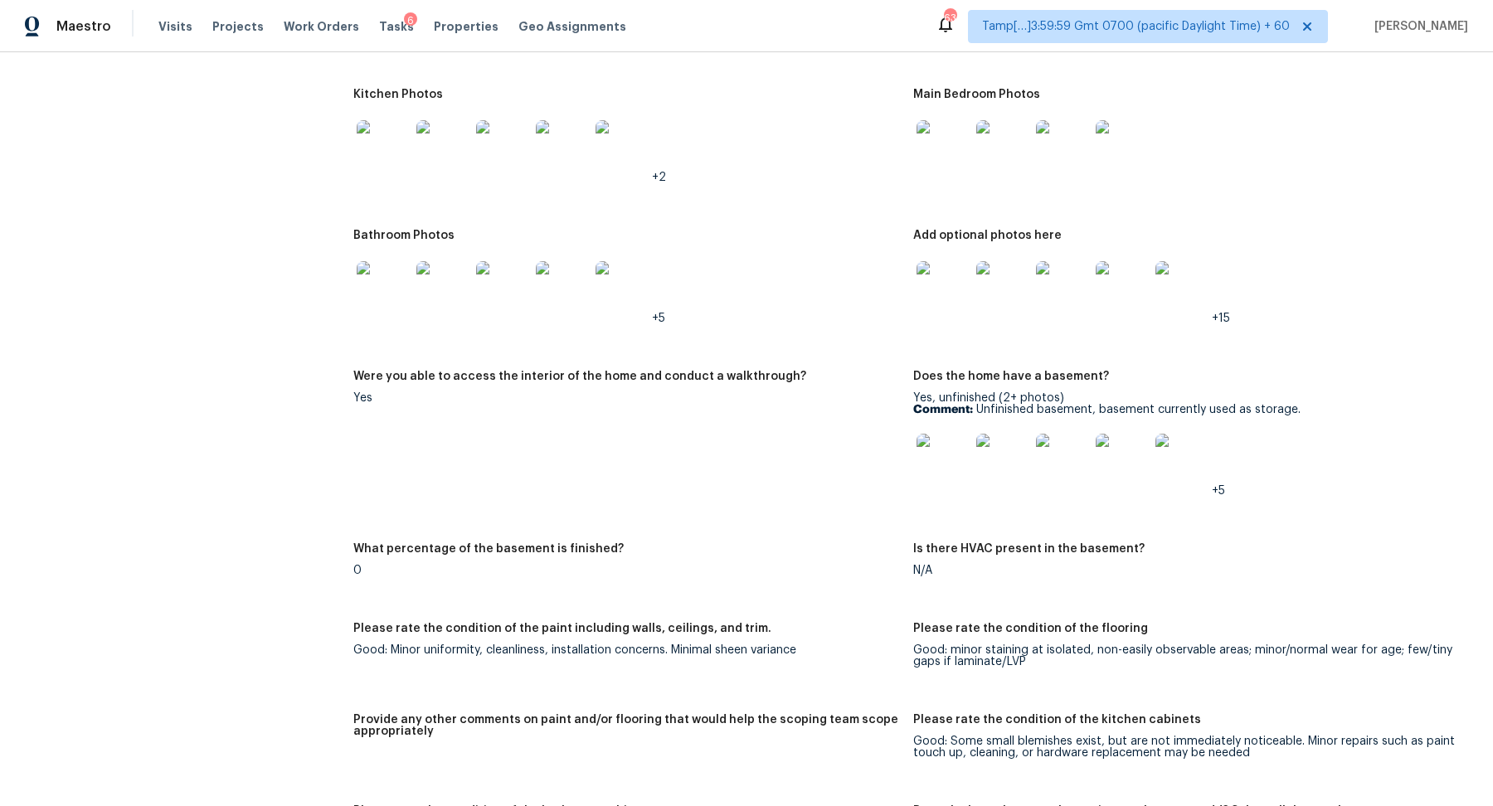
scroll to position [2259, 0]
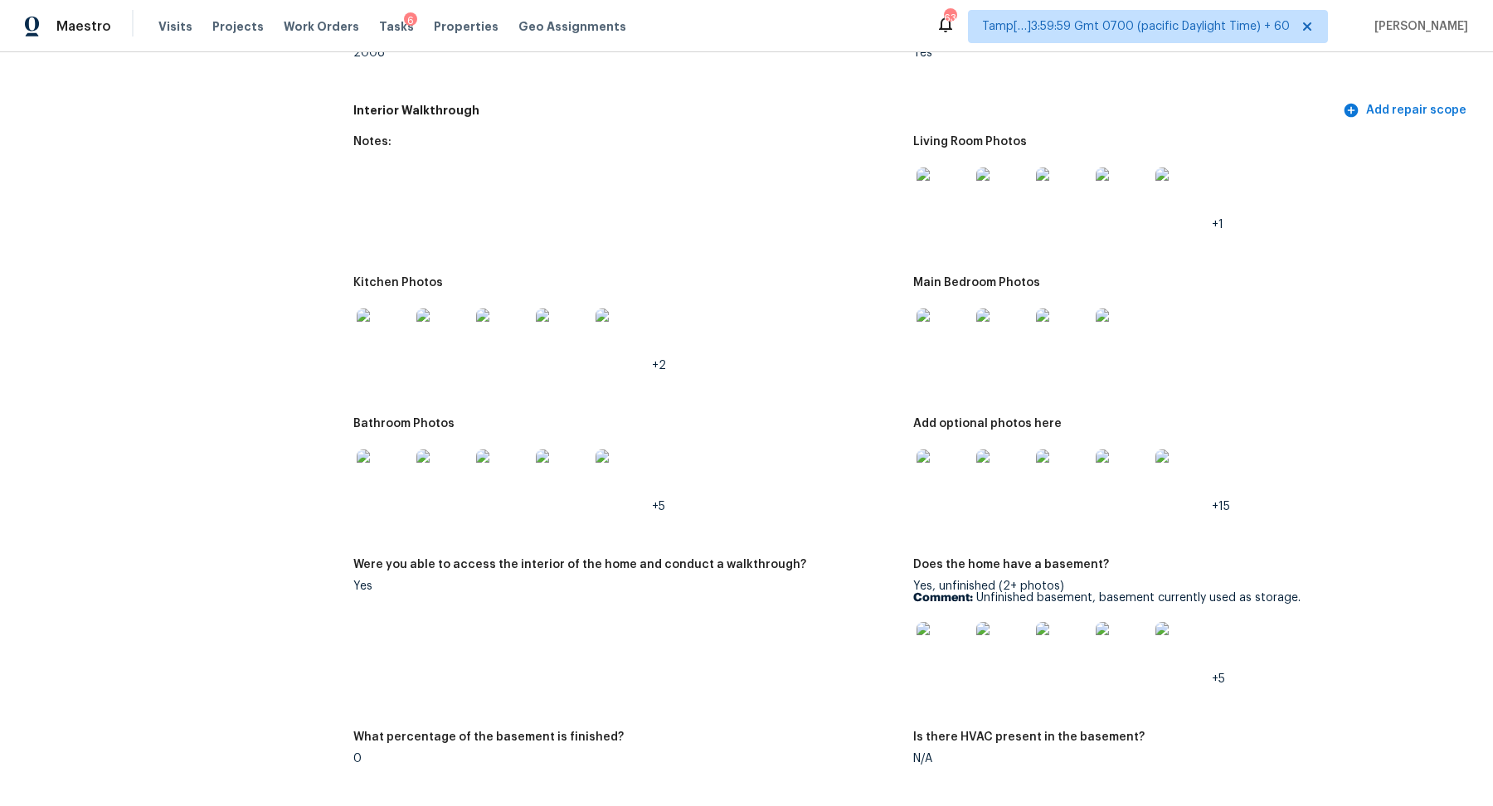
click at [362, 323] on img at bounding box center [383, 334] width 53 height 53
click at [935, 336] on img at bounding box center [942, 334] width 53 height 53
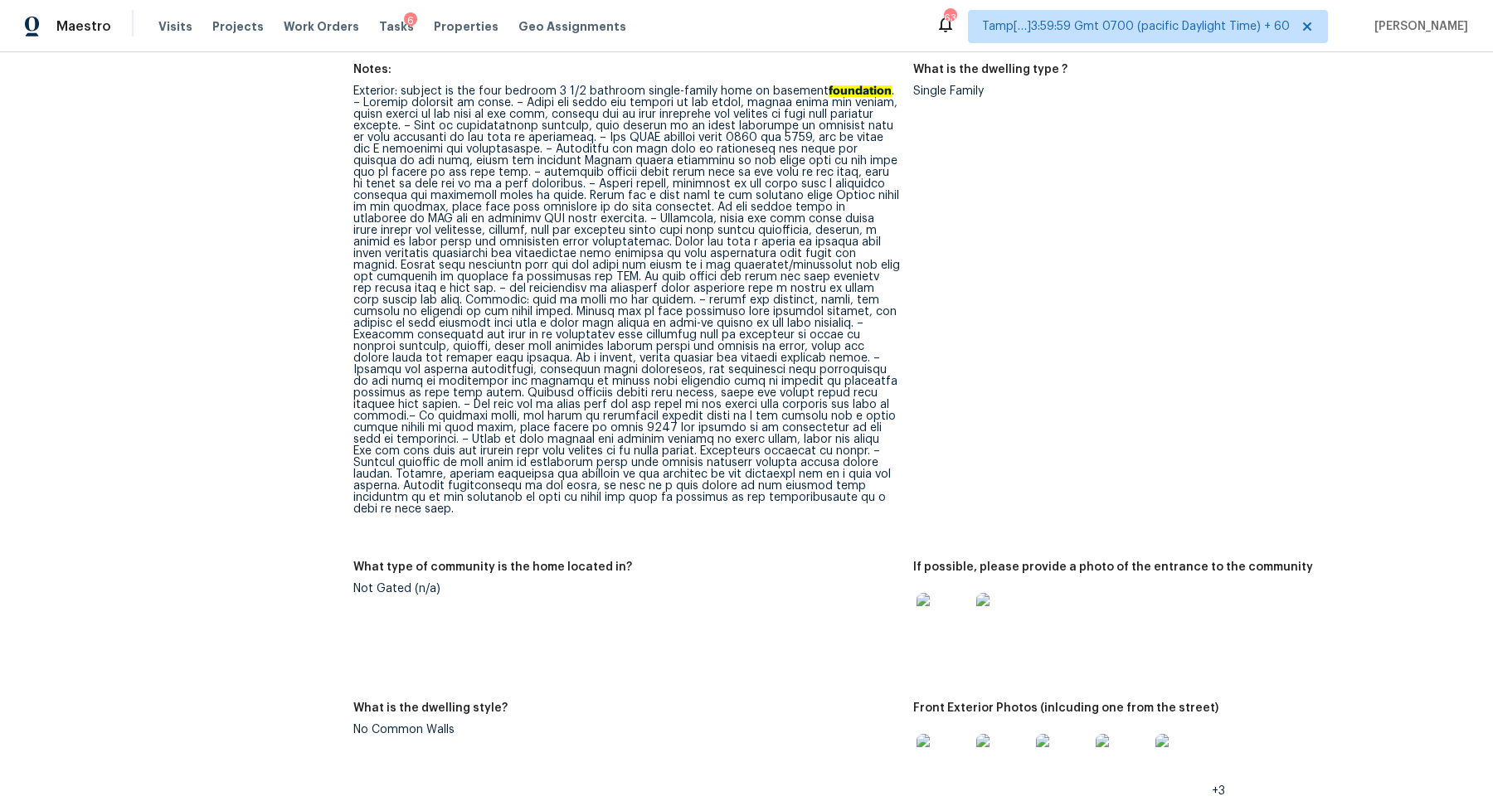
scroll to position [579, 0]
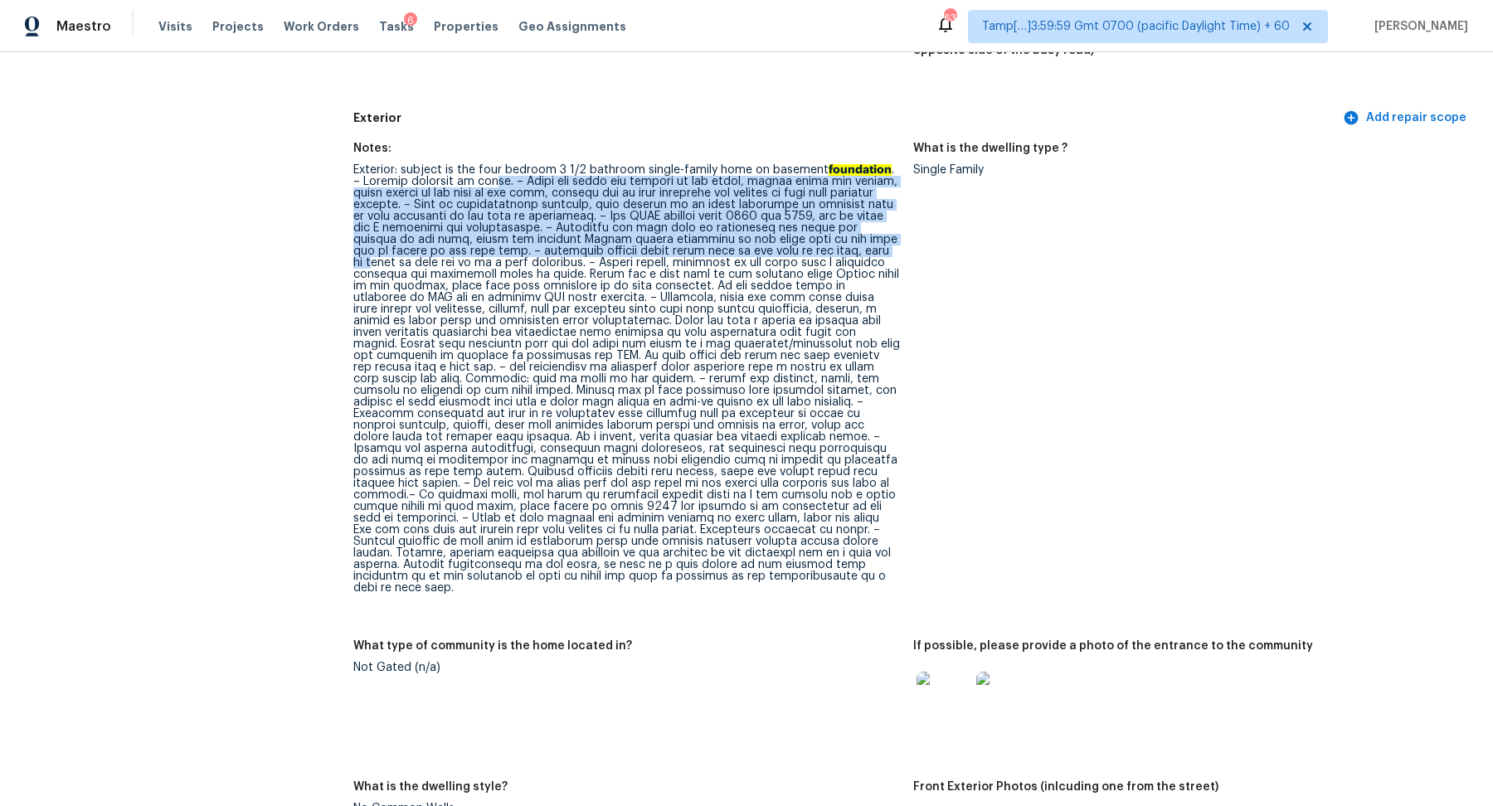
drag, startPoint x: 490, startPoint y: 183, endPoint x: 828, endPoint y: 250, distance: 344.1
click at [828, 250] on div "Exterior: subject is the four bedroom 3 1/2 bathroom single-family home on base…" at bounding box center [626, 379] width 546 height 430
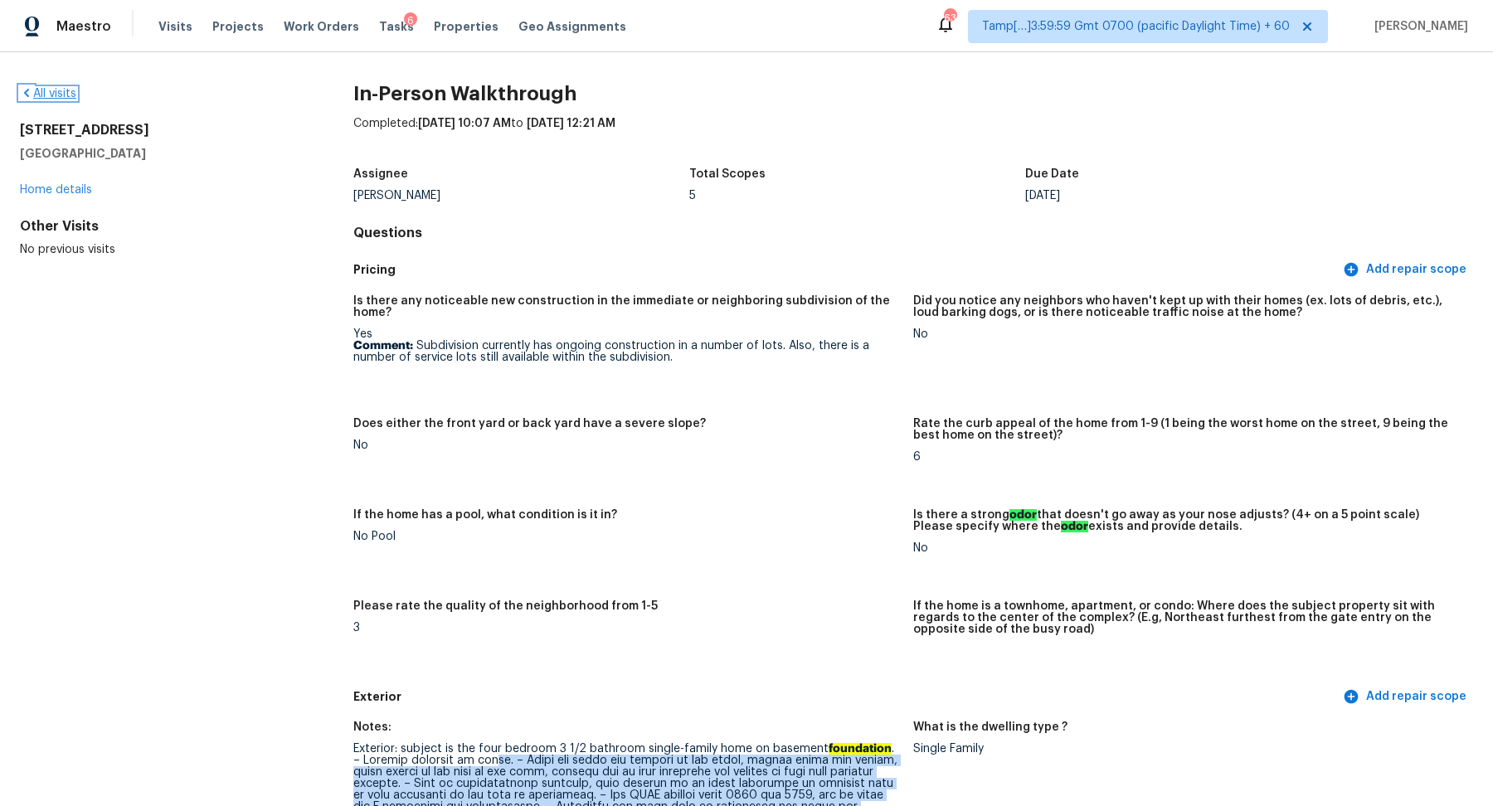
click at [55, 92] on link "All visits" at bounding box center [48, 94] width 56 height 12
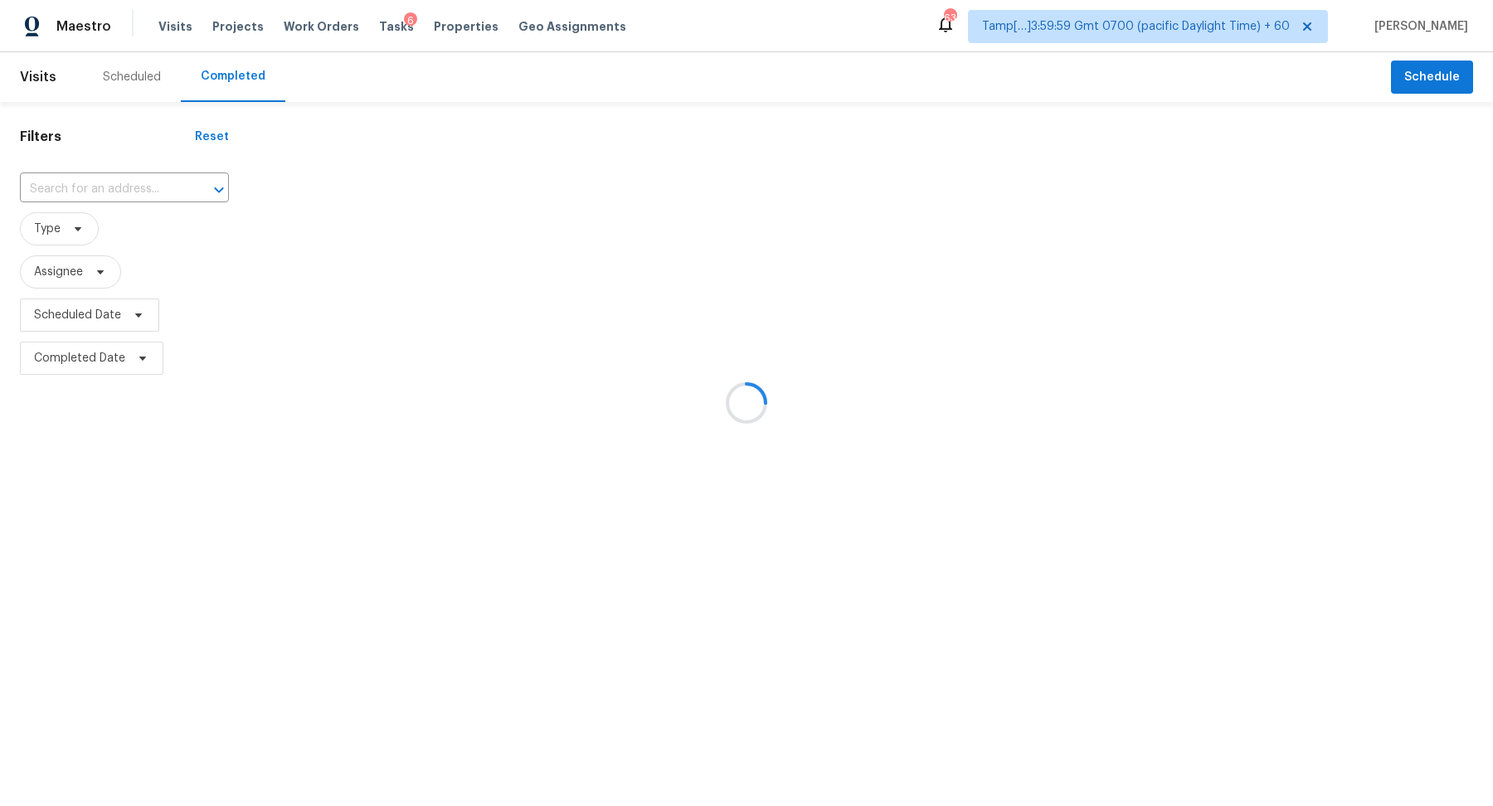
click at [100, 193] on div at bounding box center [746, 403] width 1493 height 806
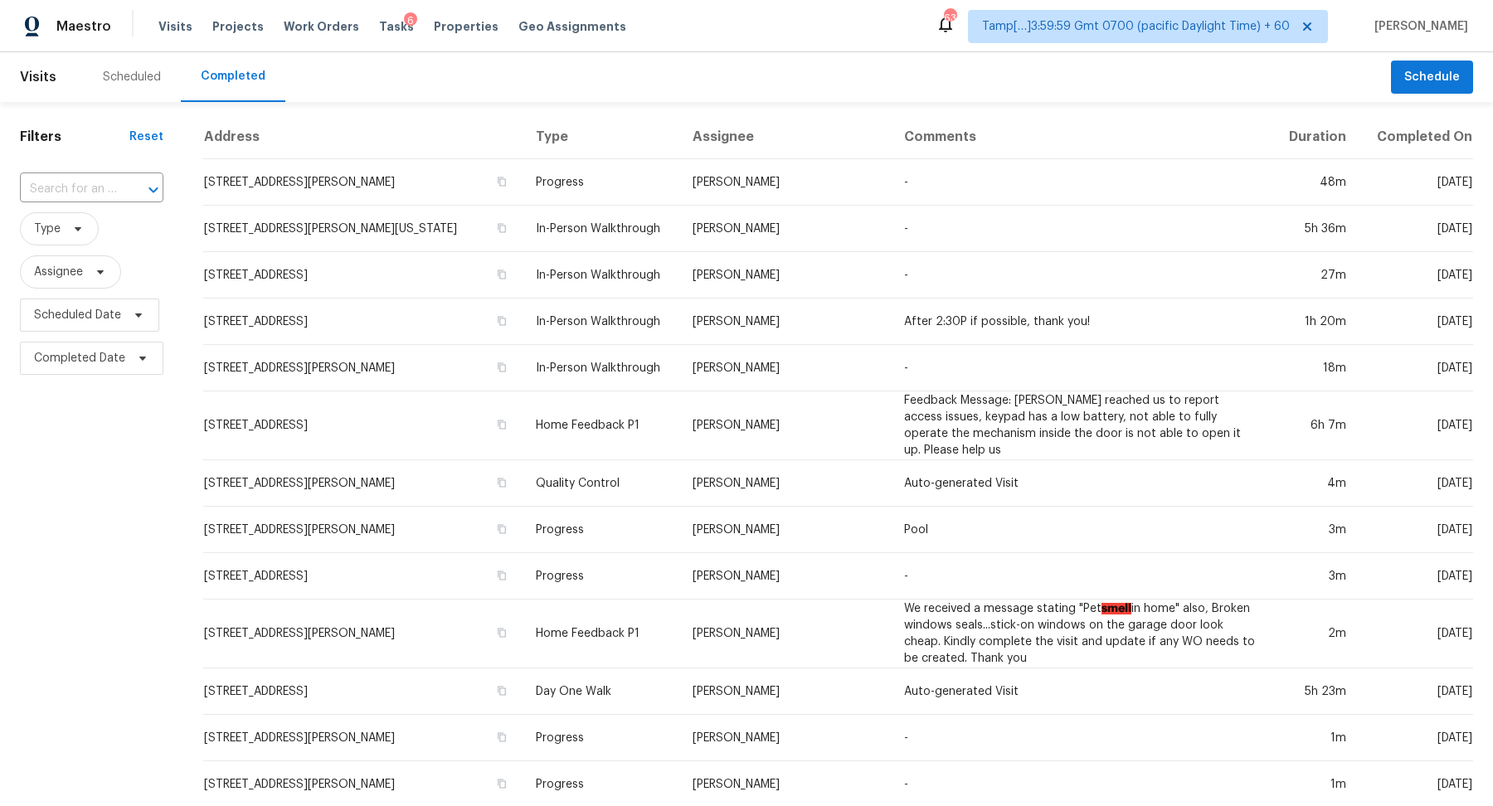
click at [100, 193] on input "text" at bounding box center [68, 190] width 97 height 26
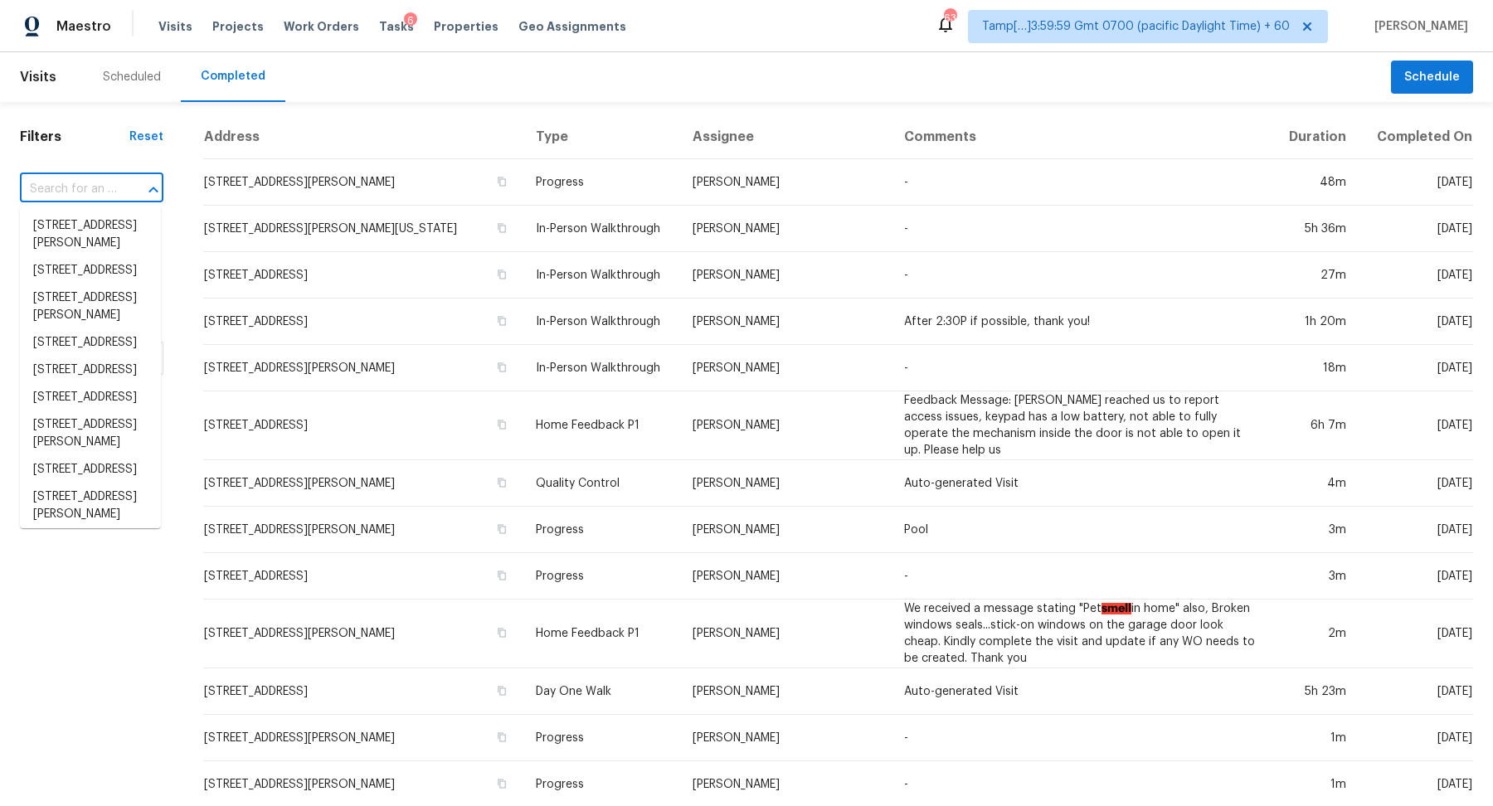
paste input "108 Birch Ave Castle Rock CO 80104"
type input "108 Birch Ave Castle Rock CO 80104"
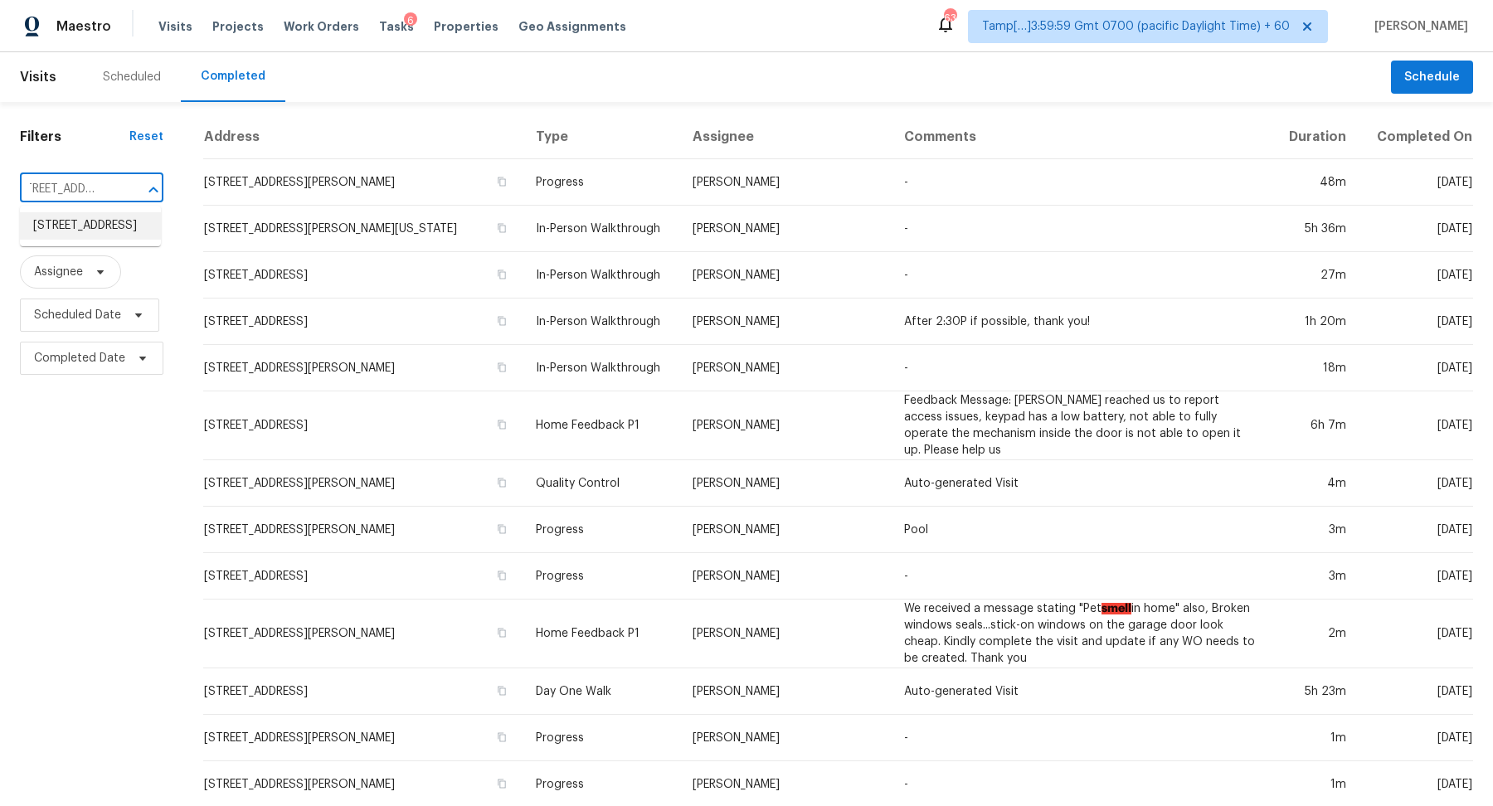
click at [103, 239] on li "108 Birch Ave, Castle Rock, CO 80104" at bounding box center [90, 225] width 141 height 27
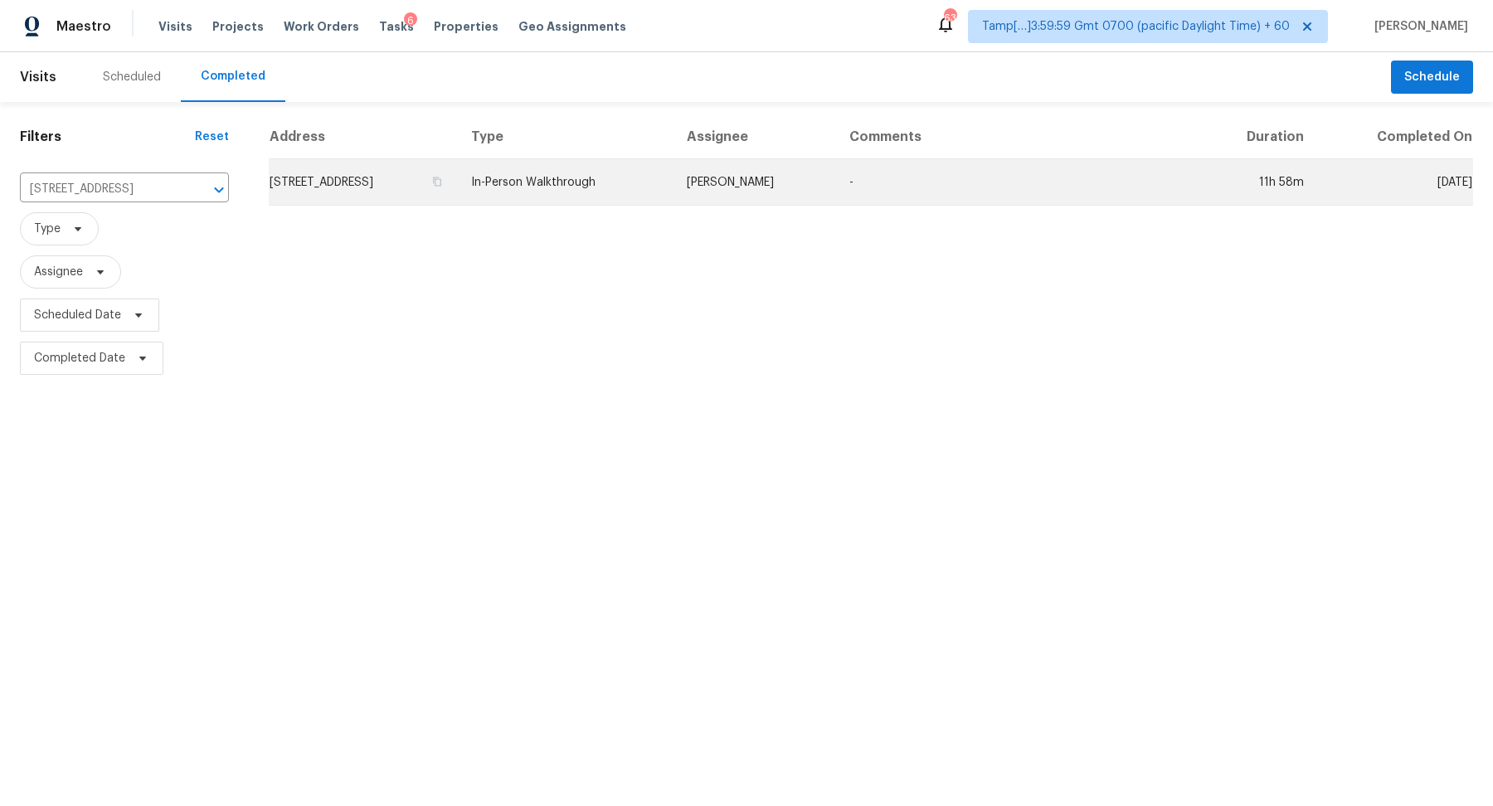
click at [368, 183] on td "108 Birch Ave, Castle Rock, CO 80104" at bounding box center [363, 182] width 189 height 46
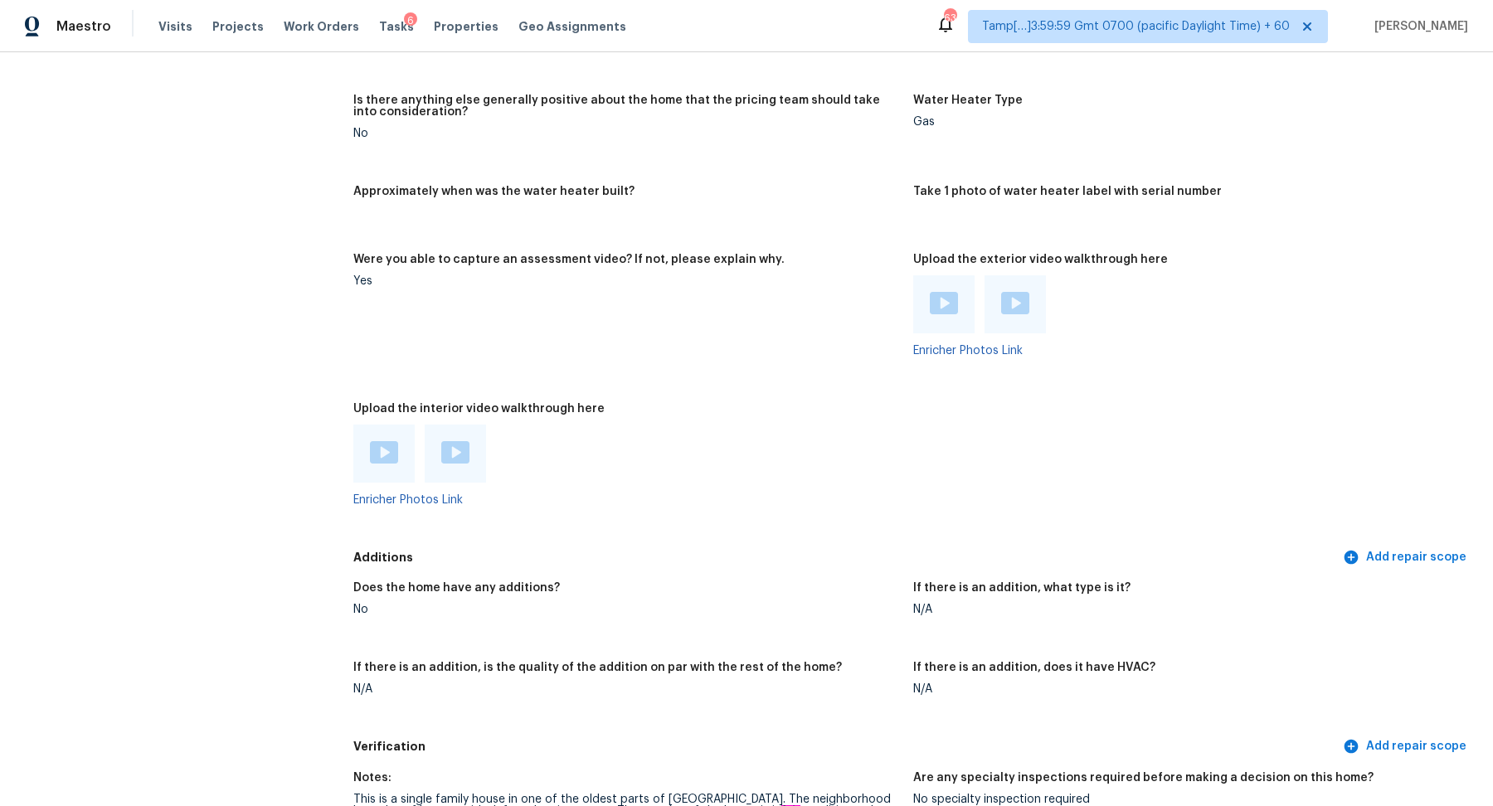
scroll to position [3436, 0]
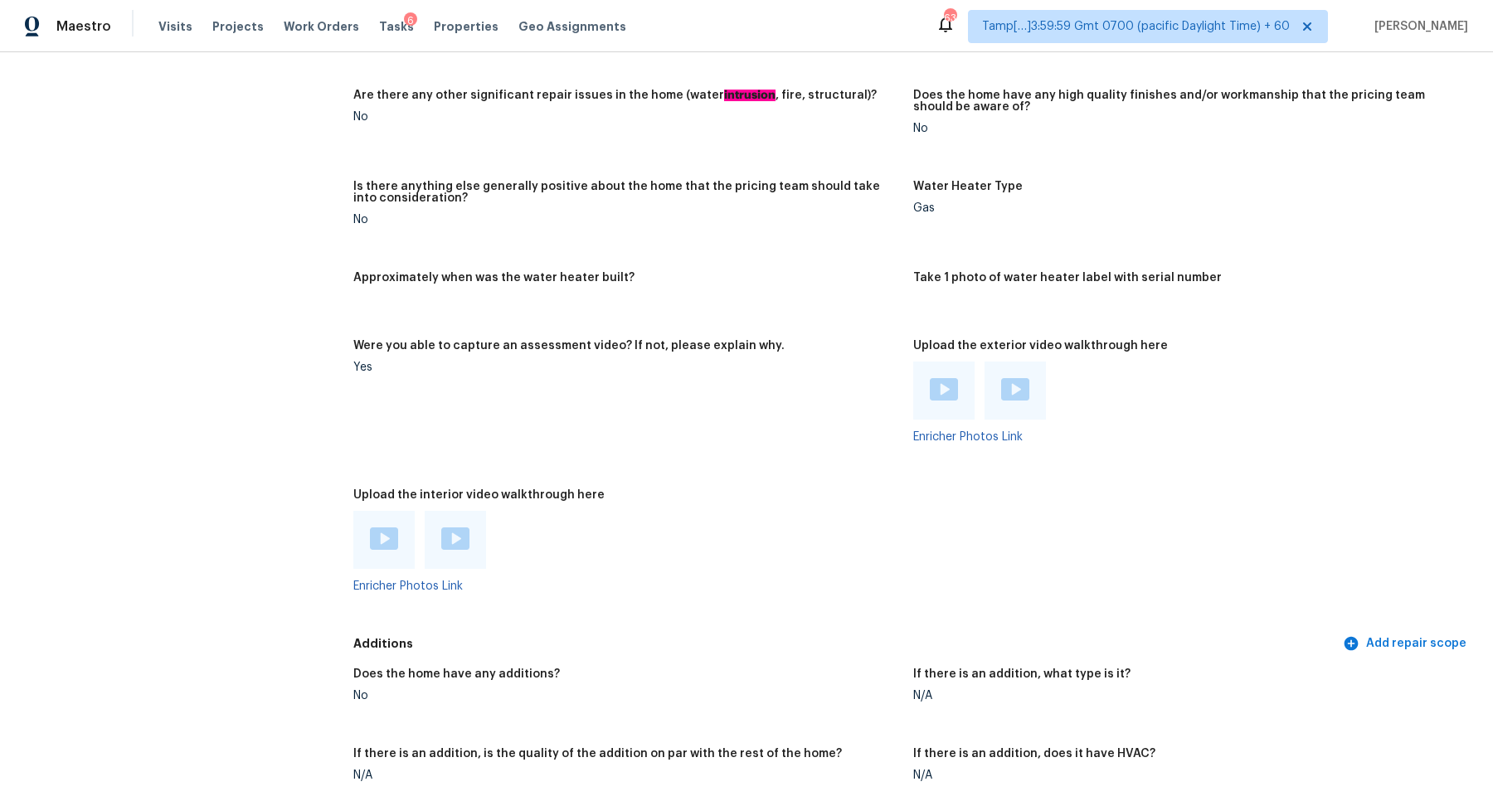
click at [387, 514] on div at bounding box center [383, 540] width 61 height 58
click at [387, 527] on img at bounding box center [384, 538] width 28 height 22
click at [457, 535] on img at bounding box center [455, 538] width 28 height 22
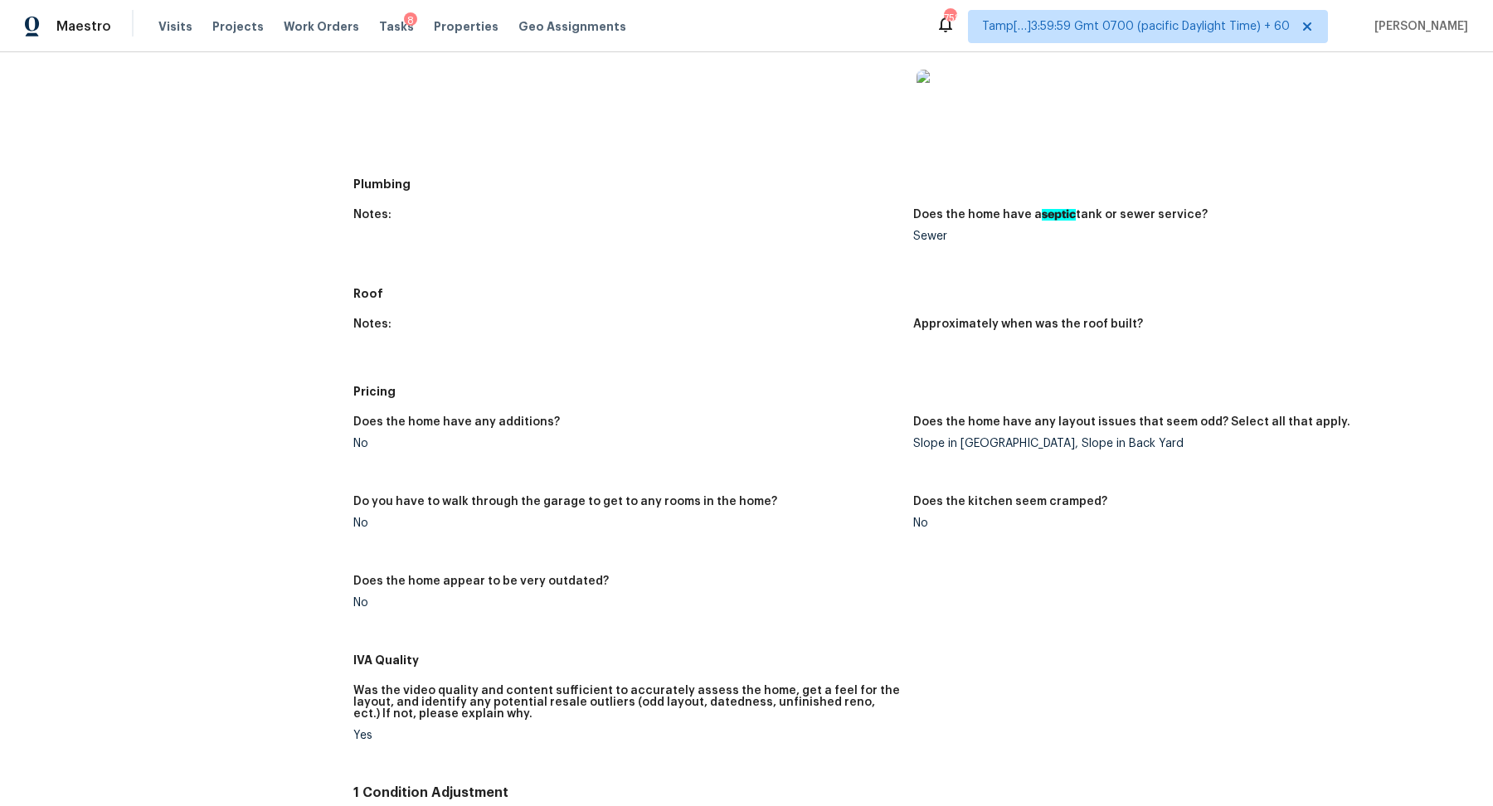
scroll to position [91, 0]
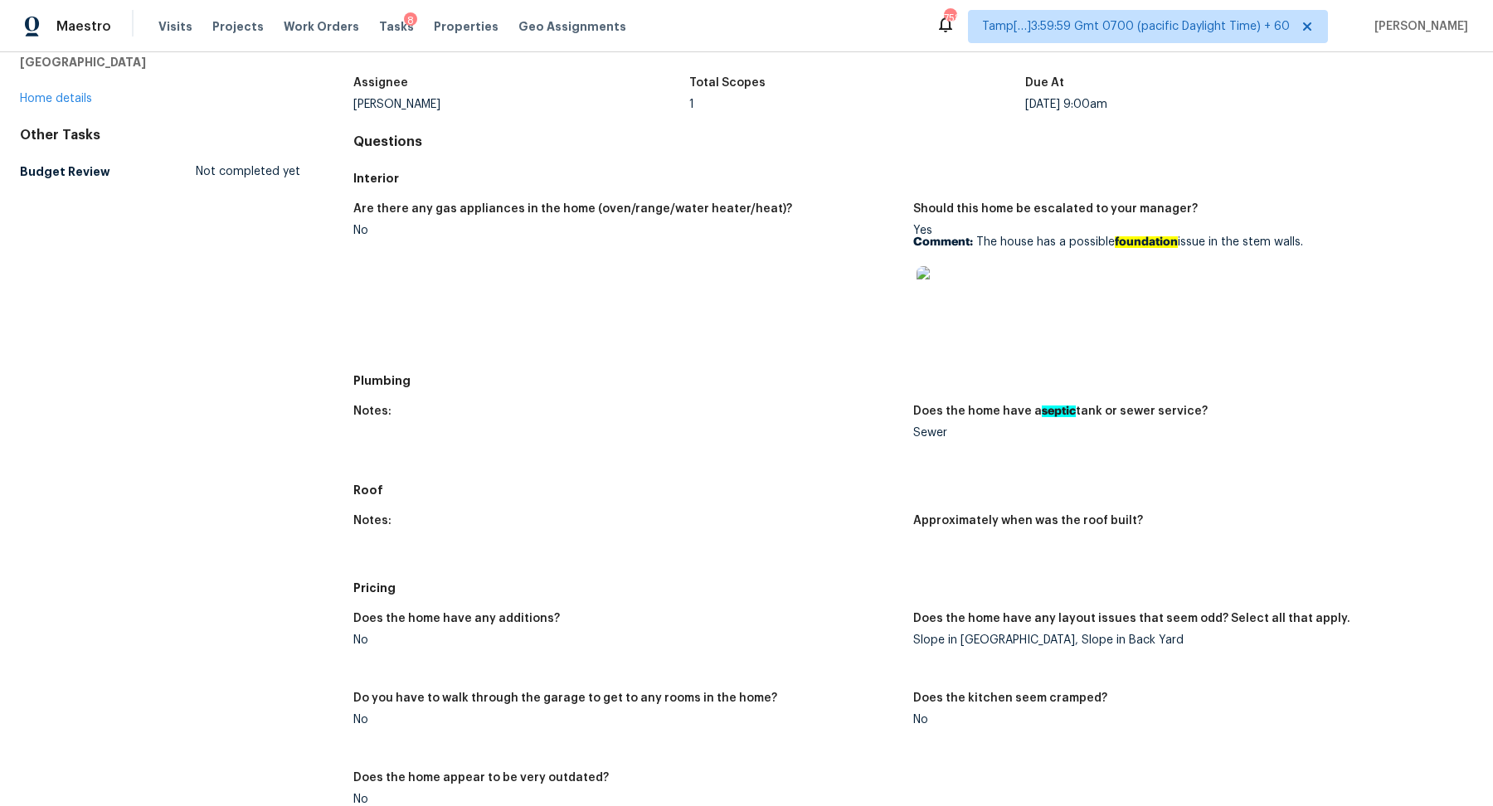
click at [1006, 240] on p "Comment: The house has a possible foundation issue in the stem walls." at bounding box center [1186, 242] width 546 height 12
copy p "house has a possible foundation issue in the stem walls."
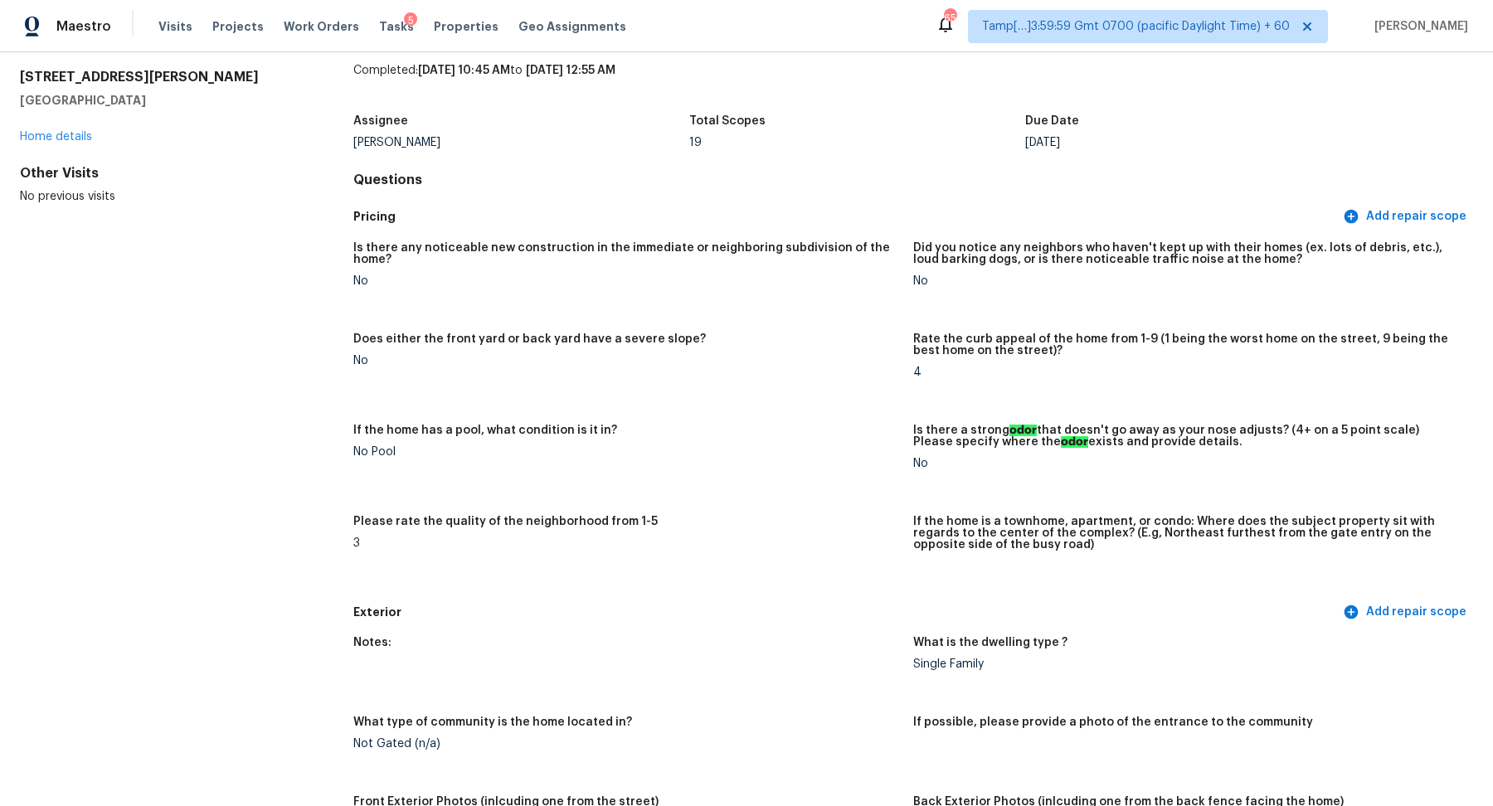
scroll to position [609, 0]
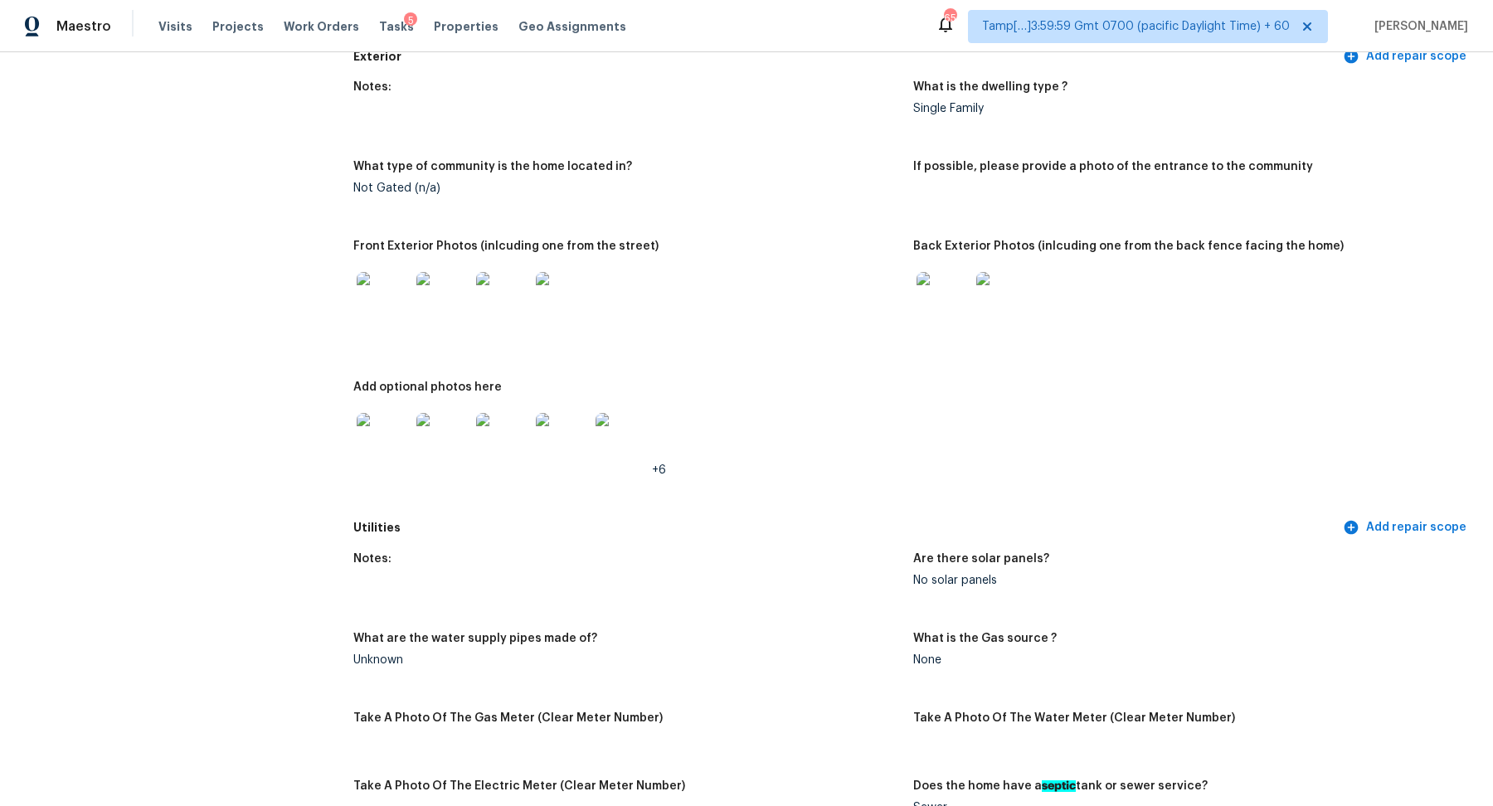
click at [385, 301] on img at bounding box center [383, 298] width 53 height 53
click at [959, 303] on img at bounding box center [942, 298] width 53 height 53
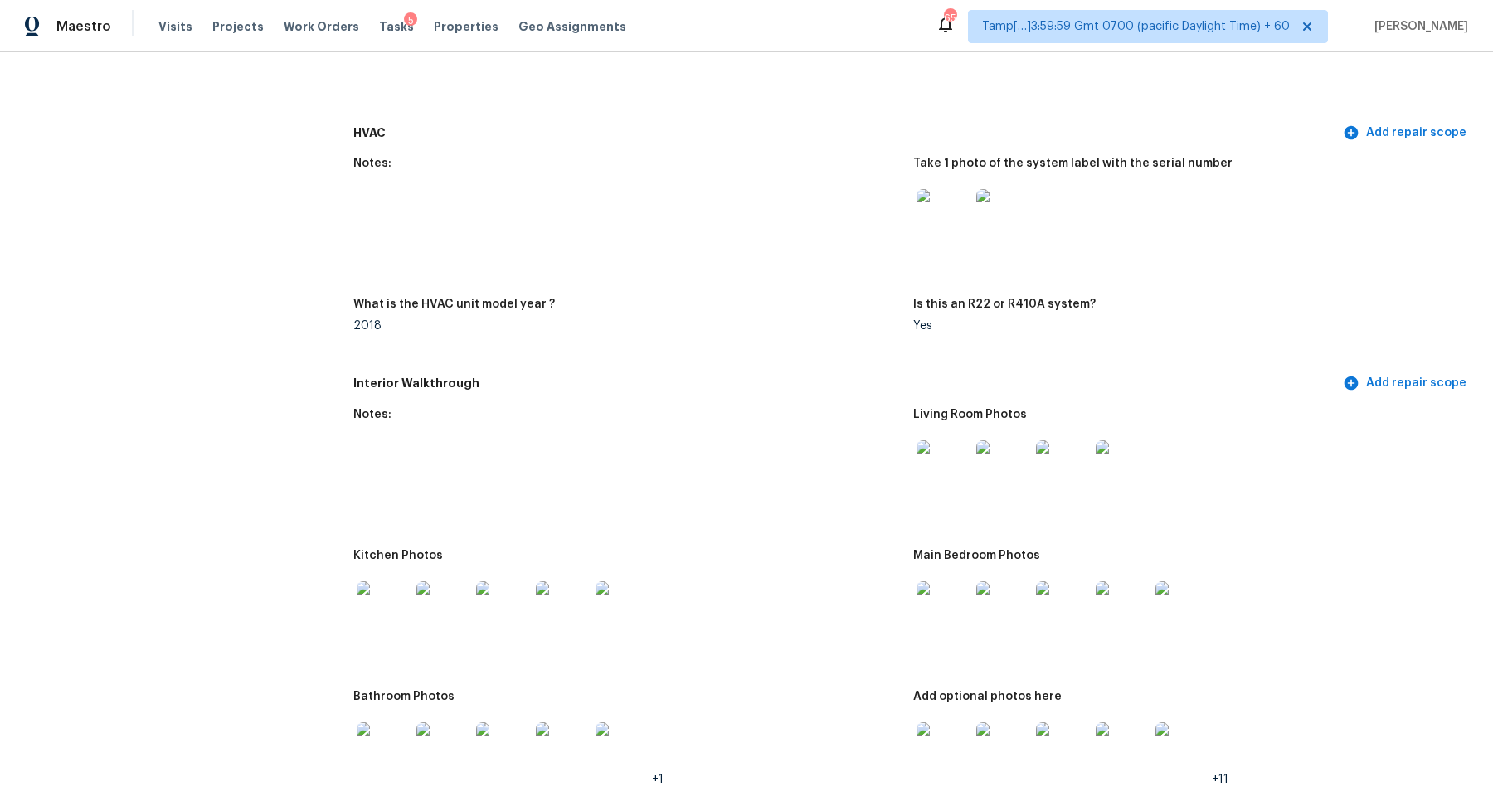
scroll to position [1488, 0]
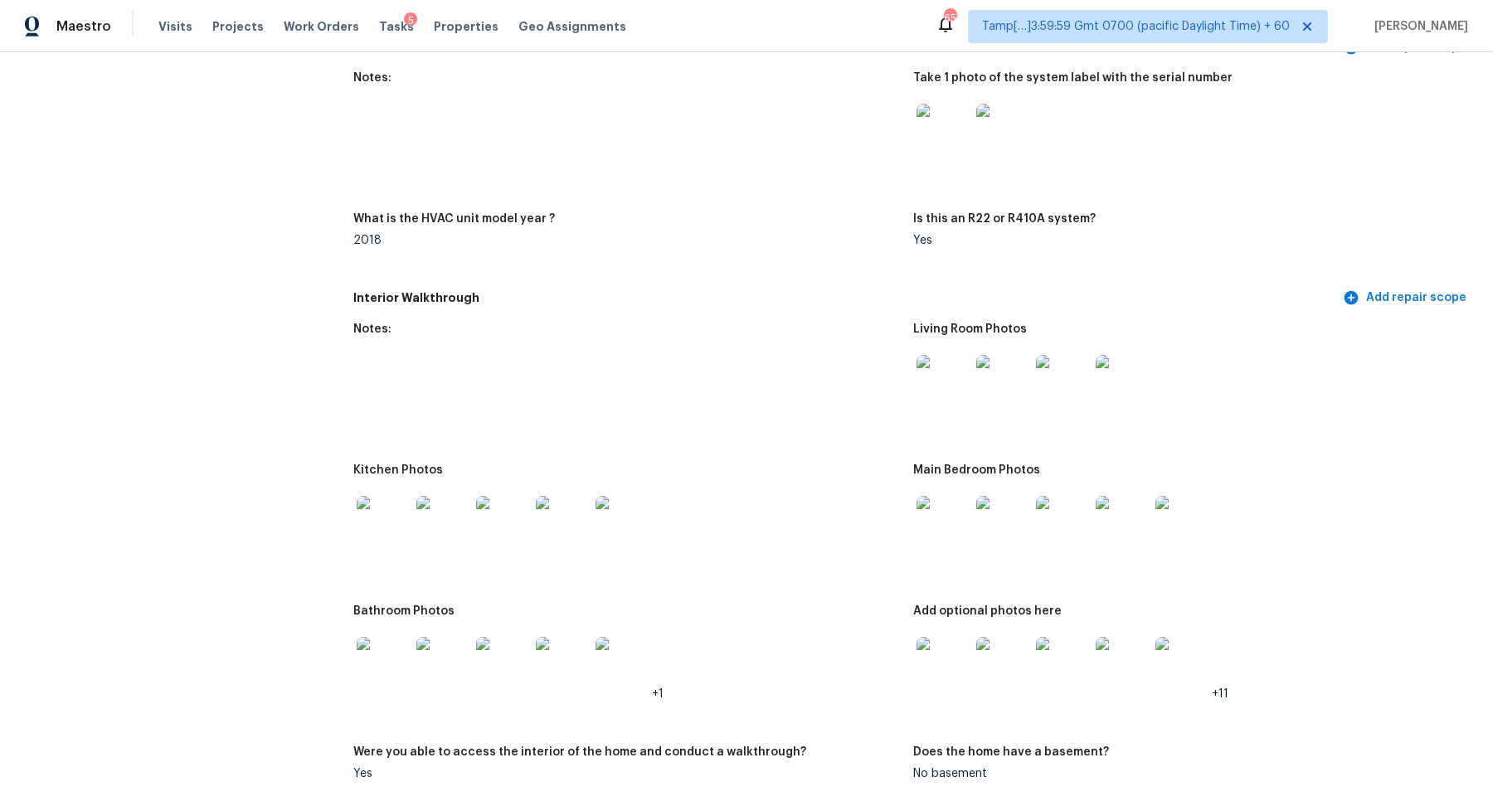
click at [901, 385] on figure "Notes:" at bounding box center [633, 383] width 560 height 121
click at [944, 384] on img at bounding box center [942, 381] width 53 height 53
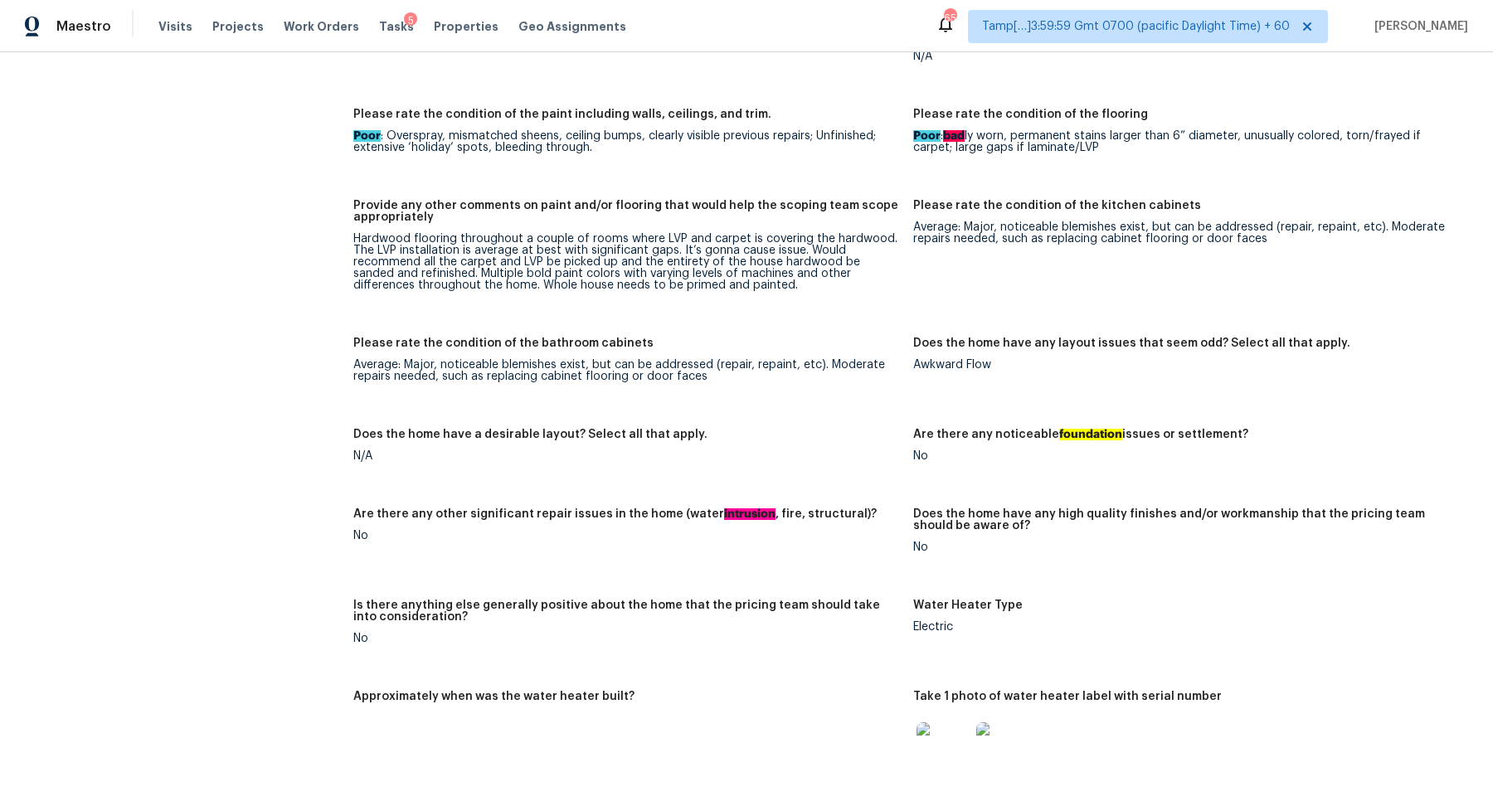
scroll to position [2185, 0]
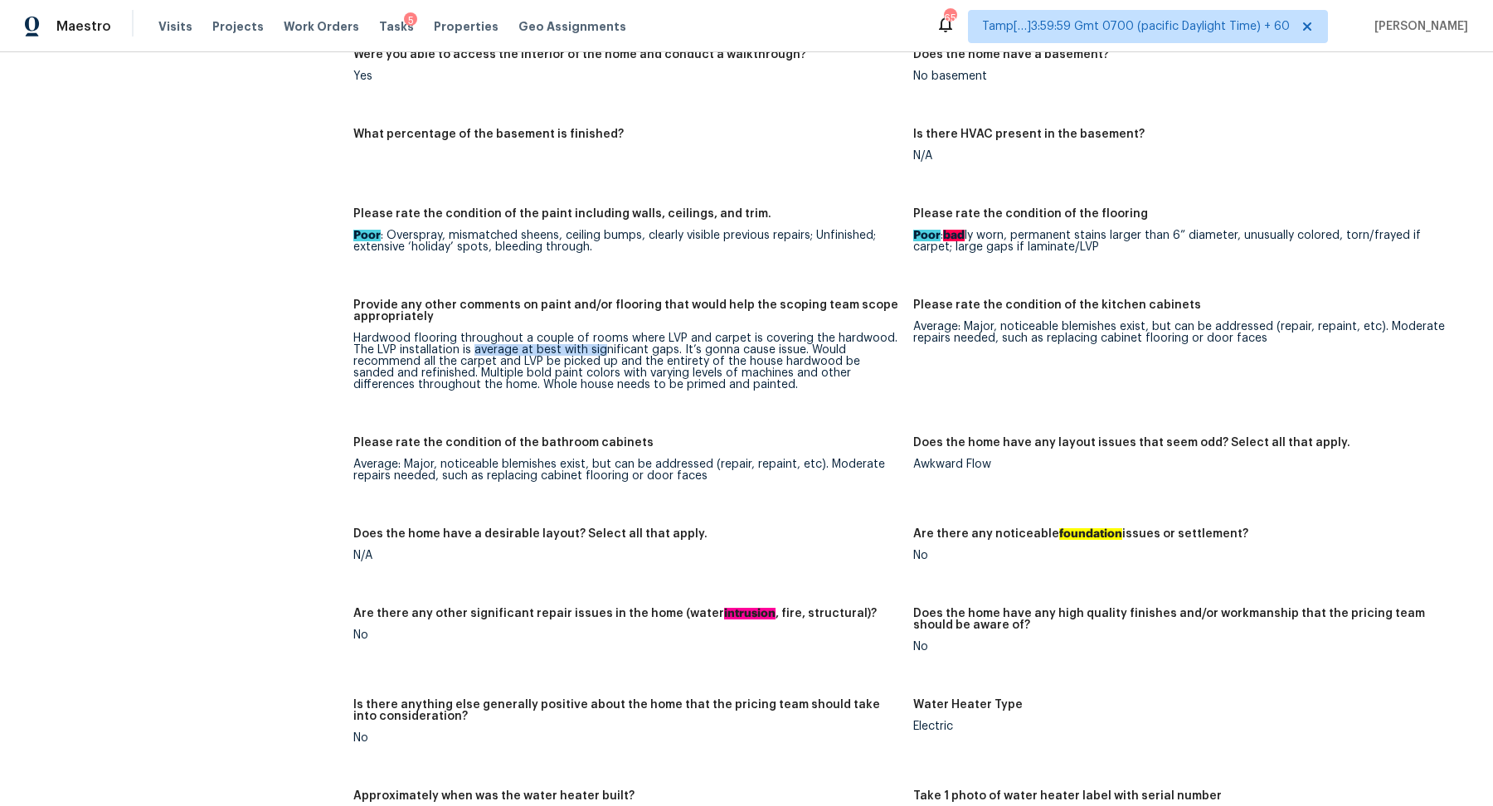
drag, startPoint x: 472, startPoint y: 352, endPoint x: 727, endPoint y: 352, distance: 255.4
click at [727, 352] on div "Hardwood flooring throughout a couple of rooms where LVP and carpet is covering…" at bounding box center [626, 362] width 546 height 58
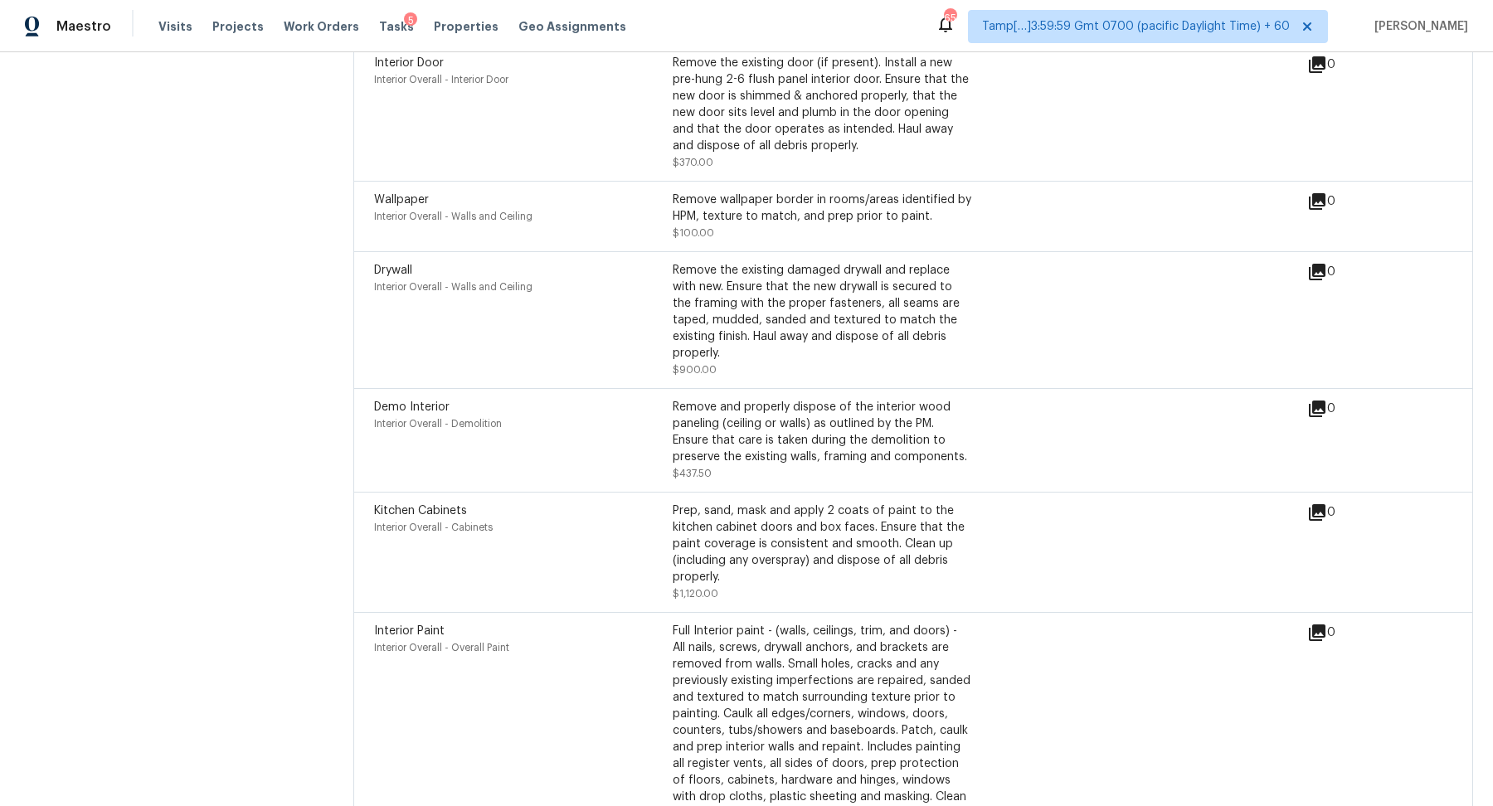
scroll to position [5489, 0]
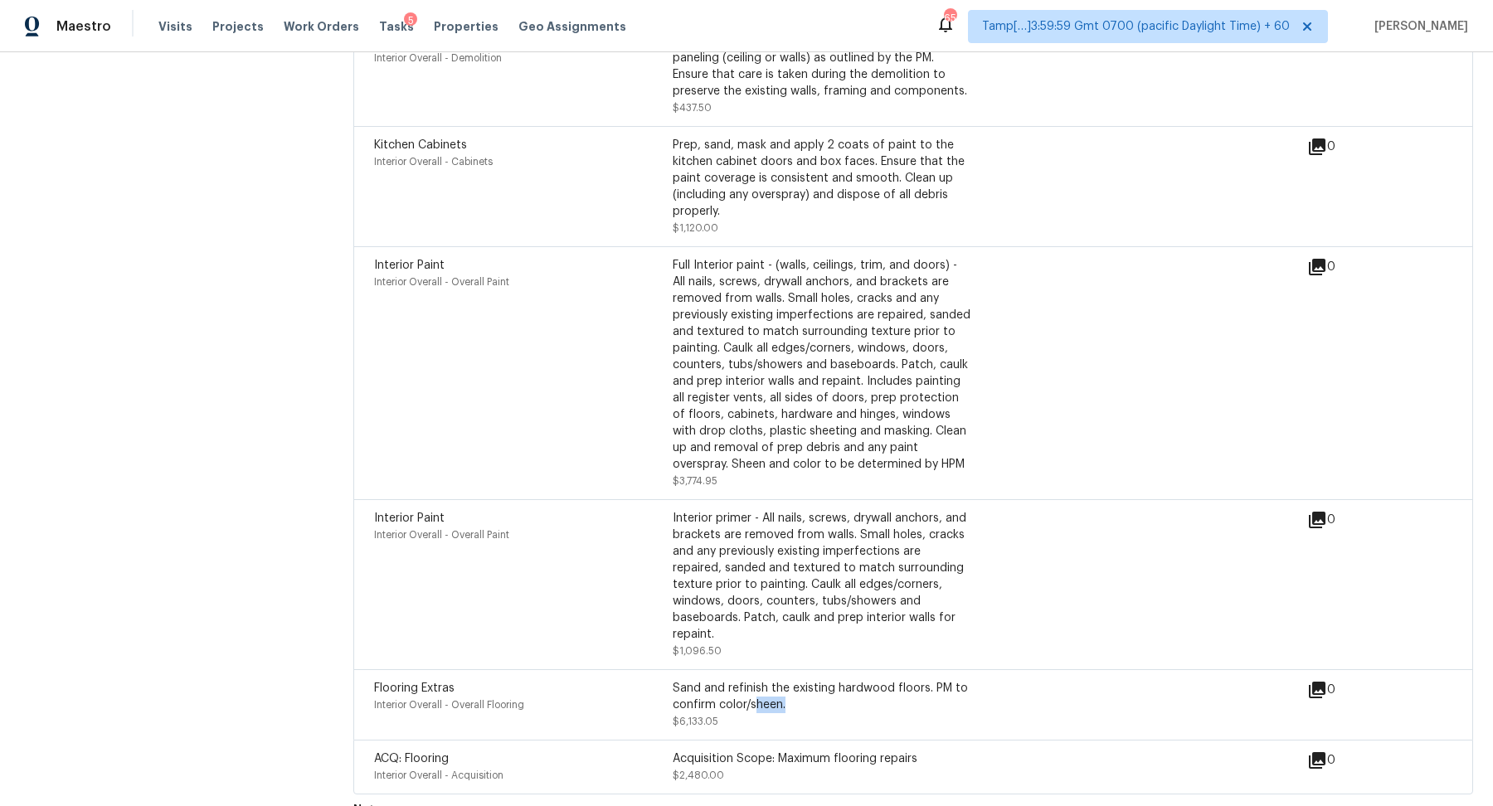
drag, startPoint x: 756, startPoint y: 672, endPoint x: 952, endPoint y: 676, distance: 195.7
click at [952, 680] on div "Sand and refinish the existing hardwood floors. PM to confirm color/sheen." at bounding box center [822, 696] width 299 height 33
drag, startPoint x: 871, startPoint y: 727, endPoint x: 942, endPoint y: 727, distance: 71.3
click at [920, 750] on div "Acquisition Scope: Maximum flooring repairs" at bounding box center [822, 758] width 299 height 17
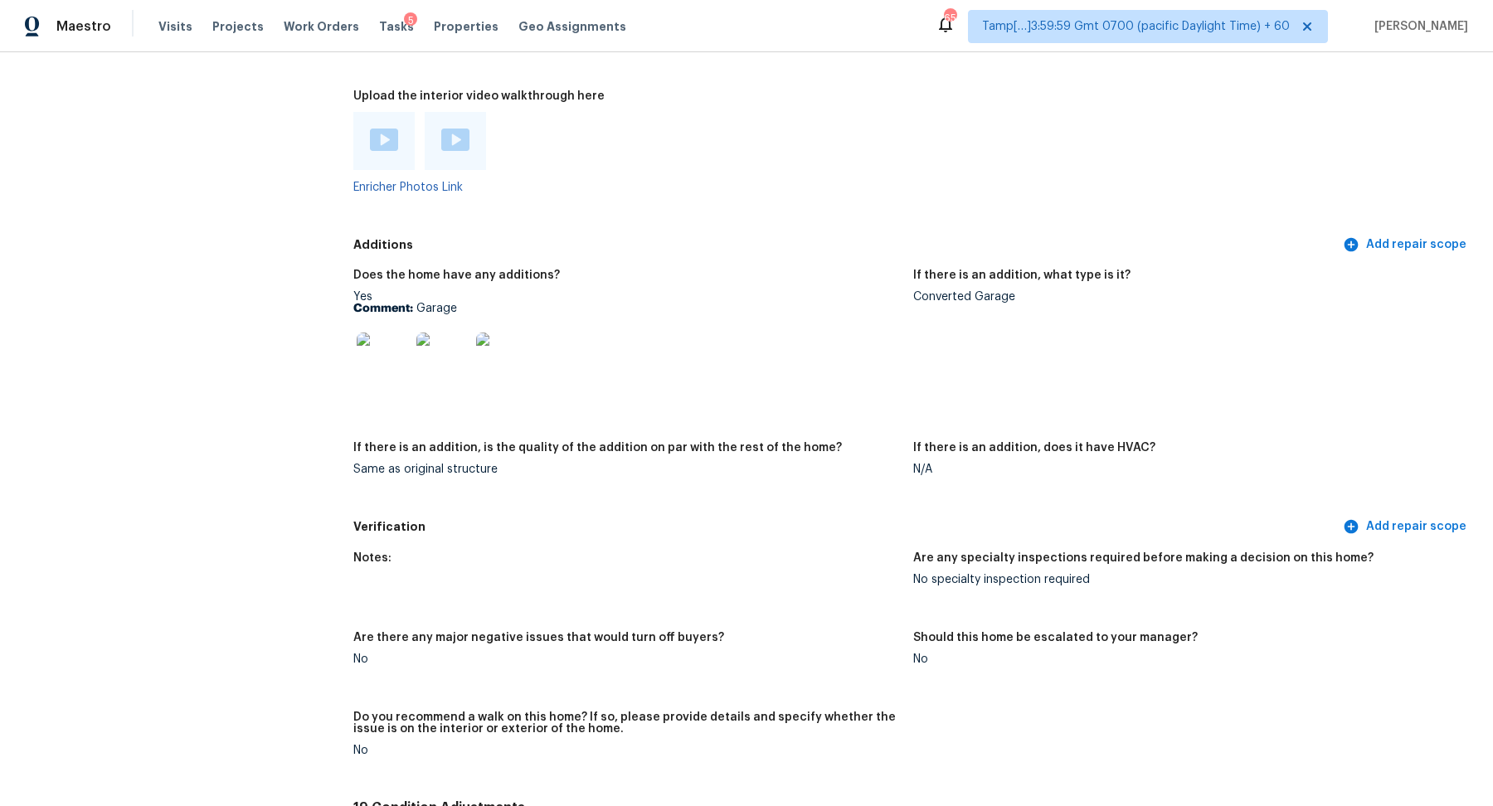
scroll to position [3144, 0]
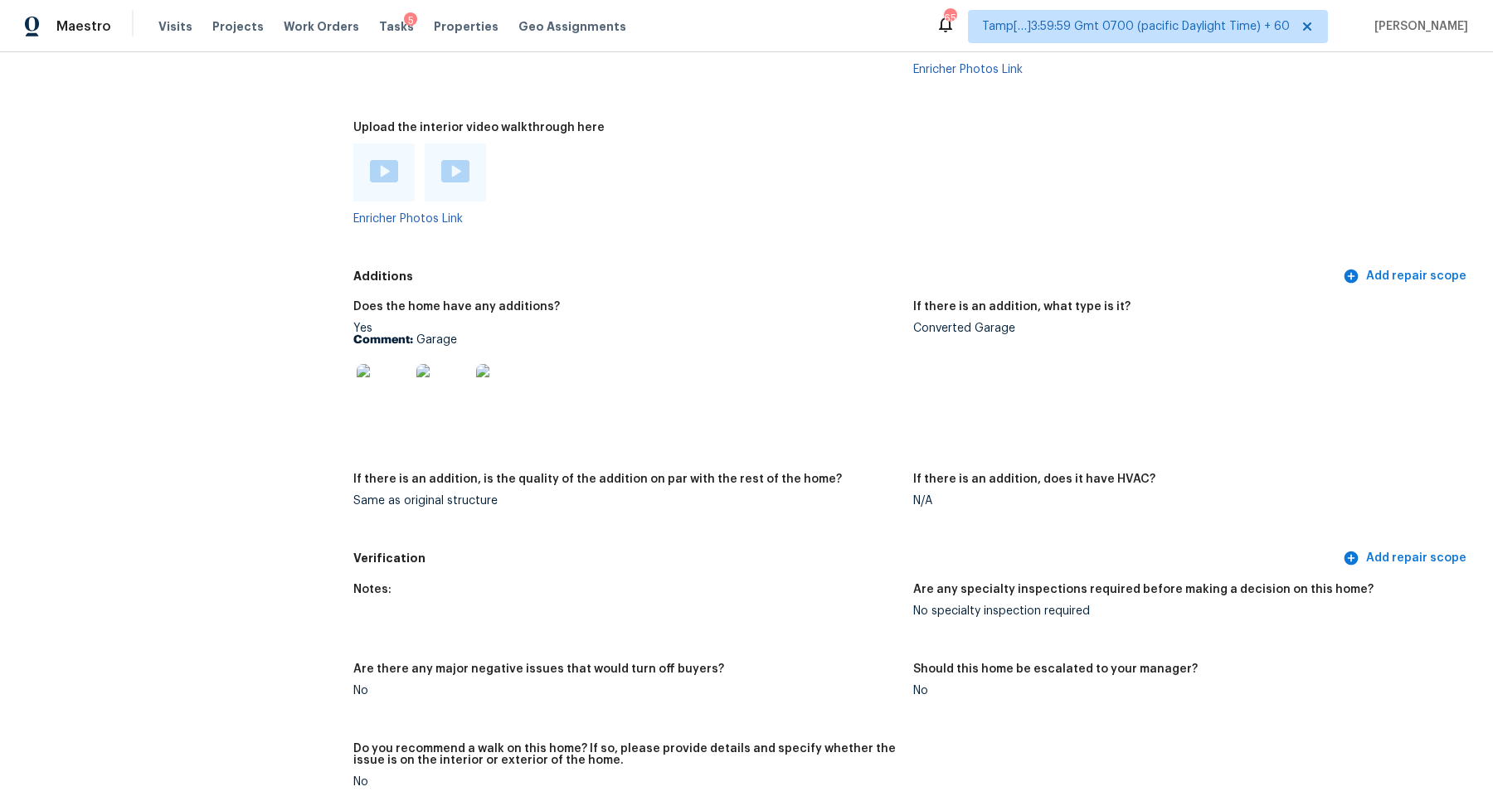
click at [406, 388] on img at bounding box center [383, 390] width 53 height 53
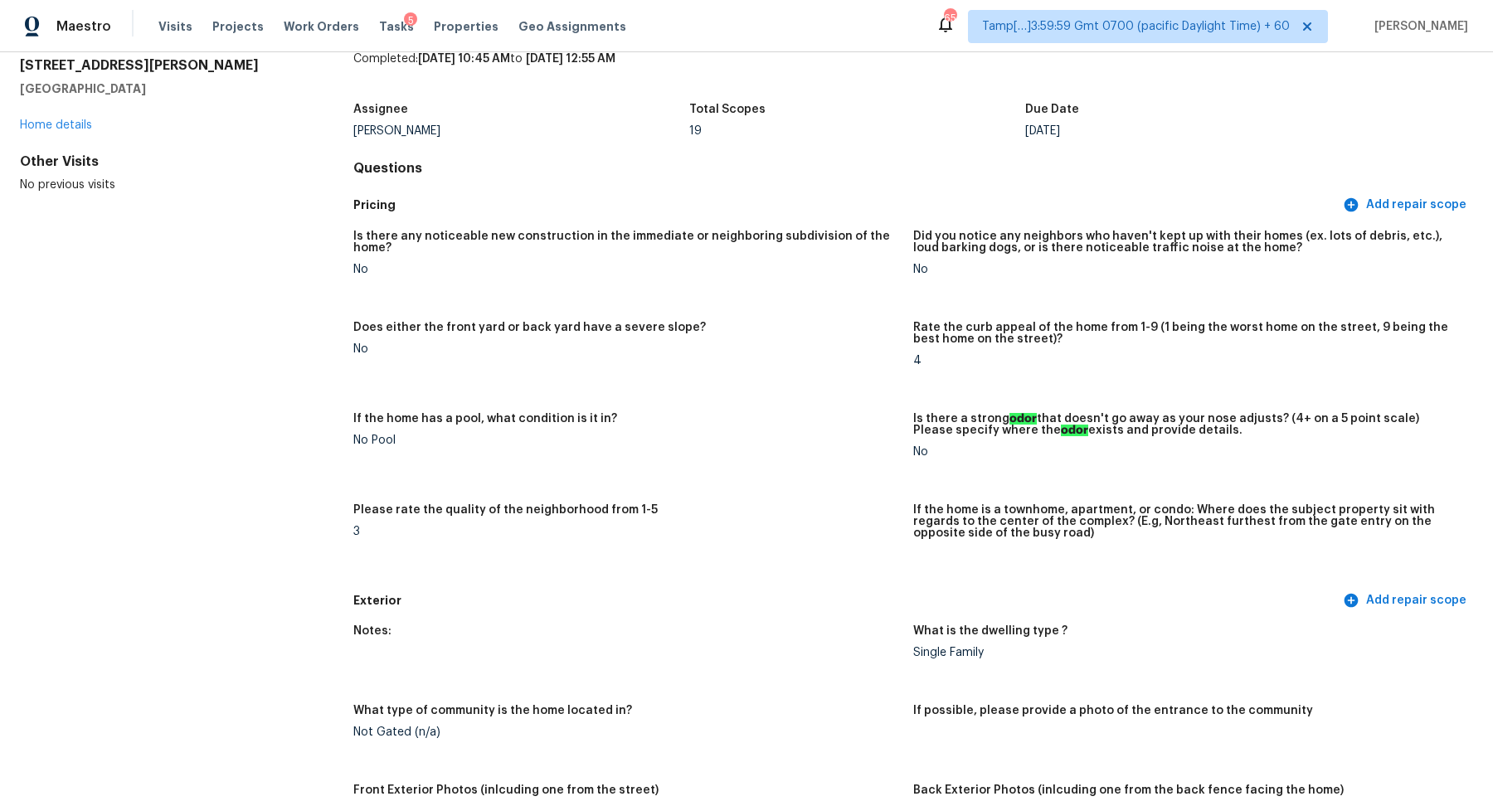
scroll to position [0, 0]
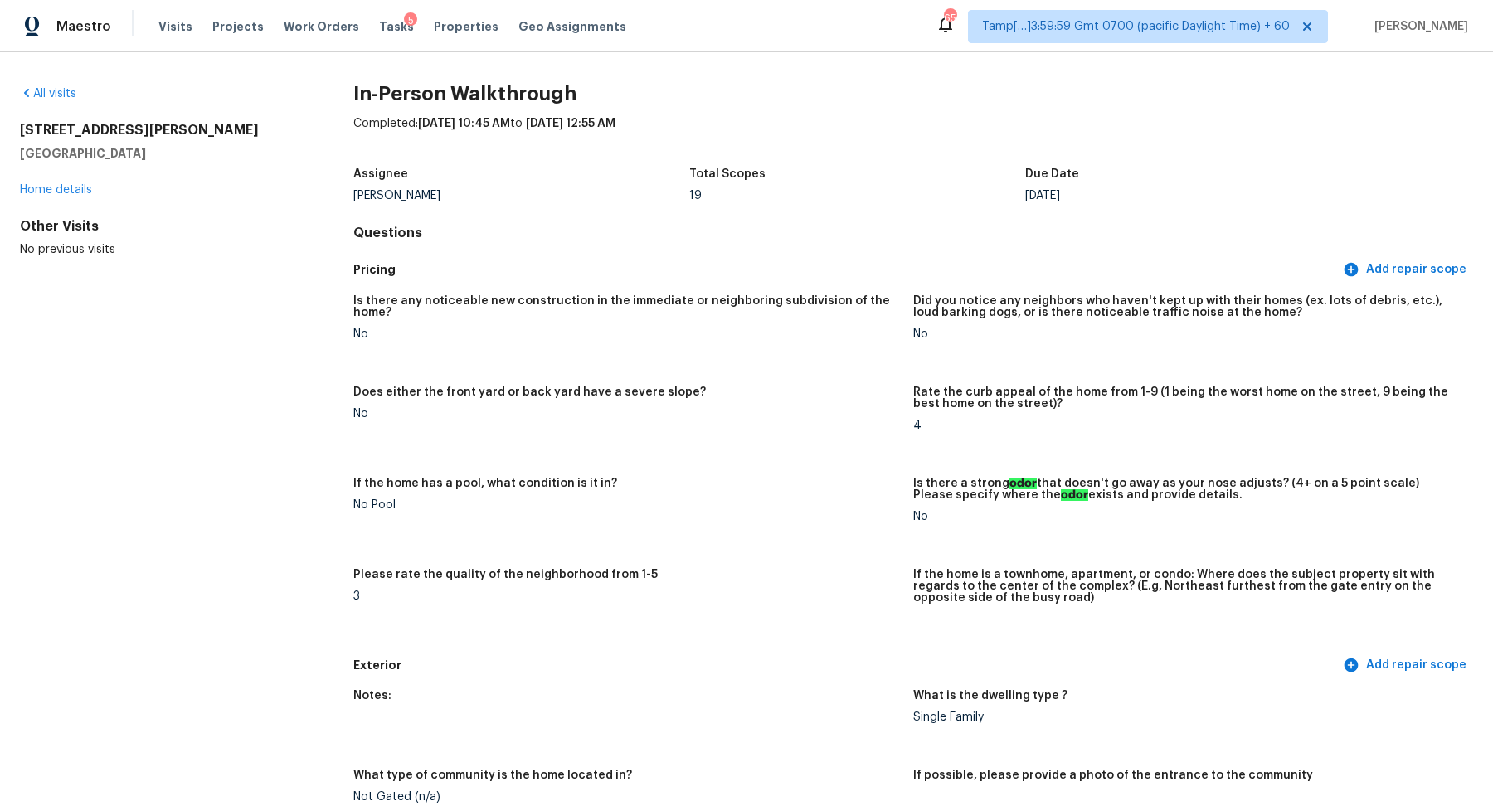
click at [53, 85] on div "All visits" at bounding box center [160, 93] width 280 height 17
click at [53, 90] on link "All visits" at bounding box center [48, 94] width 56 height 12
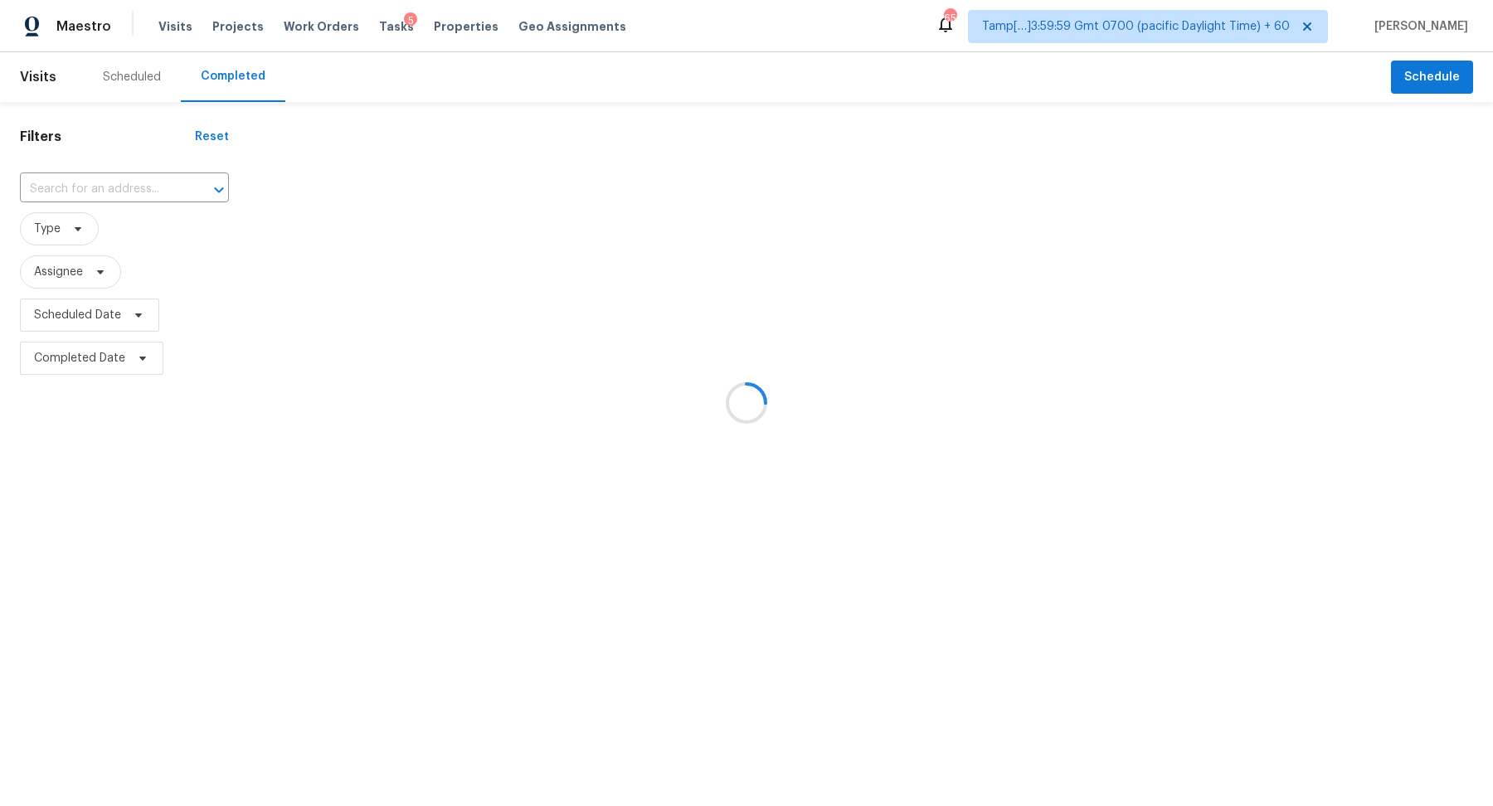
click at [93, 199] on div at bounding box center [746, 403] width 1493 height 806
click at [144, 183] on div at bounding box center [746, 403] width 1493 height 806
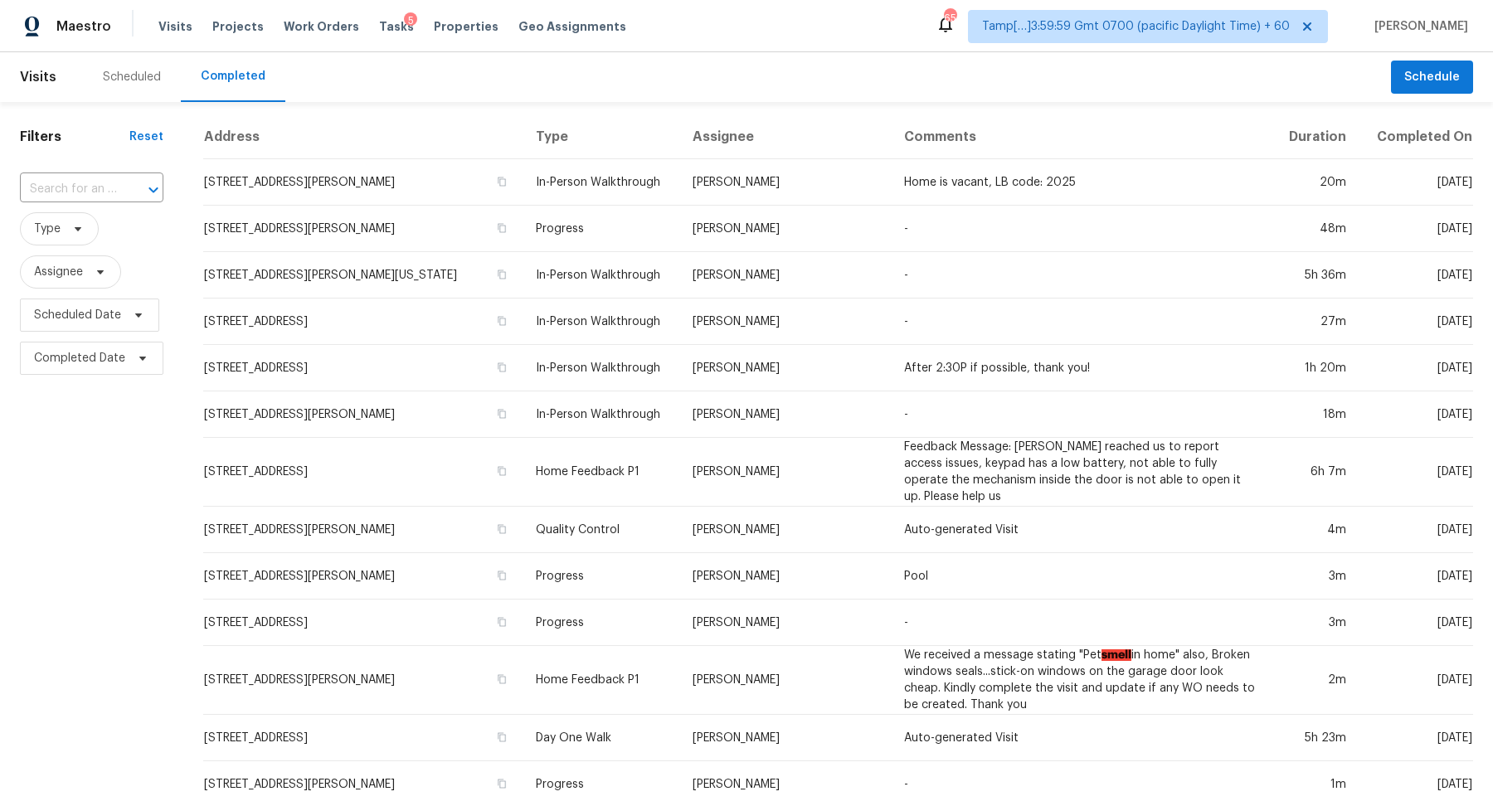
click at [144, 183] on icon "Open" at bounding box center [153, 190] width 20 height 20
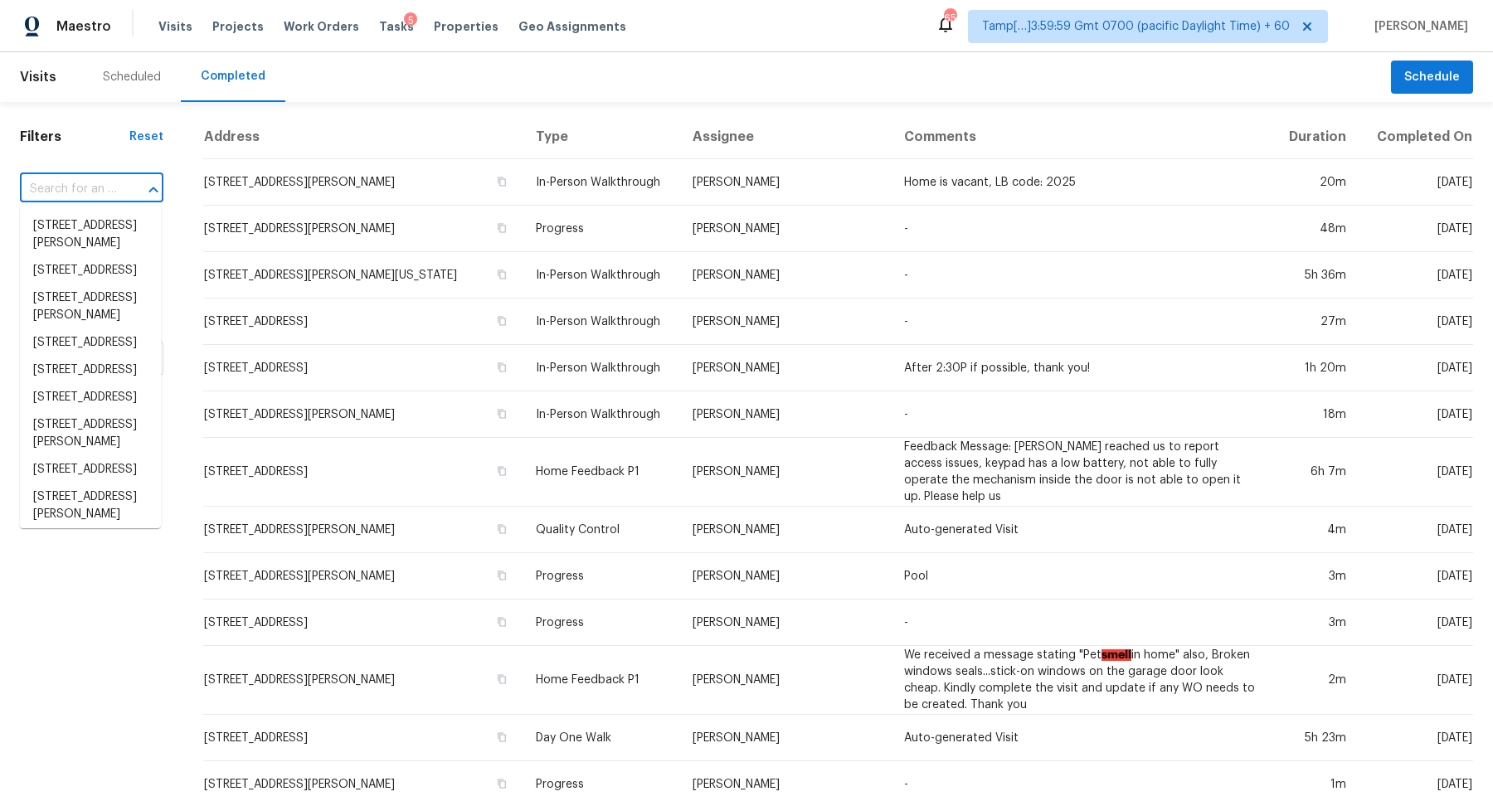
paste input "108 Birch Ave Castle Rock CO 80104"
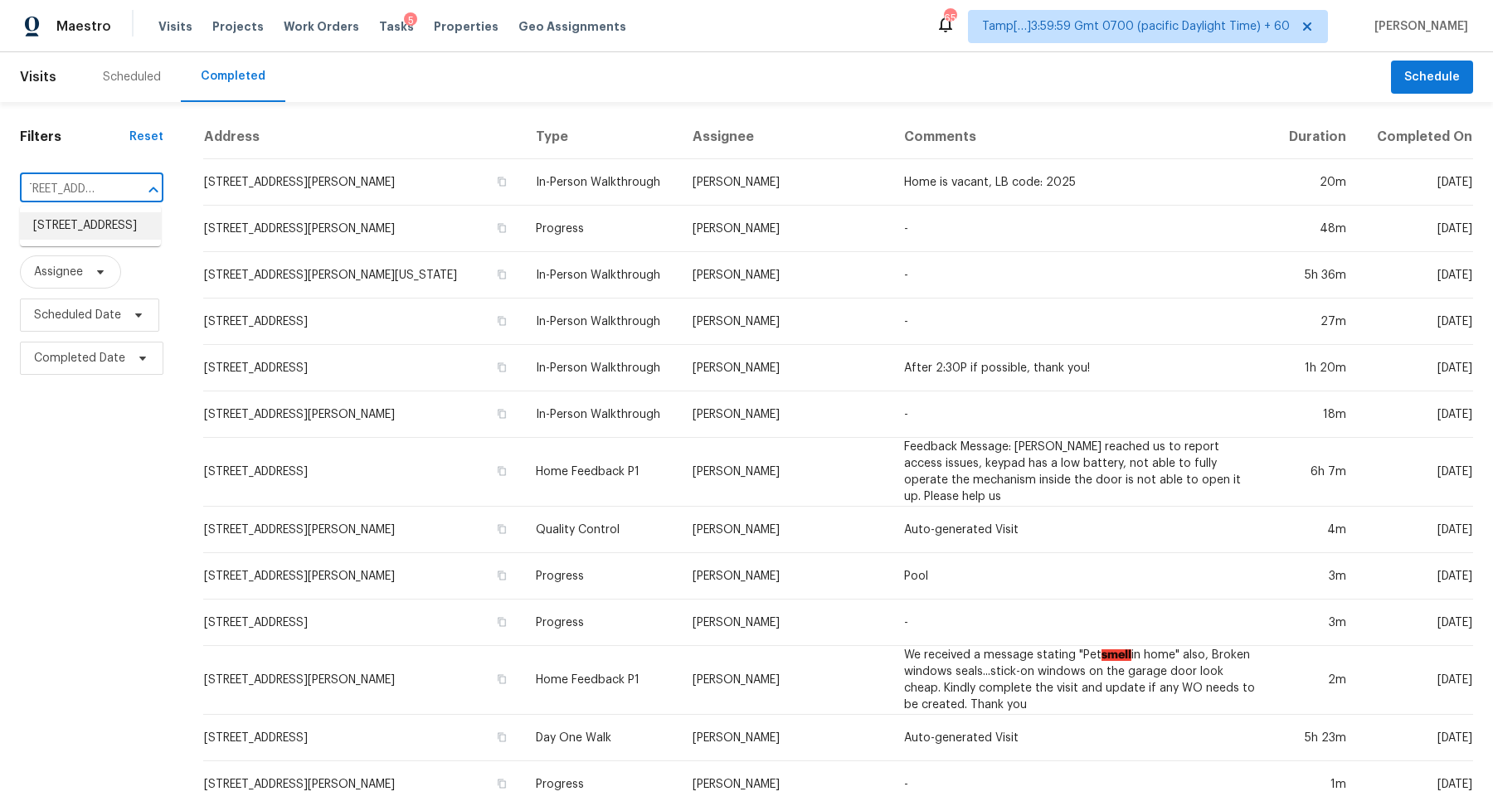
type input "108 Birch Ave Castle Rock CO 80104"
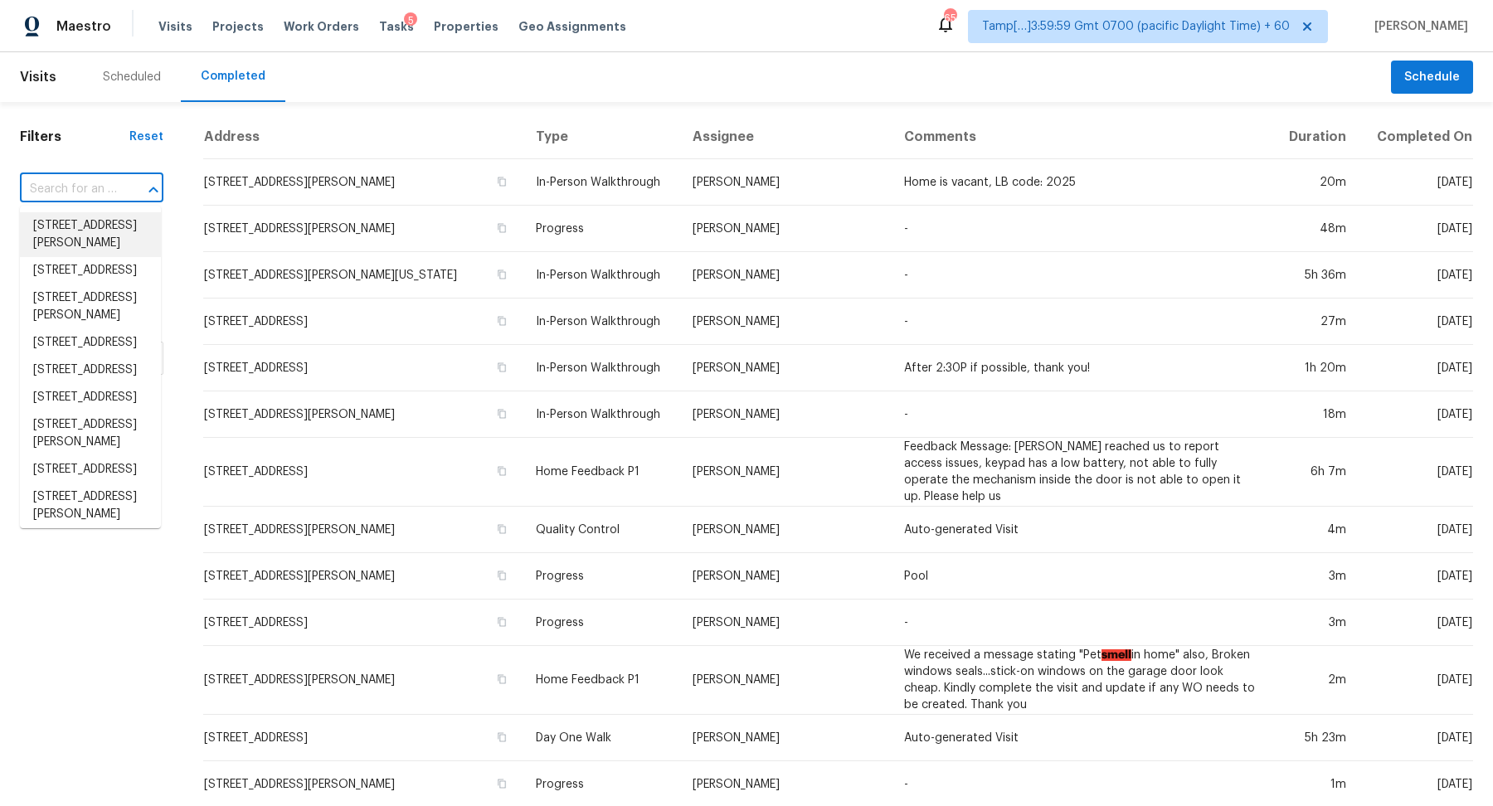
click at [100, 187] on input "text" at bounding box center [68, 190] width 97 height 26
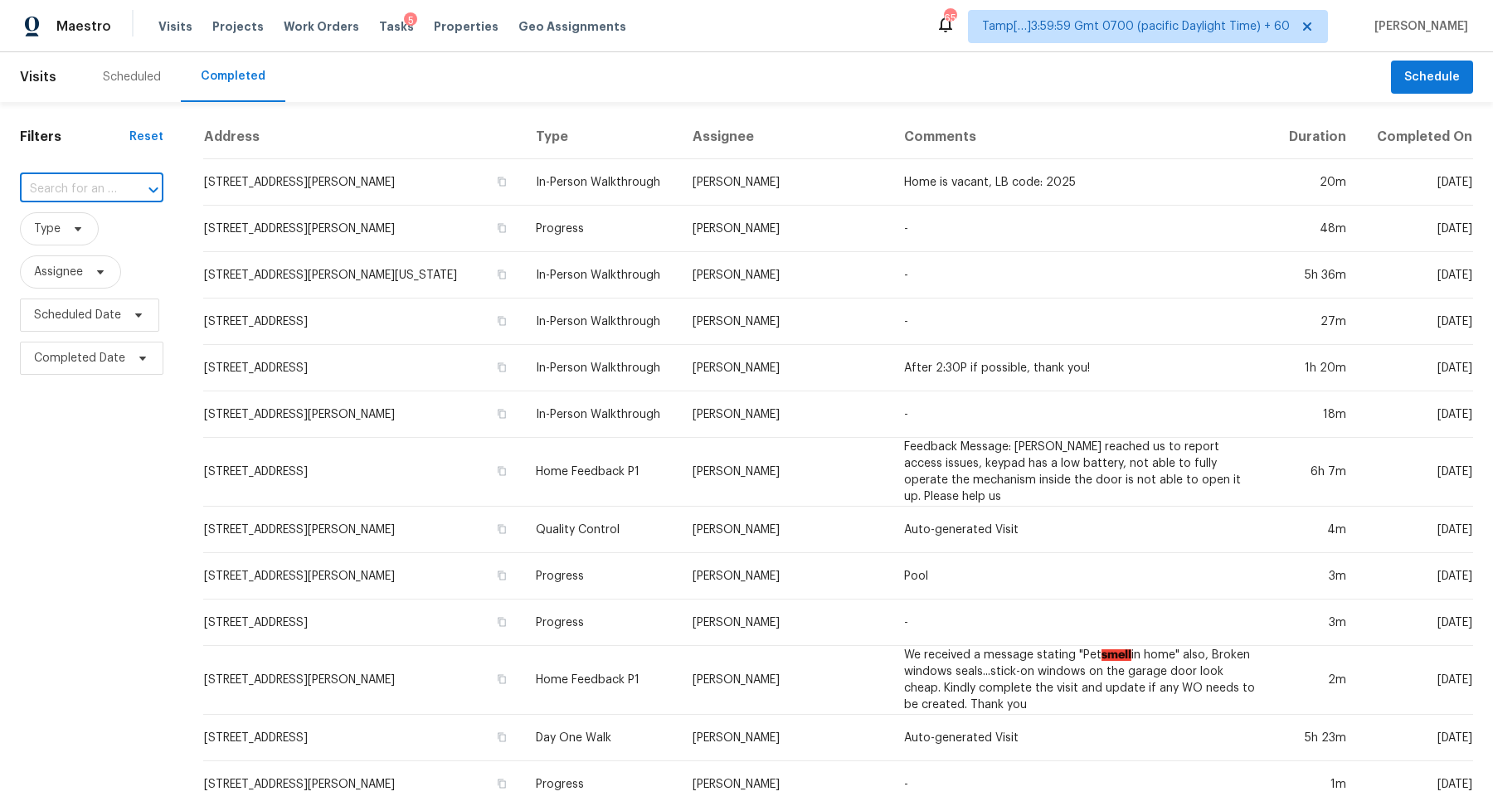
paste input "116 Silvercrest Dr Acworth GA 30101"
type input "116 Silvercrest Dr Acworth GA 30101"
click at [97, 236] on li "116 Silvercrest Dr, Acworth, GA 30101" at bounding box center [90, 234] width 141 height 45
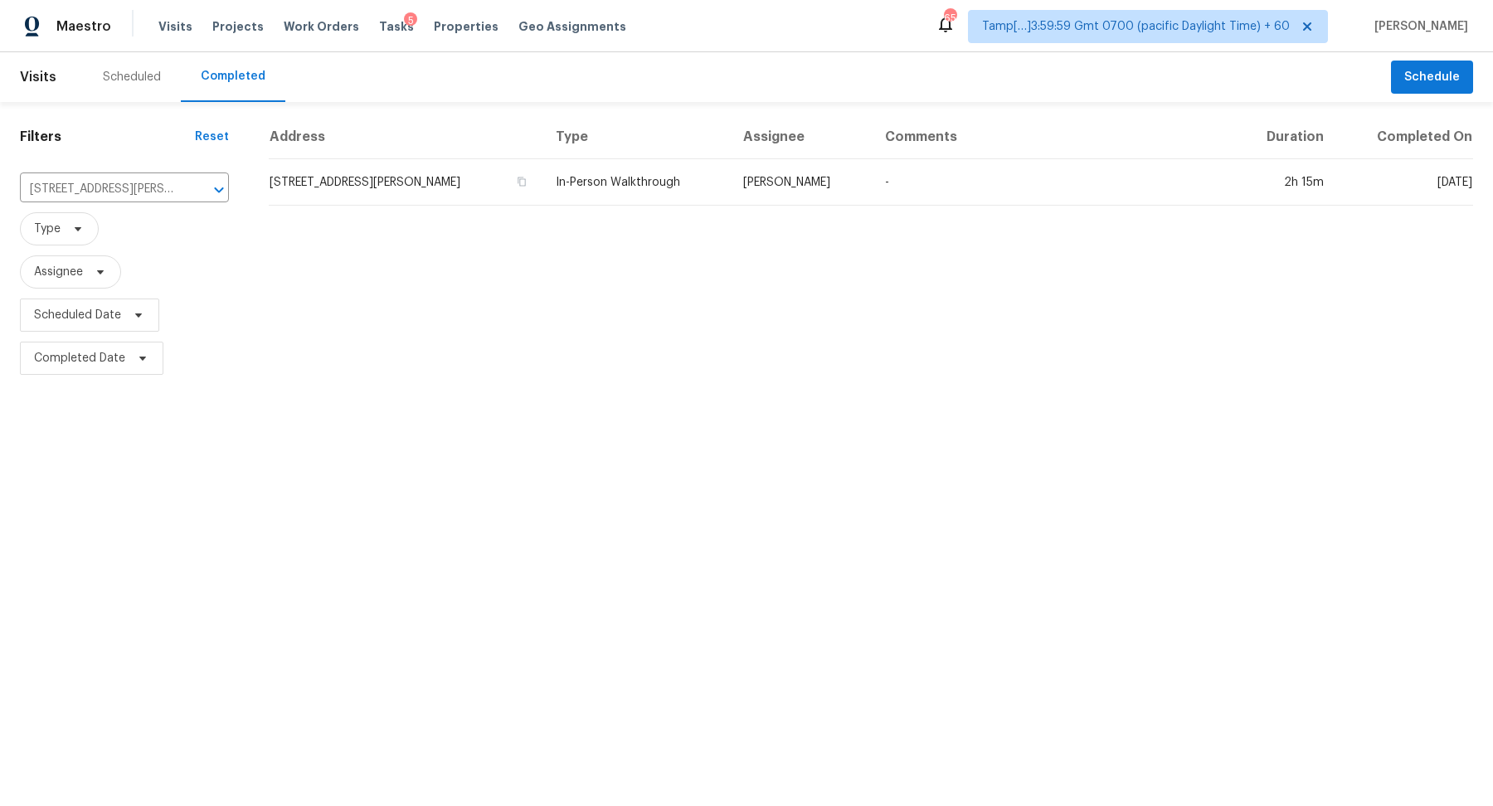
click at [355, 185] on td "116 Silvercrest Dr, Acworth, GA 30101" at bounding box center [406, 182] width 274 height 46
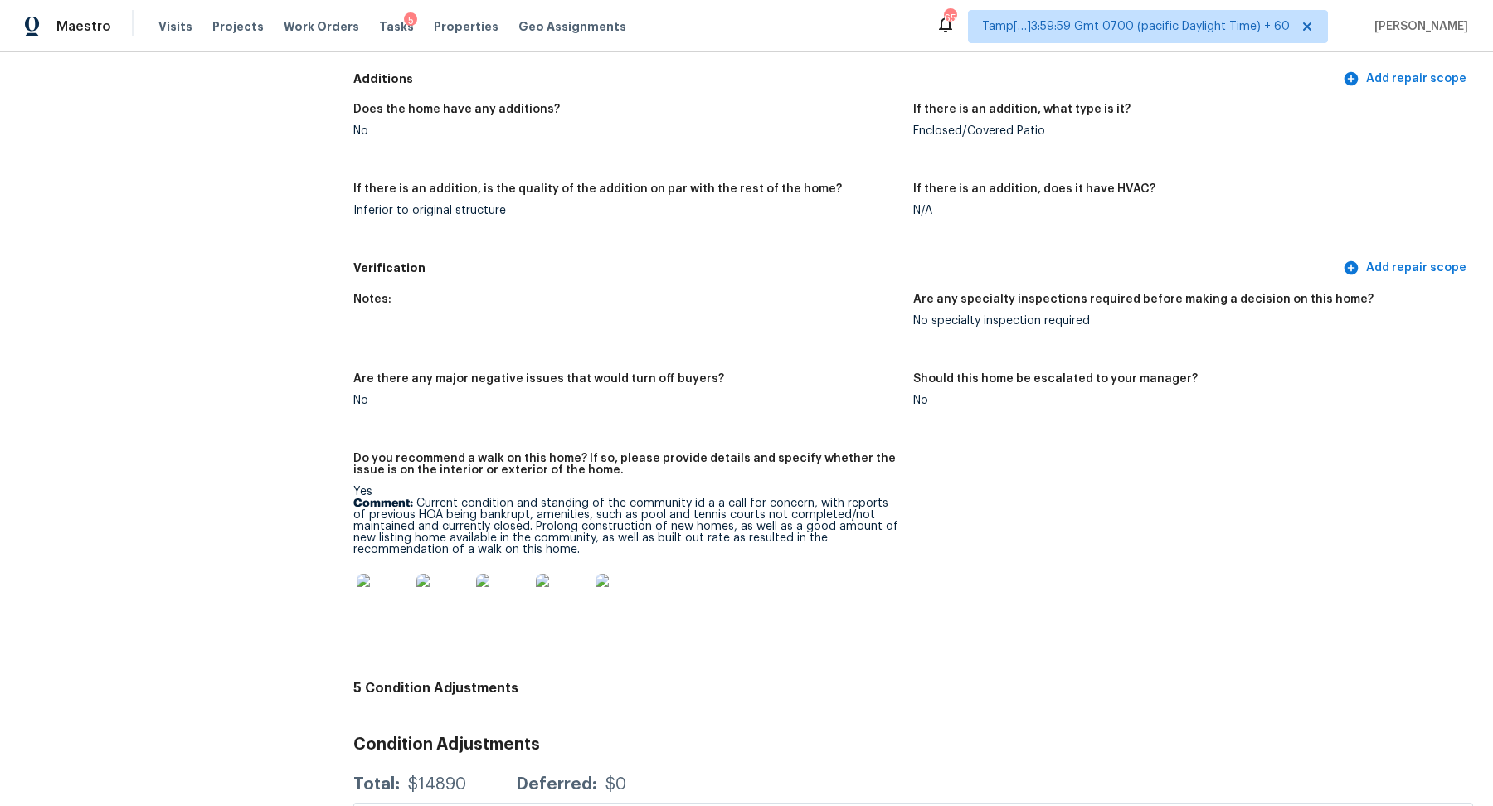
scroll to position [3813, 0]
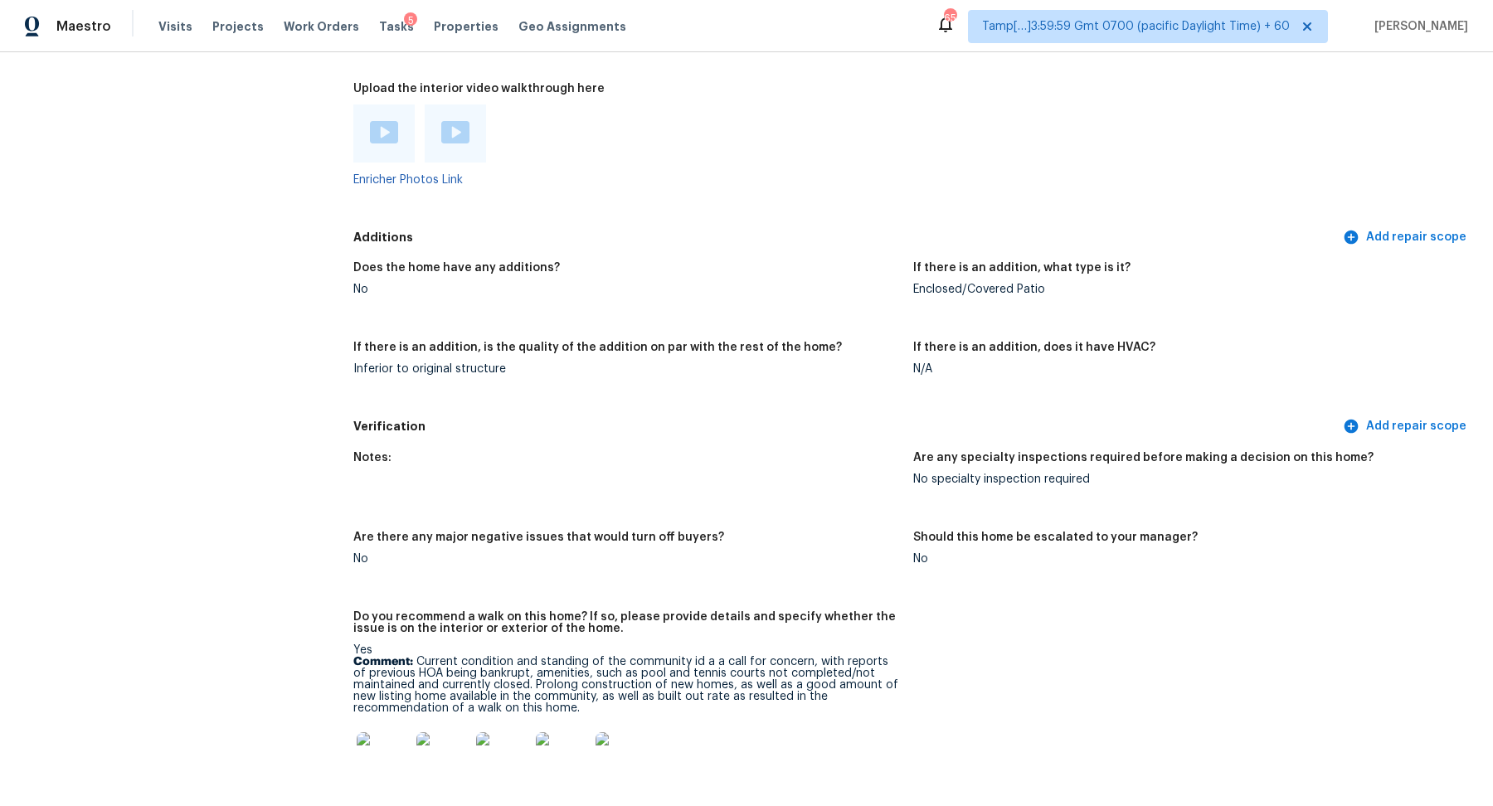
click at [373, 121] on img at bounding box center [384, 132] width 28 height 22
click at [446, 106] on div at bounding box center [455, 133] width 61 height 58
click at [453, 121] on img at bounding box center [455, 132] width 28 height 22
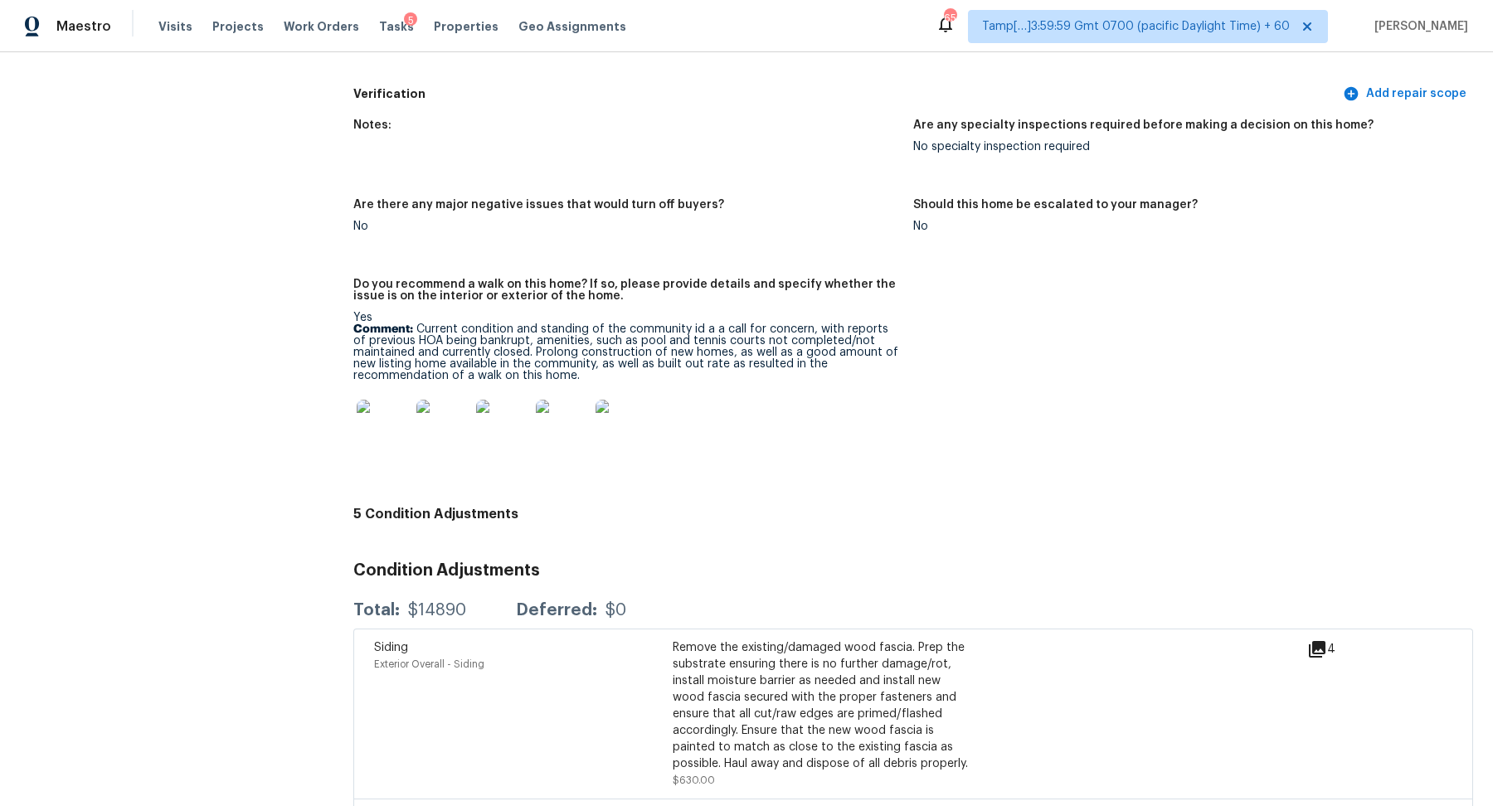
scroll to position [4146, 0]
click at [464, 334] on p "Comment: Current condition and standing of the community id a a call for concer…" at bounding box center [626, 352] width 546 height 58
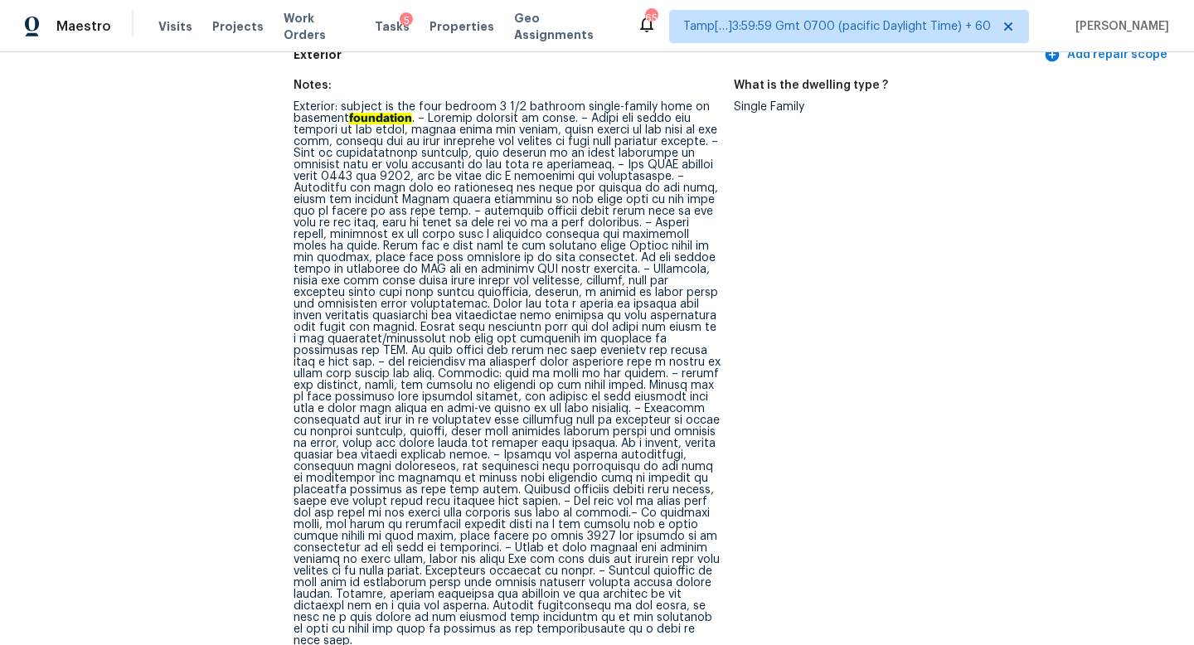
scroll to position [657, 0]
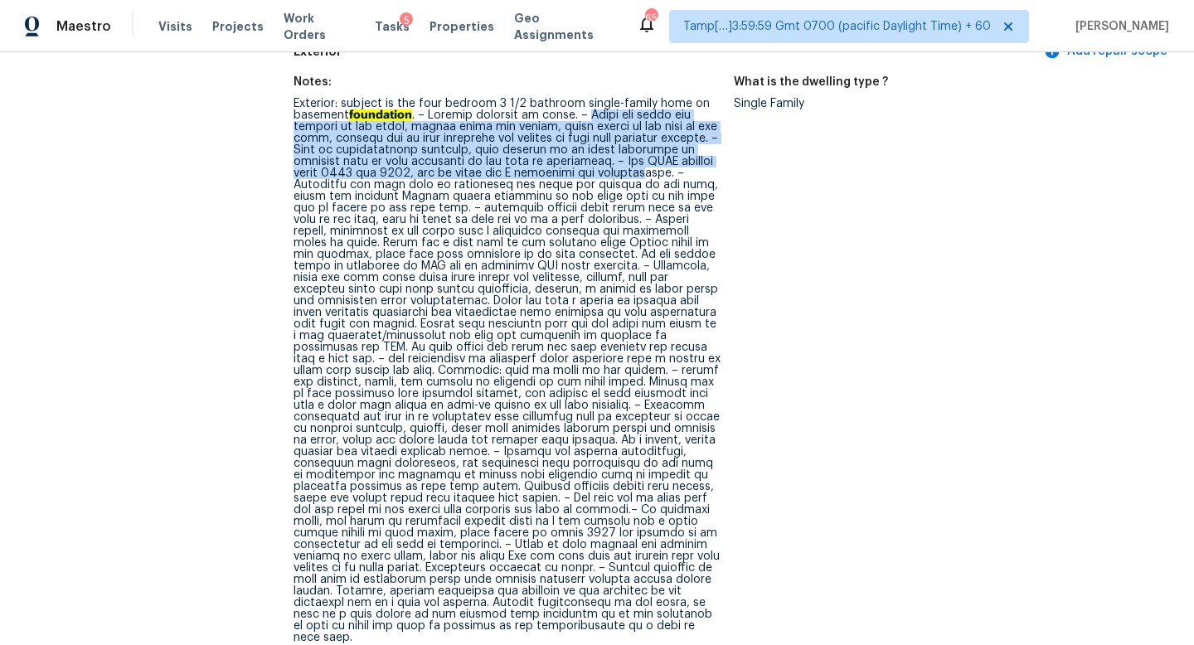
drag, startPoint x: 592, startPoint y: 109, endPoint x: 682, endPoint y: 166, distance: 106.3
click at [682, 166] on div "Exterior: subject is the four bedroom 3 1/2 bathroom single-family home on base…" at bounding box center [507, 371] width 427 height 546
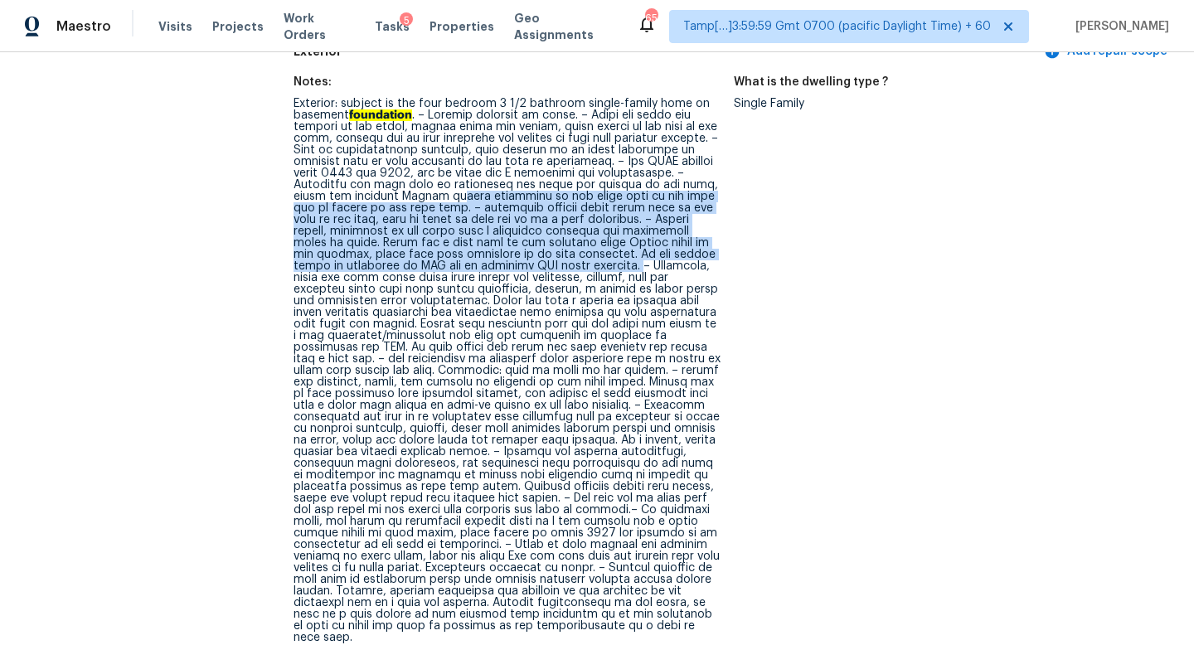
drag, startPoint x: 445, startPoint y: 191, endPoint x: 598, endPoint y: 256, distance: 166.0
click at [598, 256] on div "Exterior: subject is the four bedroom 3 1/2 bathroom single-family home on base…" at bounding box center [507, 371] width 427 height 546
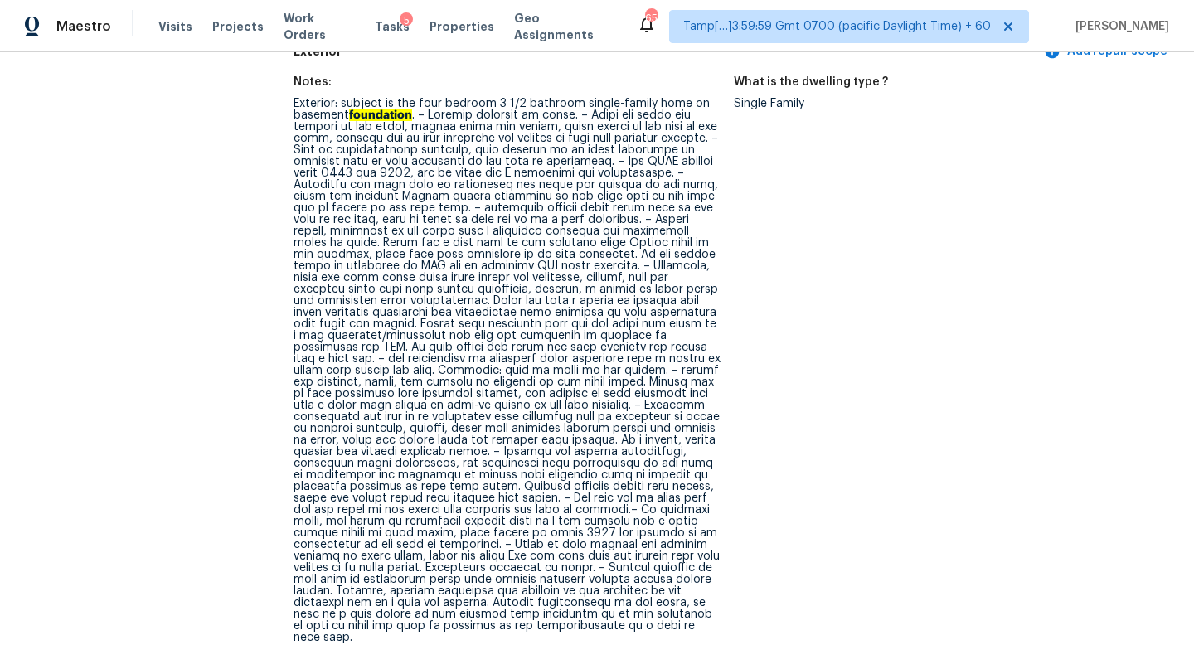
click at [558, 280] on div "Exterior: subject is the four bedroom 3 1/2 bathroom single-family home on base…" at bounding box center [507, 371] width 427 height 546
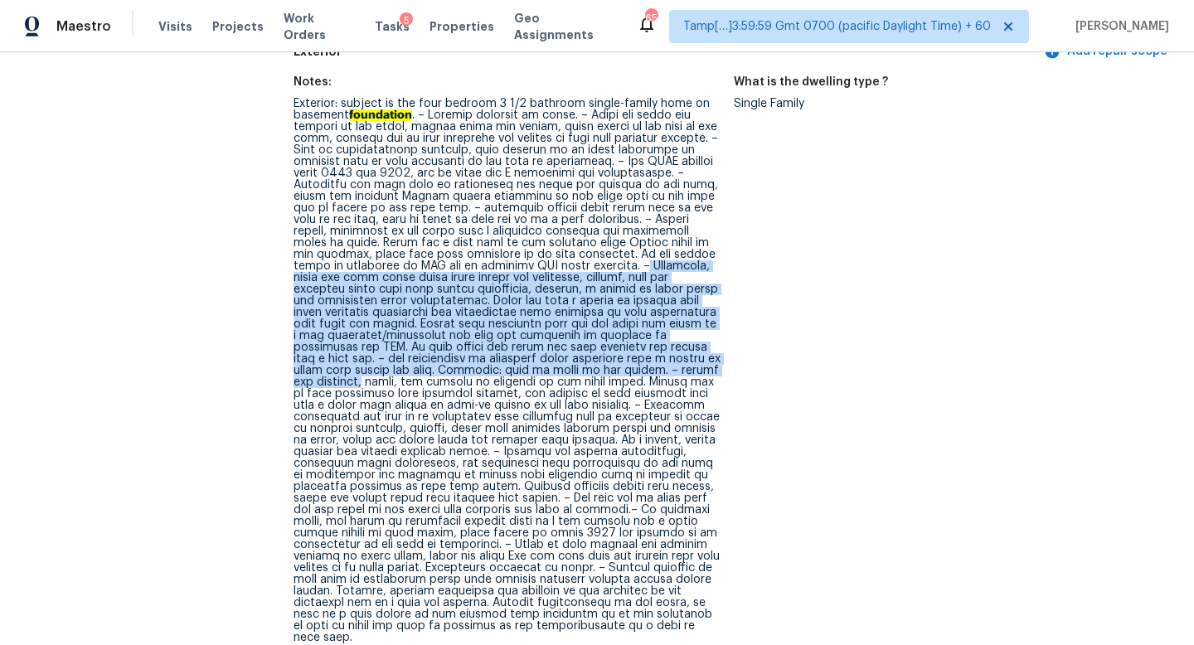
drag, startPoint x: 604, startPoint y: 255, endPoint x: 709, endPoint y: 359, distance: 148.4
click at [709, 359] on div "Exterior: subject is the four bedroom 3 1/2 bathroom single-family home on base…" at bounding box center [507, 371] width 427 height 546
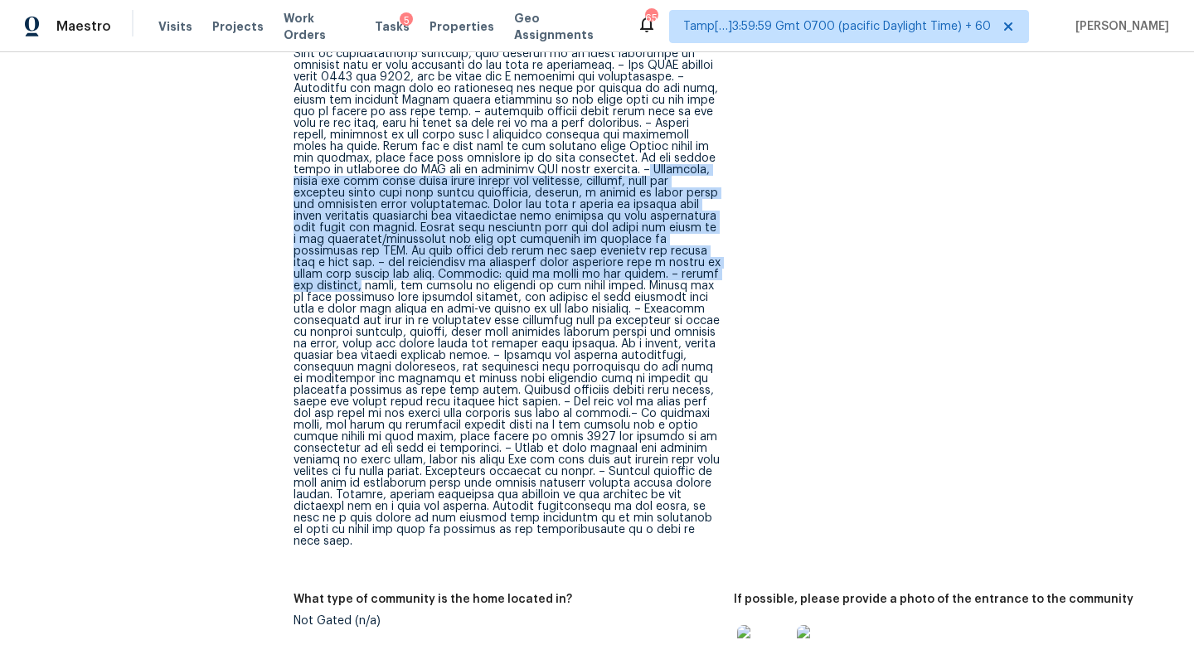
scroll to position [757, 0]
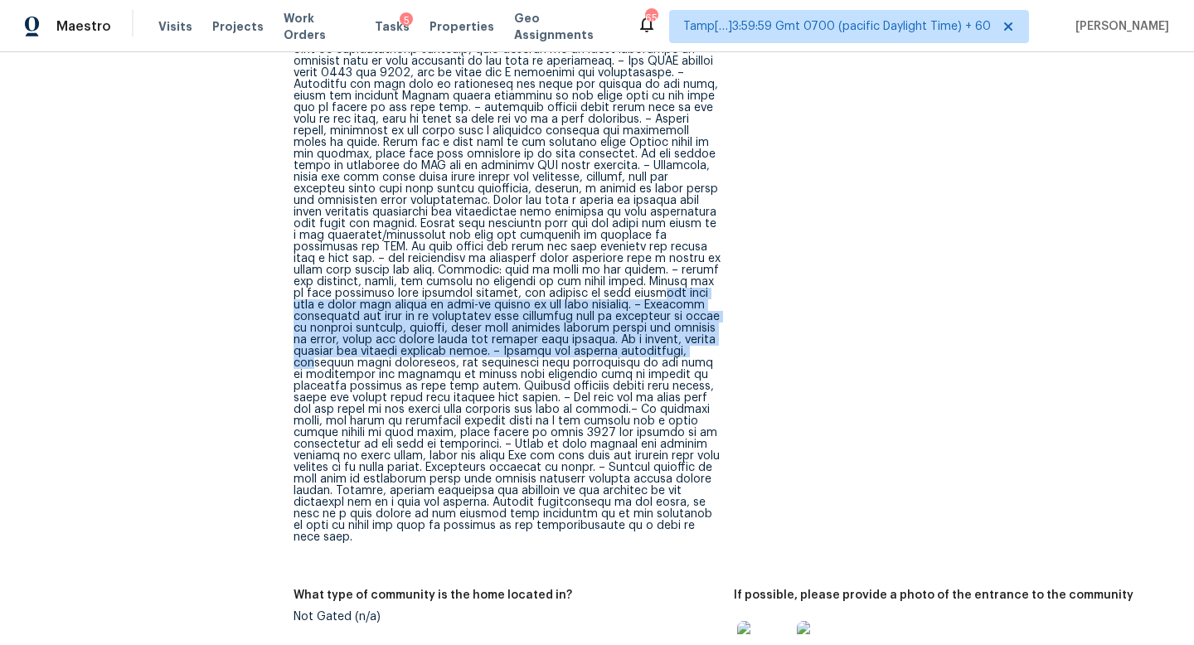
drag, startPoint x: 564, startPoint y: 280, endPoint x: 689, endPoint y: 337, distance: 137.3
click at [689, 337] on div "Exterior: subject is the four bedroom 3 1/2 bathroom single-family home on base…" at bounding box center [507, 271] width 427 height 546
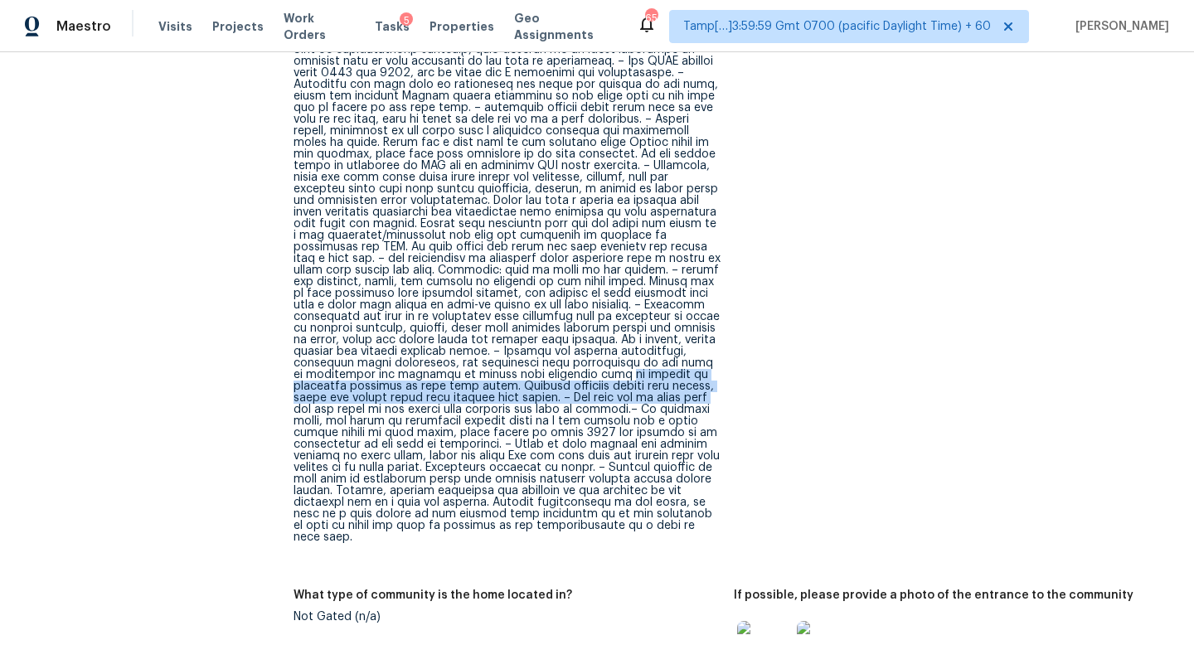
drag, startPoint x: 507, startPoint y: 367, endPoint x: 596, endPoint y: 381, distance: 90.5
click at [596, 381] on div "Exterior: subject is the four bedroom 3 1/2 bathroom single-family home on base…" at bounding box center [507, 271] width 427 height 546
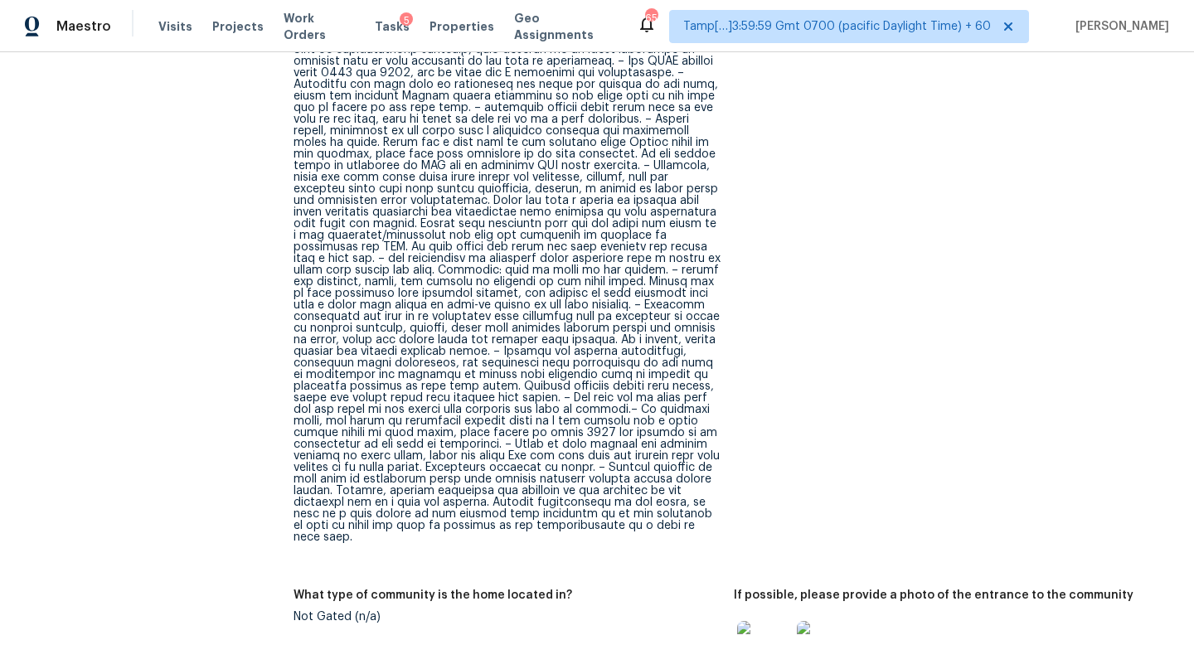
click at [571, 386] on div "Exterior: subject is the four bedroom 3 1/2 bathroom single-family home on base…" at bounding box center [507, 271] width 427 height 546
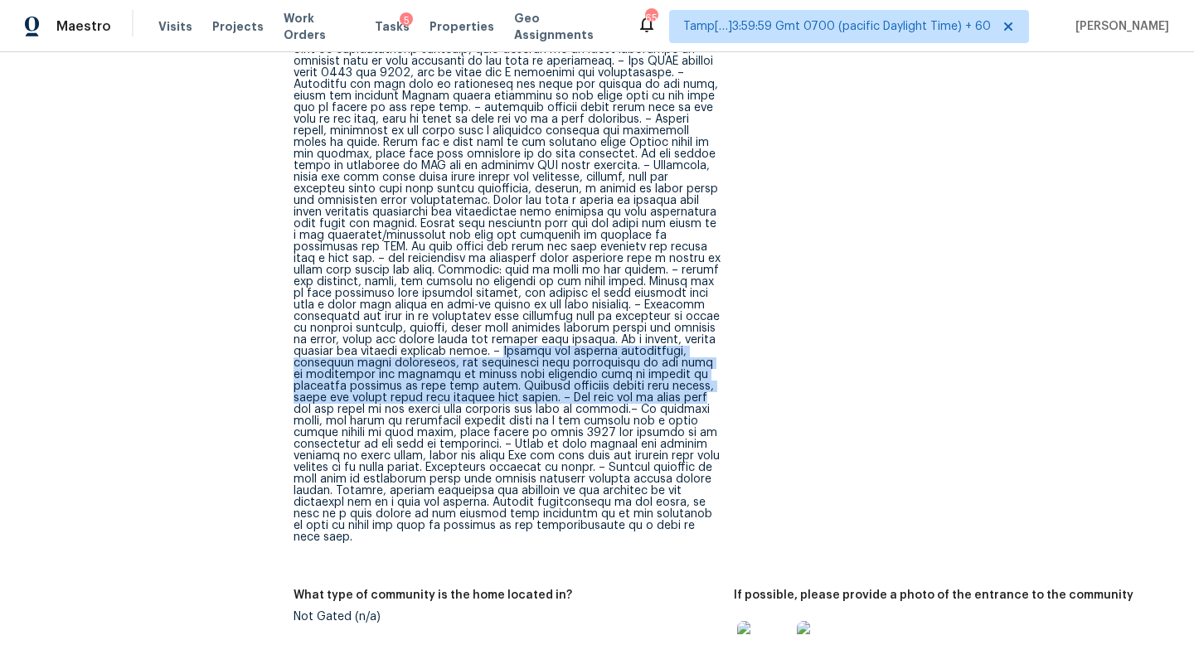
drag, startPoint x: 493, startPoint y: 340, endPoint x: 592, endPoint y: 385, distance: 108.4
click at [592, 385] on div "Exterior: subject is the four bedroom 3 1/2 bathroom single-family home on base…" at bounding box center [507, 271] width 427 height 546
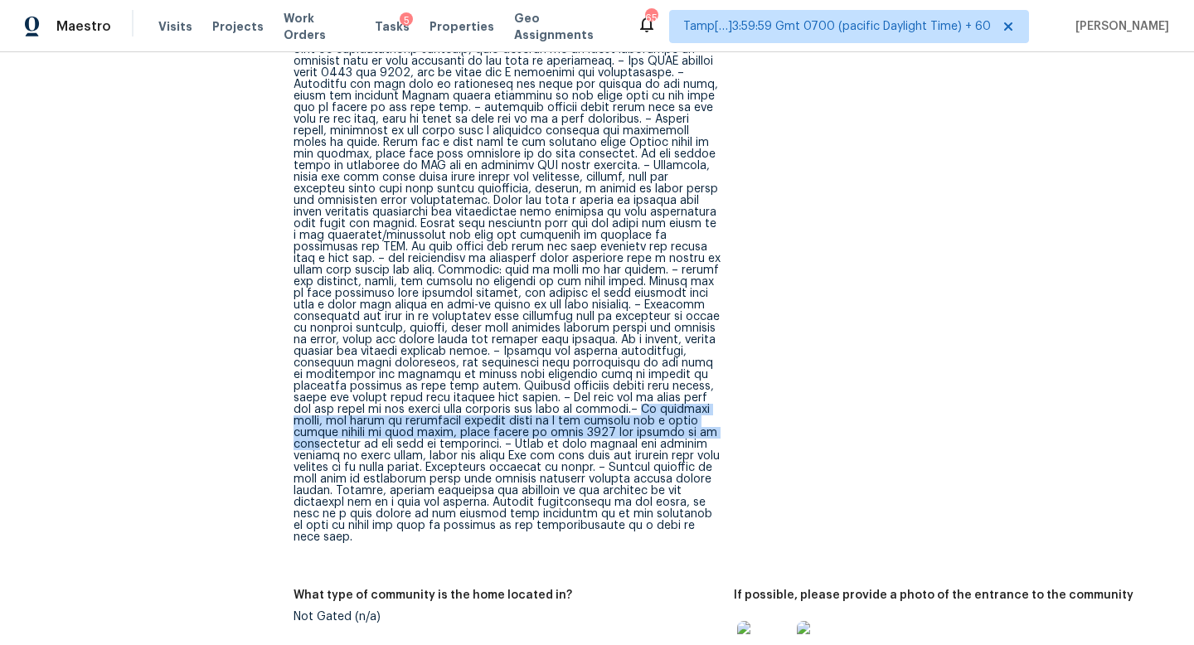
drag, startPoint x: 517, startPoint y: 401, endPoint x: 600, endPoint y: 419, distance: 84.9
click at [600, 420] on div "Exterior: subject is the four bedroom 3 1/2 bathroom single-family home on base…" at bounding box center [507, 271] width 427 height 546
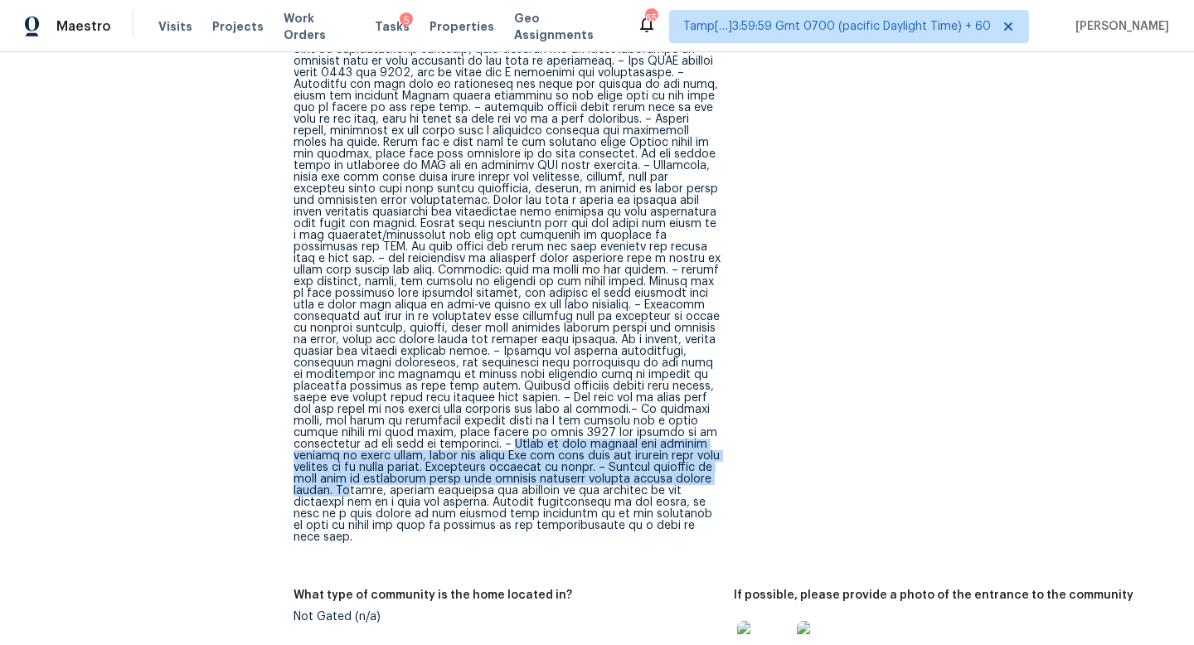
drag, startPoint x: 365, startPoint y: 431, endPoint x: 587, endPoint y: 473, distance: 226.1
click at [587, 473] on div "Exterior: subject is the four bedroom 3 1/2 bathroom single-family home on base…" at bounding box center [507, 271] width 427 height 546
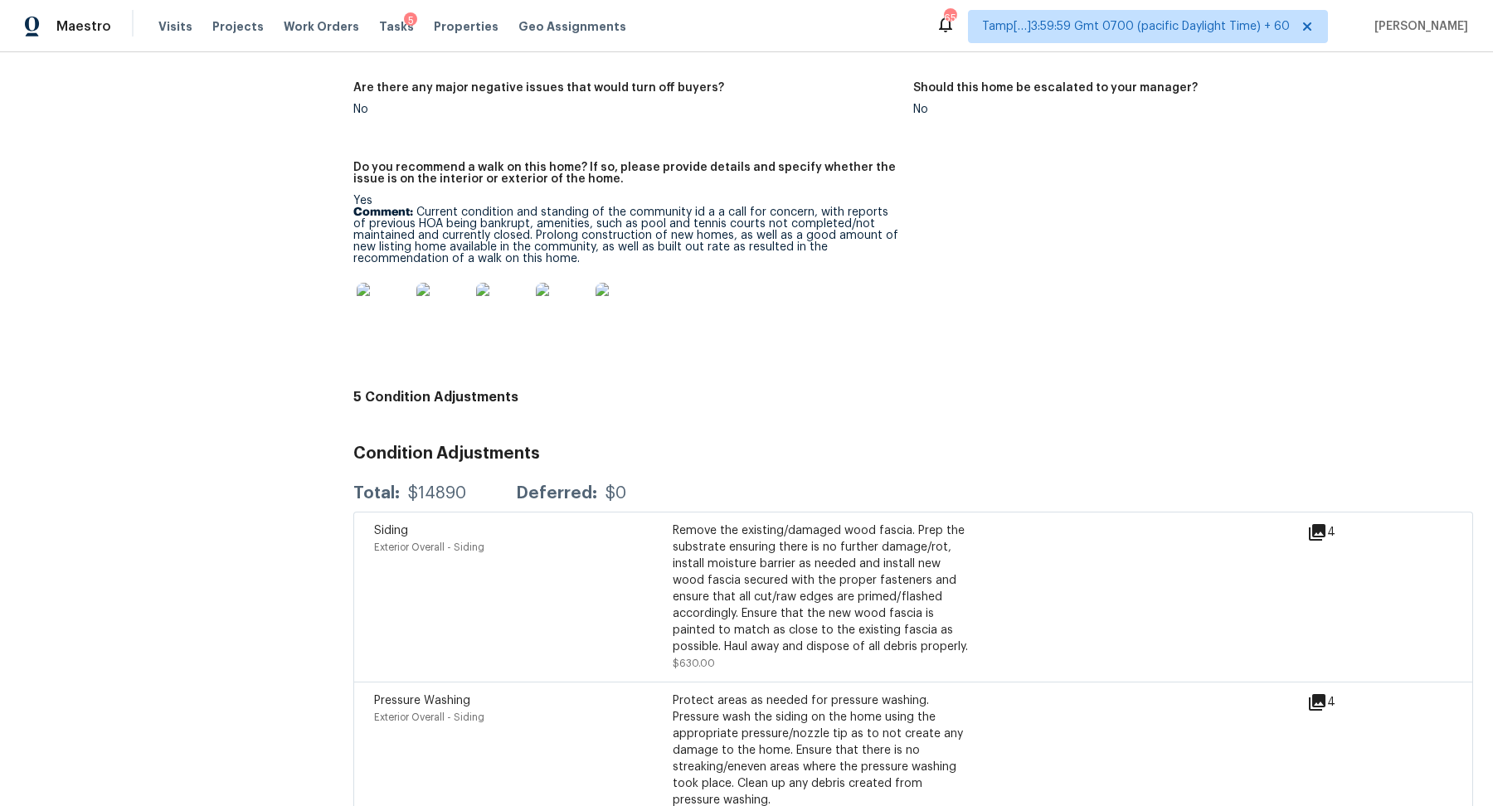
scroll to position [4262, 0]
click at [370, 294] on img at bounding box center [383, 309] width 53 height 53
click at [417, 206] on p "Comment: Current condition and standing of the community id a a call for concer…" at bounding box center [626, 235] width 546 height 58
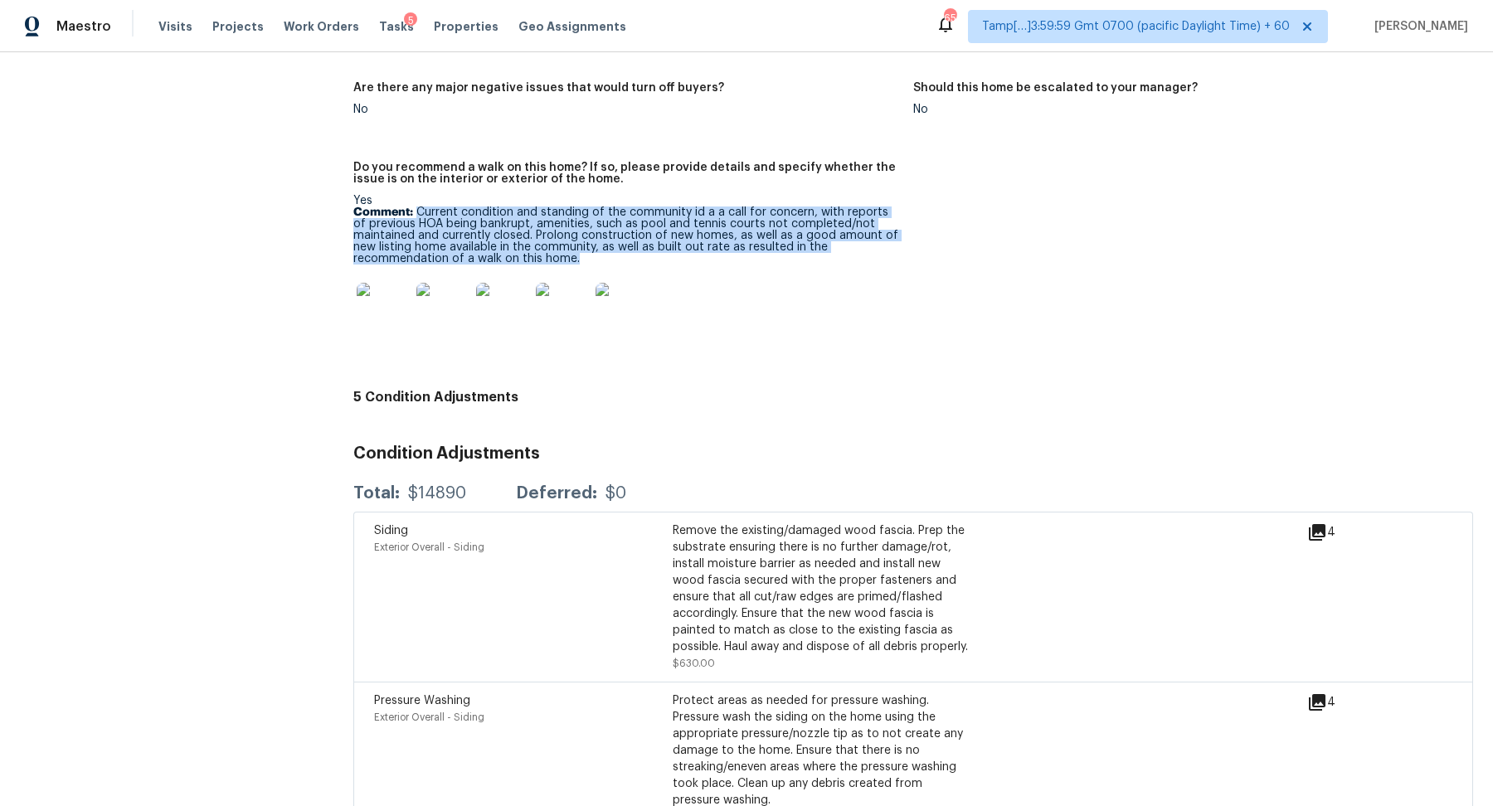
copy p "Current condition and standing of the community id a a call for concern, with r…"
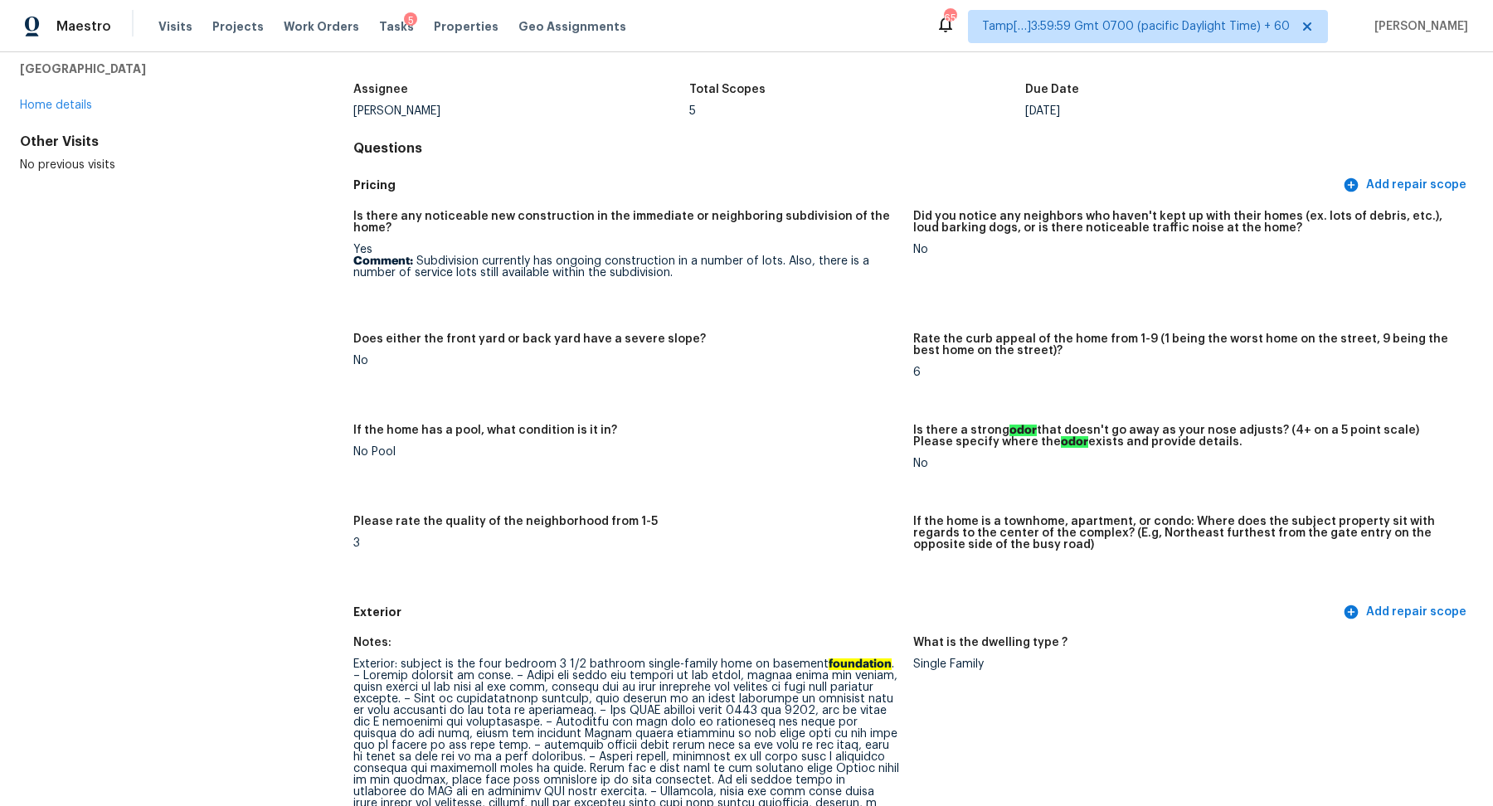
scroll to position [0, 0]
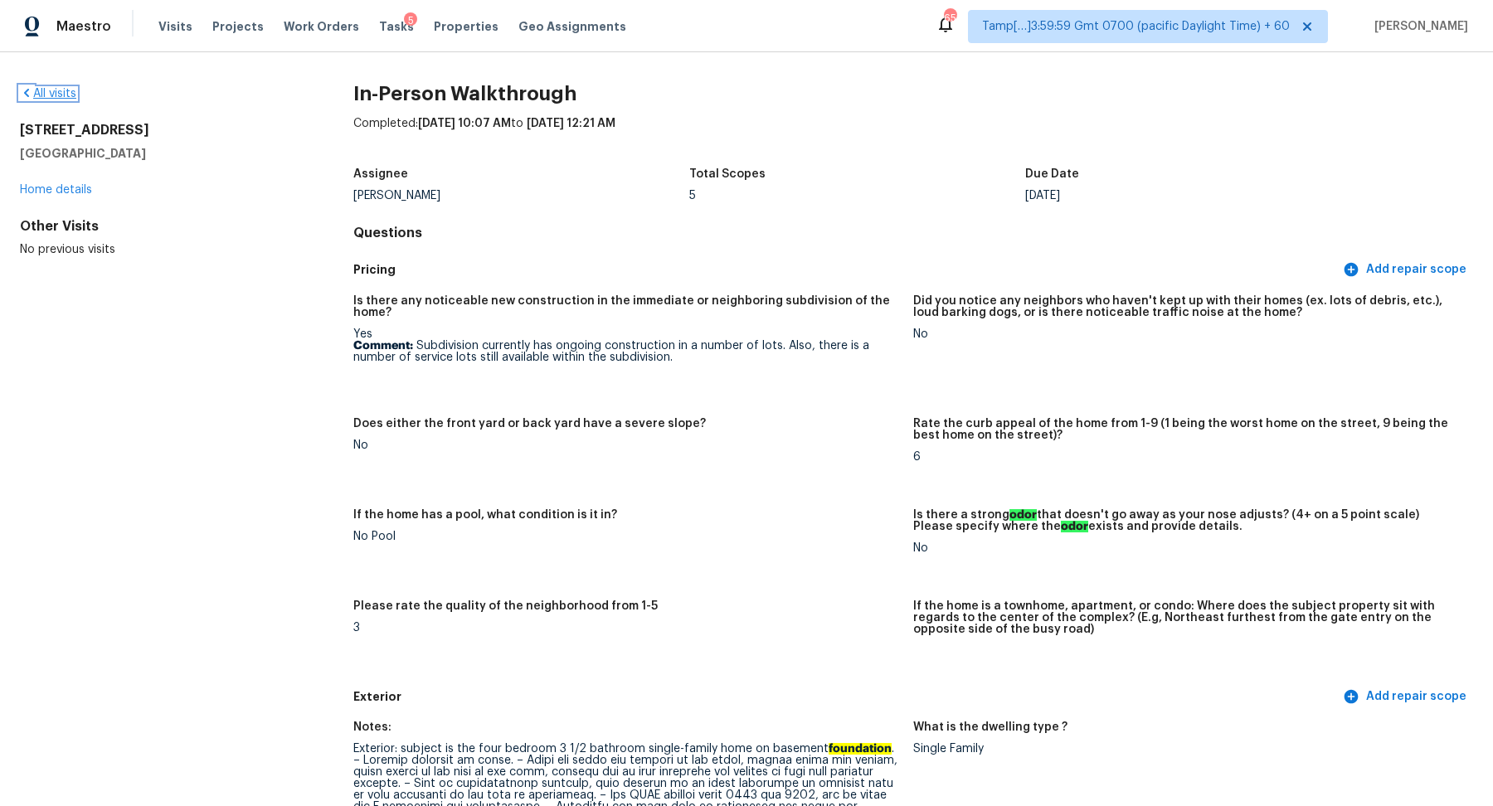
click at [64, 91] on link "All visits" at bounding box center [48, 94] width 56 height 12
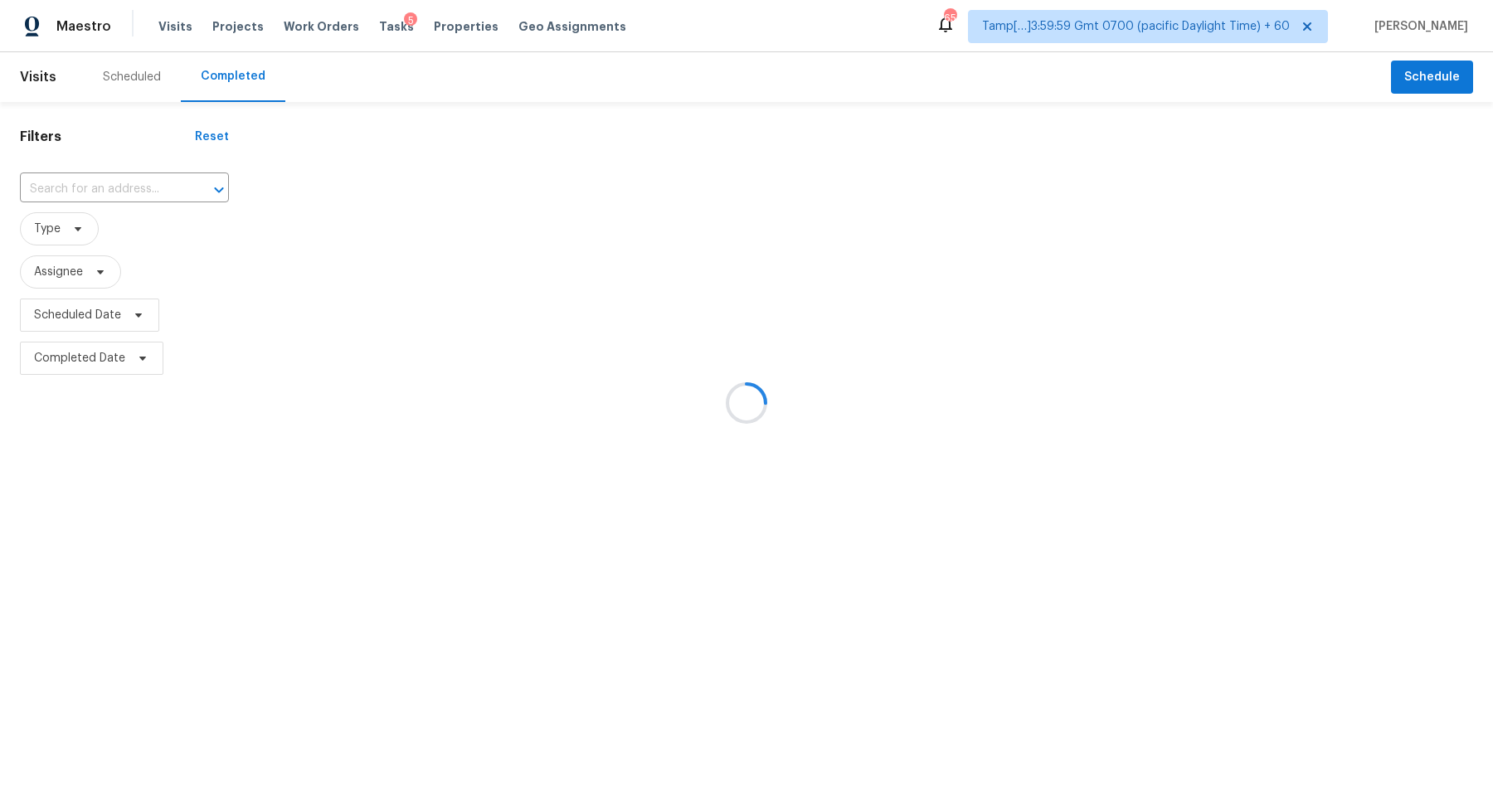
click at [77, 187] on div at bounding box center [746, 403] width 1493 height 806
click at [104, 188] on div at bounding box center [746, 403] width 1493 height 806
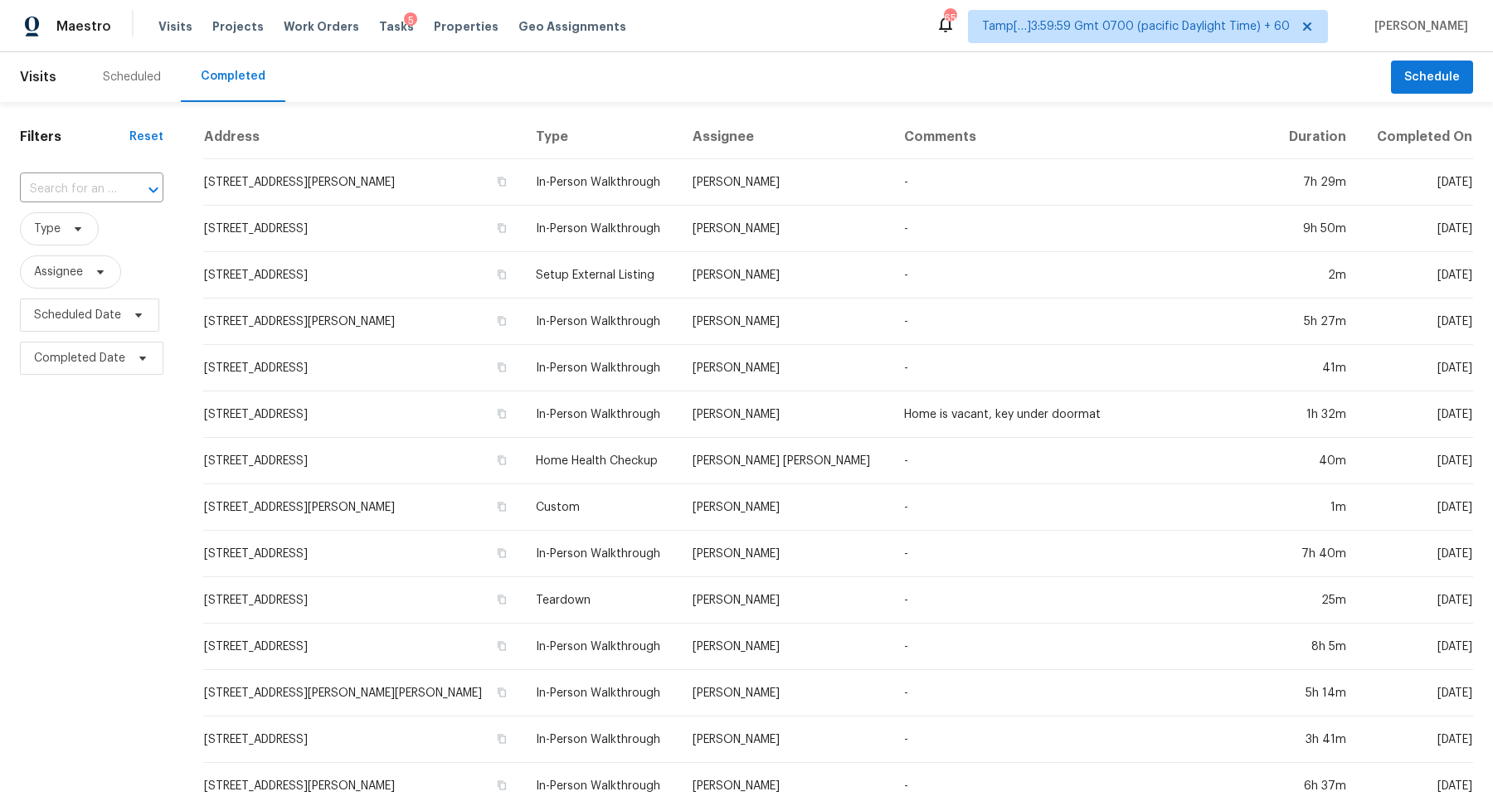
click at [104, 188] on input "text" at bounding box center [68, 190] width 97 height 26
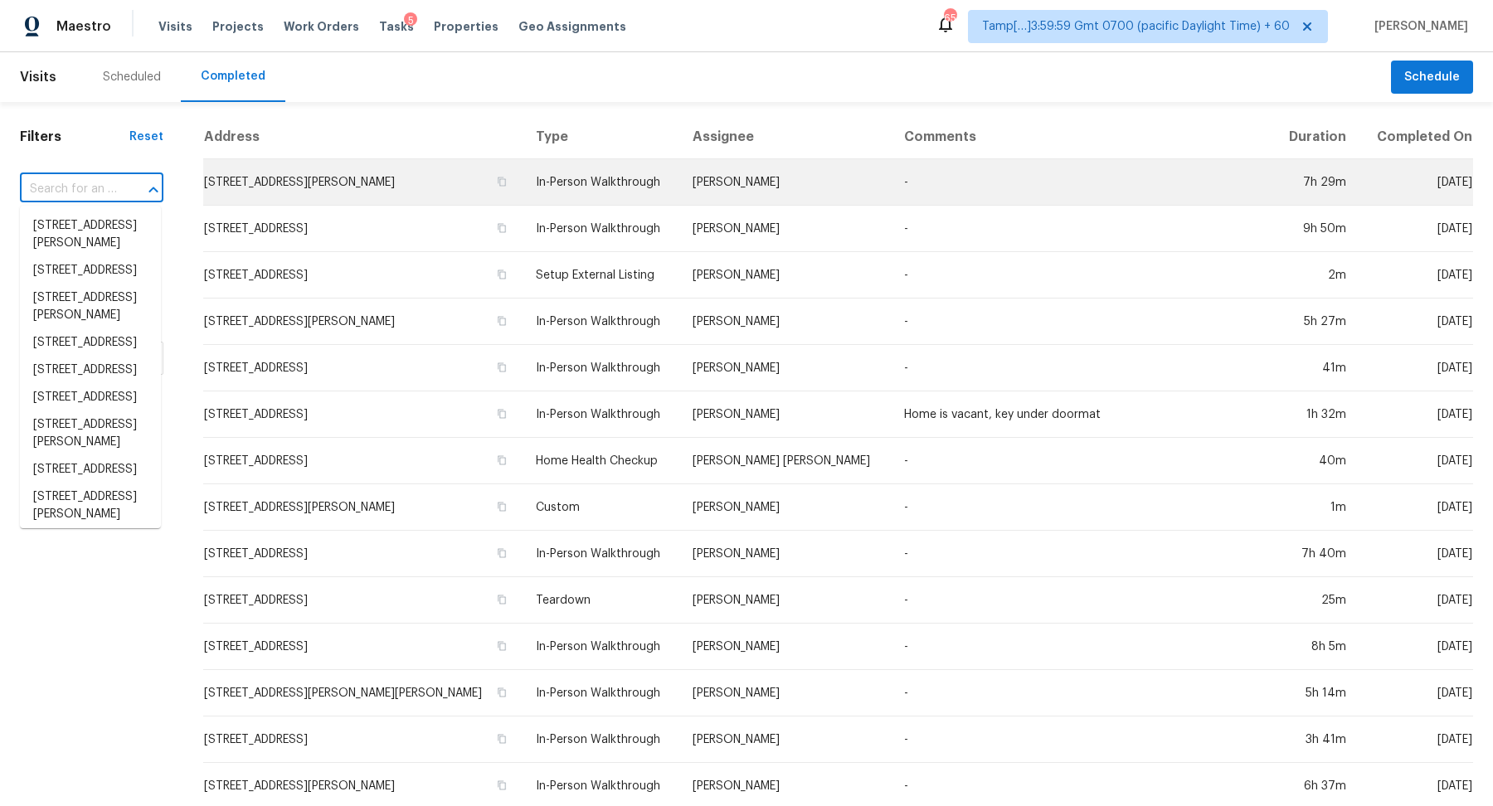
paste input "2530 Rhodes Dr Troy MI 48083"
type input "2530 Rhodes Dr Troy MI 48083"
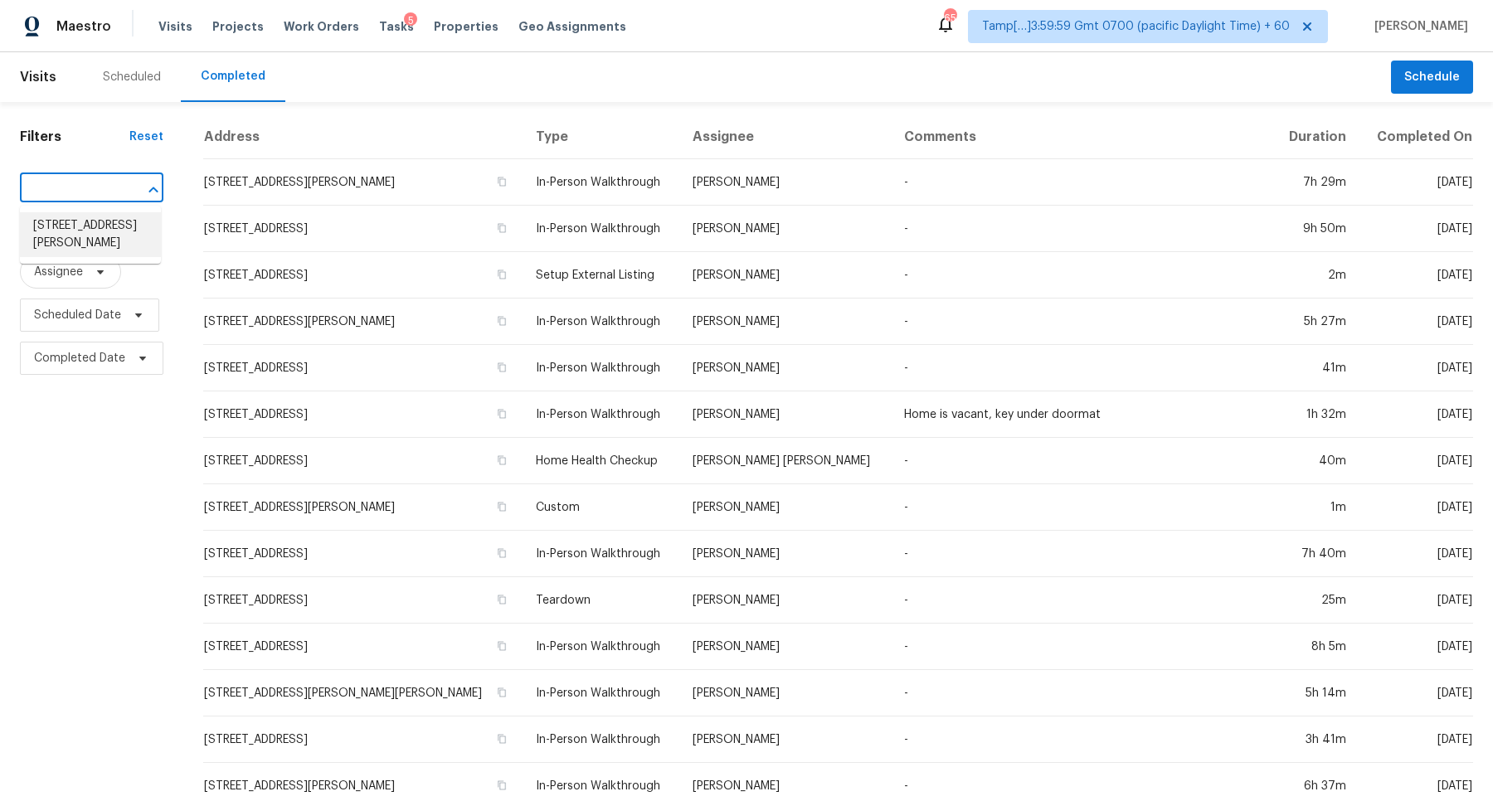
click at [81, 231] on li "2530 Rhodes Dr, Troy, MI 48083" at bounding box center [90, 234] width 141 height 45
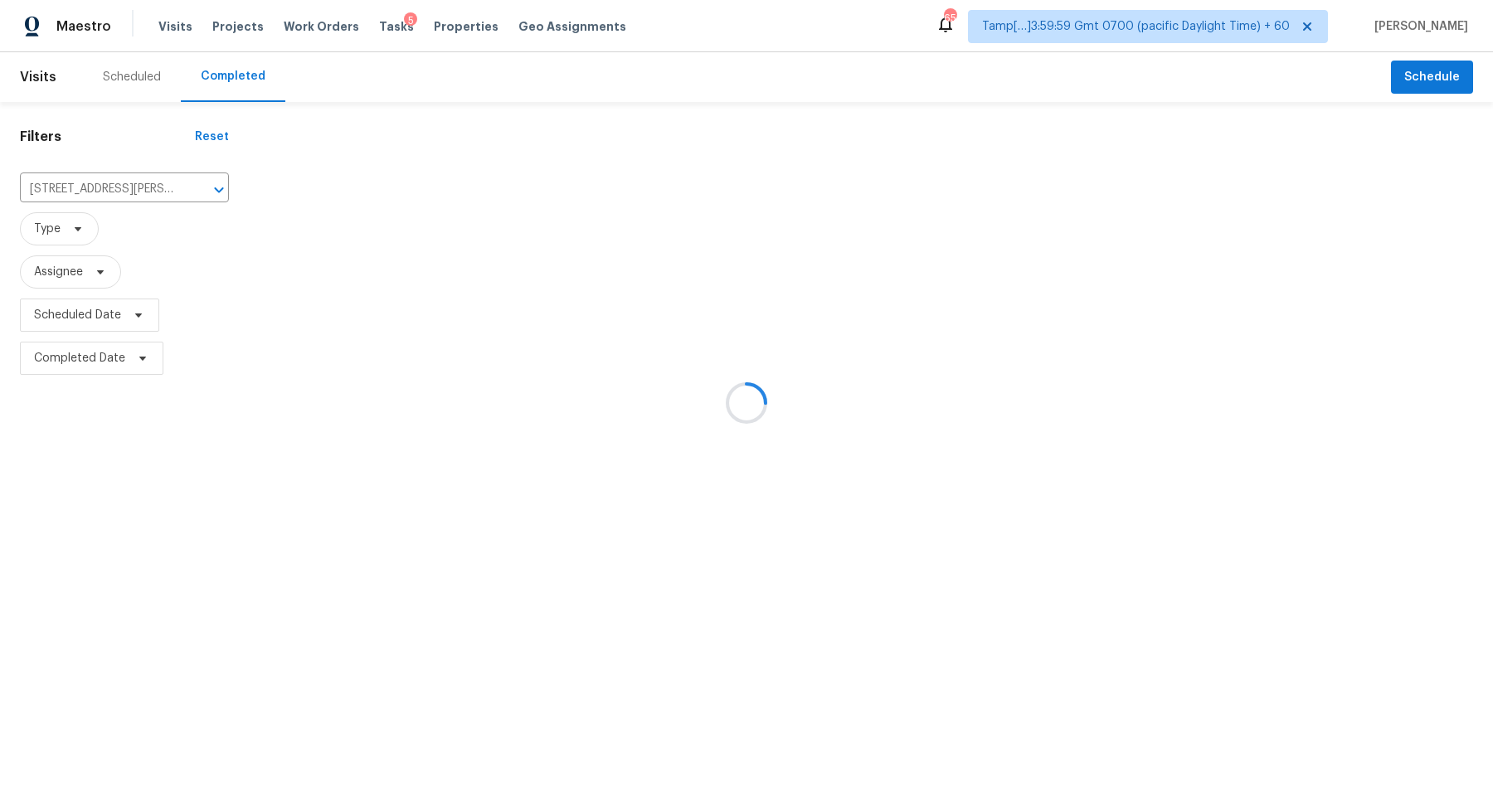
click at [300, 180] on div at bounding box center [746, 403] width 1493 height 806
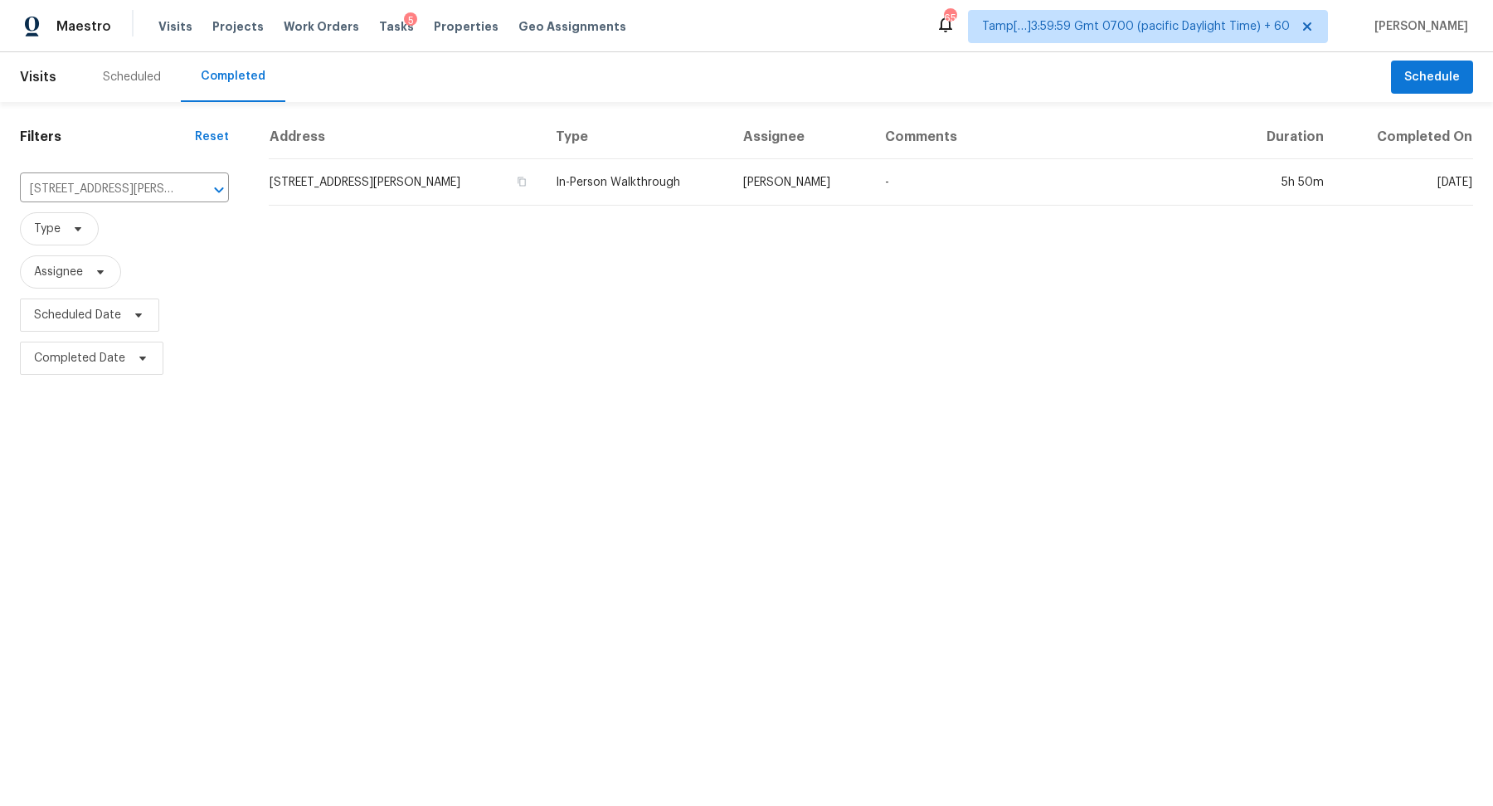
click at [300, 180] on td "2530 Rhodes Dr, Troy, MI 48083" at bounding box center [406, 182] width 274 height 46
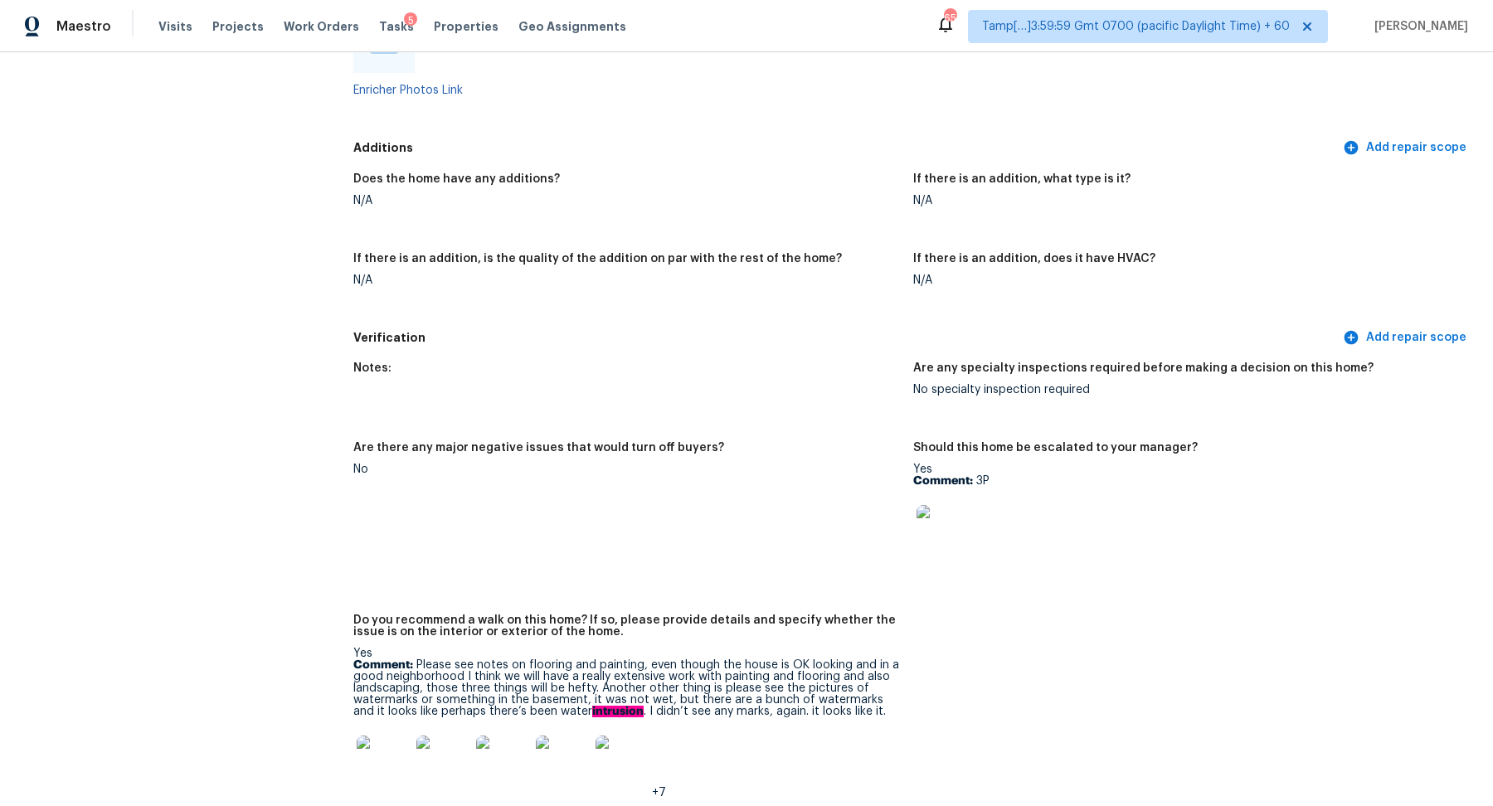
scroll to position [3303, 0]
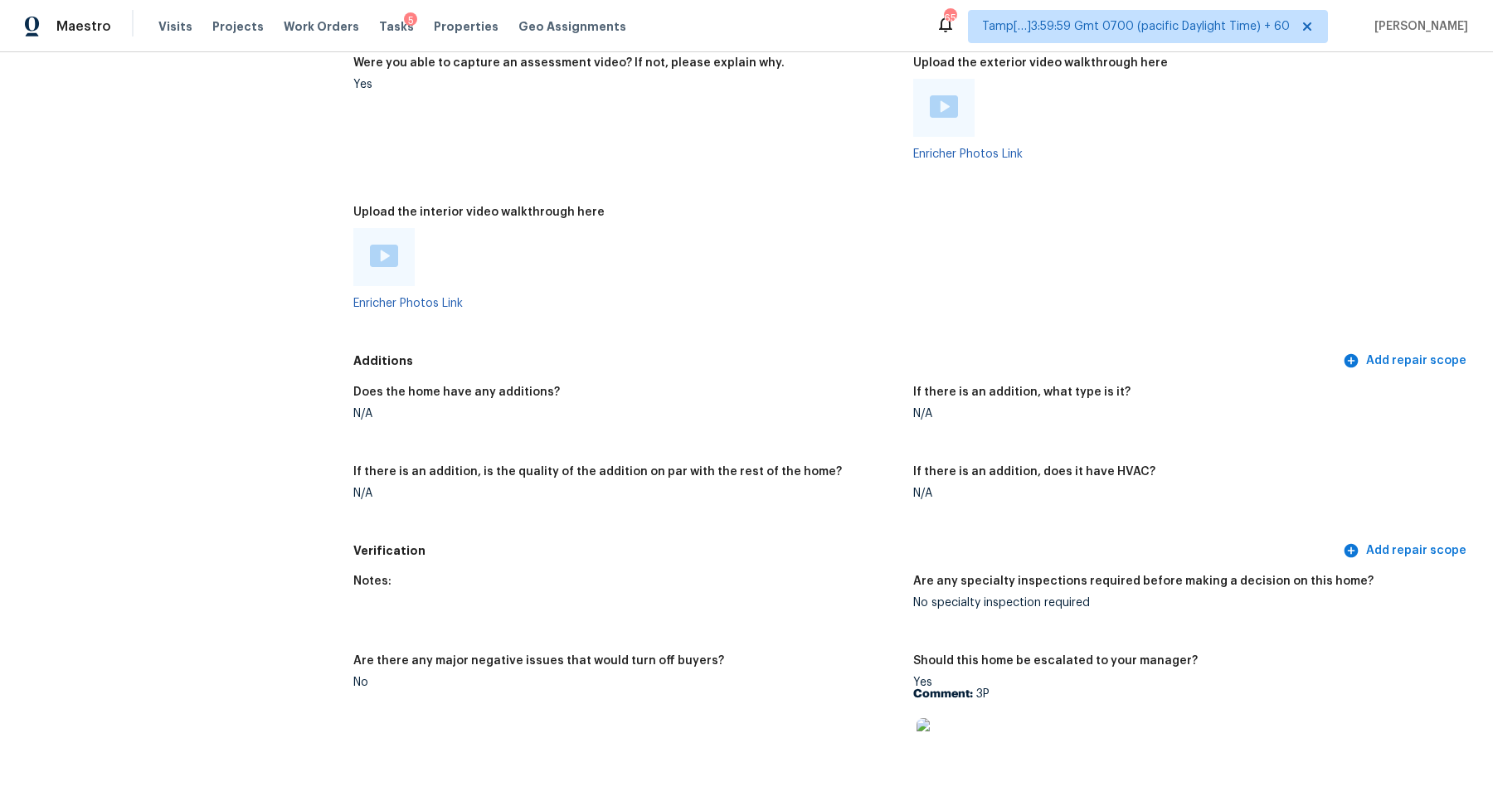
click at [393, 246] on img at bounding box center [384, 256] width 28 height 22
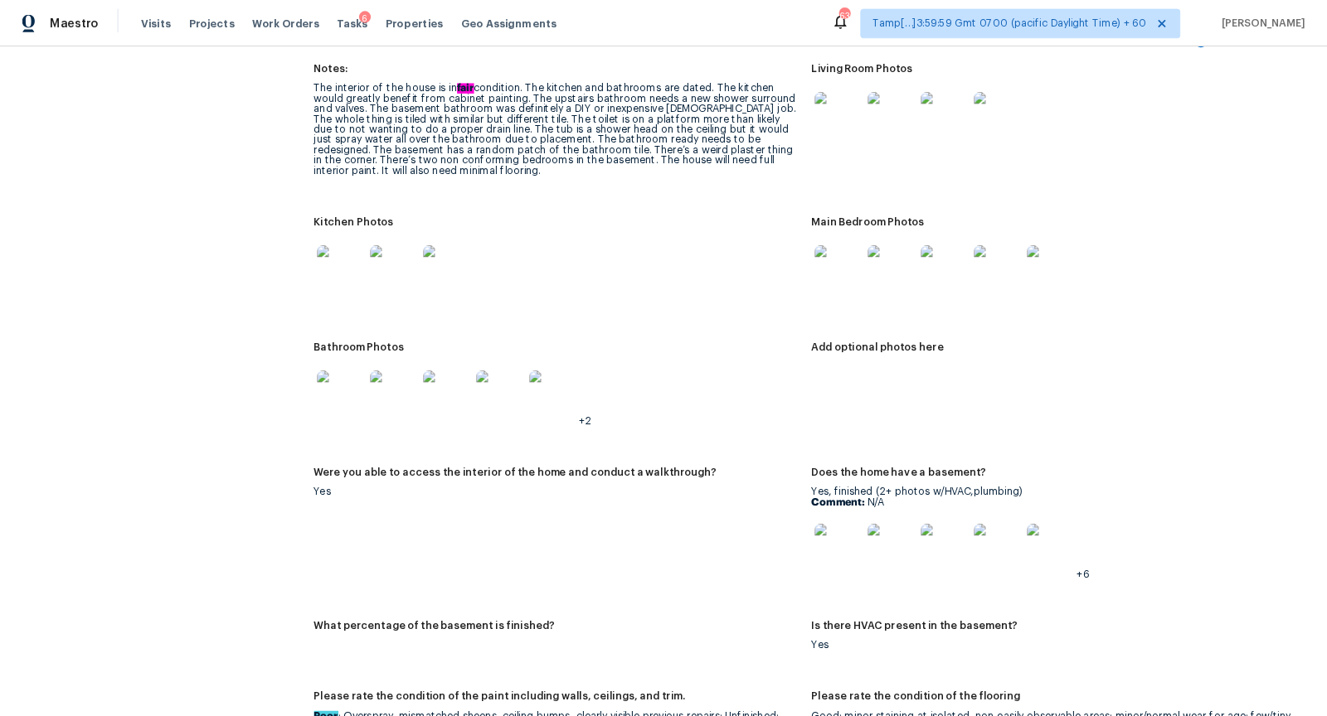
scroll to position [1934, 0]
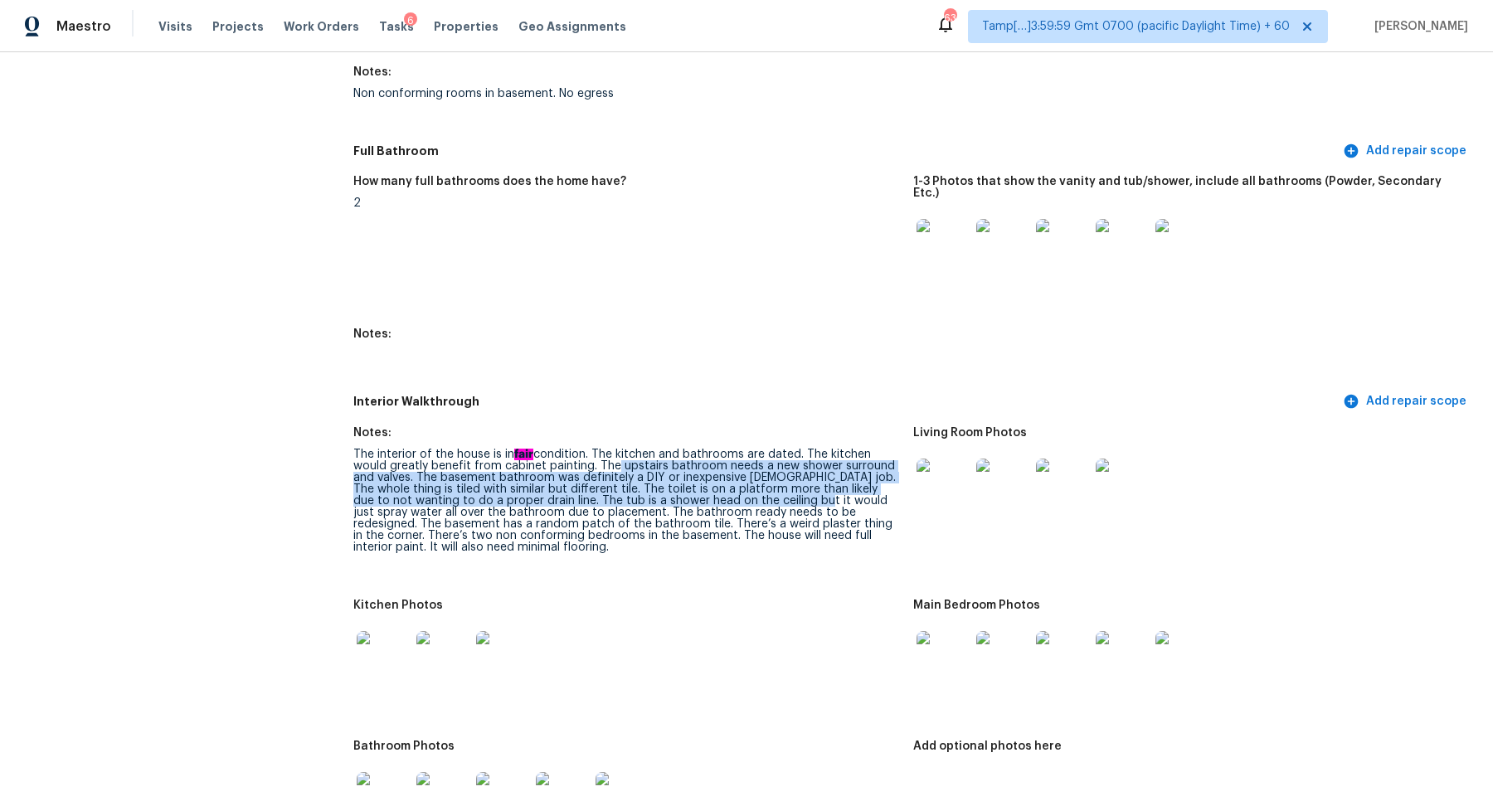
drag, startPoint x: 605, startPoint y: 454, endPoint x: 798, endPoint y: 488, distance: 195.2
click at [798, 488] on div "The interior of the house is in fair condition. The kitchen and bathrooms are d…" at bounding box center [626, 501] width 546 height 104
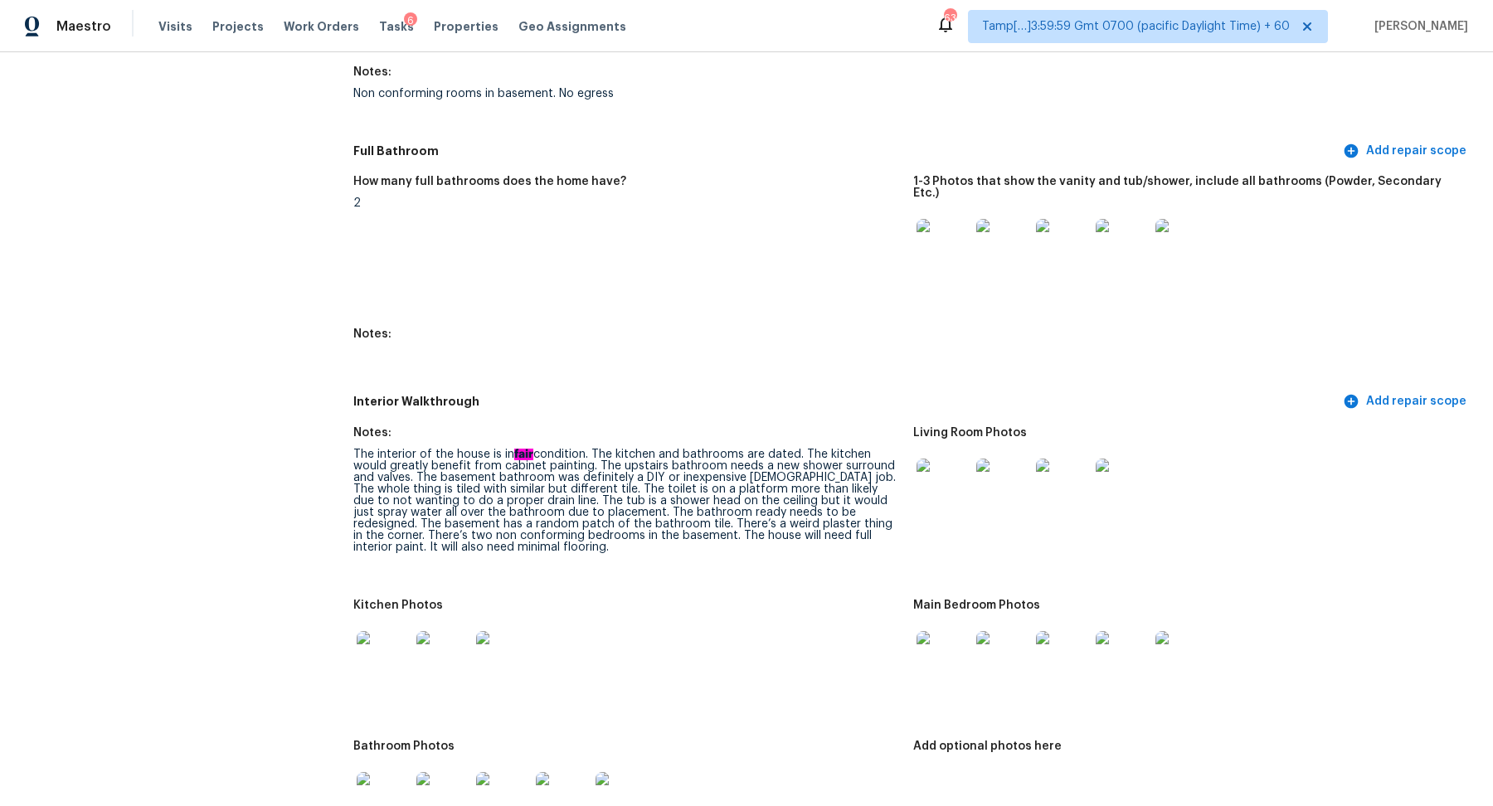
click at [712, 336] on div "Notes:" at bounding box center [626, 339] width 546 height 22
click at [755, 481] on div "The interior of the house is in fair condition. The kitchen and bathrooms are d…" at bounding box center [626, 501] width 546 height 104
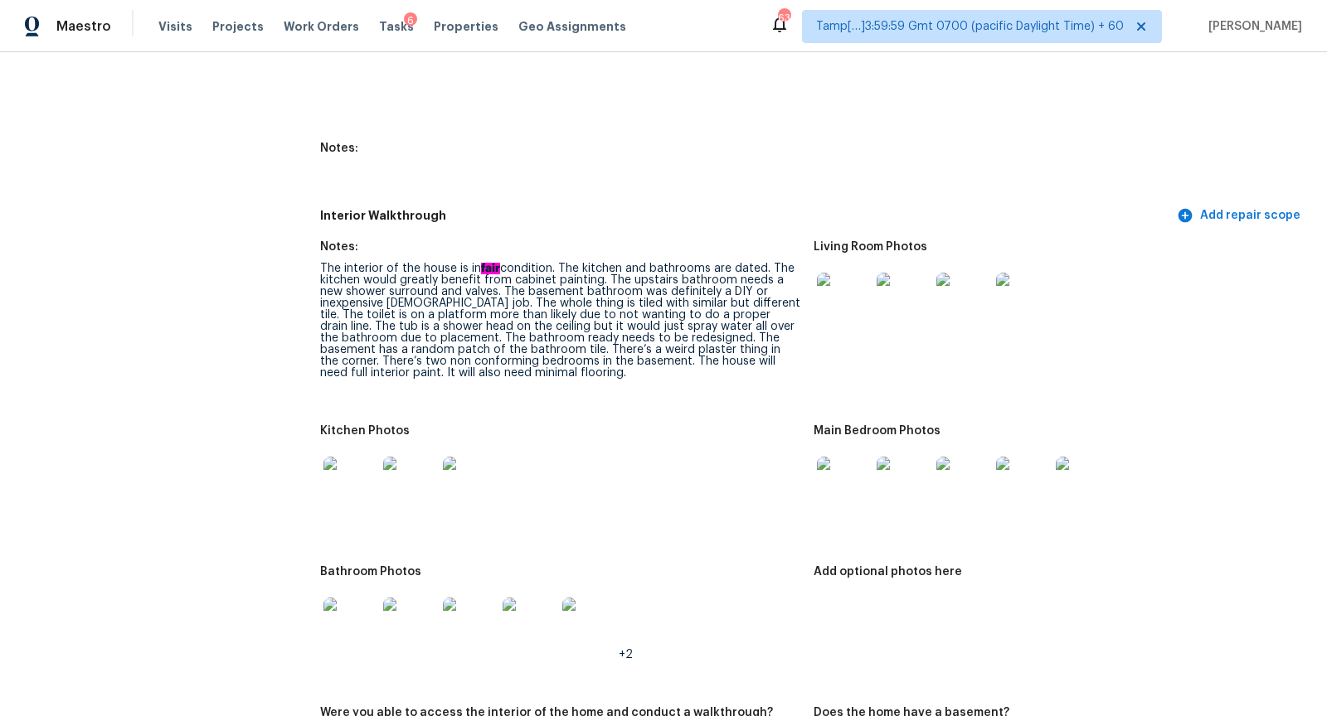
scroll to position [2138, 0]
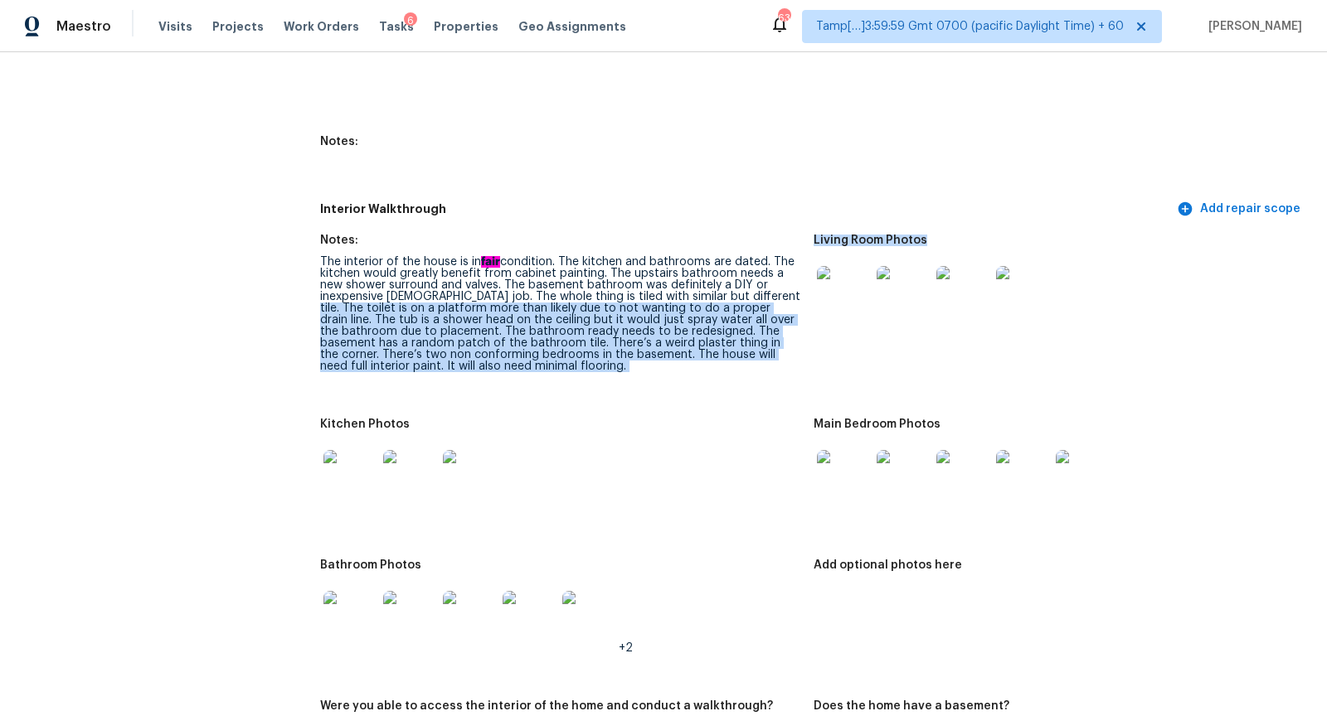
drag, startPoint x: 758, startPoint y: 286, endPoint x: 832, endPoint y: 330, distance: 85.9
click at [771, 310] on div "The interior of the house is in fair condition. The kitchen and bathrooms are d…" at bounding box center [560, 314] width 480 height 116
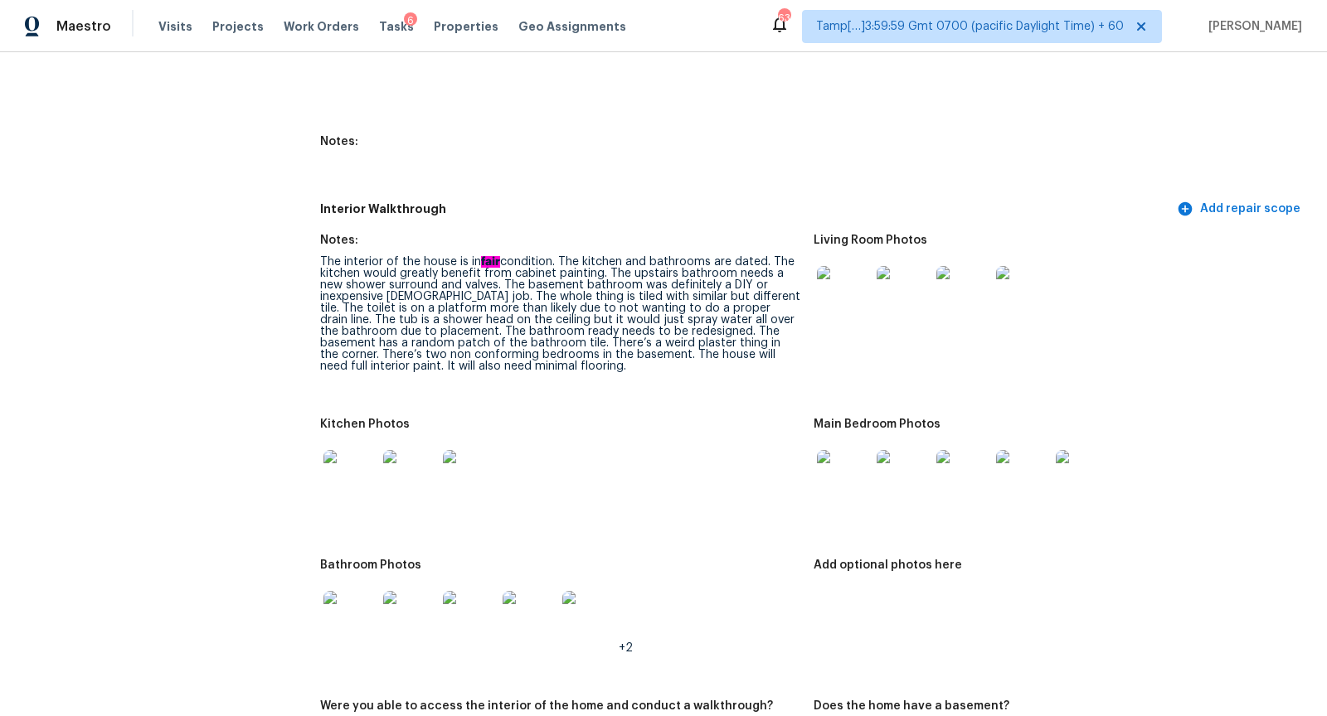
click at [707, 305] on div "The interior of the house is in fair condition. The kitchen and bathrooms are d…" at bounding box center [560, 314] width 480 height 116
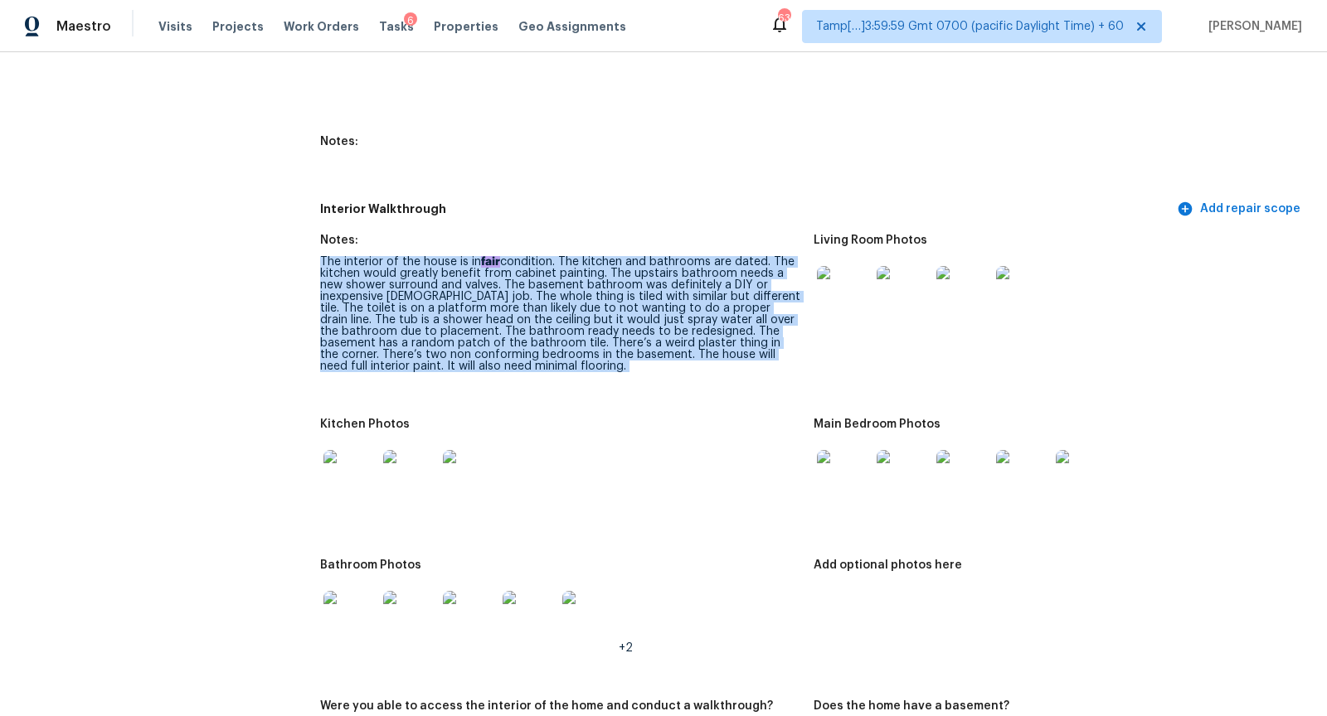
click at [707, 305] on div "The interior of the house is in fair condition. The kitchen and bathrooms are d…" at bounding box center [560, 314] width 480 height 116
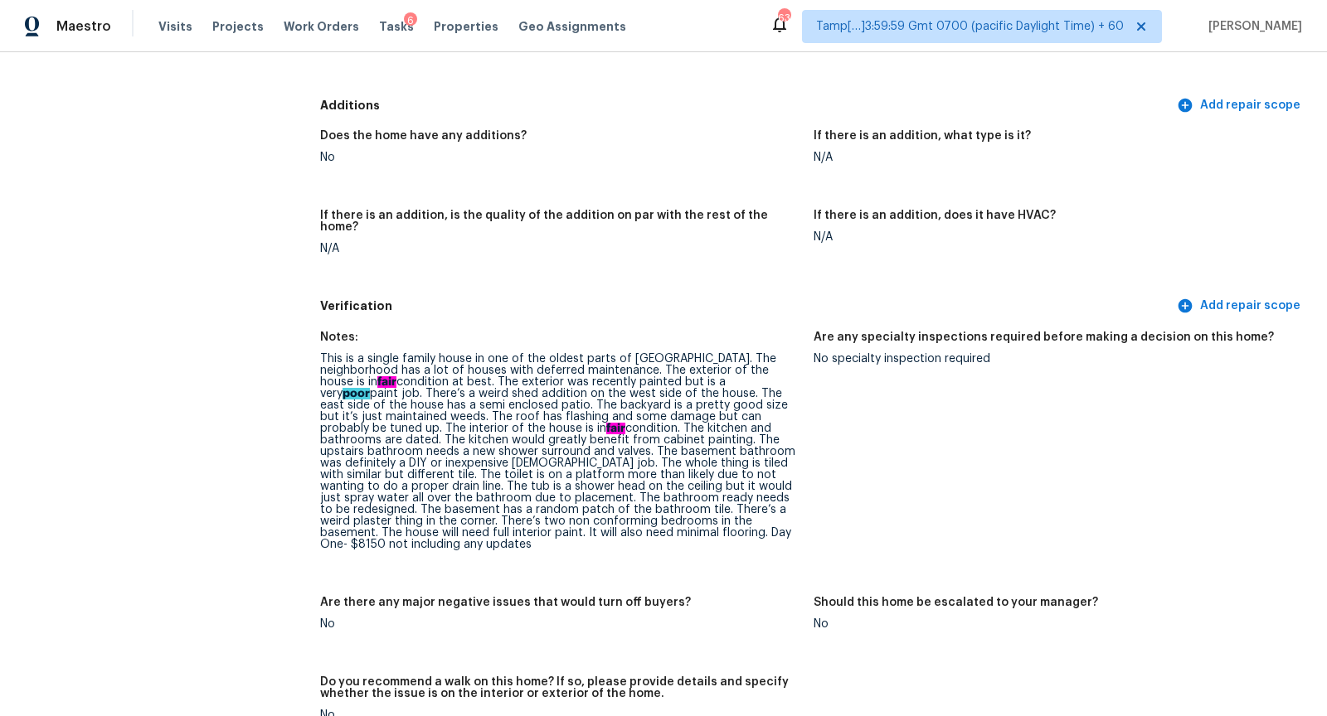
scroll to position [4049, 0]
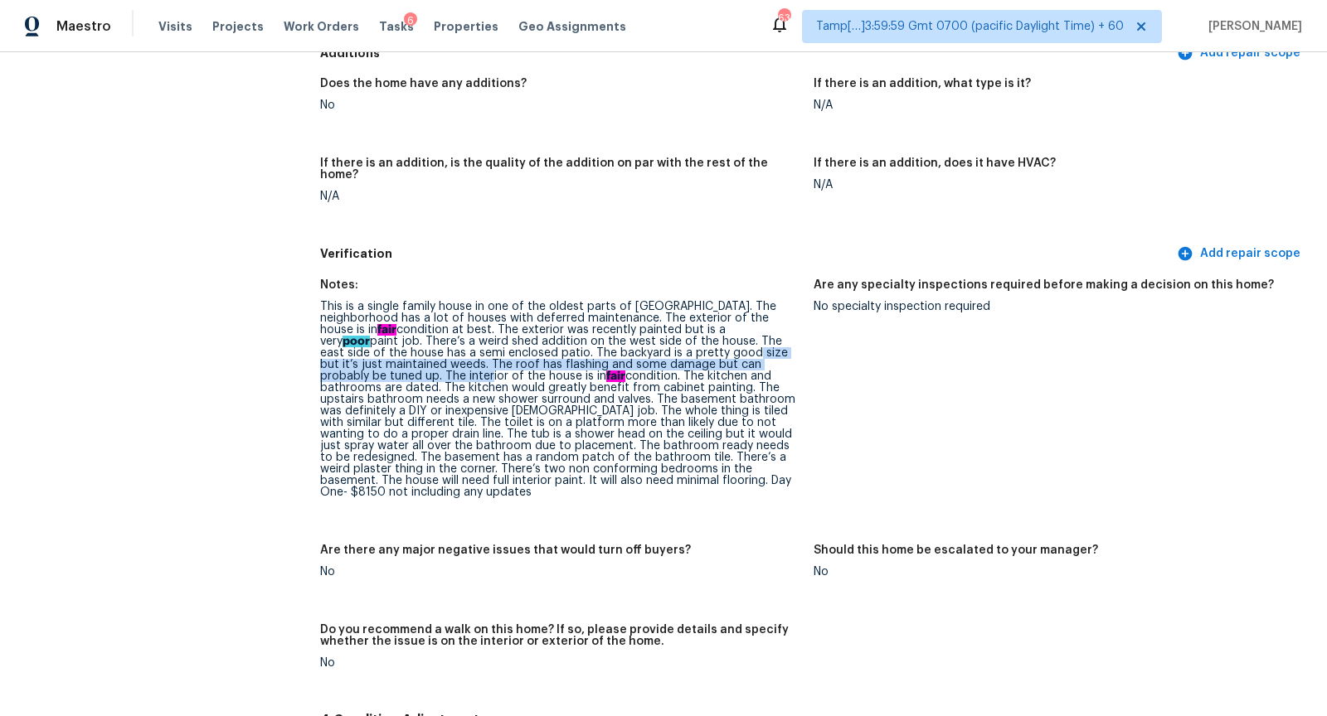
drag, startPoint x: 588, startPoint y: 332, endPoint x: 752, endPoint y: 347, distance: 164.9
click at [753, 347] on div "This is a single family house in one of the oldest parts of [GEOGRAPHIC_DATA]. …" at bounding box center [560, 399] width 480 height 197
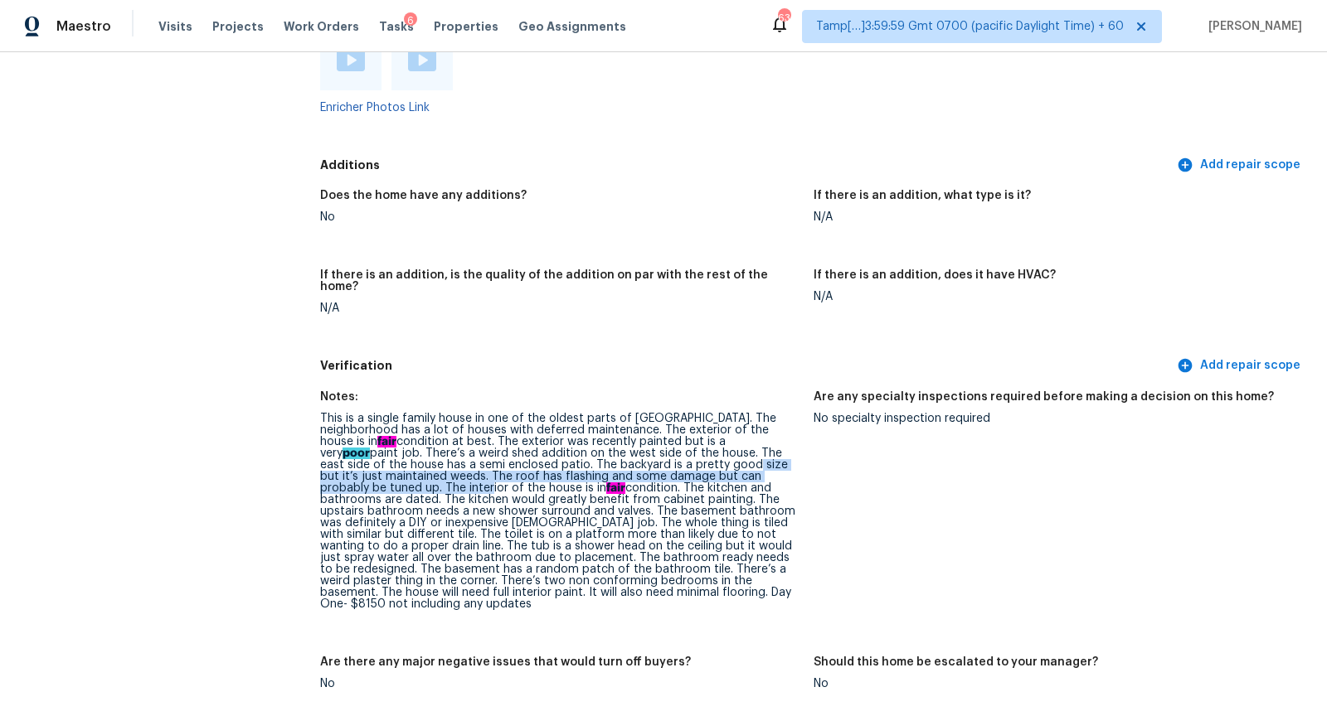
scroll to position [3904, 0]
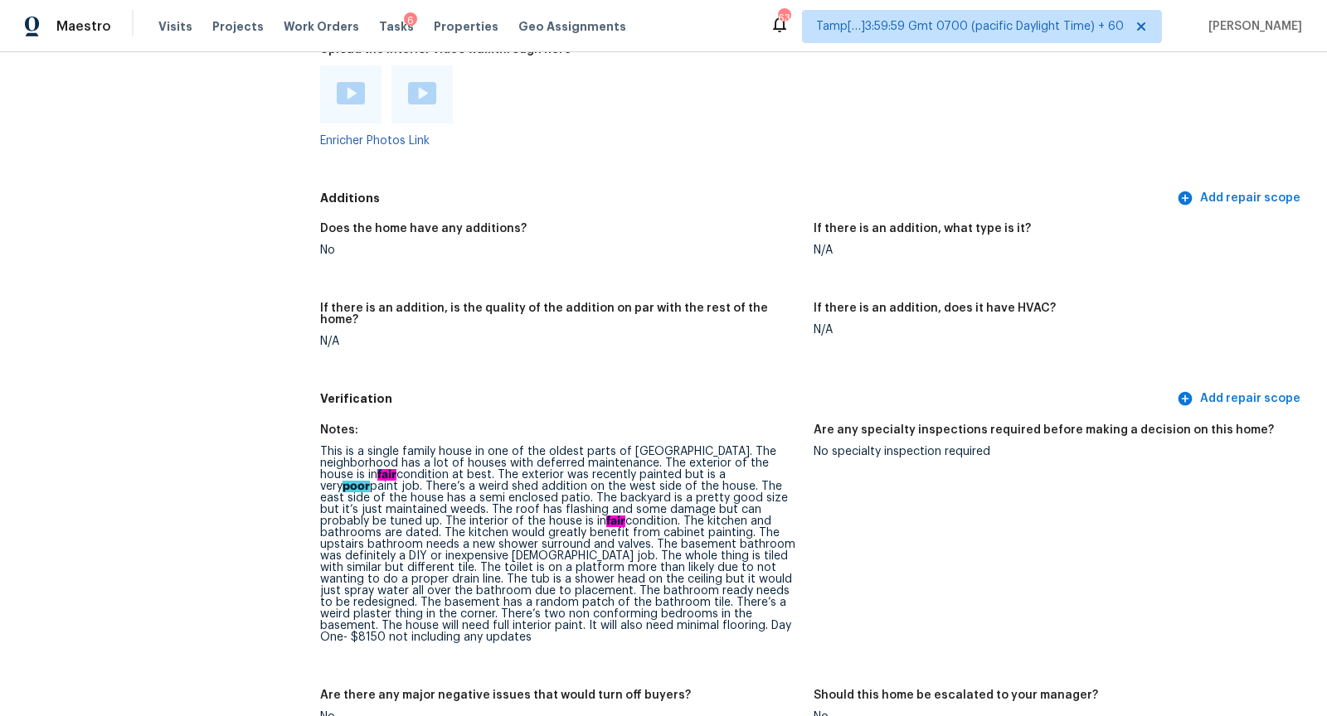
click at [721, 546] on div "This is a single family house in one of the oldest parts of [GEOGRAPHIC_DATA]. …" at bounding box center [560, 544] width 480 height 197
drag, startPoint x: 633, startPoint y: 560, endPoint x: 704, endPoint y: 570, distance: 72.0
click at [704, 570] on div "This is a single family house in one of the oldest parts of [GEOGRAPHIC_DATA]. …" at bounding box center [560, 544] width 480 height 197
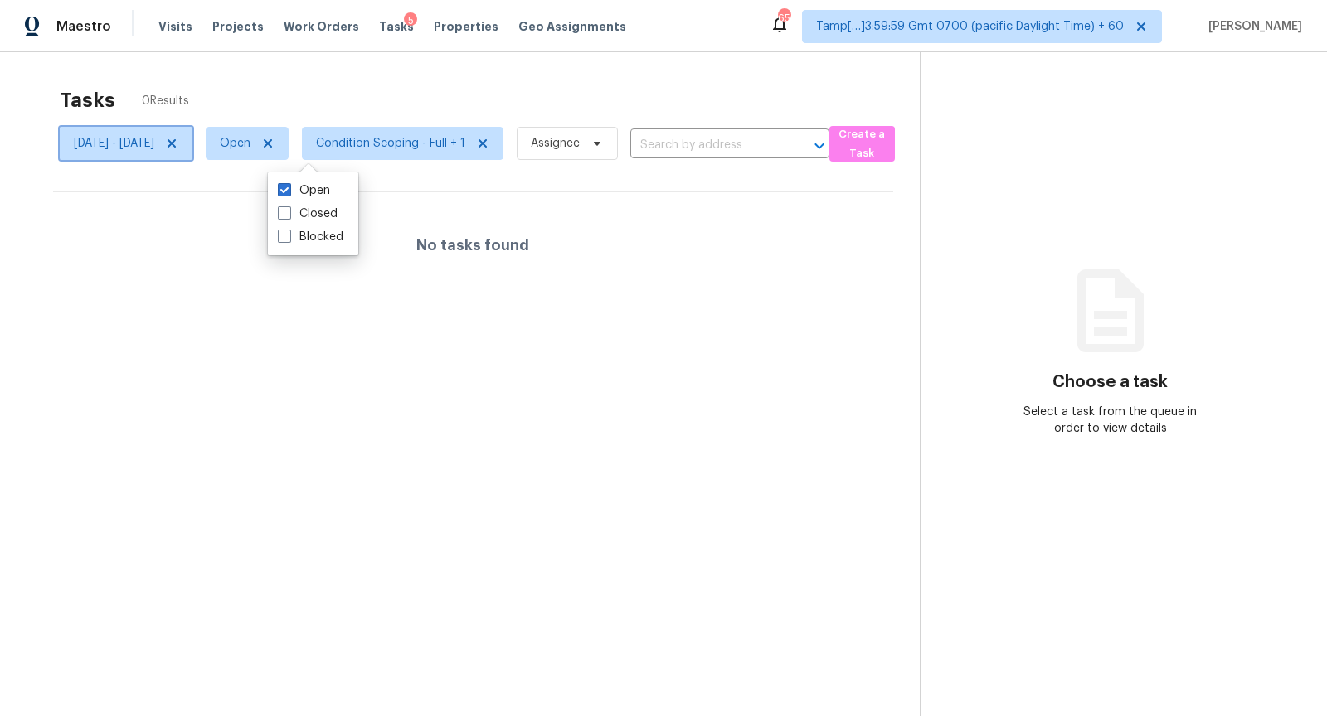
click at [154, 141] on span "[DATE] - [DATE]" at bounding box center [114, 143] width 80 height 17
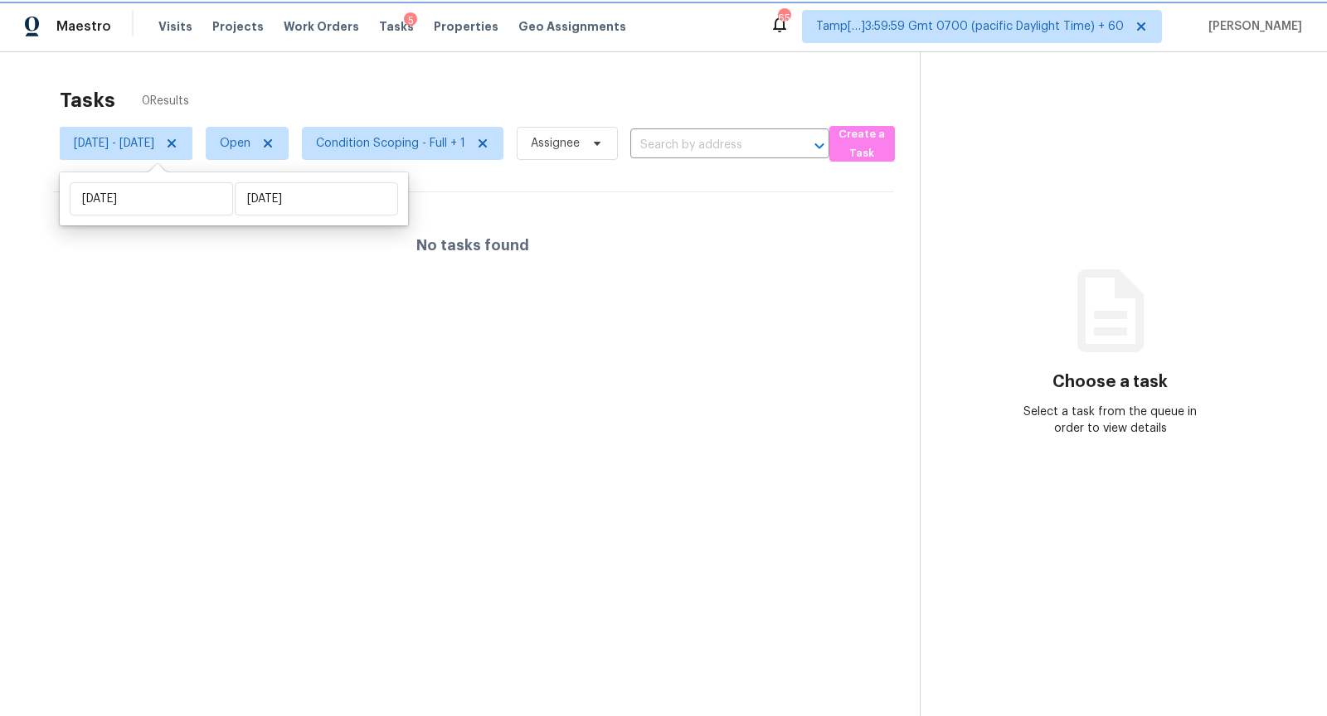
click at [178, 144] on icon at bounding box center [171, 143] width 13 height 13
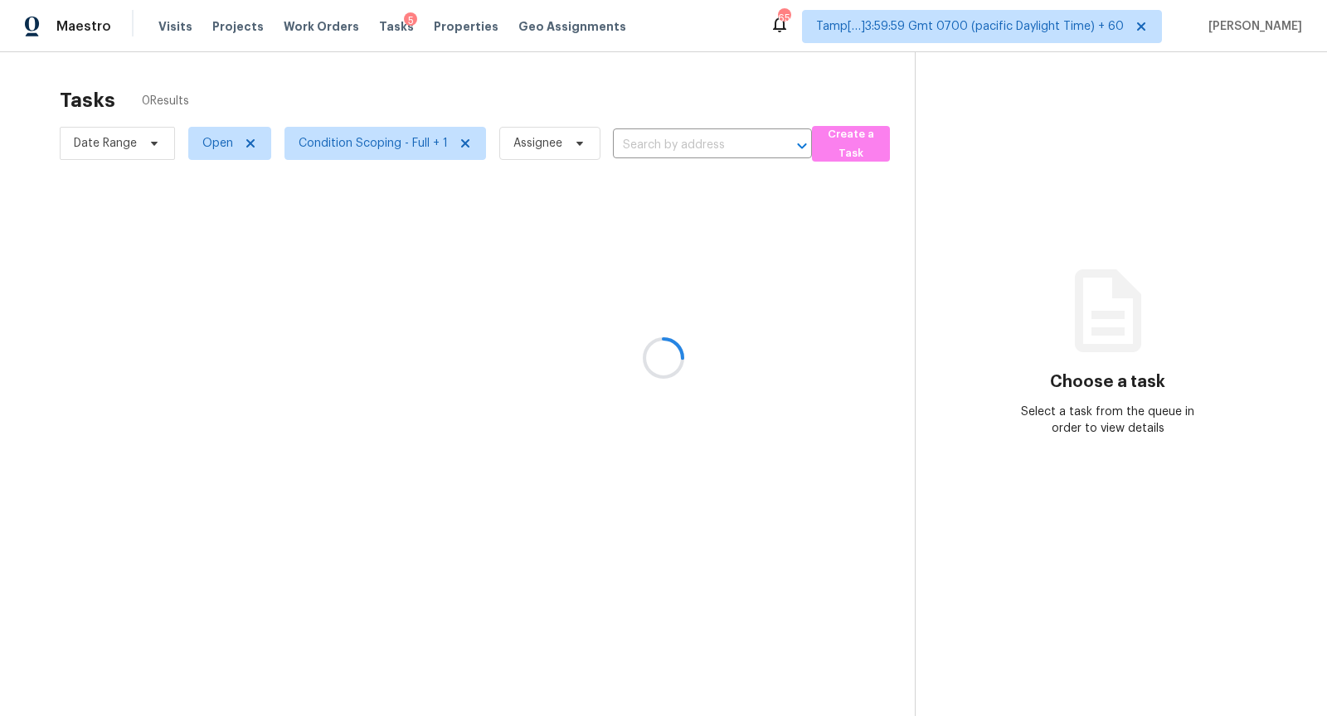
click at [150, 138] on div at bounding box center [663, 358] width 1327 height 716
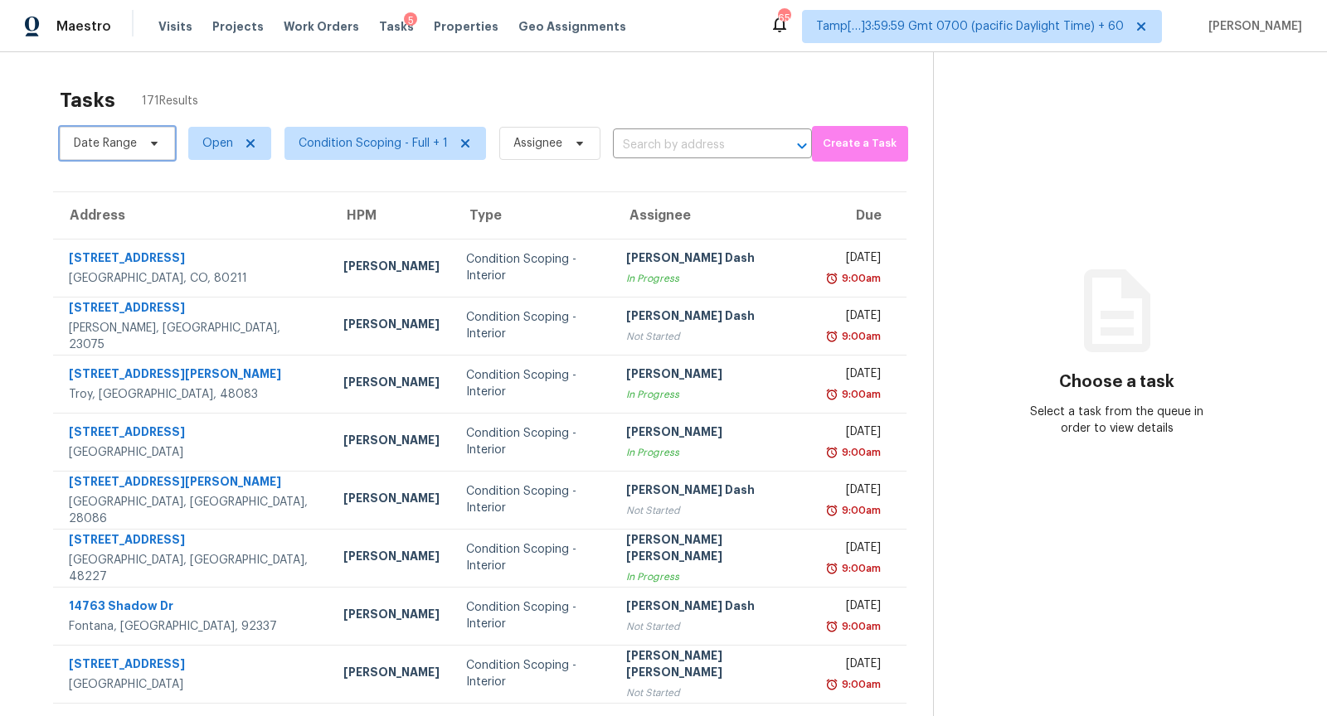
click at [124, 158] on span "Date Range" at bounding box center [117, 143] width 115 height 33
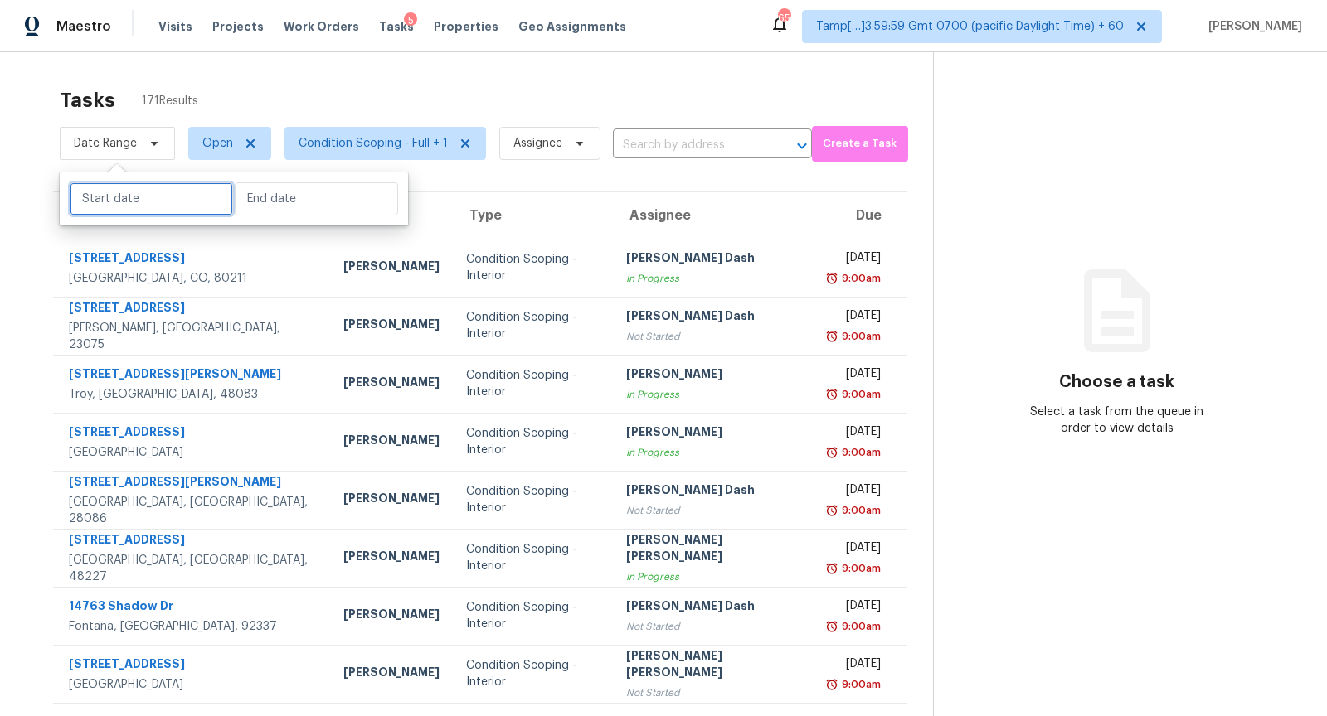
select select "7"
select select "2025"
select select "8"
select select "2025"
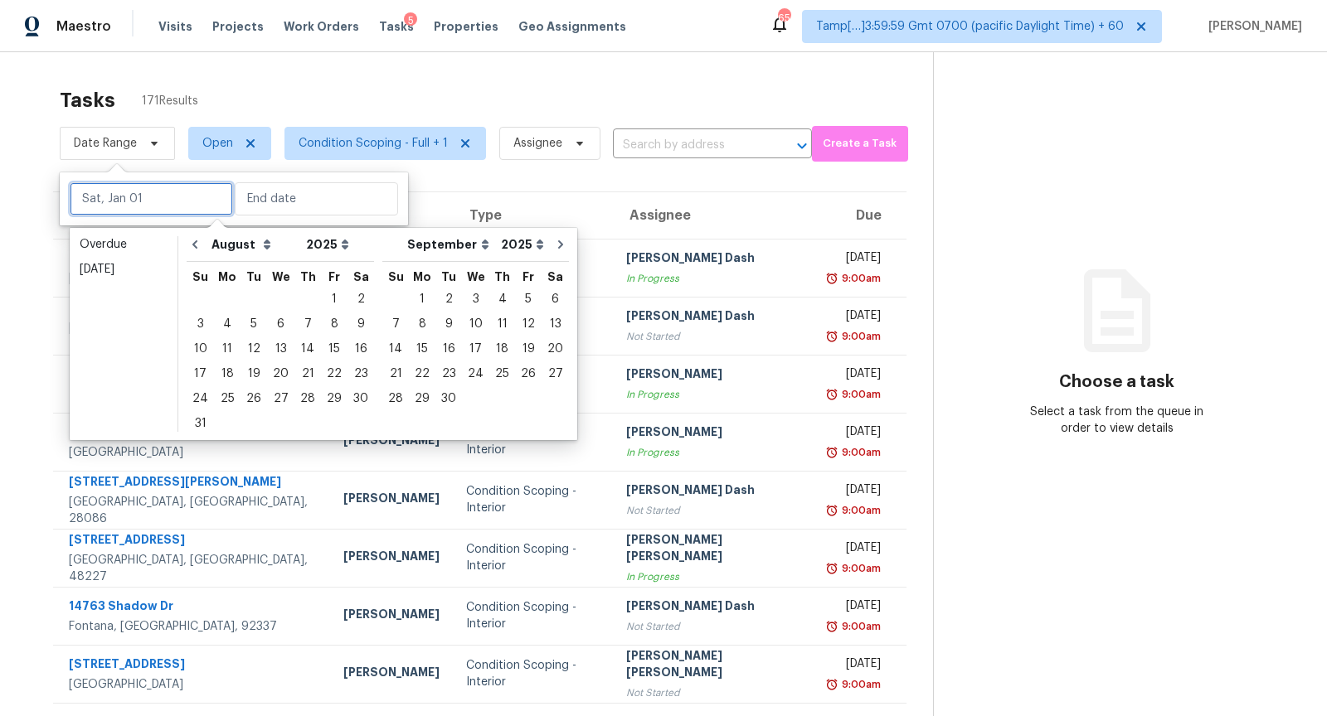
click at [143, 197] on input "text" at bounding box center [151, 198] width 163 height 33
type input "[DATE]"
click at [147, 269] on div "[DATE]" at bounding box center [124, 269] width 88 height 17
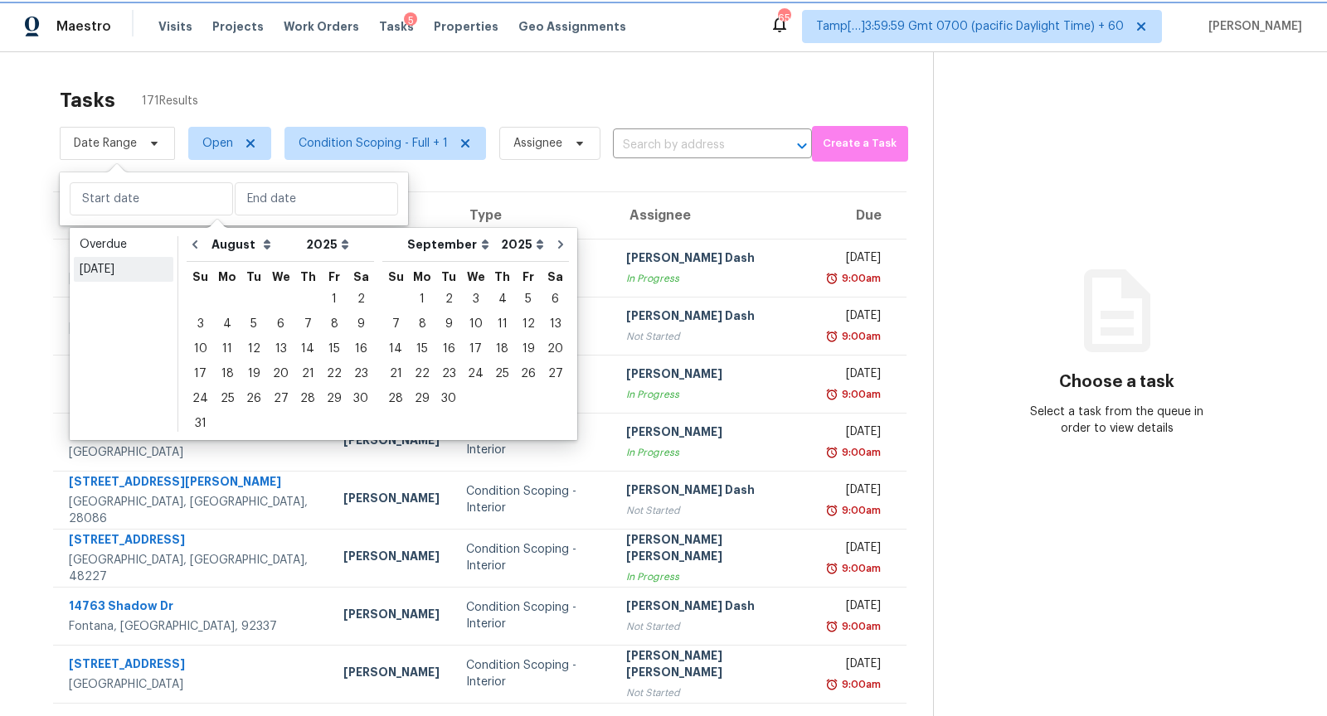
type input "[DATE]"
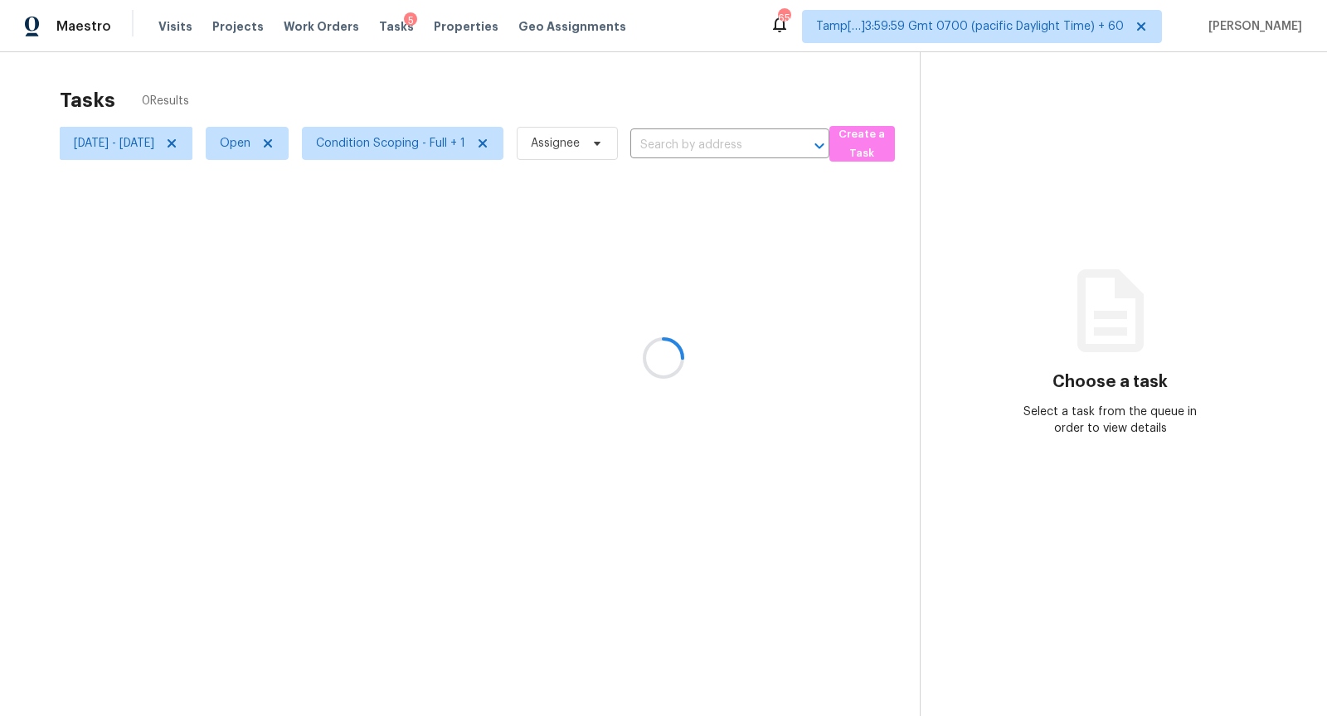
click at [516, 89] on div at bounding box center [663, 358] width 1327 height 716
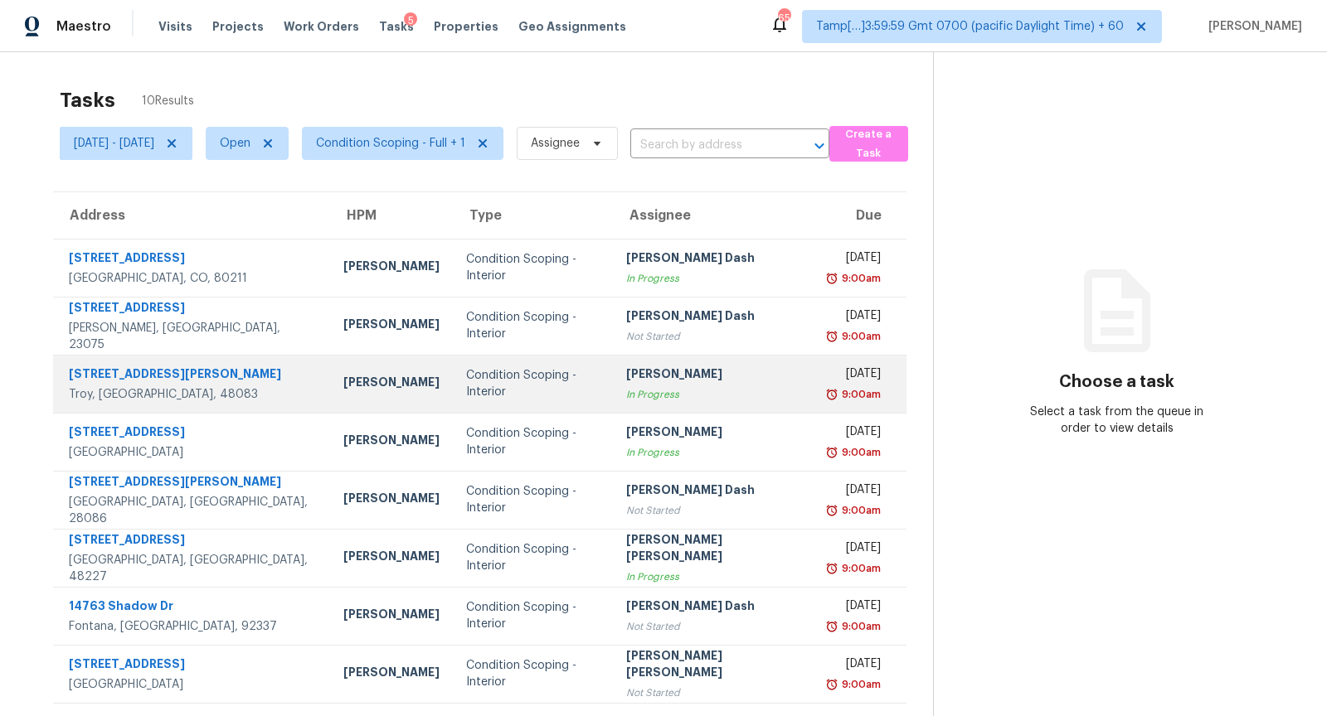
click at [698, 381] on div "[PERSON_NAME]" at bounding box center [713, 376] width 175 height 21
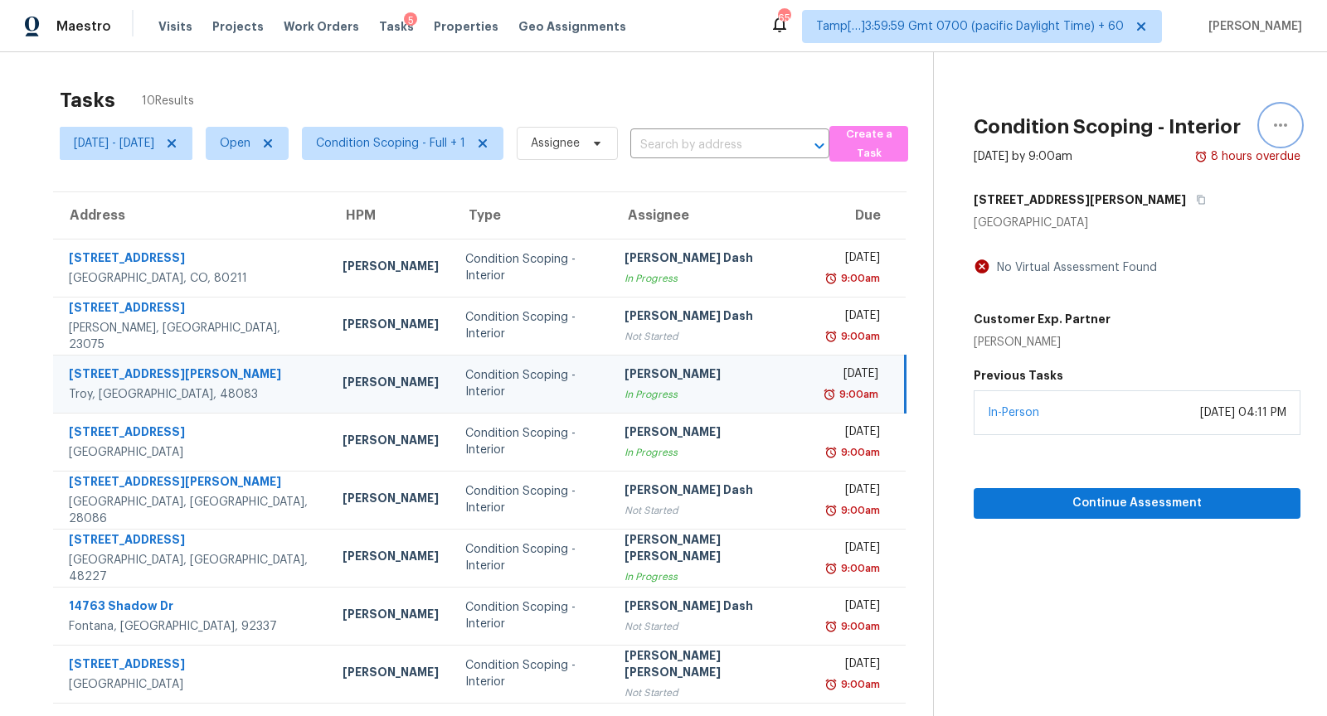
click at [1261, 121] on button "button" at bounding box center [1280, 125] width 40 height 40
click at [1178, 135] on div "Mark as Blocked" at bounding box center [1185, 128] width 129 height 17
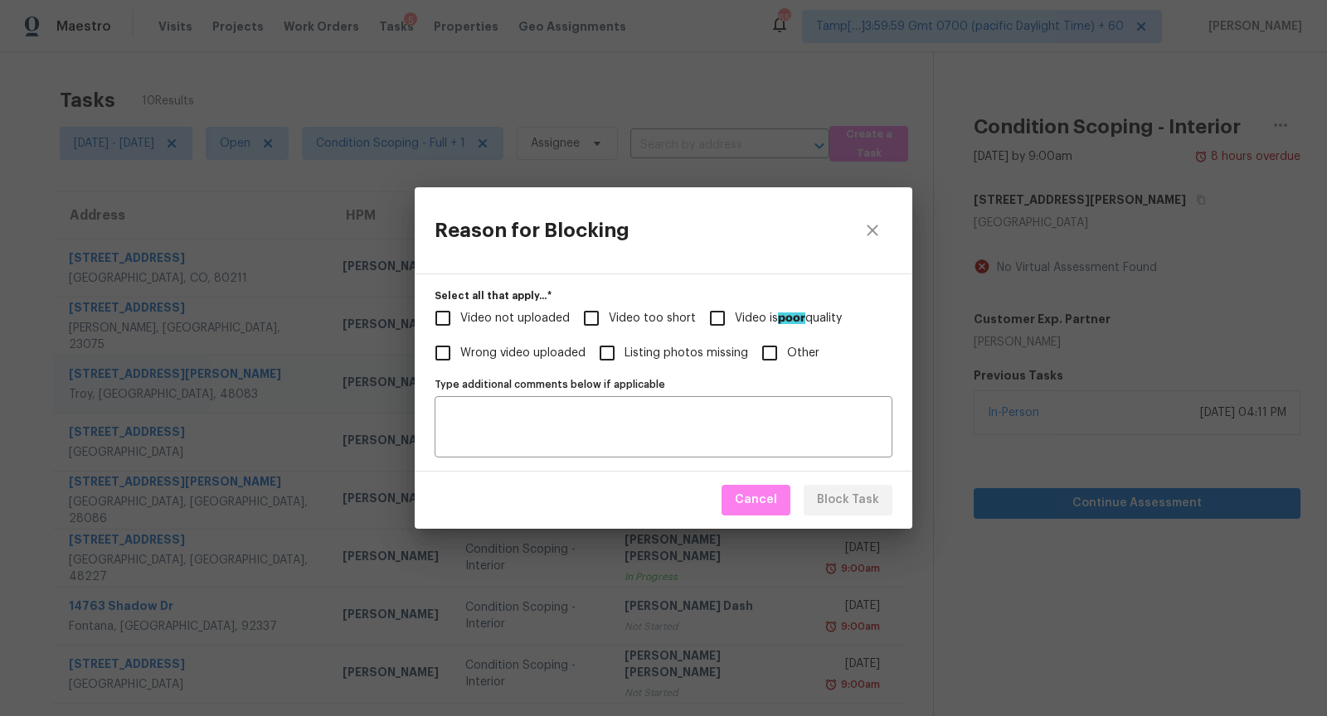
click at [625, 329] on label "Video too short" at bounding box center [635, 318] width 122 height 35
click at [609, 329] on input "Video too short" at bounding box center [591, 318] width 35 height 35
checkbox input "true"
click at [848, 510] on span "Block Task" at bounding box center [848, 500] width 62 height 21
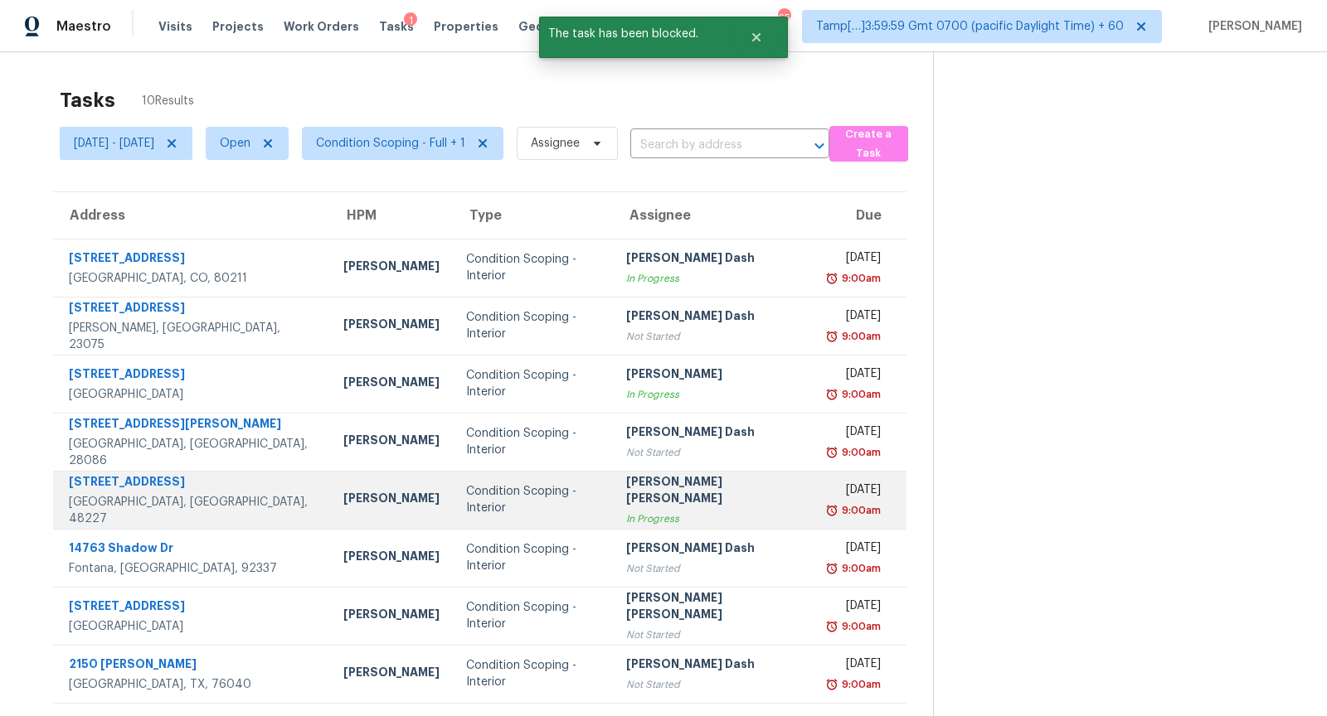
scroll to position [56, 0]
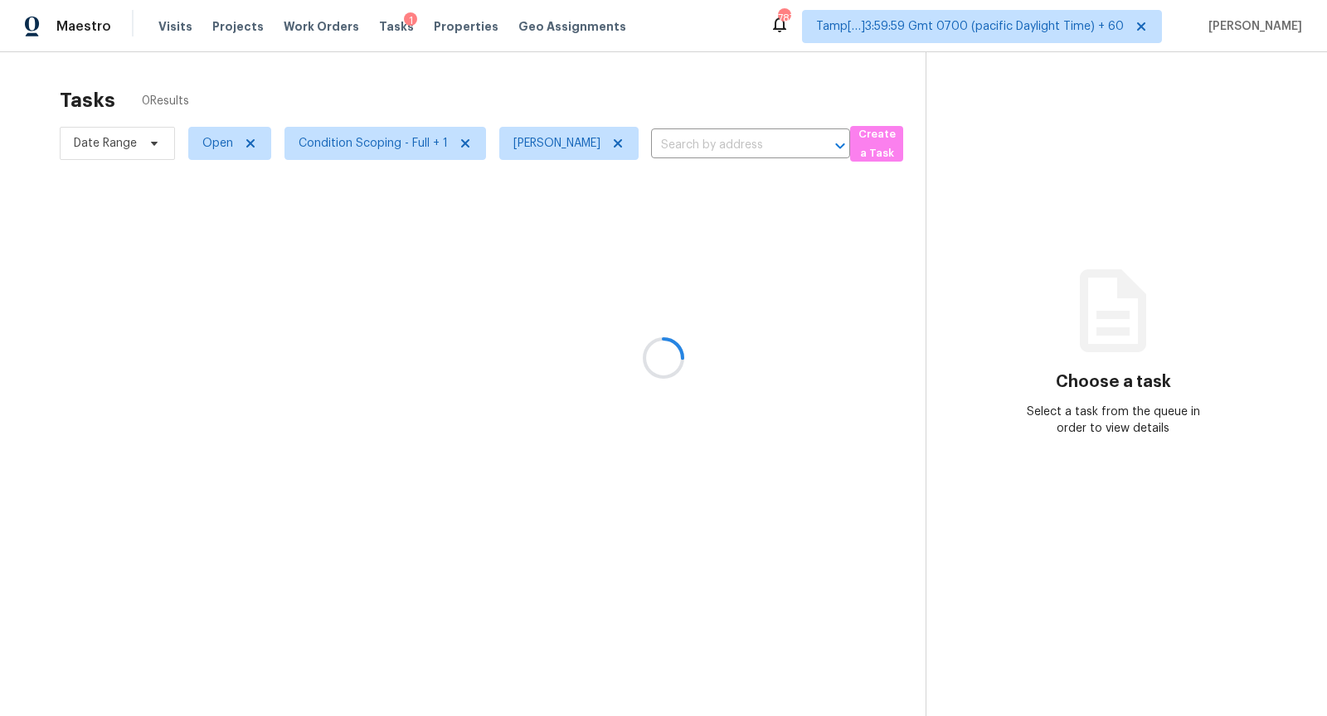
click at [209, 147] on div at bounding box center [663, 358] width 1327 height 716
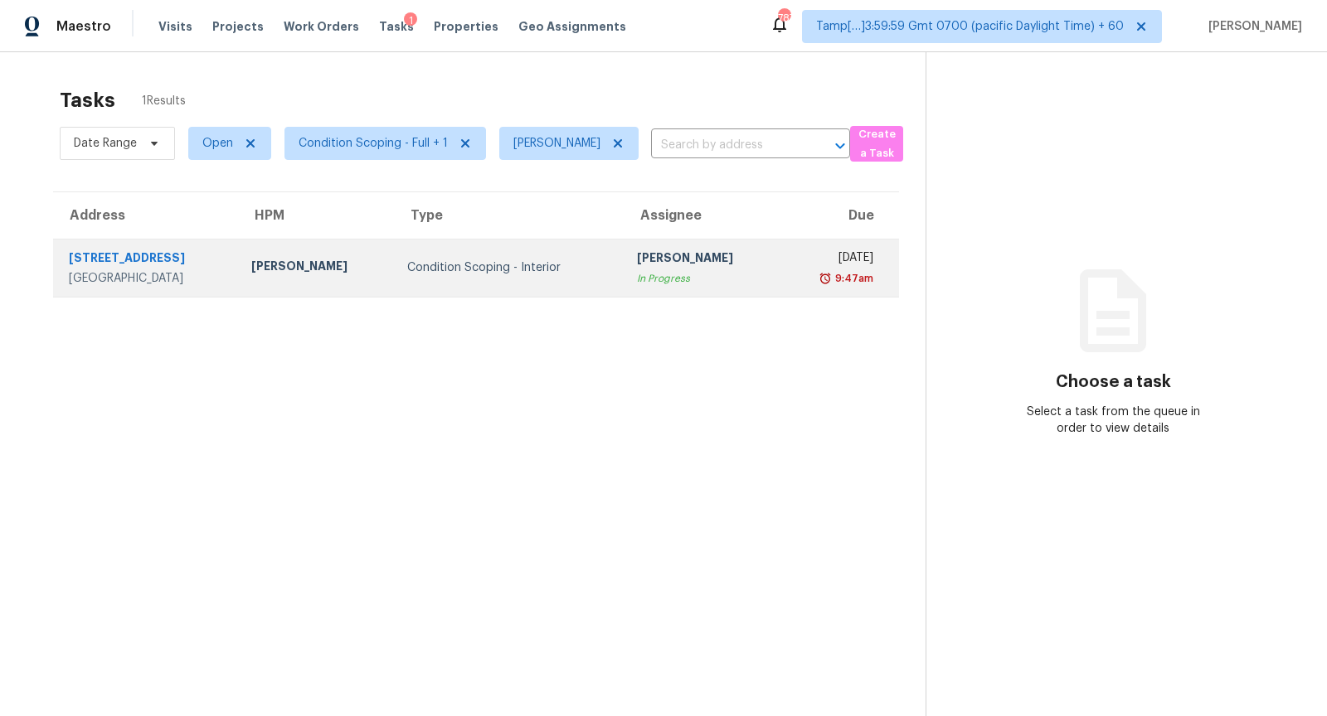
click at [465, 255] on td "Condition Scoping - Interior" at bounding box center [508, 268] width 229 height 58
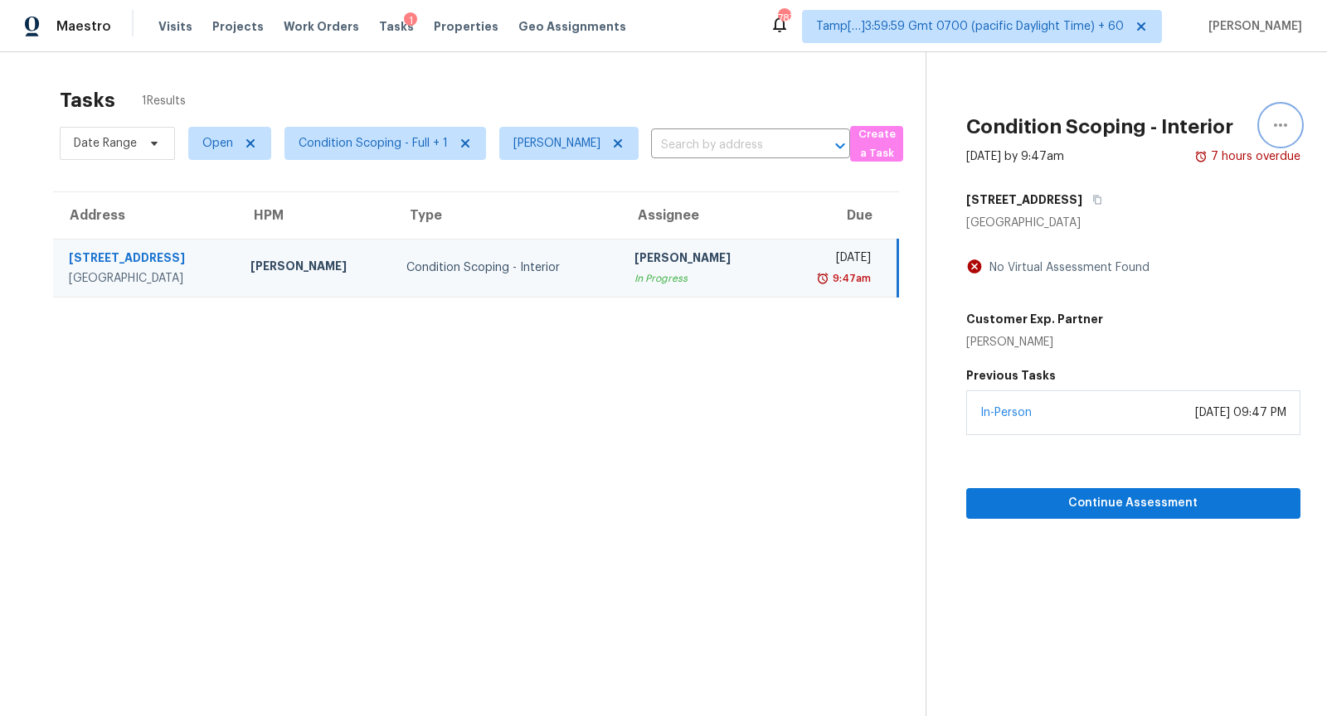
click at [1271, 124] on icon "button" at bounding box center [1280, 125] width 20 height 20
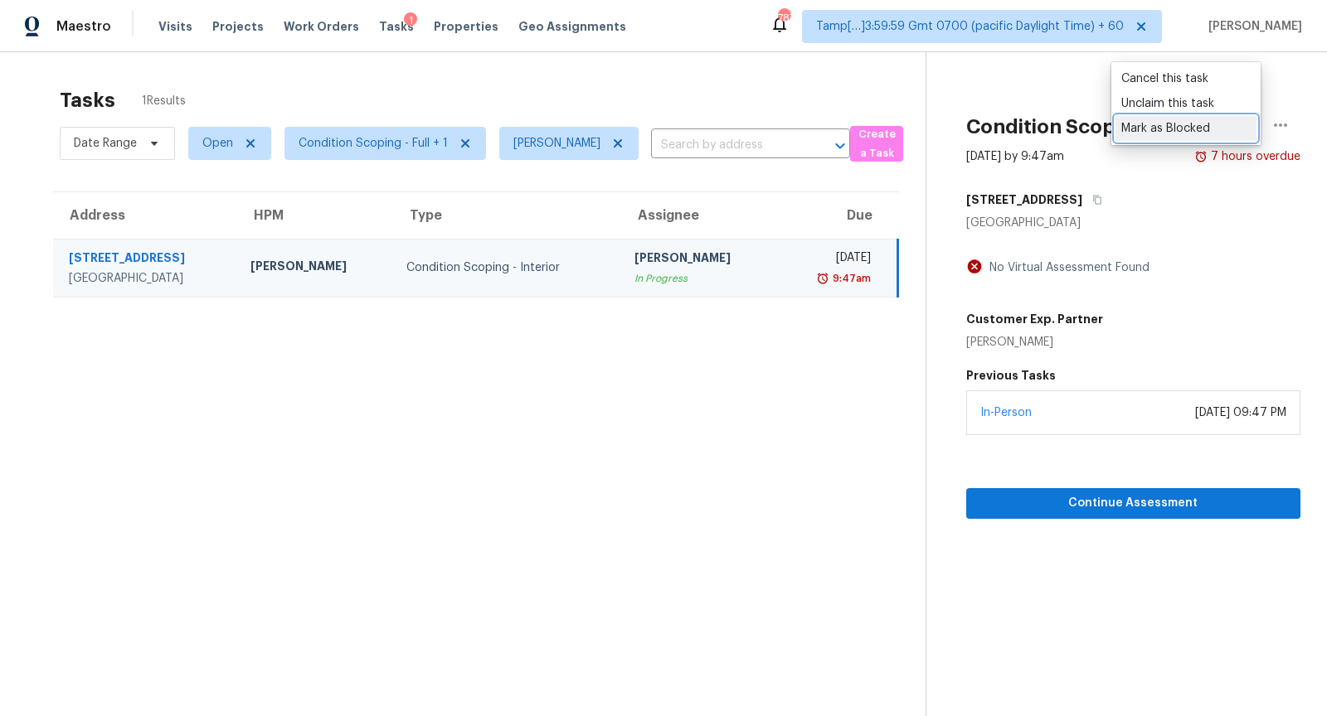
click at [1185, 126] on div "Mark as Blocked" at bounding box center [1185, 128] width 129 height 17
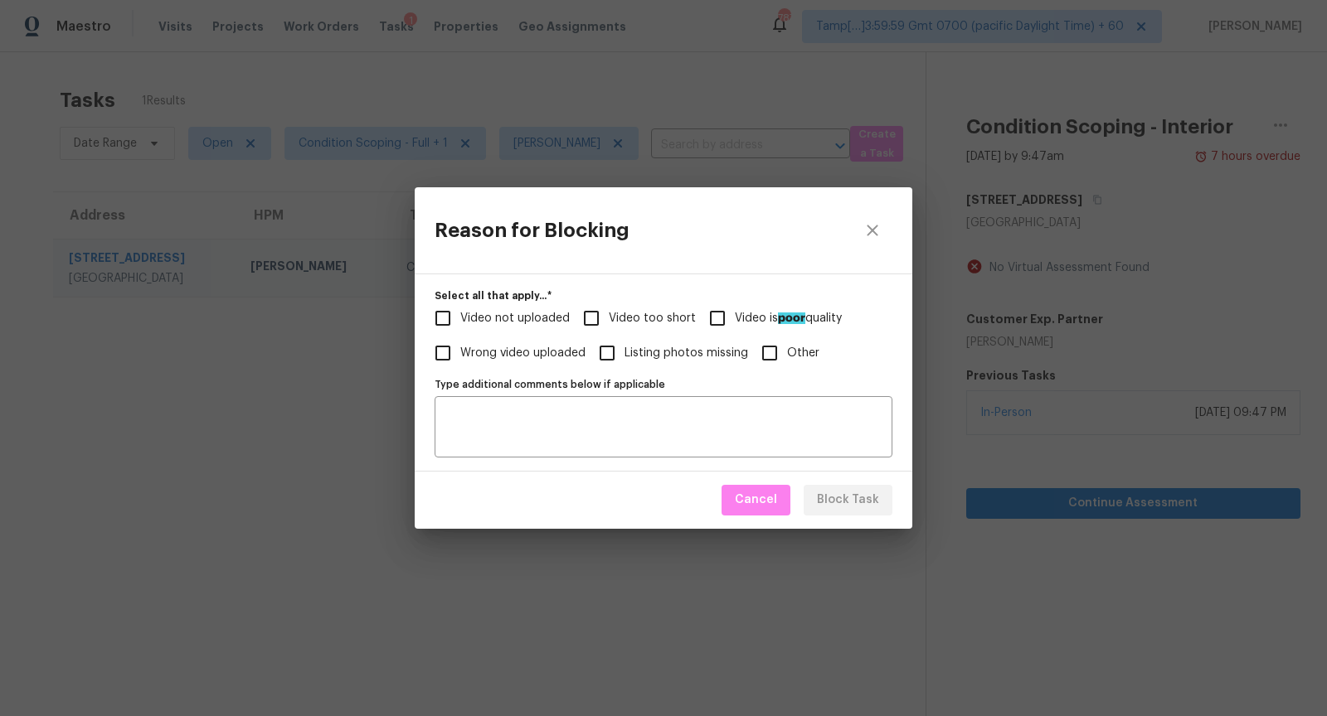
click at [648, 305] on label "Video too short" at bounding box center [635, 318] width 122 height 35
click at [609, 305] on input "Video too short" at bounding box center [591, 318] width 35 height 35
checkbox input "true"
click at [846, 488] on button "Block Task" at bounding box center [848, 500] width 89 height 31
